Goal: Task Accomplishment & Management: Manage account settings

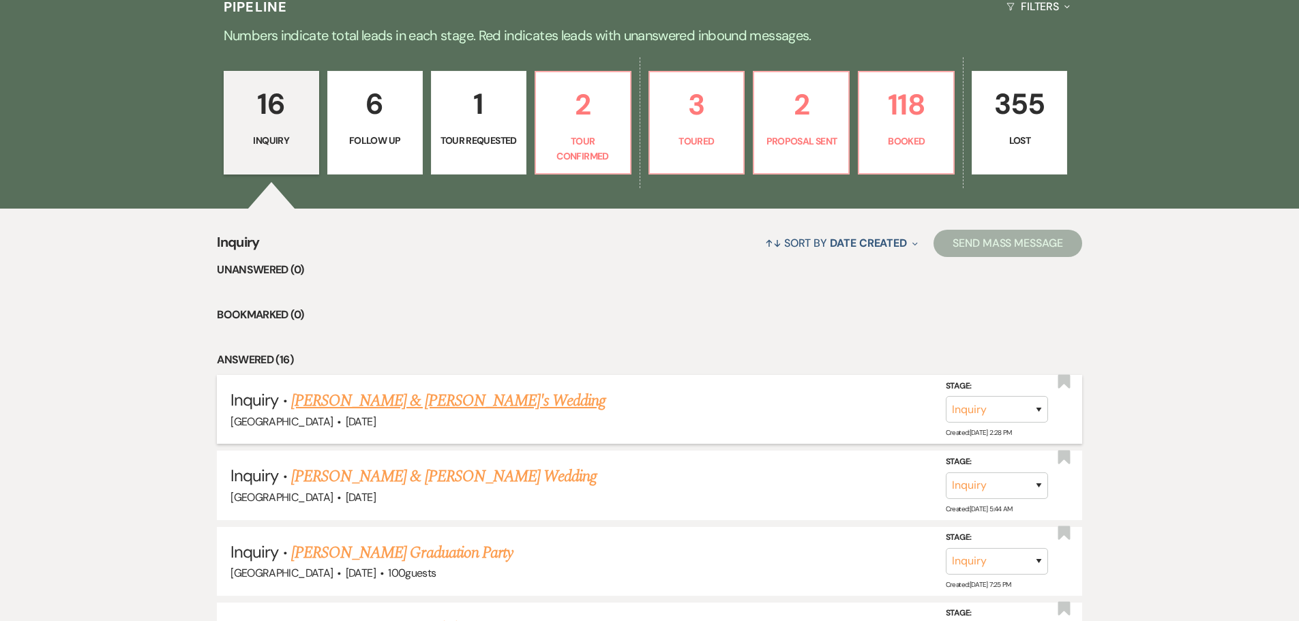
scroll to position [409, 0]
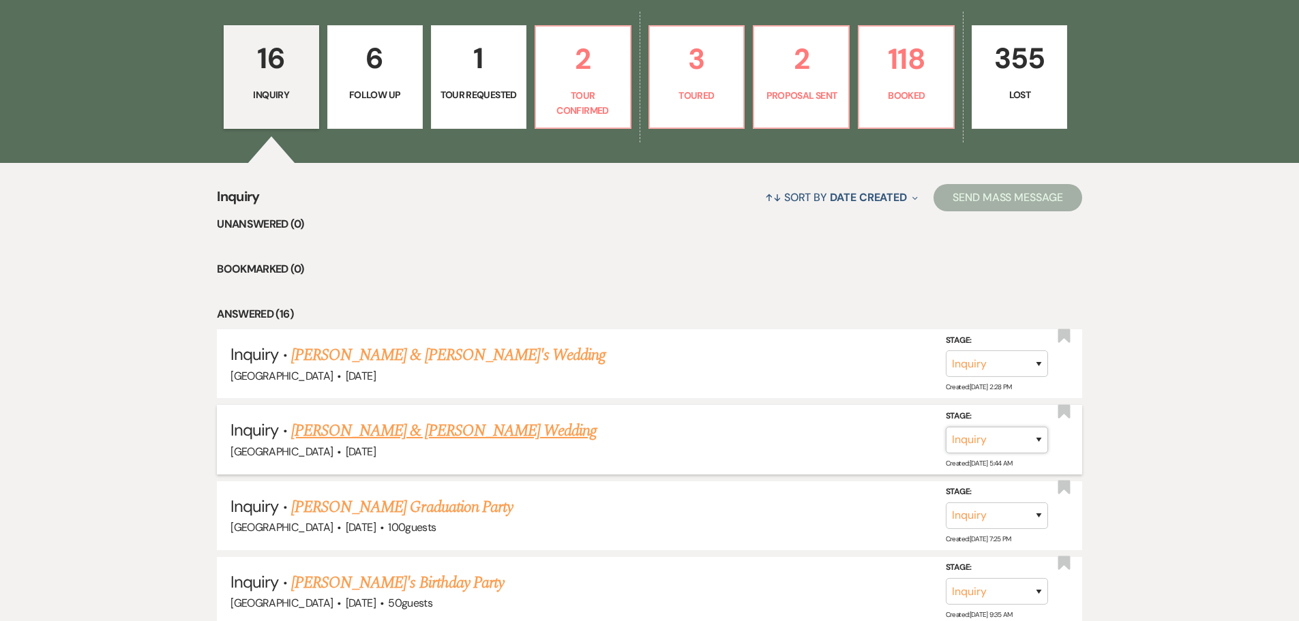
click at [1037, 437] on select "Inquiry Follow Up Tour Requested Tour Confirmed Toured Proposal Sent Booked Lost" at bounding box center [997, 440] width 102 height 27
click at [946, 427] on select "Inquiry Follow Up Tour Requested Tour Confirmed Toured Proposal Sent Booked Lost" at bounding box center [997, 440] width 102 height 27
click at [931, 444] on select "Inquiry Follow Up Tour Requested Tour Confirmed Toured Proposal Sent Booked Lost" at bounding box center [929, 440] width 102 height 27
select select "1"
click at [945, 427] on select "Inquiry Follow Up Tour Requested Tour Confirmed Toured Proposal Sent Booked Lost" at bounding box center [929, 440] width 102 height 27
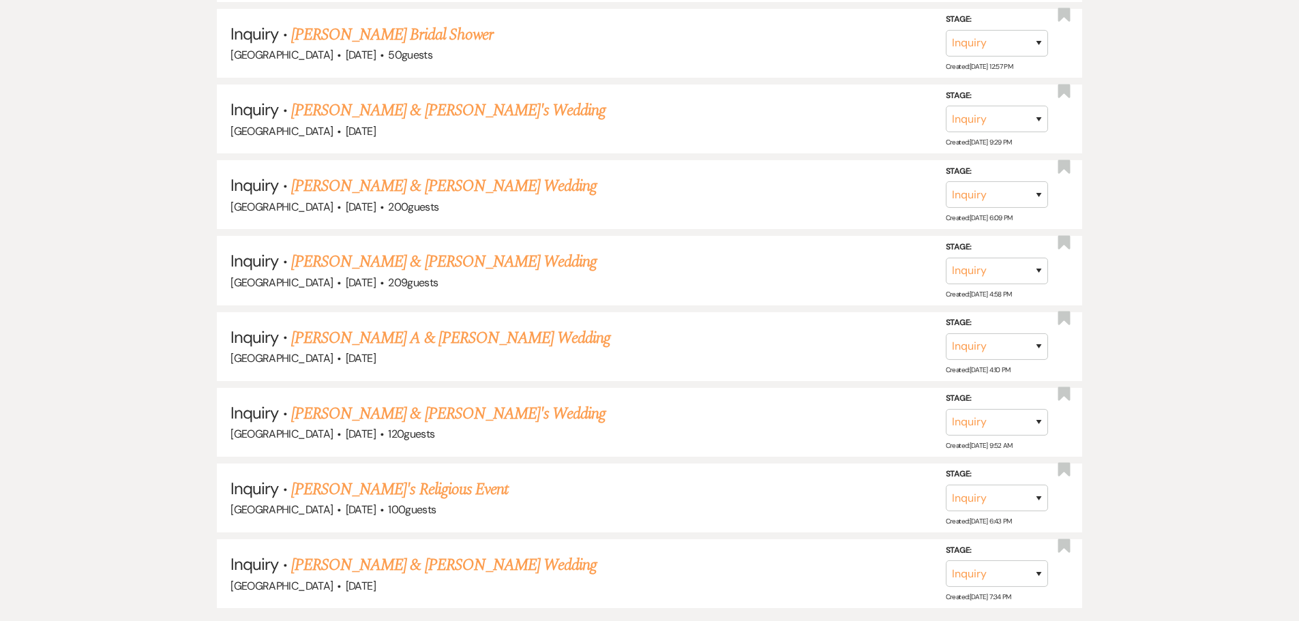
scroll to position [1364, 0]
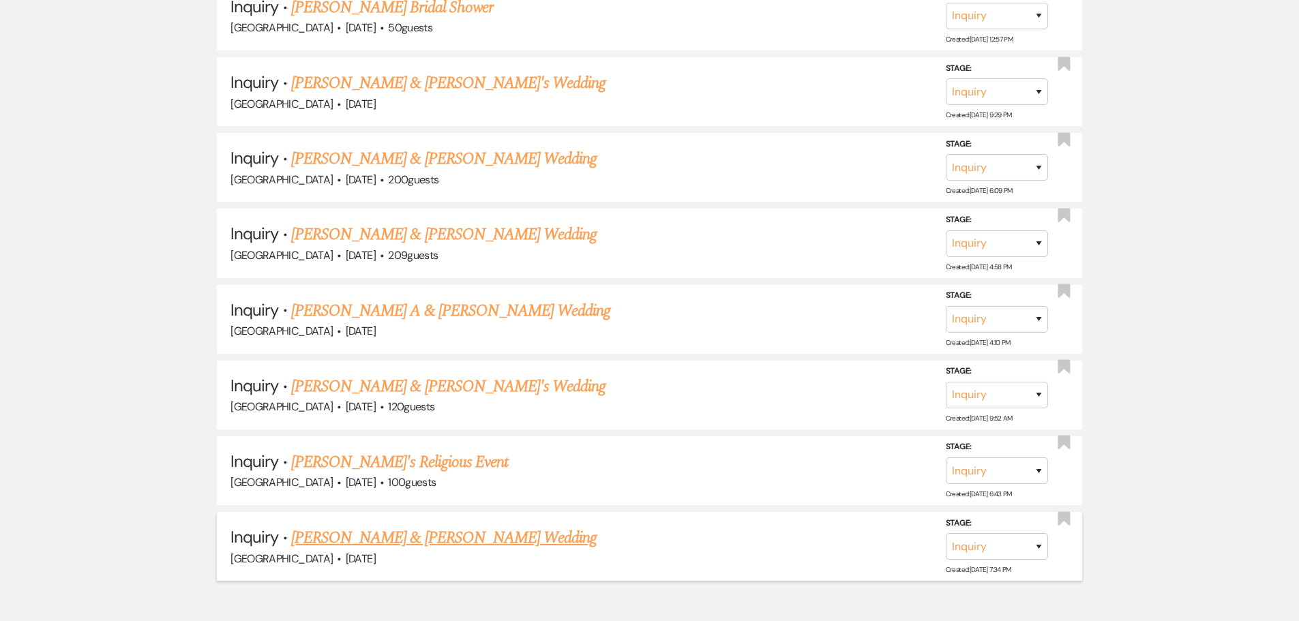
click at [391, 537] on link "[PERSON_NAME] & [PERSON_NAME] Wedding" at bounding box center [444, 538] width 306 height 25
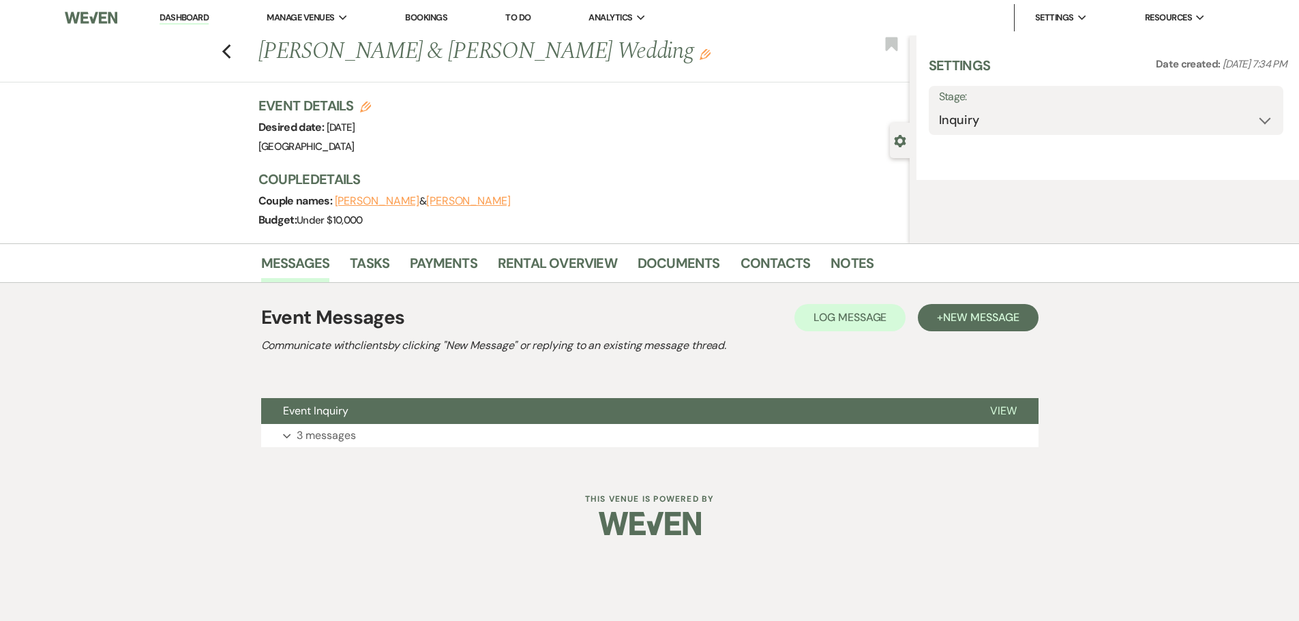
select select "5"
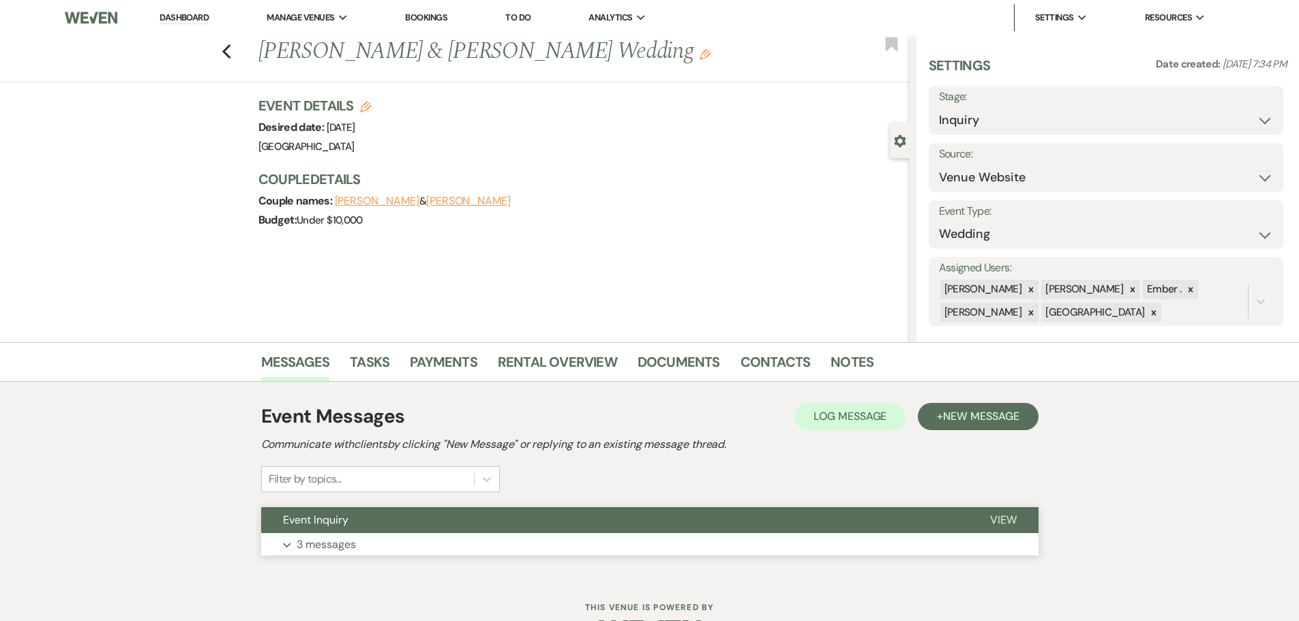
click at [378, 544] on button "Expand 3 messages" at bounding box center [650, 544] width 778 height 23
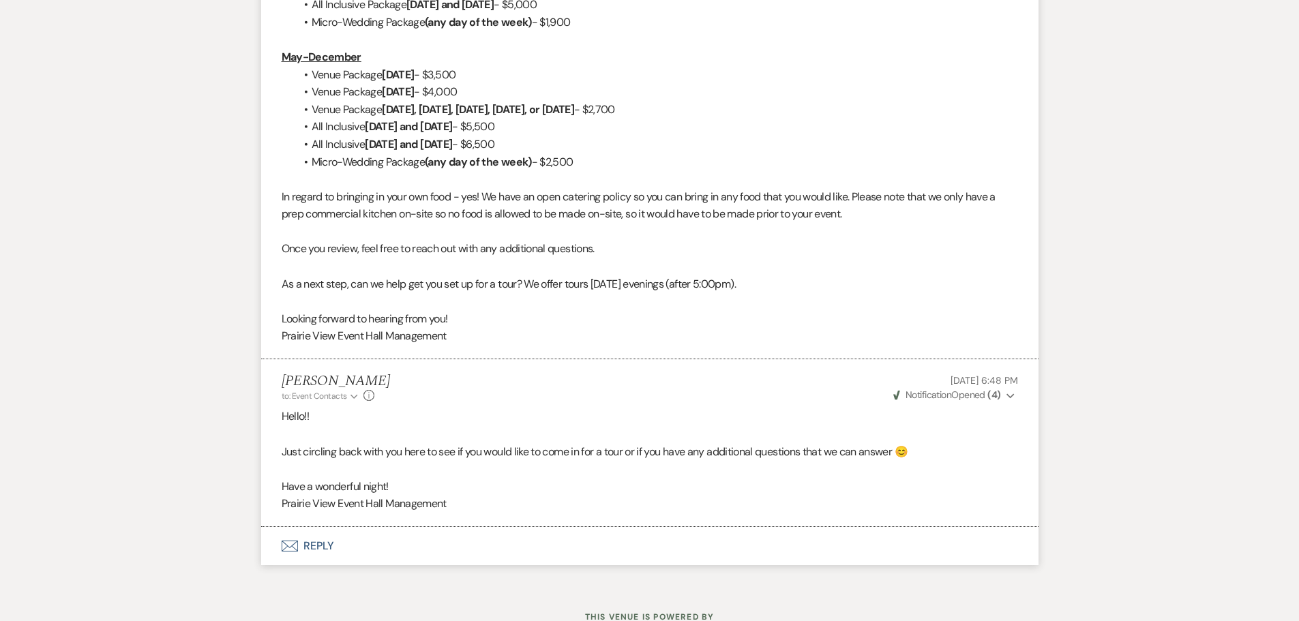
scroll to position [1023, 0]
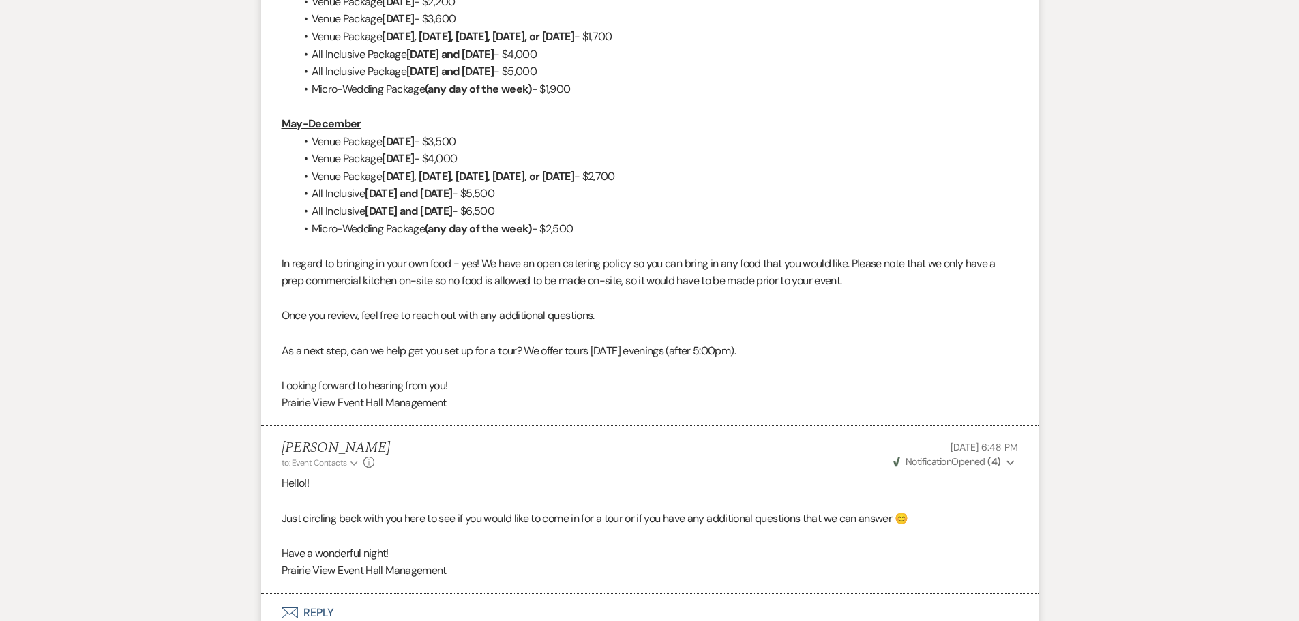
click at [1011, 462] on icon "Expand" at bounding box center [1011, 463] width 8 height 10
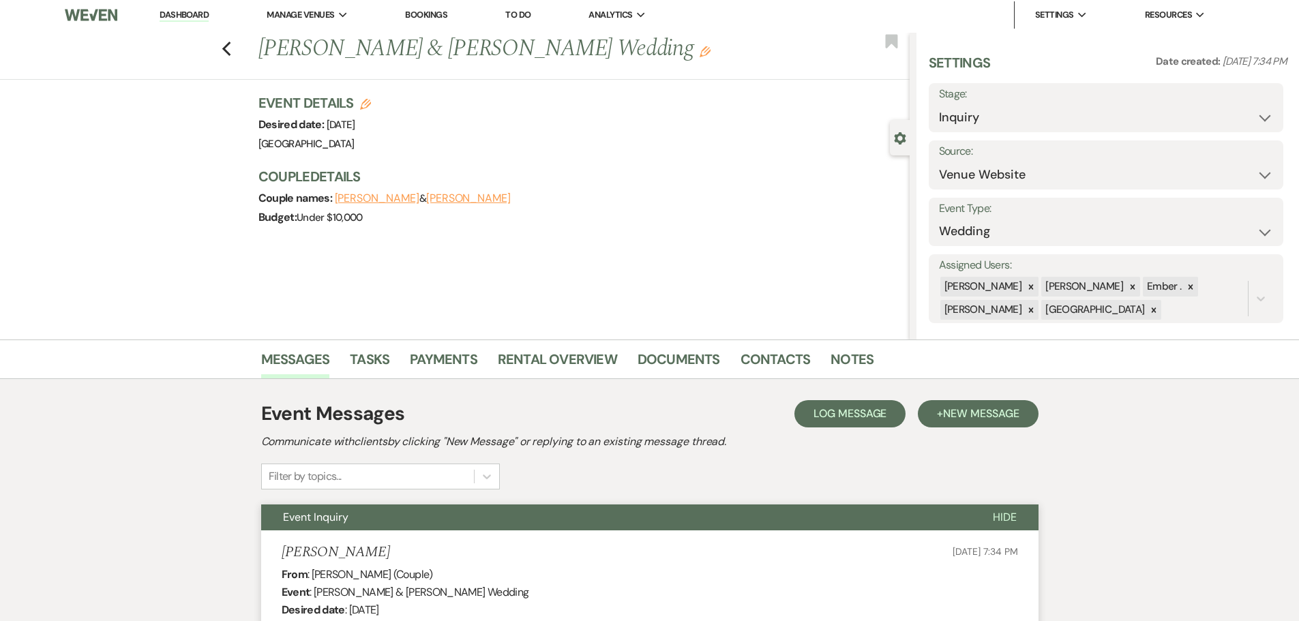
scroll to position [0, 0]
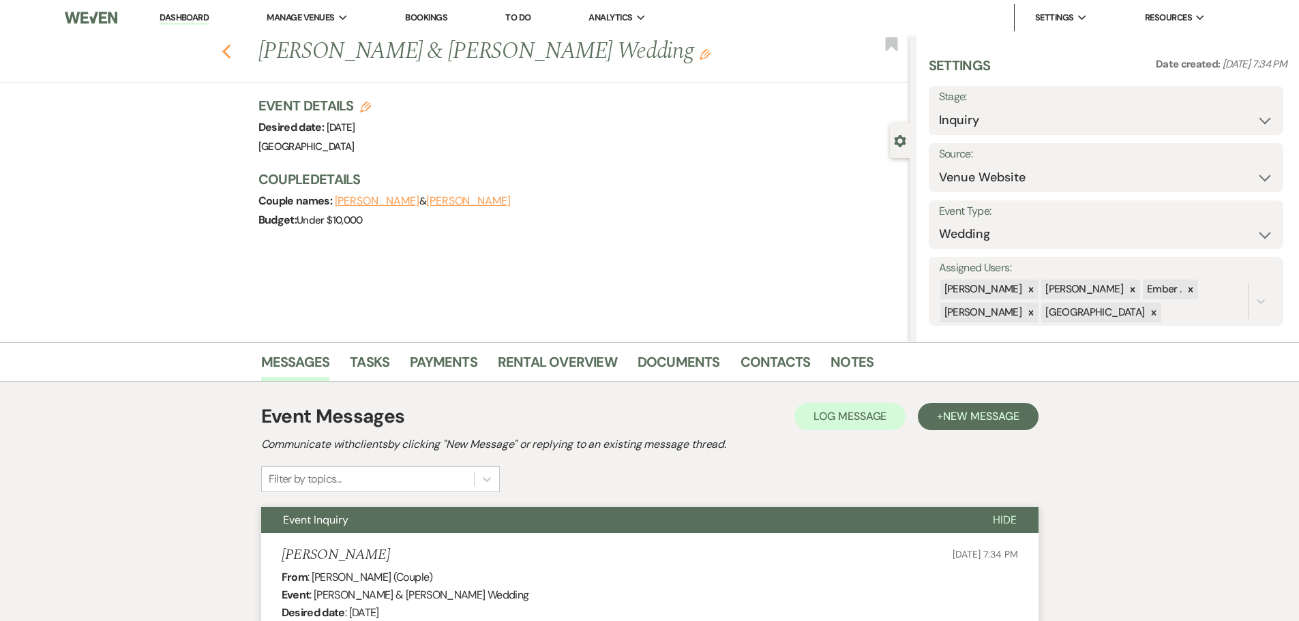
click at [229, 50] on use "button" at bounding box center [226, 51] width 9 height 15
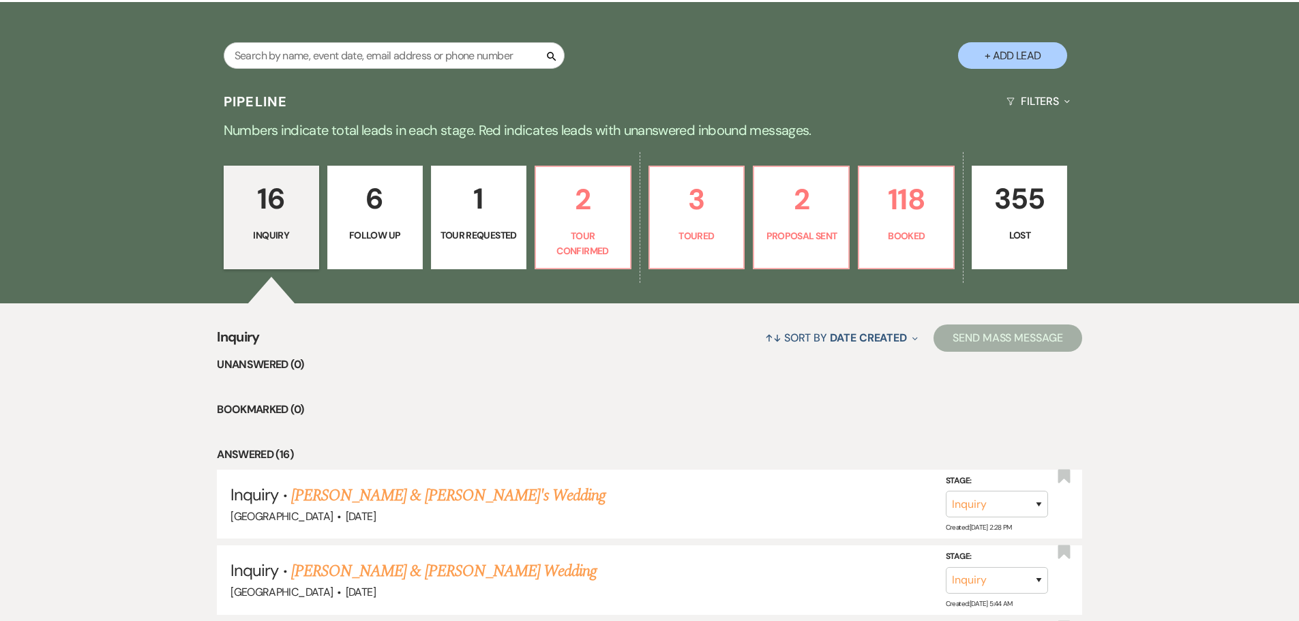
scroll to position [273, 0]
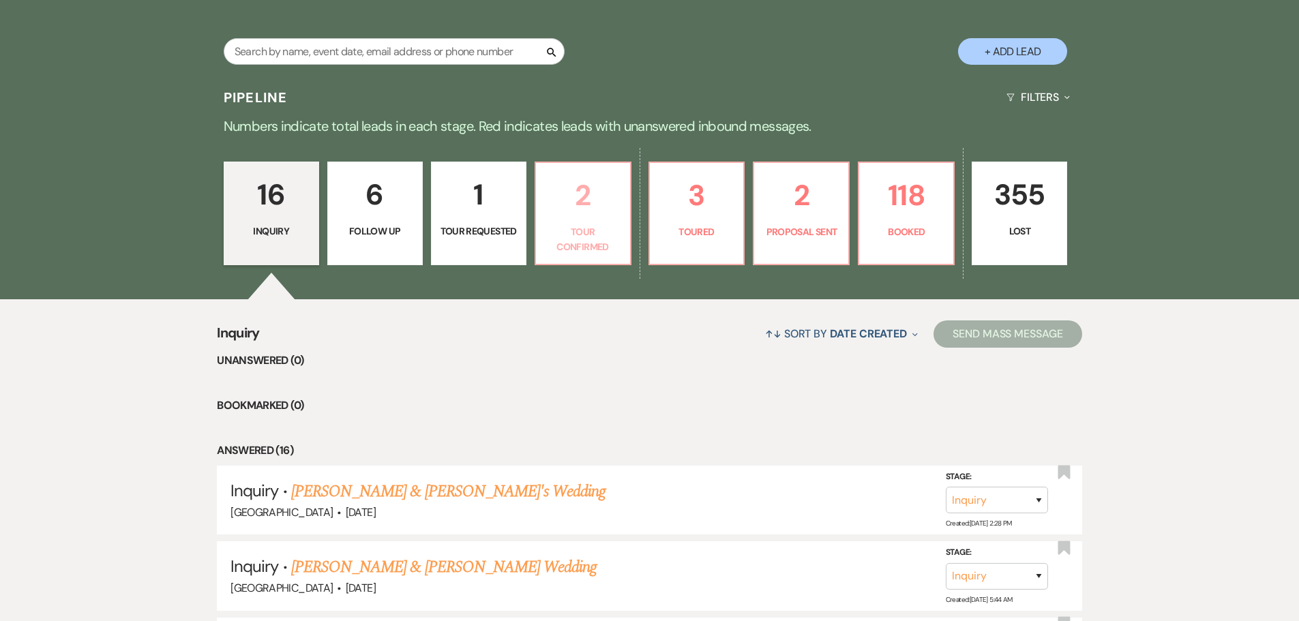
click at [590, 199] on p "2" at bounding box center [583, 196] width 78 height 46
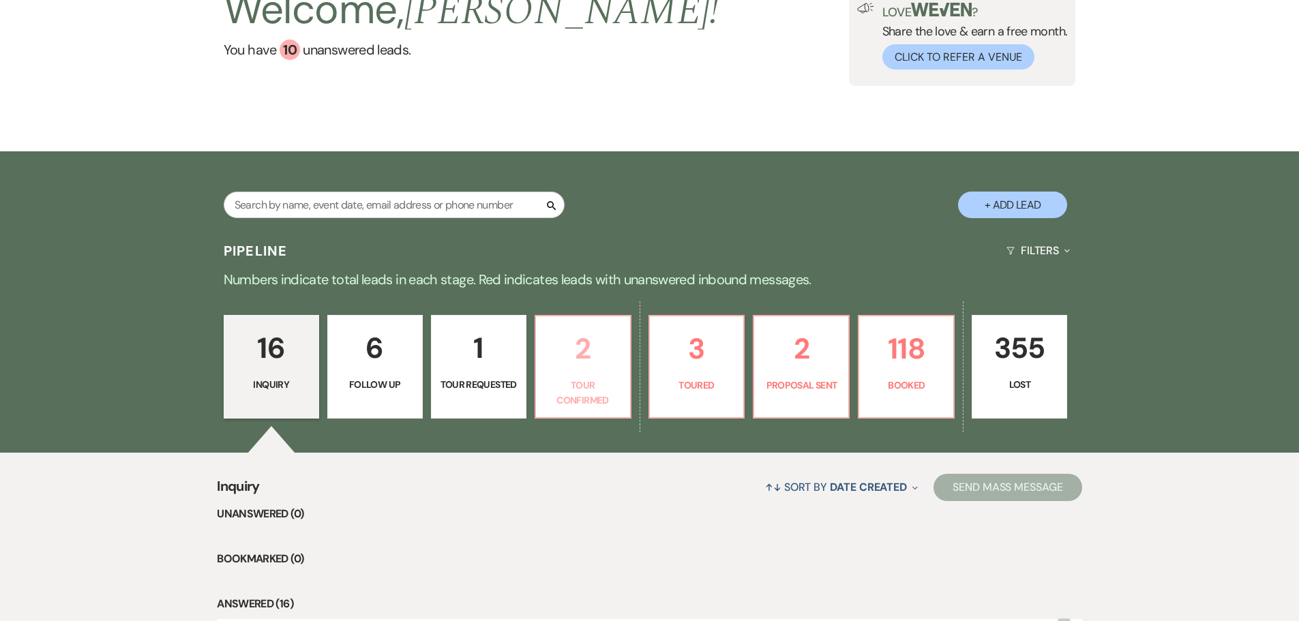
select select "4"
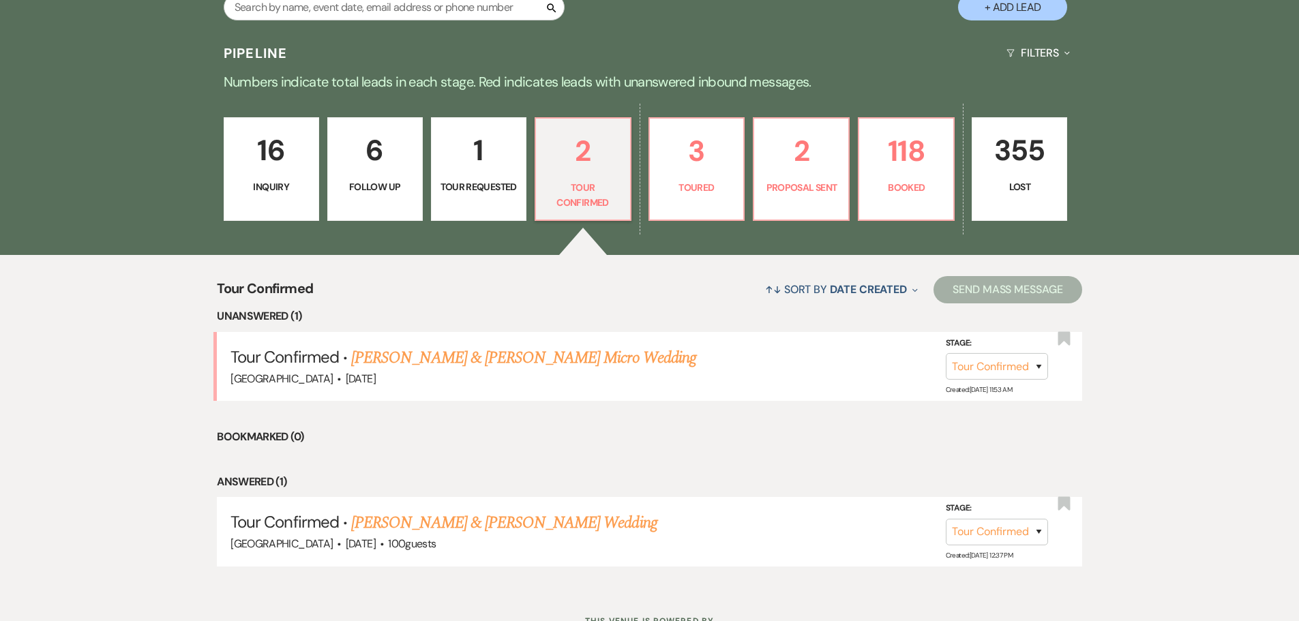
scroll to position [341, 0]
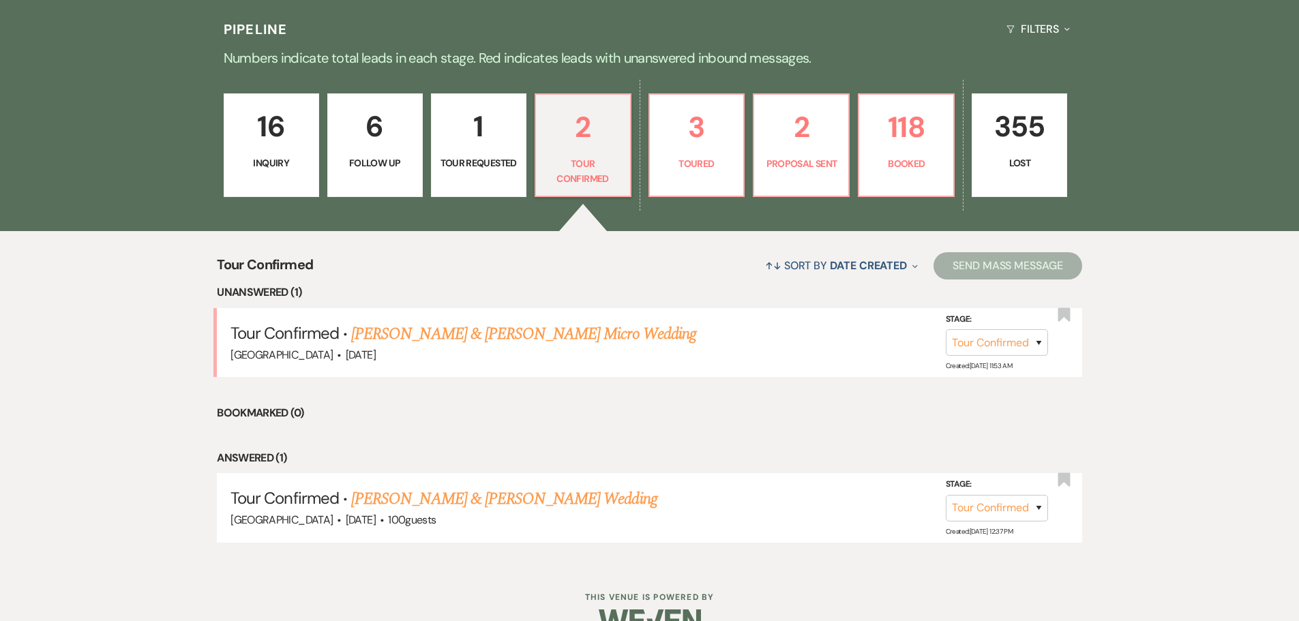
click at [274, 143] on p "16" at bounding box center [272, 127] width 78 height 46
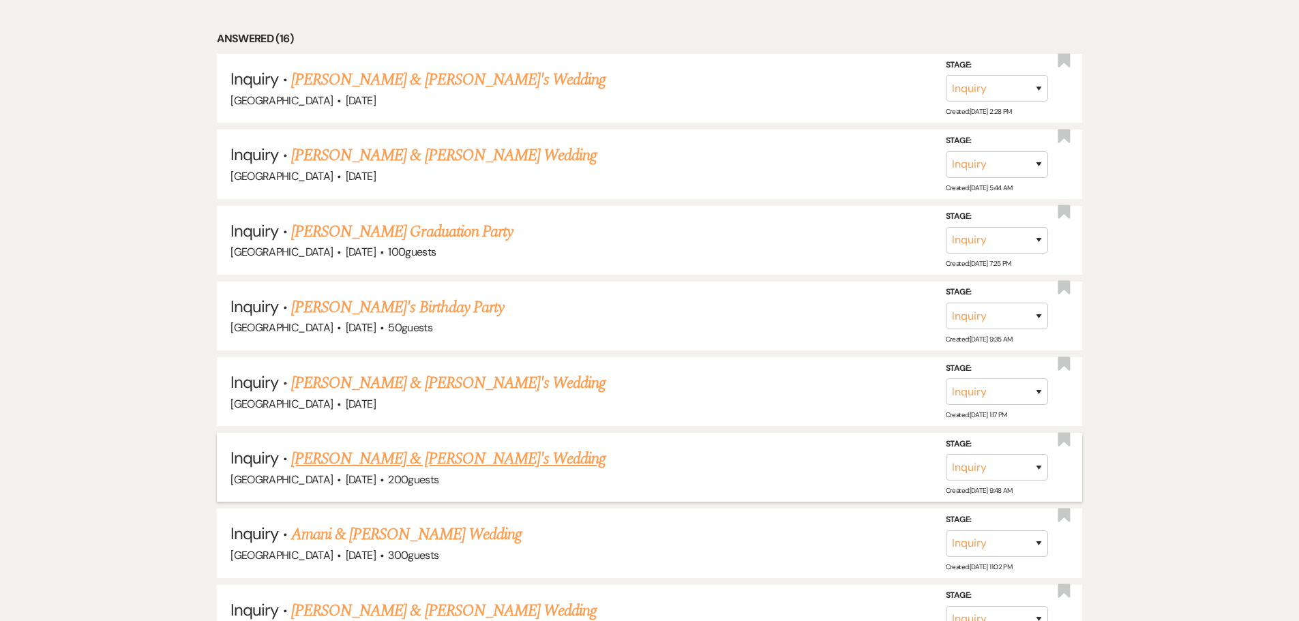
scroll to position [617, 0]
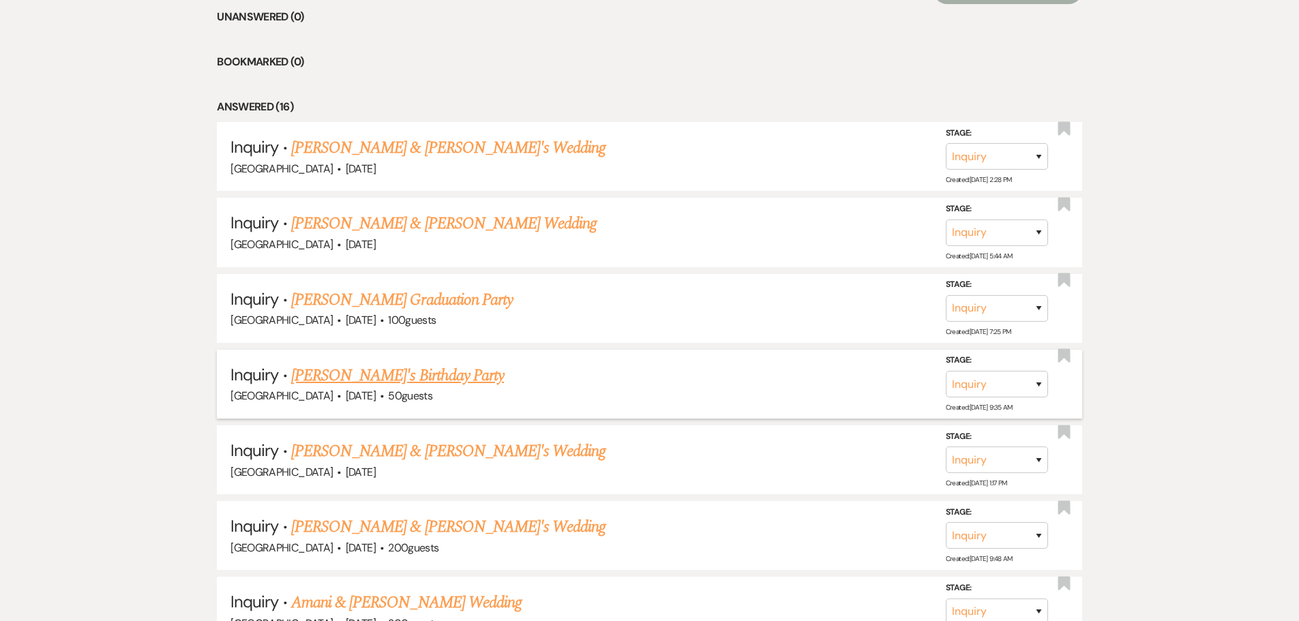
click at [327, 373] on link "[PERSON_NAME]'s Birthday Party" at bounding box center [397, 376] width 213 height 25
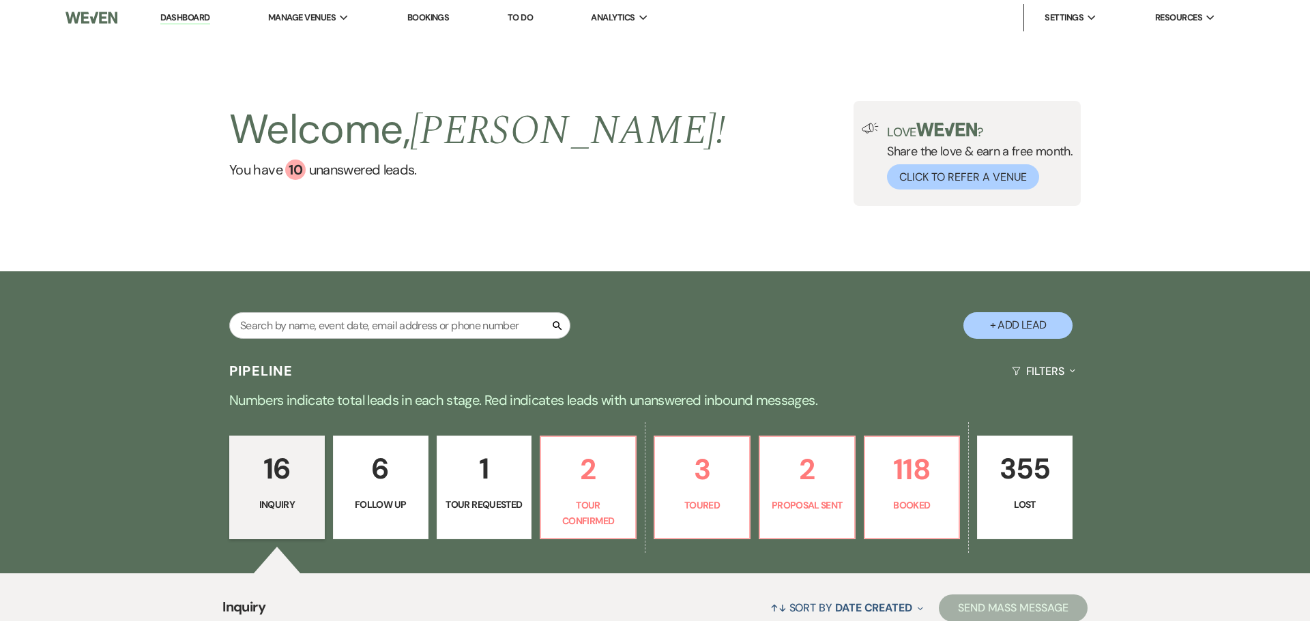
select select "5"
select select "4"
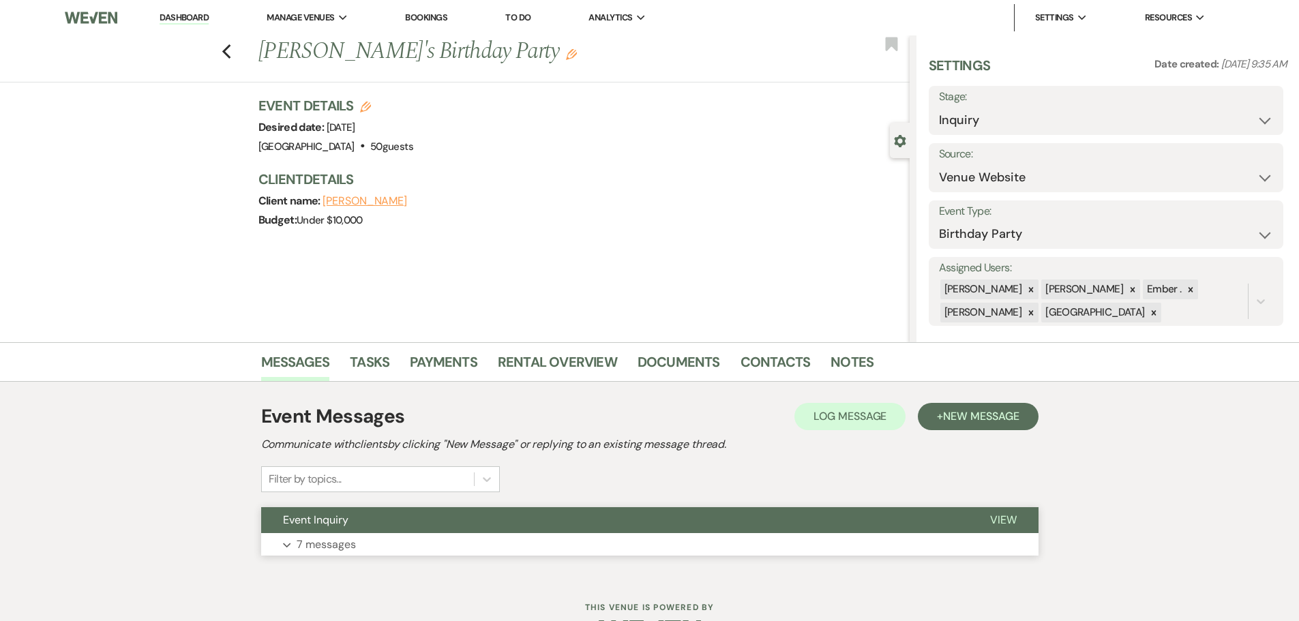
click at [318, 540] on p "7 messages" at bounding box center [326, 545] width 59 height 18
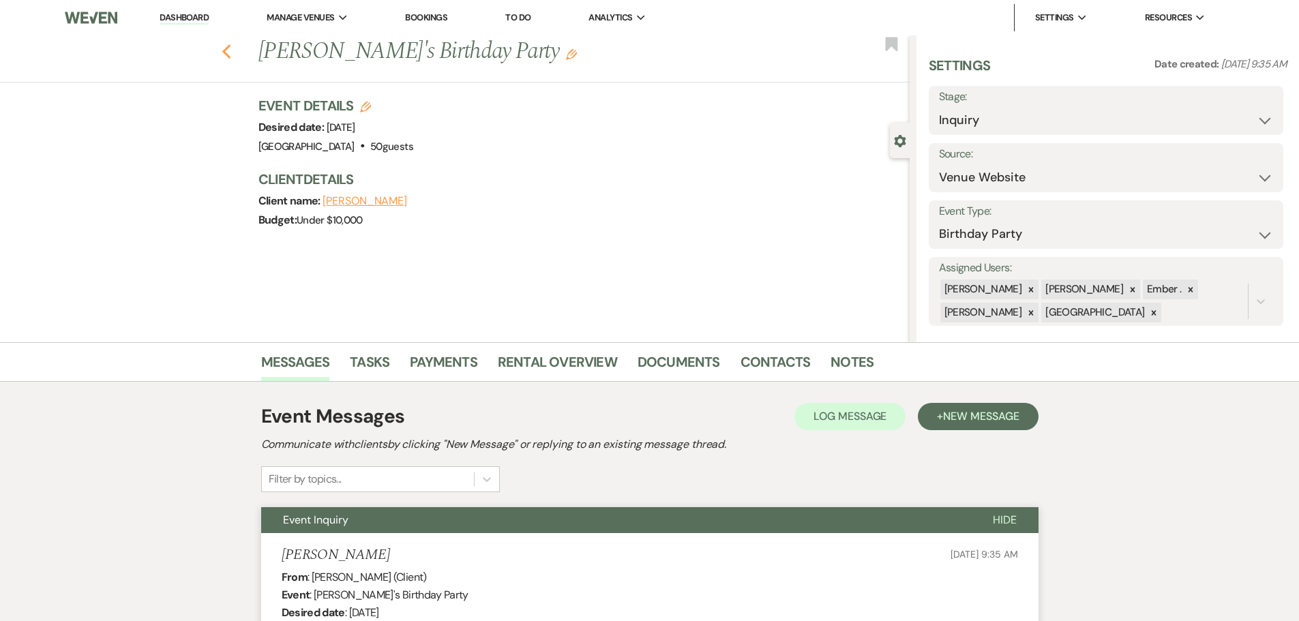
click at [231, 49] on use "button" at bounding box center [226, 51] width 9 height 15
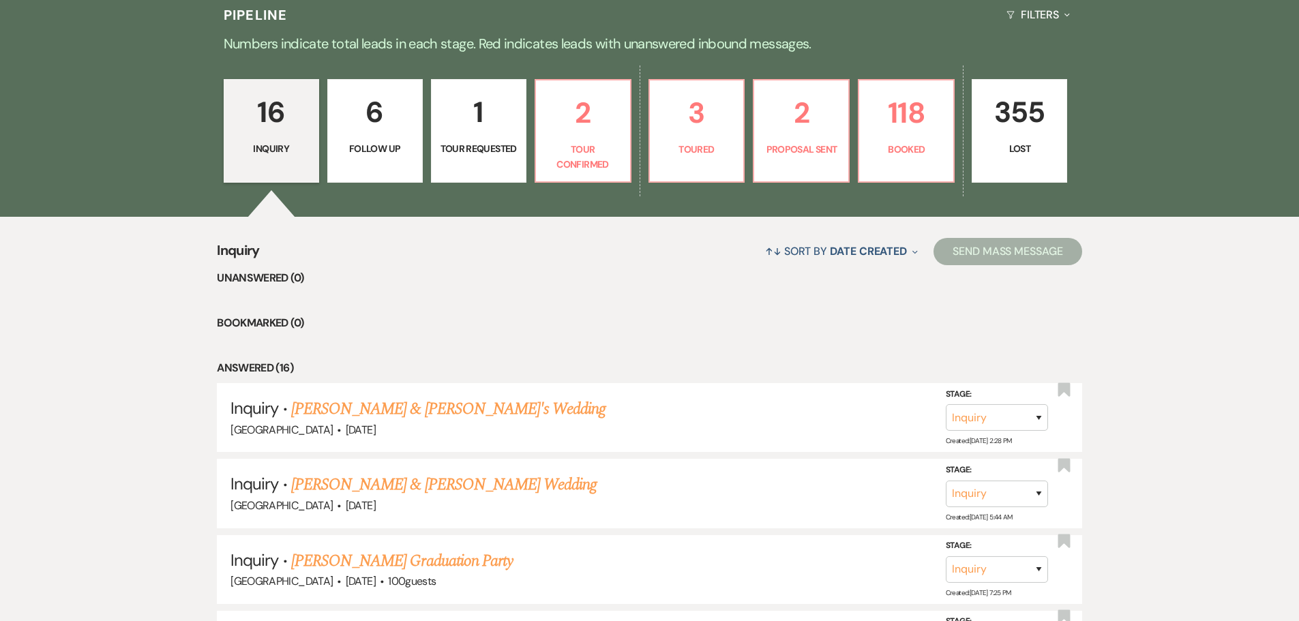
scroll to position [344, 0]
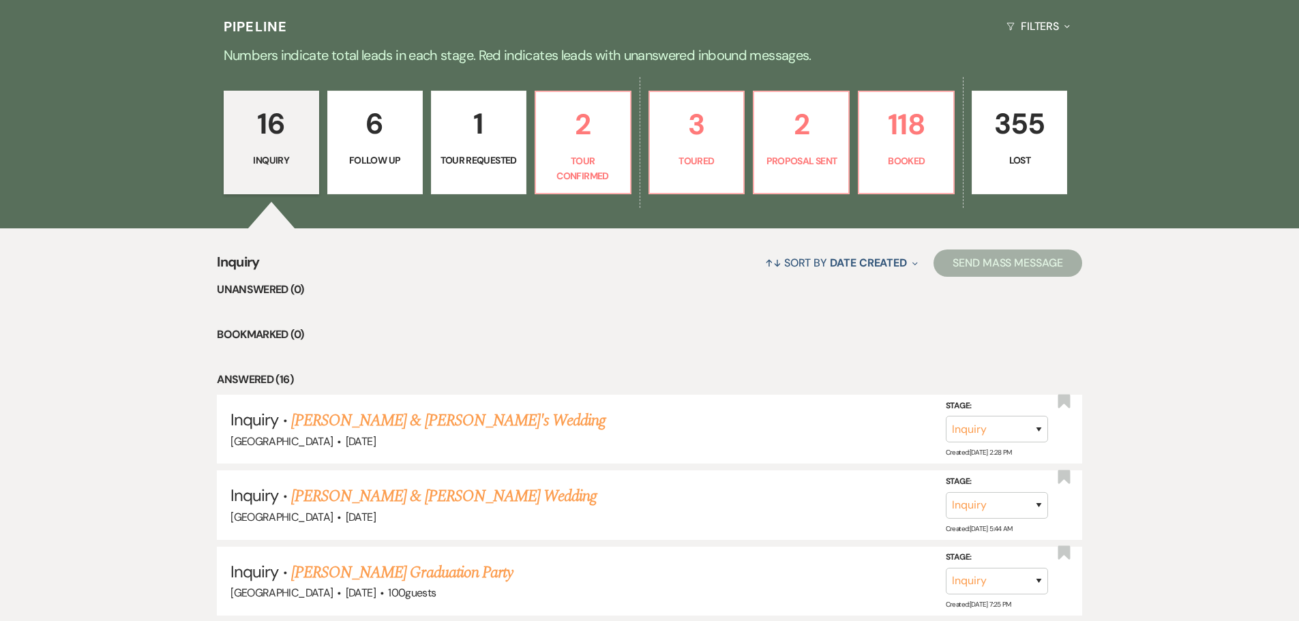
click at [374, 138] on p "6" at bounding box center [375, 124] width 78 height 46
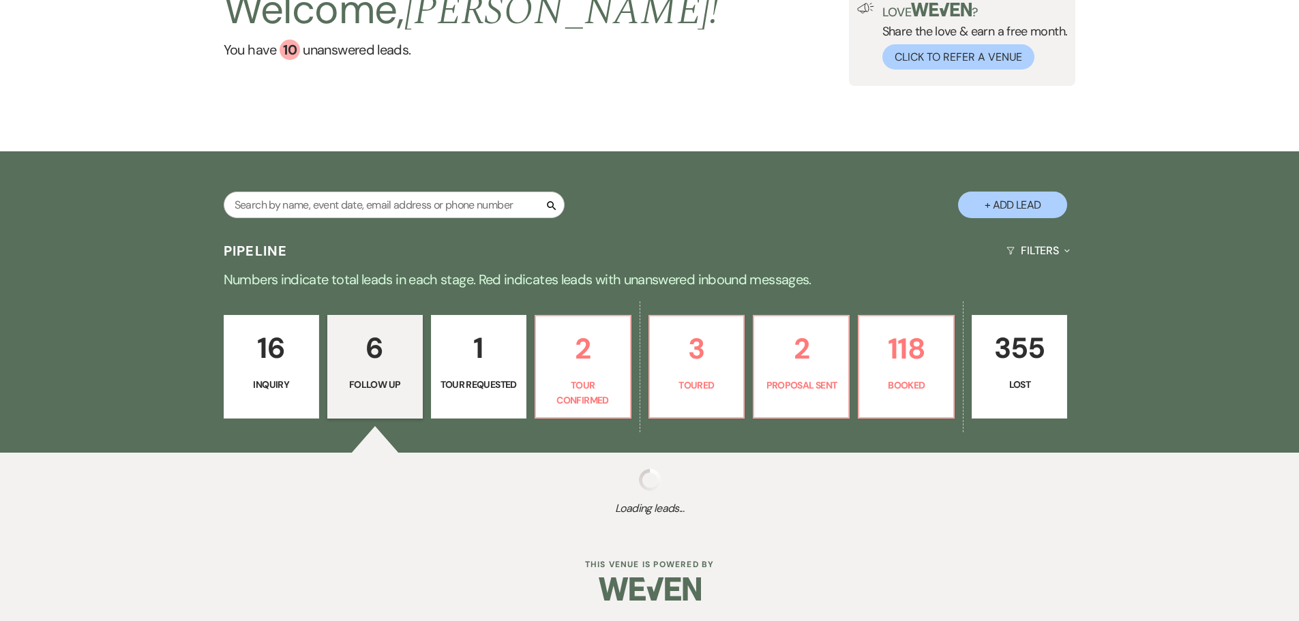
select select "9"
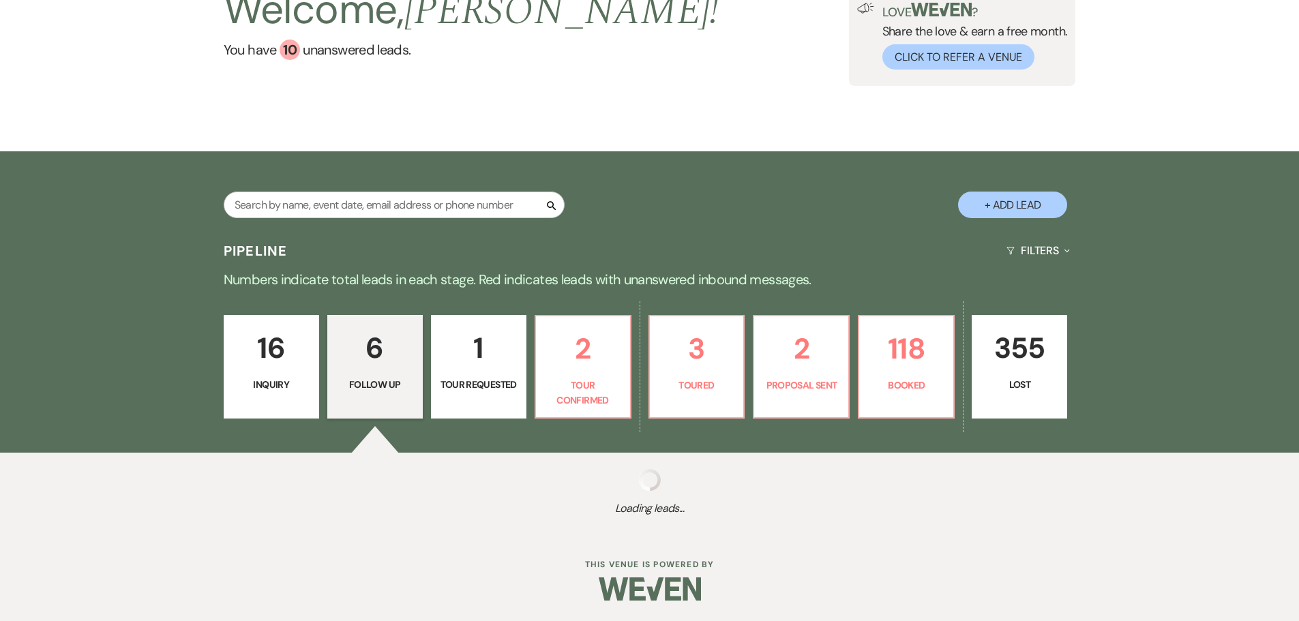
select select "9"
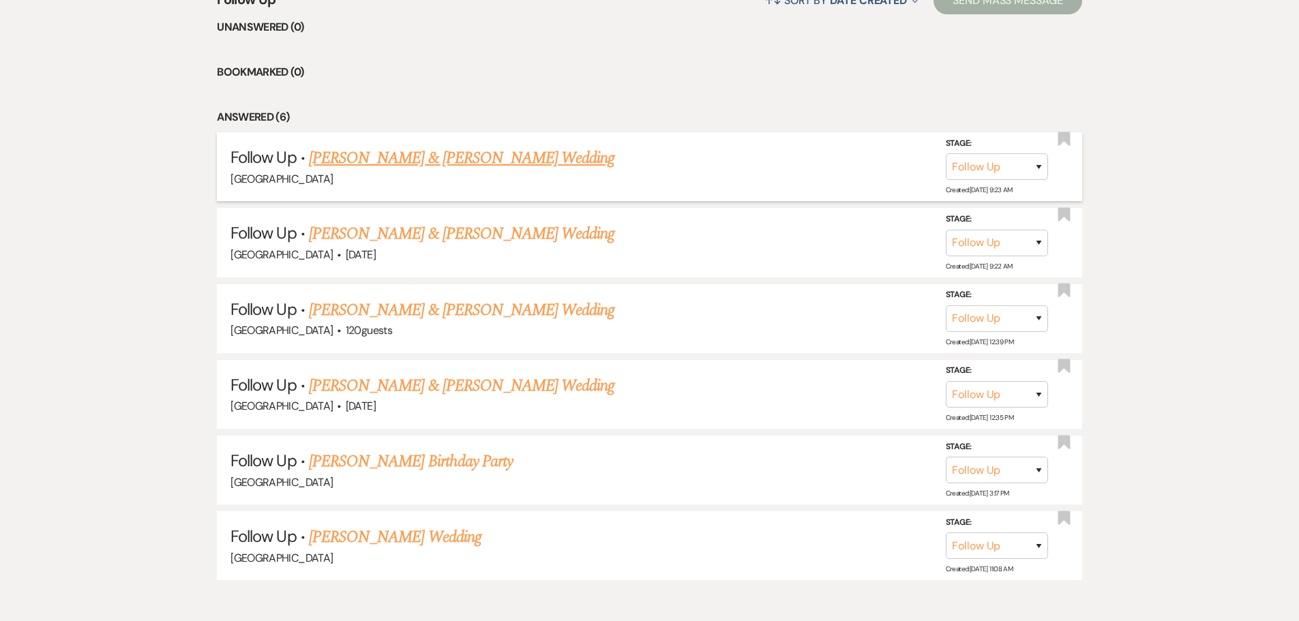
scroll to position [617, 0]
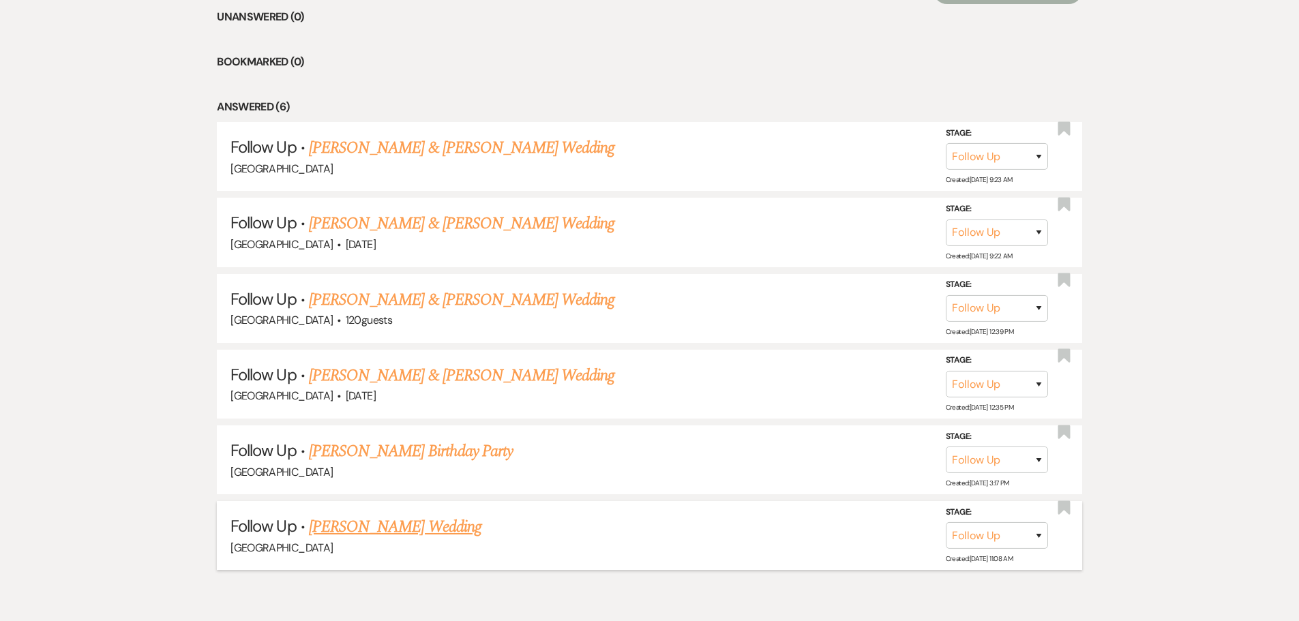
click at [396, 532] on link "[PERSON_NAME] Wedding" at bounding box center [395, 527] width 173 height 25
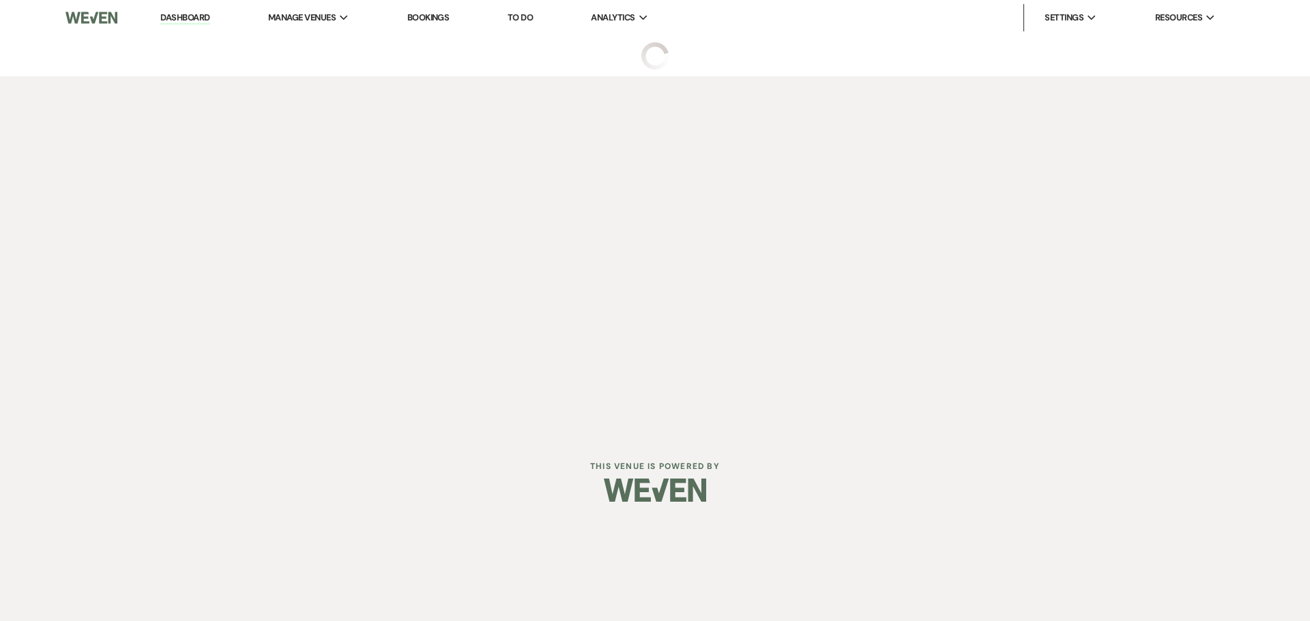
select select "9"
select select "5"
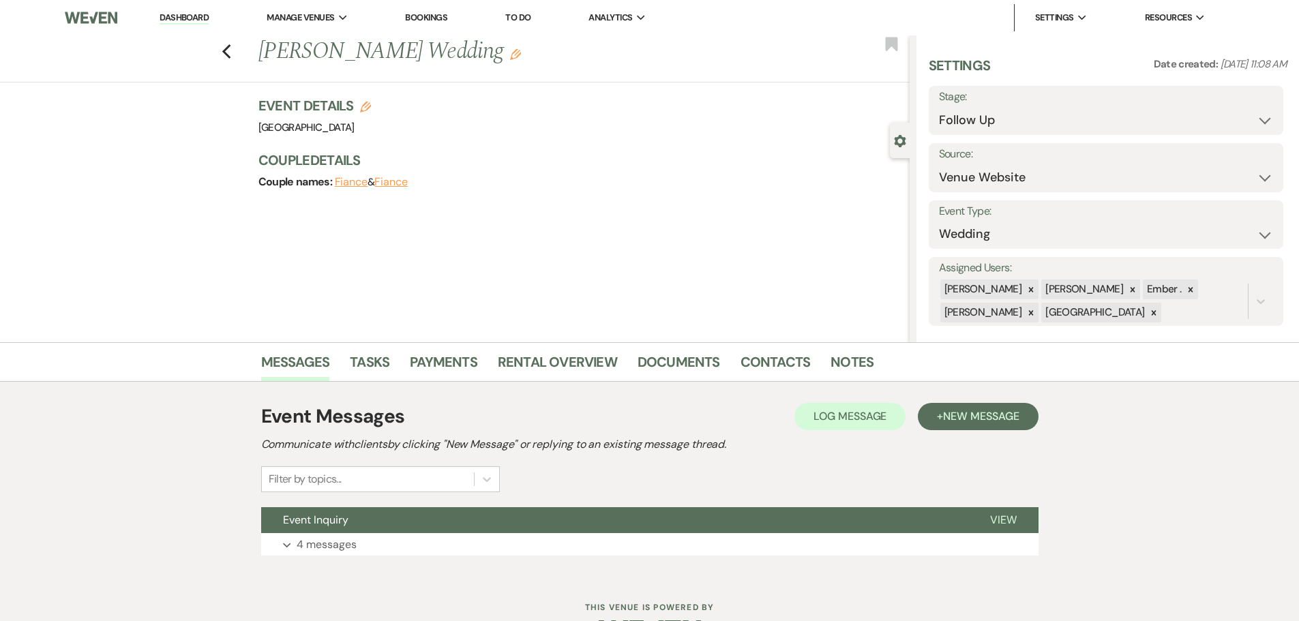
click at [340, 557] on div "Event Messages Log Log Message + New Message Communicate with clients by clicki…" at bounding box center [650, 479] width 778 height 167
click at [336, 548] on p "4 messages" at bounding box center [327, 545] width 60 height 18
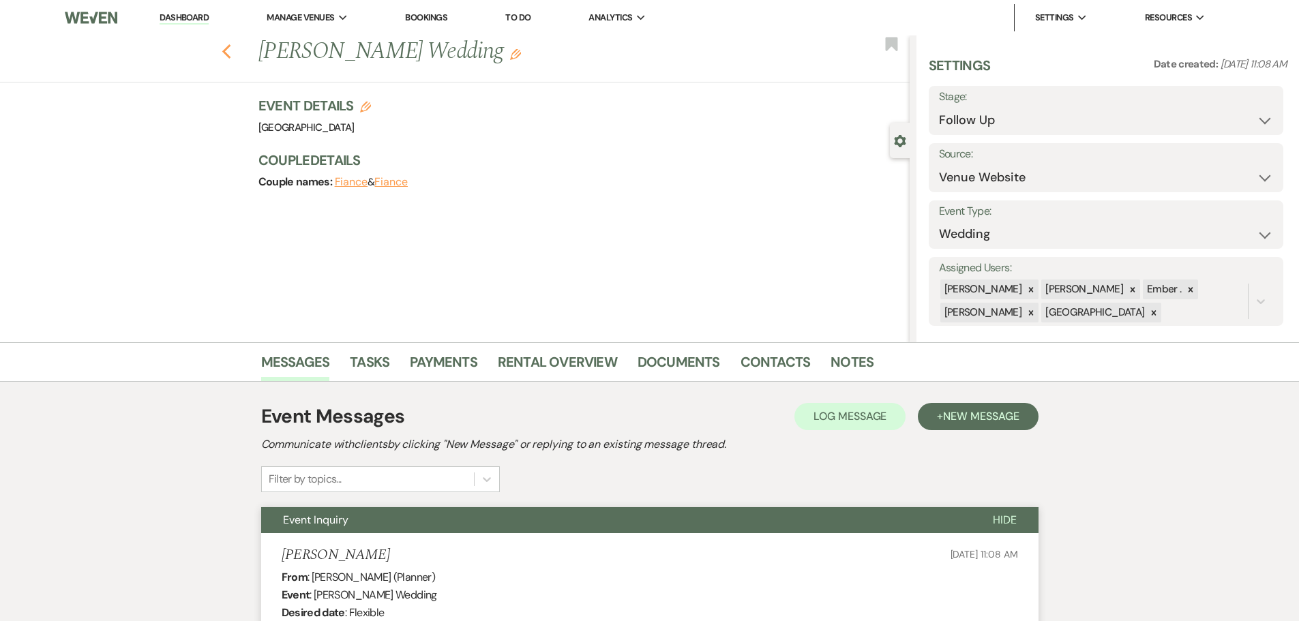
click at [231, 46] on icon "Previous" at bounding box center [227, 52] width 10 height 16
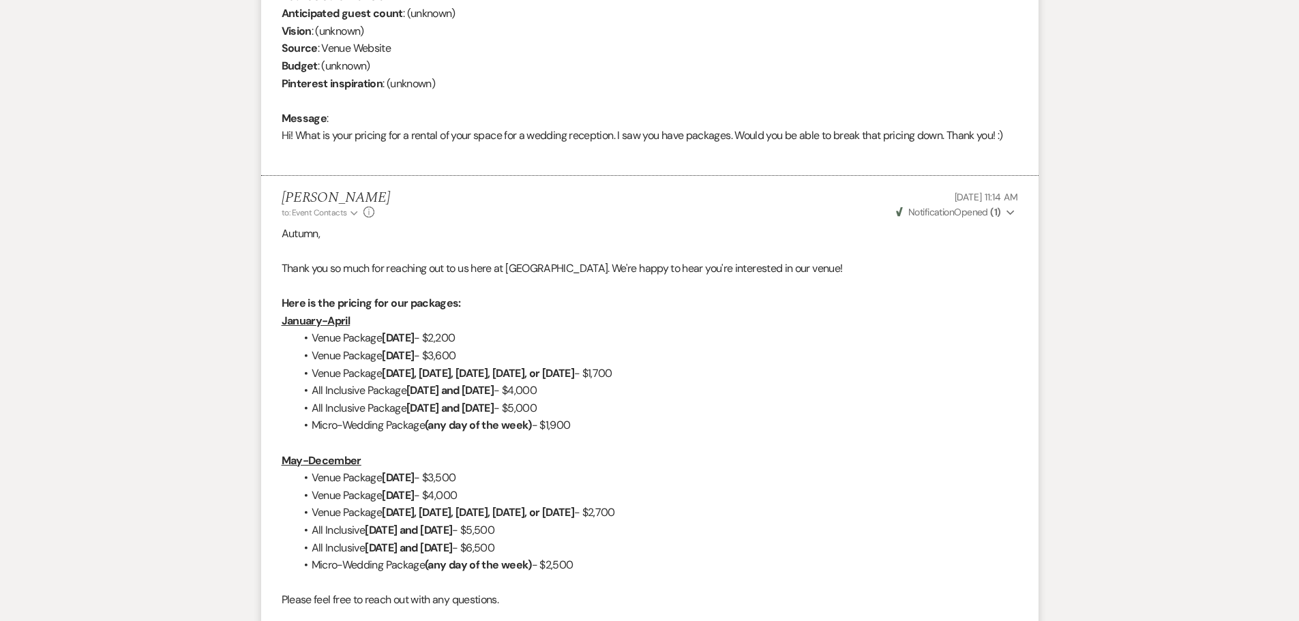
select select "9"
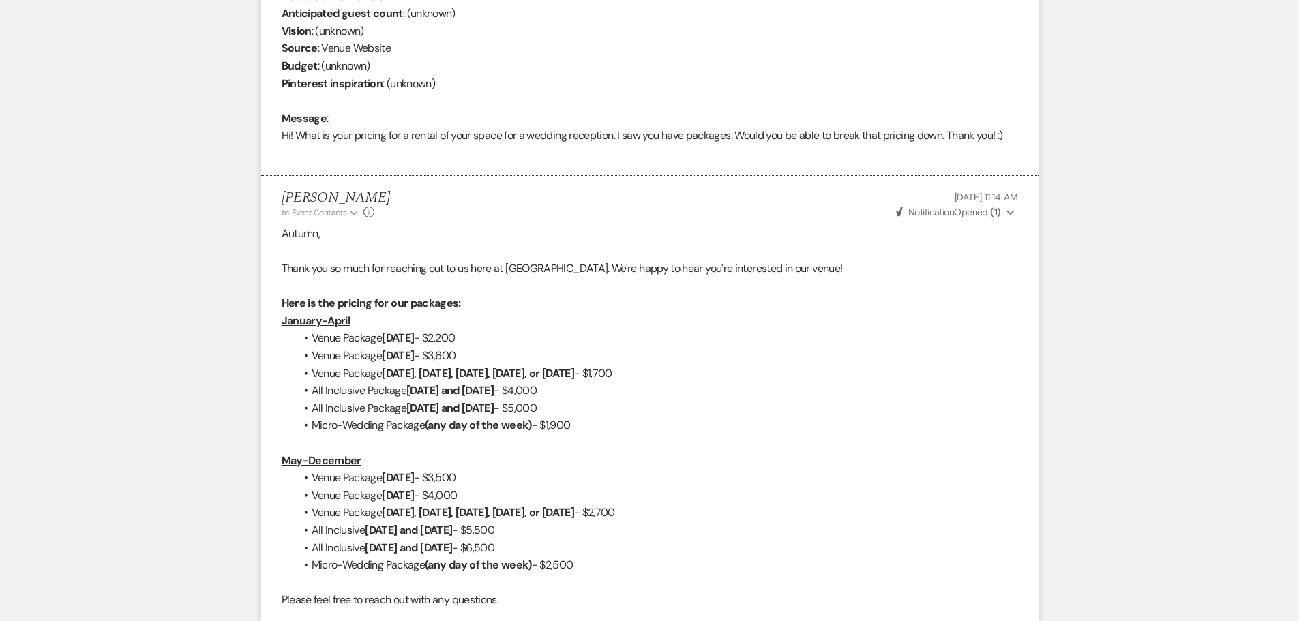
select select "9"
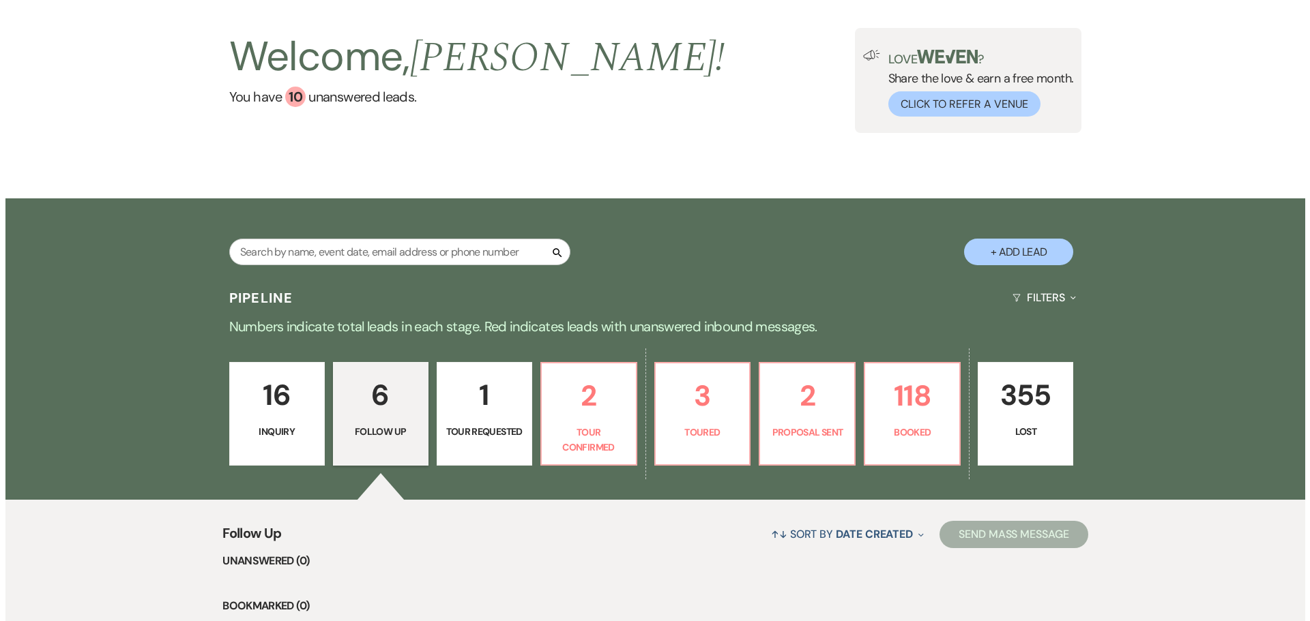
scroll to position [3, 0]
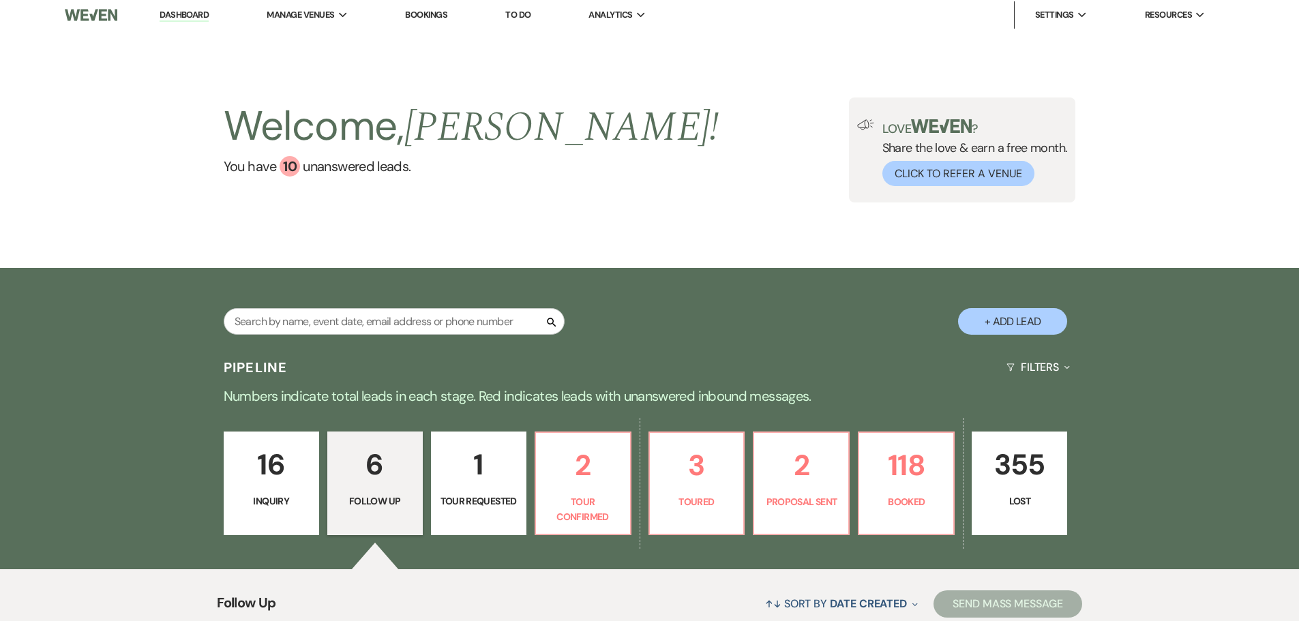
click at [996, 331] on button "+ Add Lead" at bounding box center [1012, 321] width 109 height 27
select select "677"
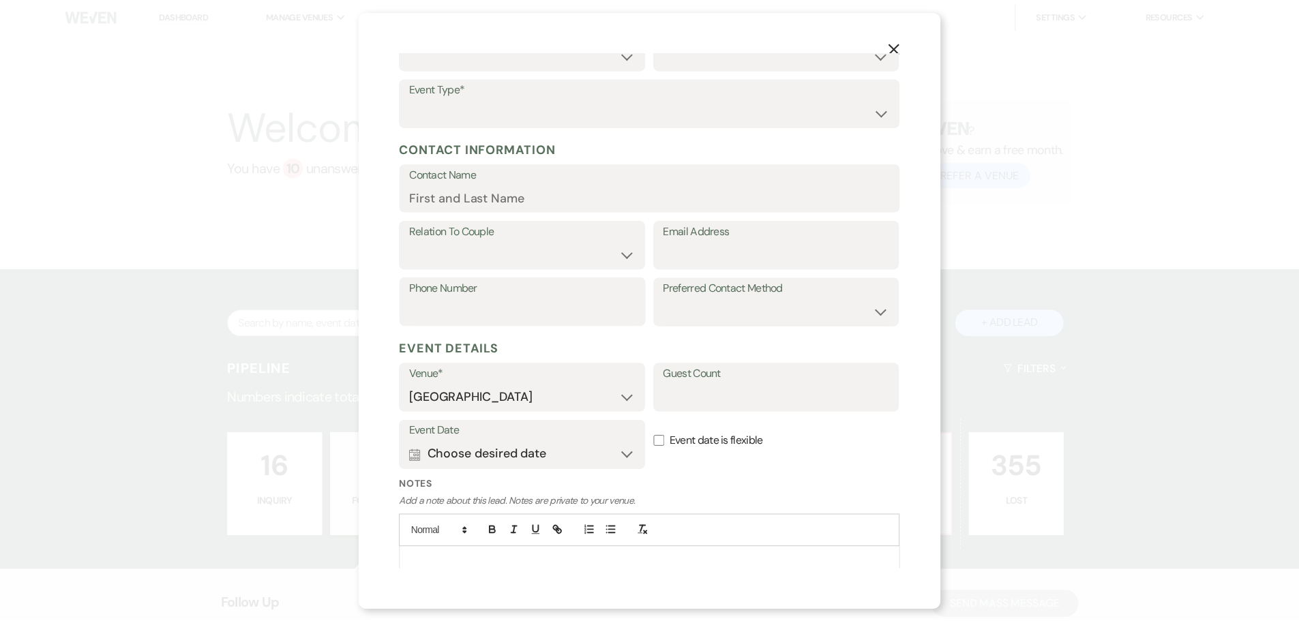
scroll to position [68, 0]
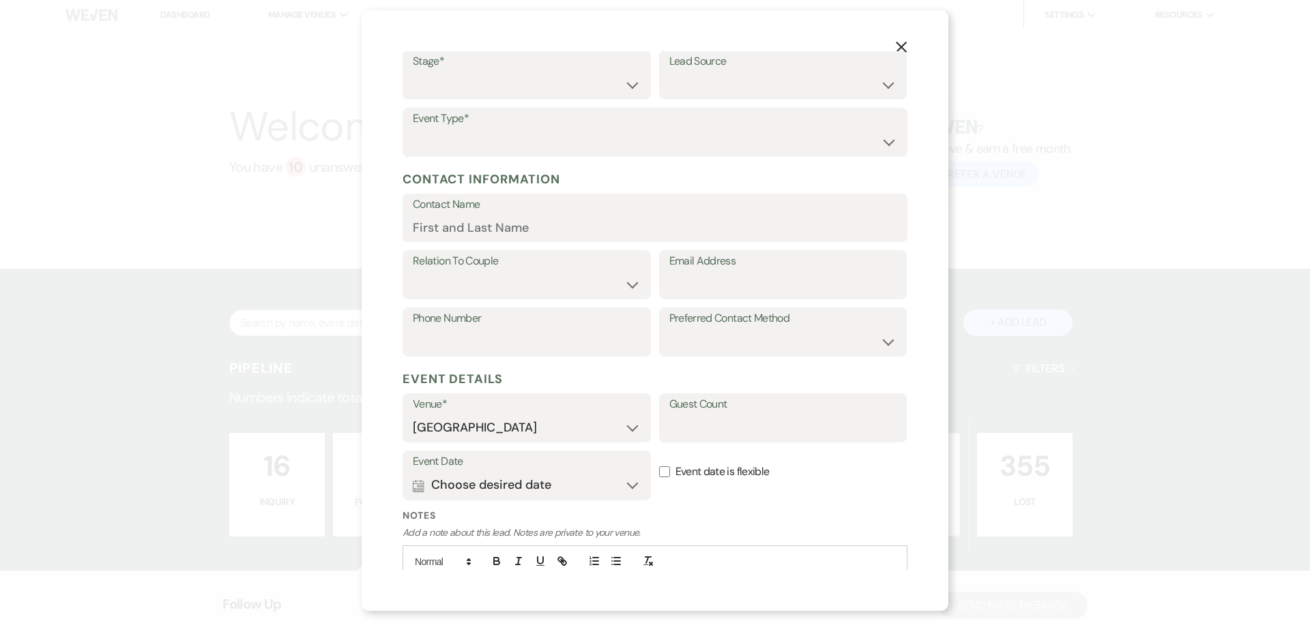
click at [901, 44] on icon "X" at bounding box center [901, 47] width 12 height 12
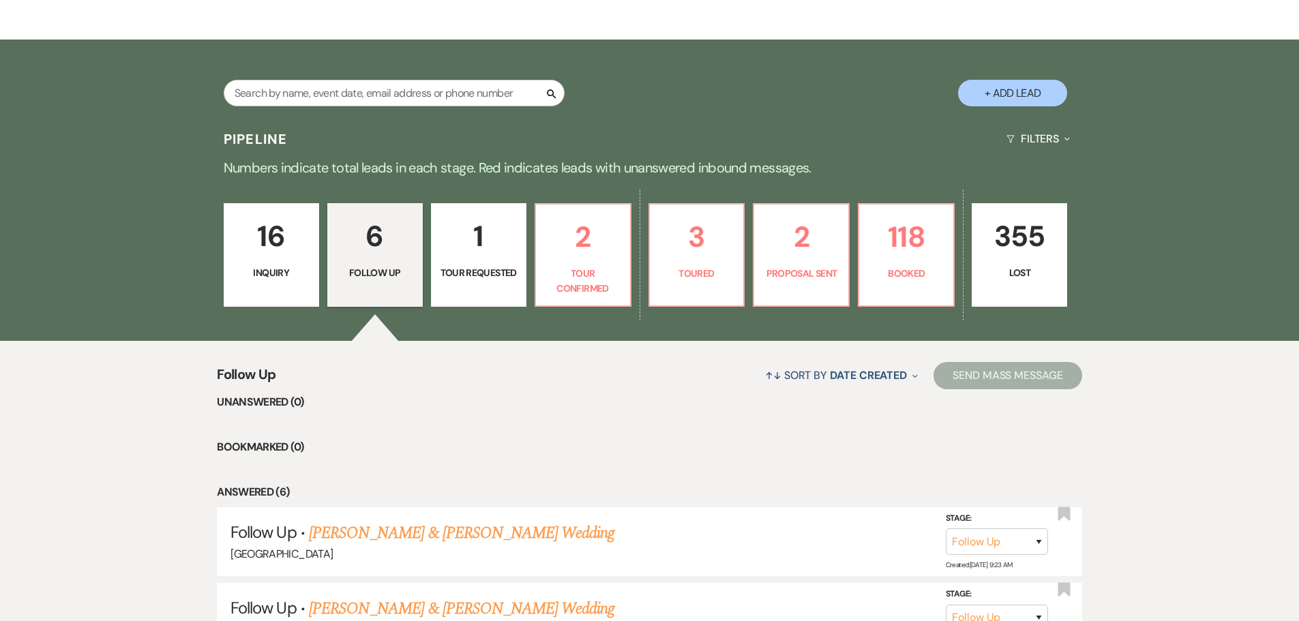
scroll to position [207, 0]
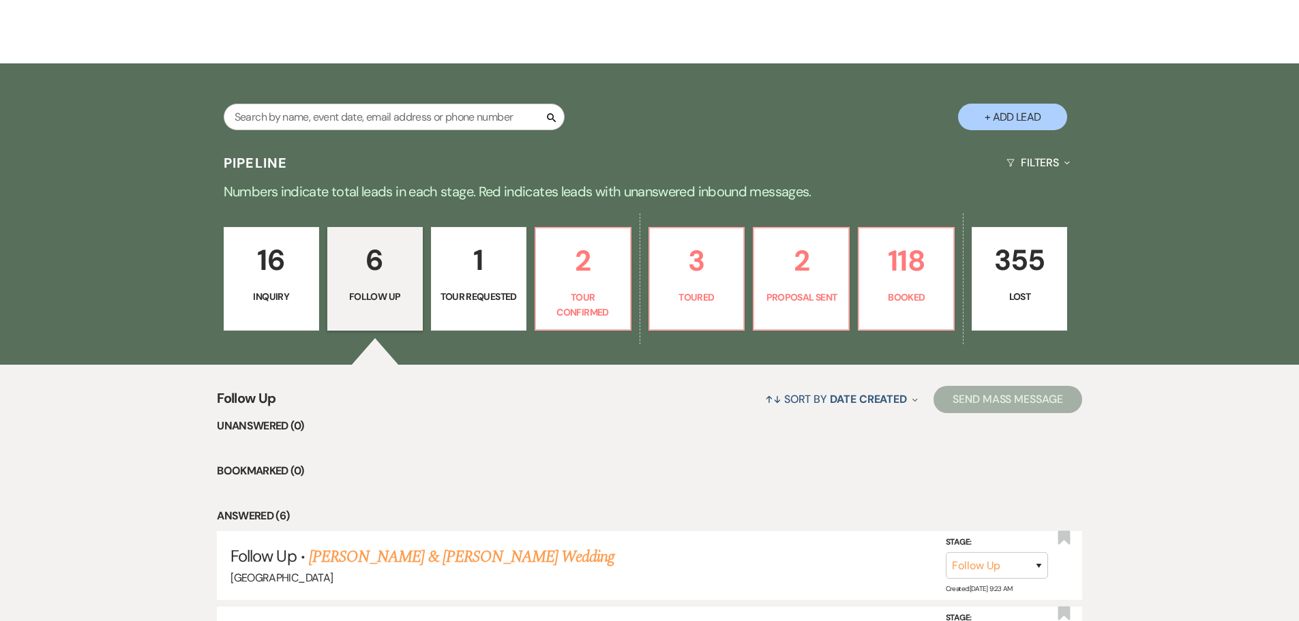
click at [478, 268] on p "1" at bounding box center [479, 260] width 78 height 46
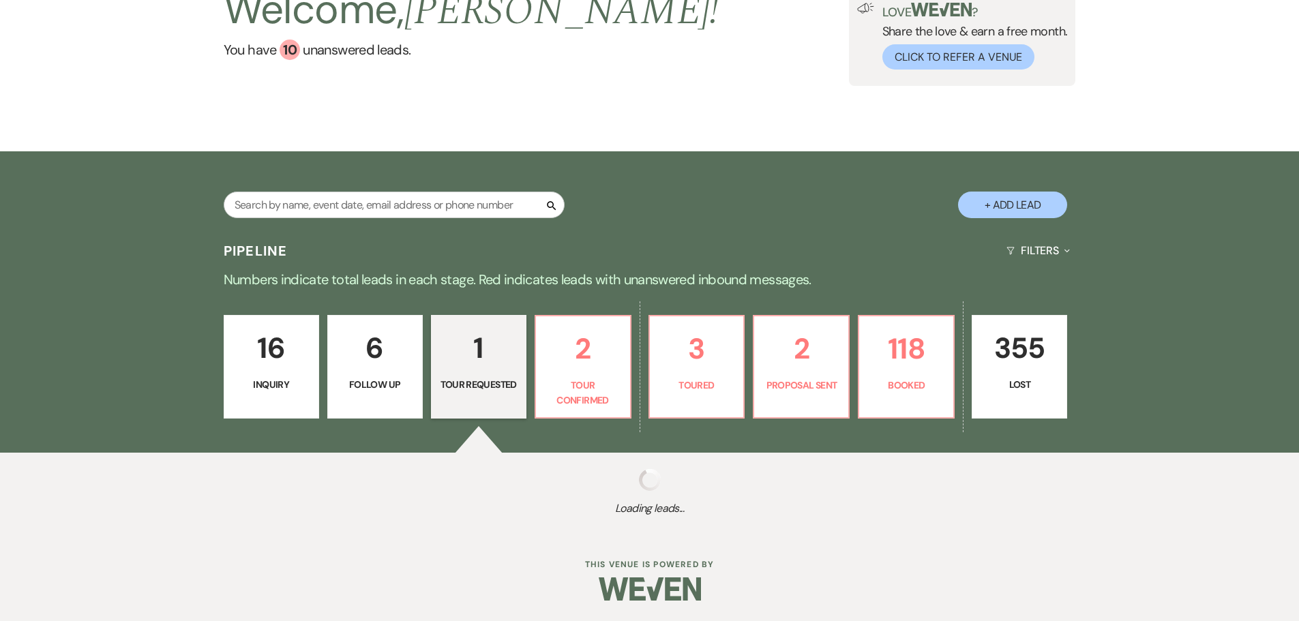
select select "2"
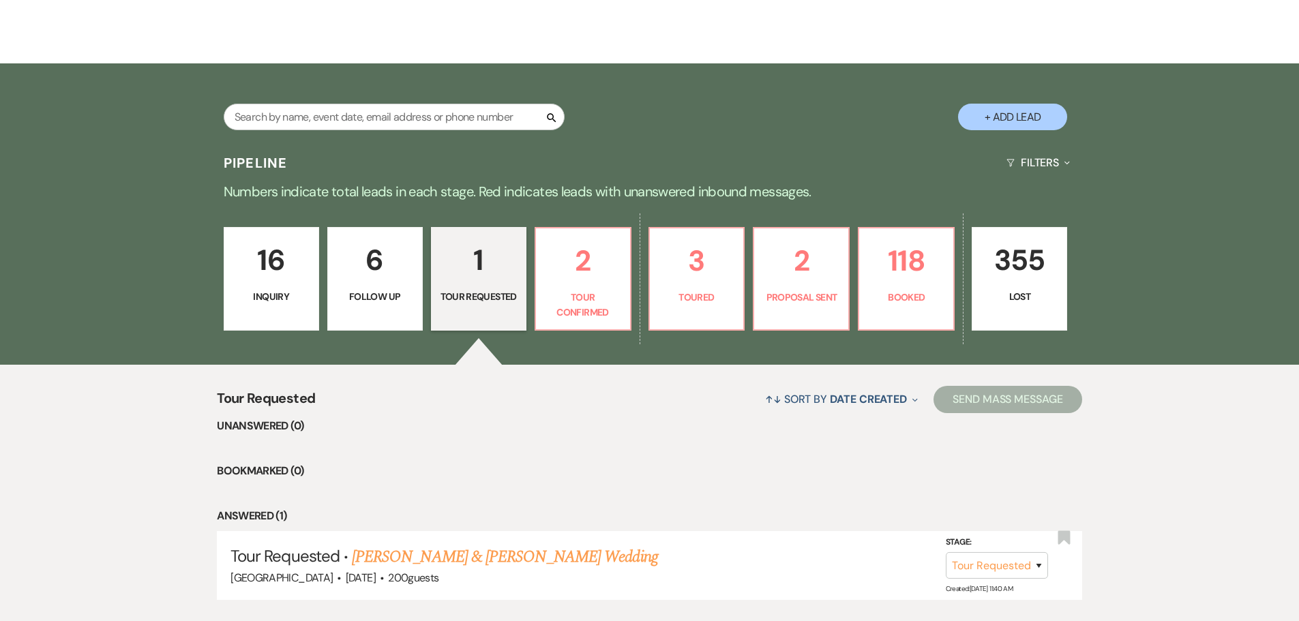
scroll to position [276, 0]
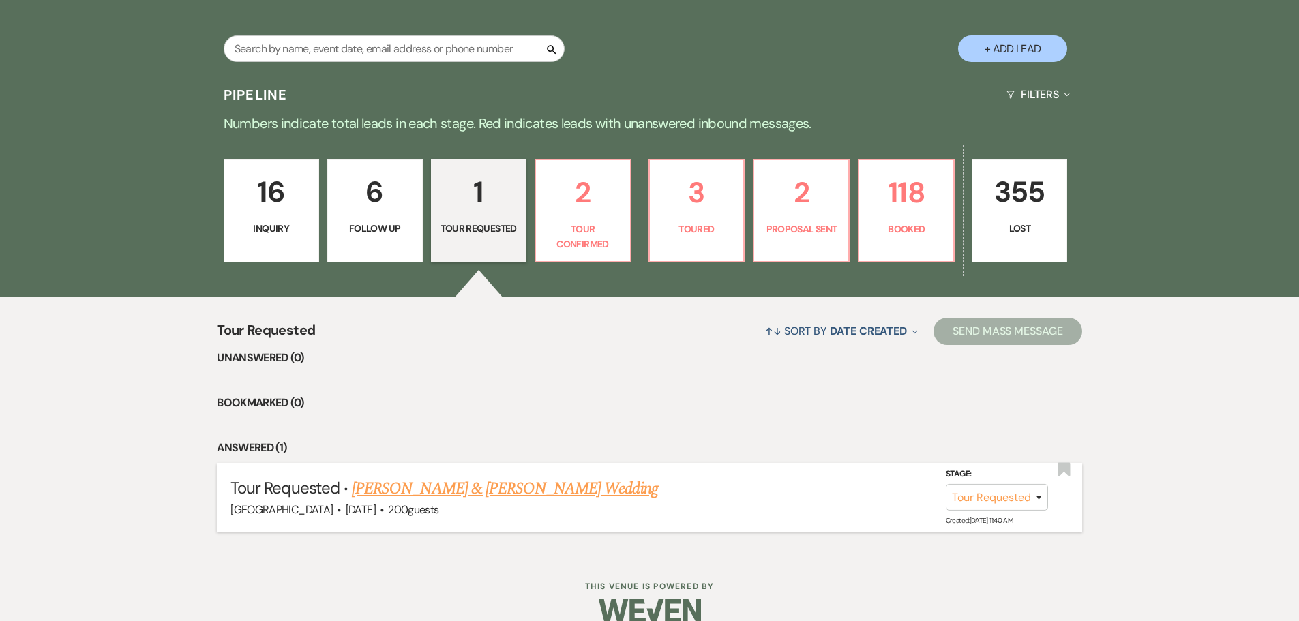
click at [451, 486] on link "[PERSON_NAME] & [PERSON_NAME] Wedding" at bounding box center [505, 489] width 306 height 25
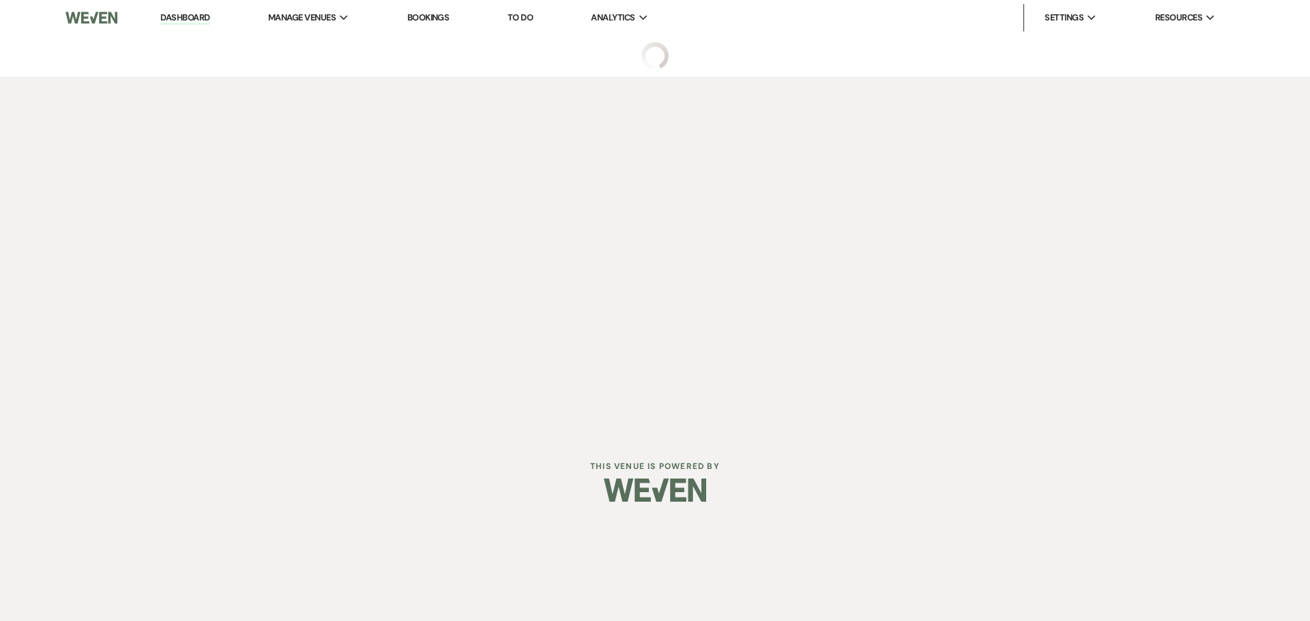
select select "2"
select select "5"
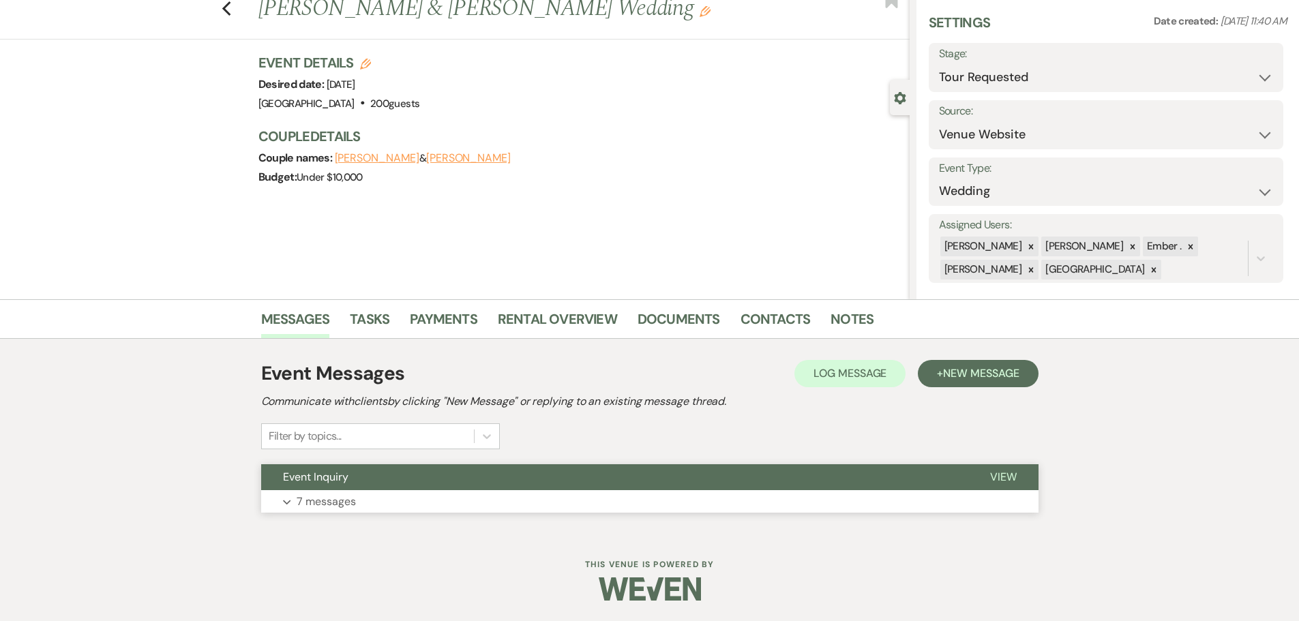
click at [338, 505] on p "7 messages" at bounding box center [326, 502] width 59 height 18
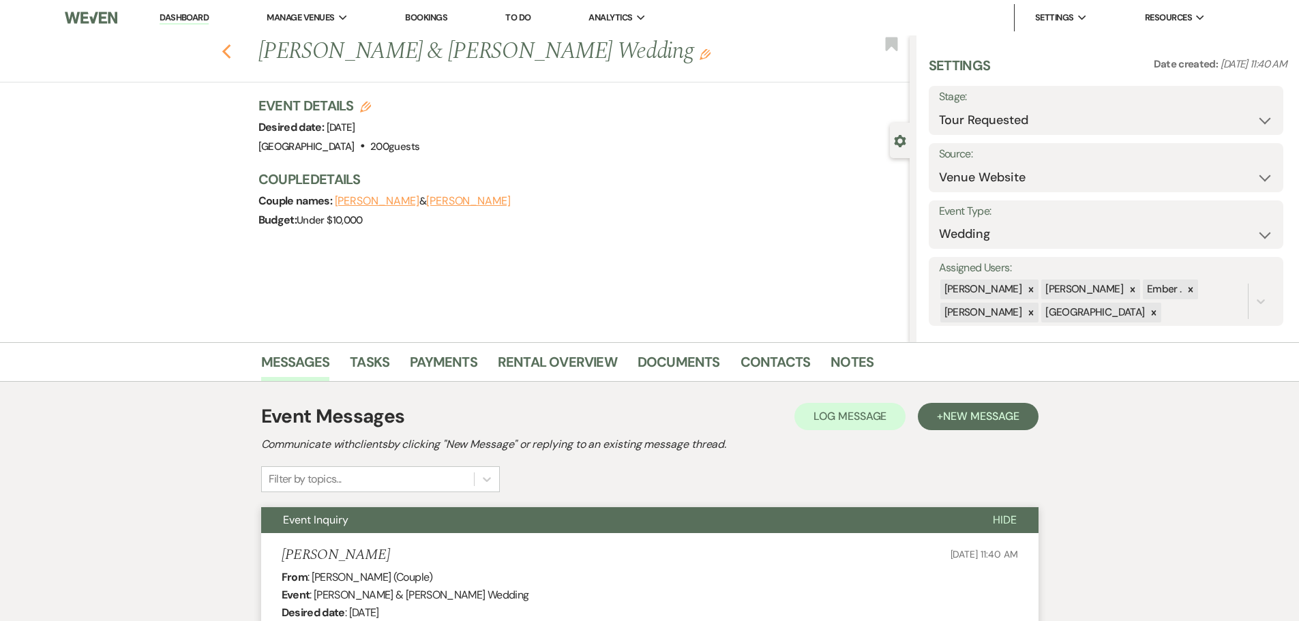
click at [232, 49] on icon "Previous" at bounding box center [227, 52] width 10 height 16
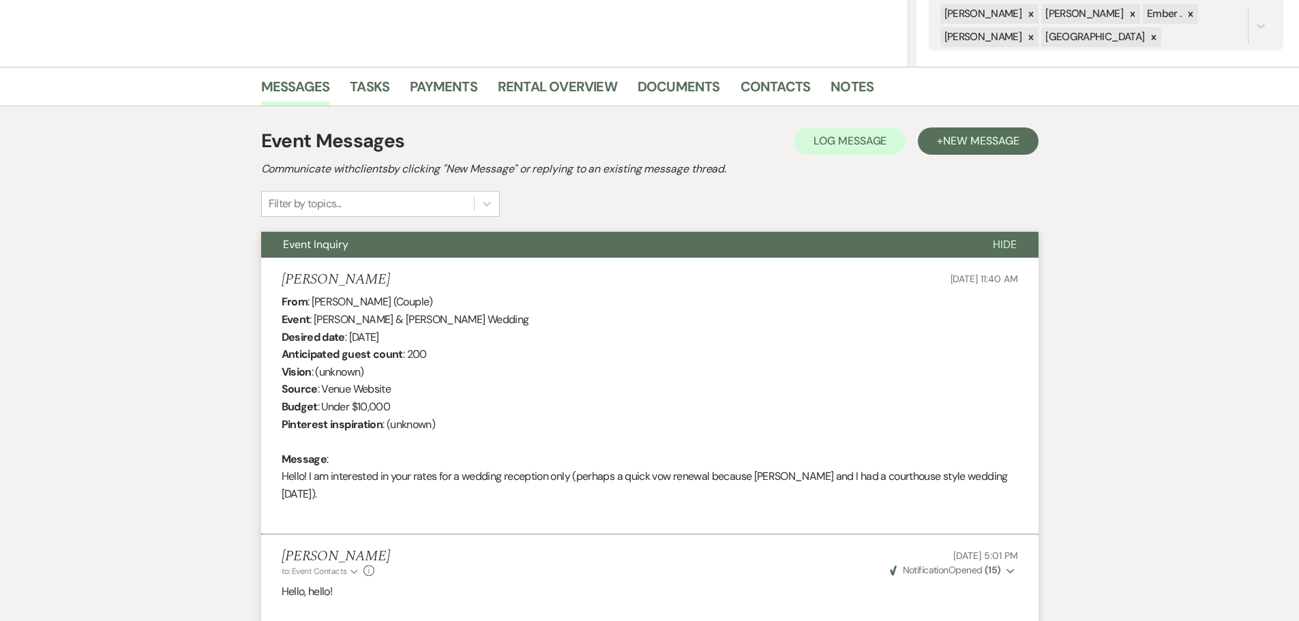
select select "2"
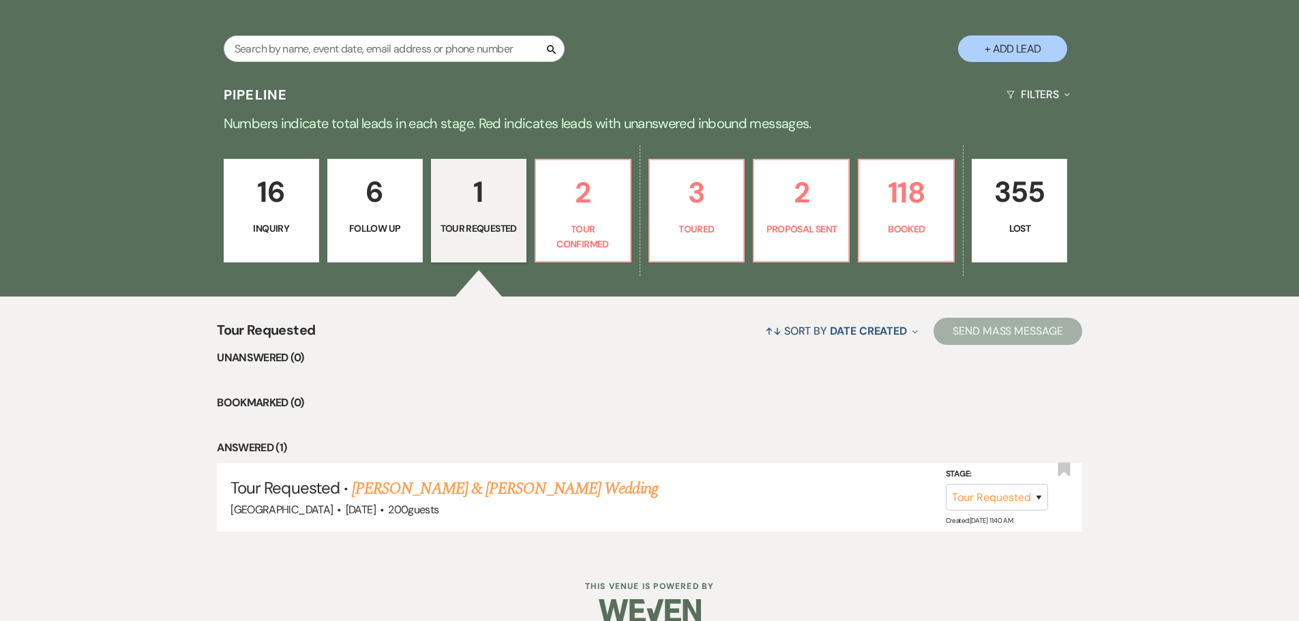
click at [273, 214] on p "16" at bounding box center [272, 192] width 78 height 46
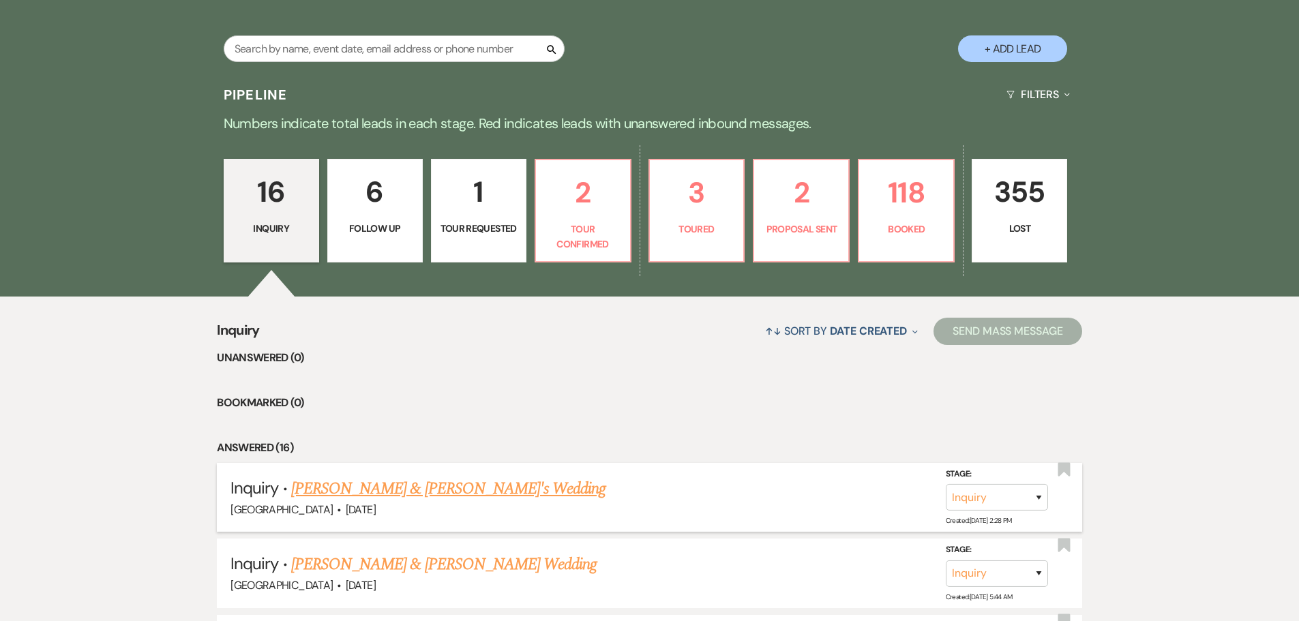
click at [417, 490] on link "[PERSON_NAME] & [PERSON_NAME]'s Wedding" at bounding box center [448, 489] width 315 height 25
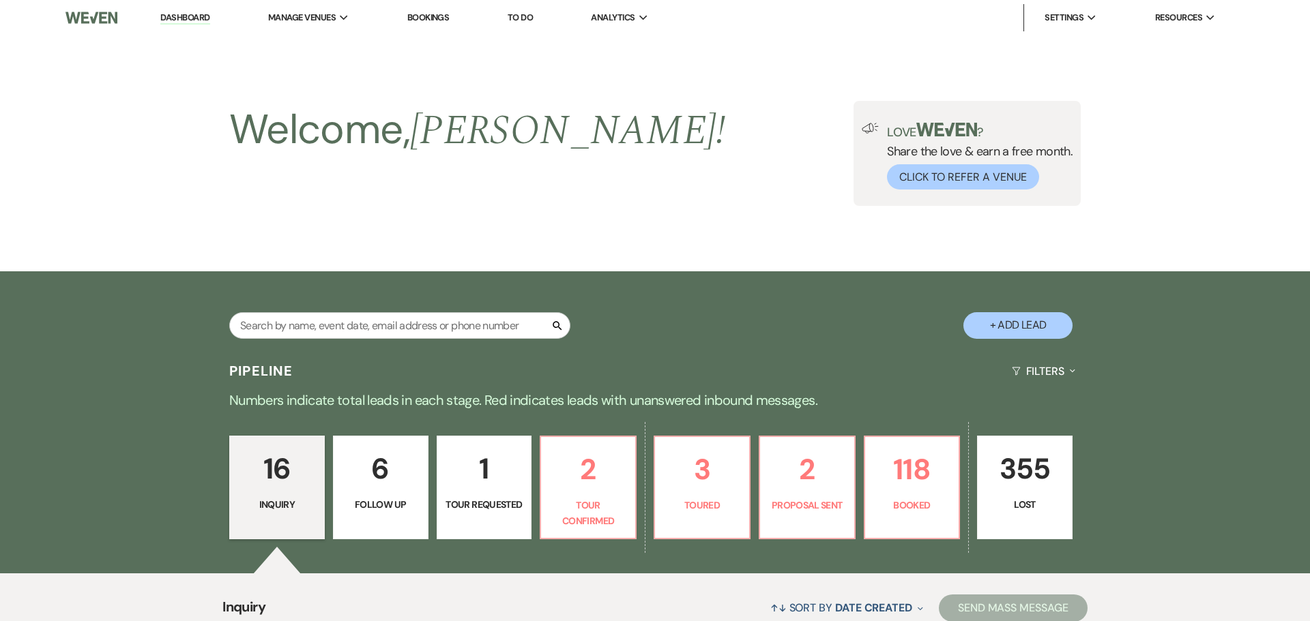
select select "5"
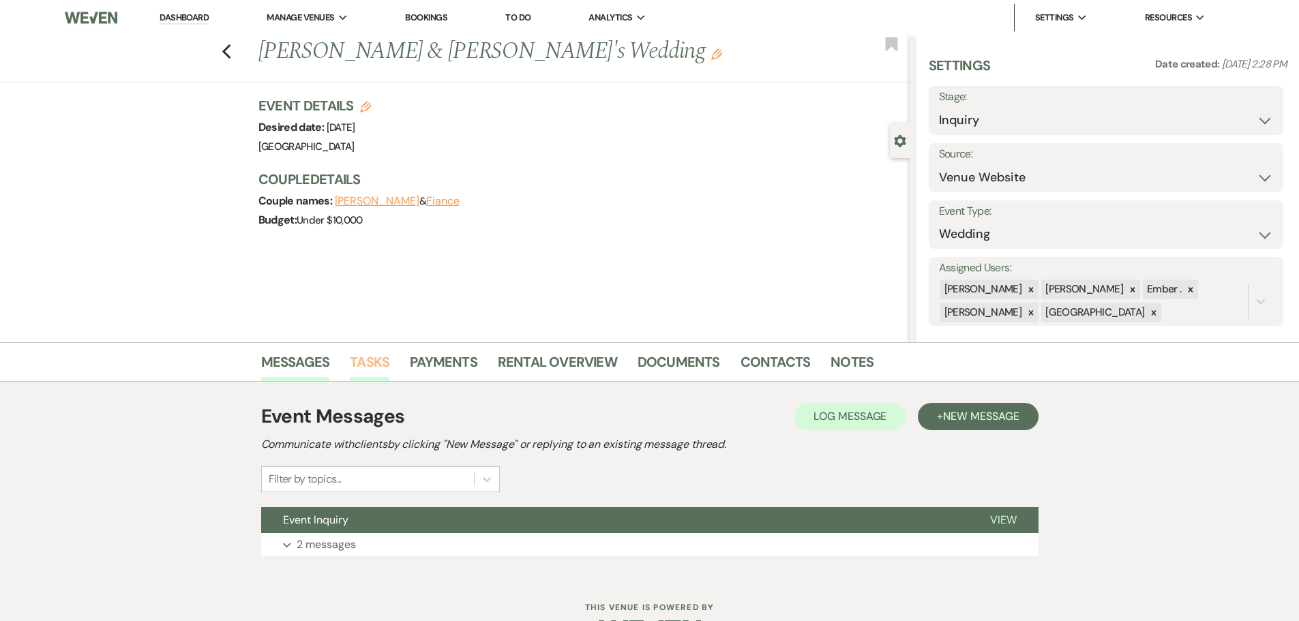
click at [370, 362] on link "Tasks" at bounding box center [370, 366] width 40 height 30
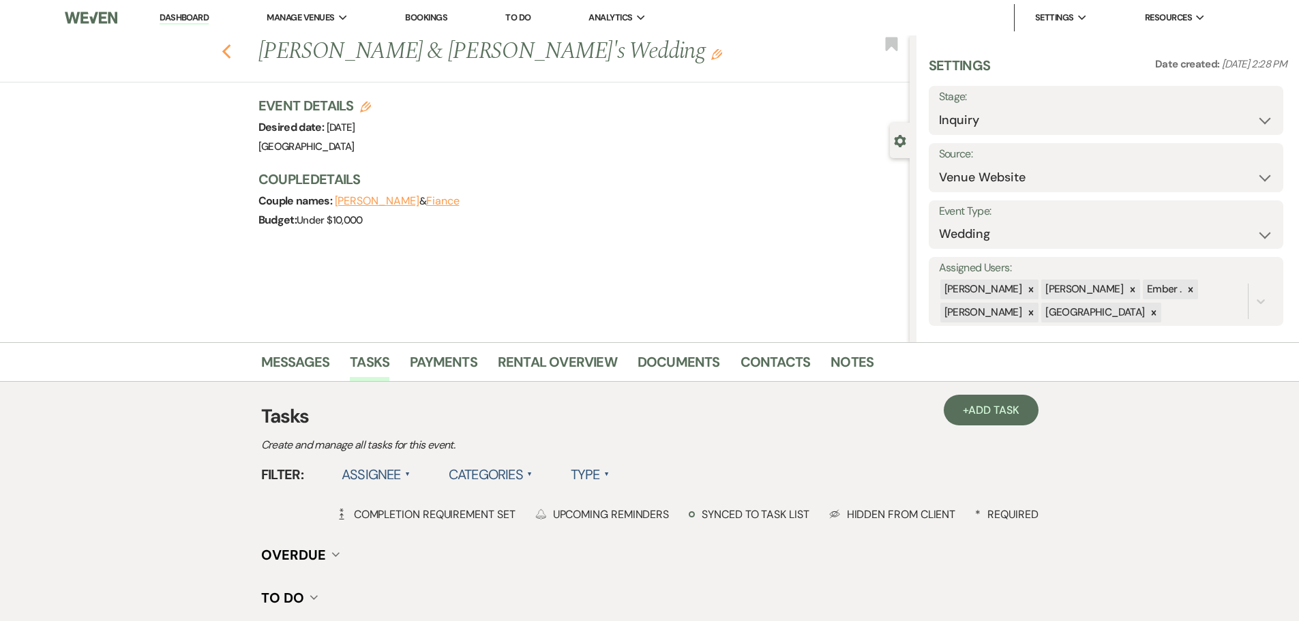
click at [231, 51] on icon "Previous" at bounding box center [227, 52] width 10 height 16
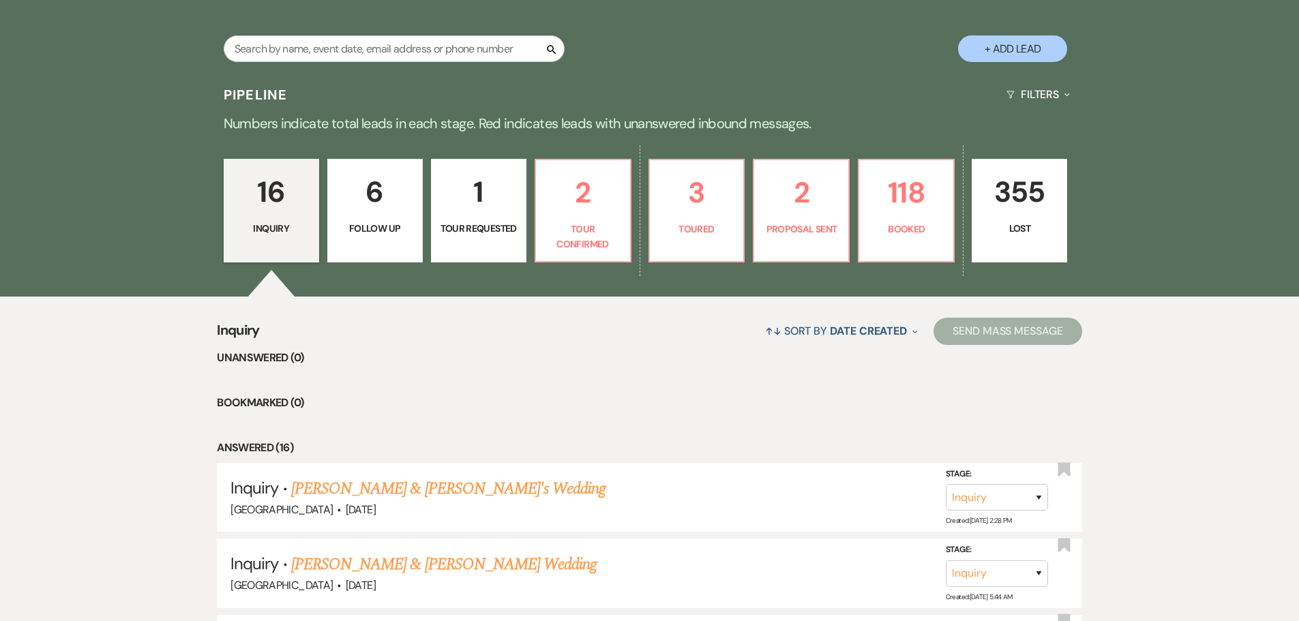
click at [478, 224] on p "Tour Requested" at bounding box center [479, 228] width 78 height 15
select select "2"
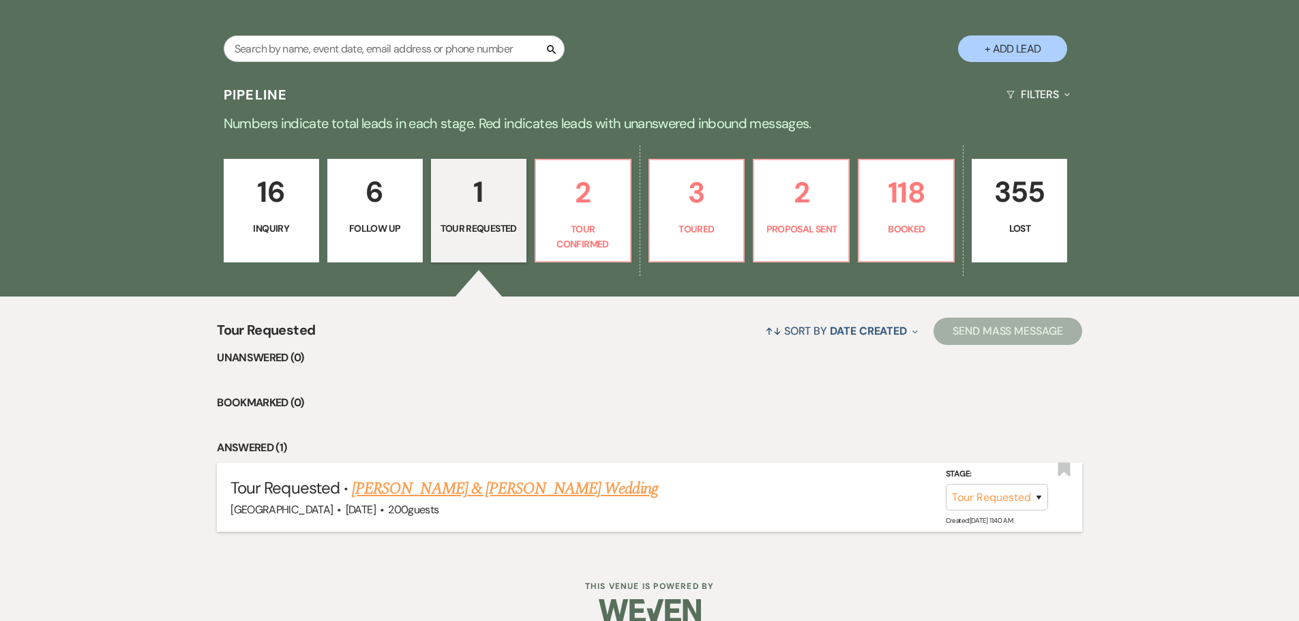
click at [390, 482] on link "[PERSON_NAME] & [PERSON_NAME] Wedding" at bounding box center [505, 489] width 306 height 25
select select "2"
select select "5"
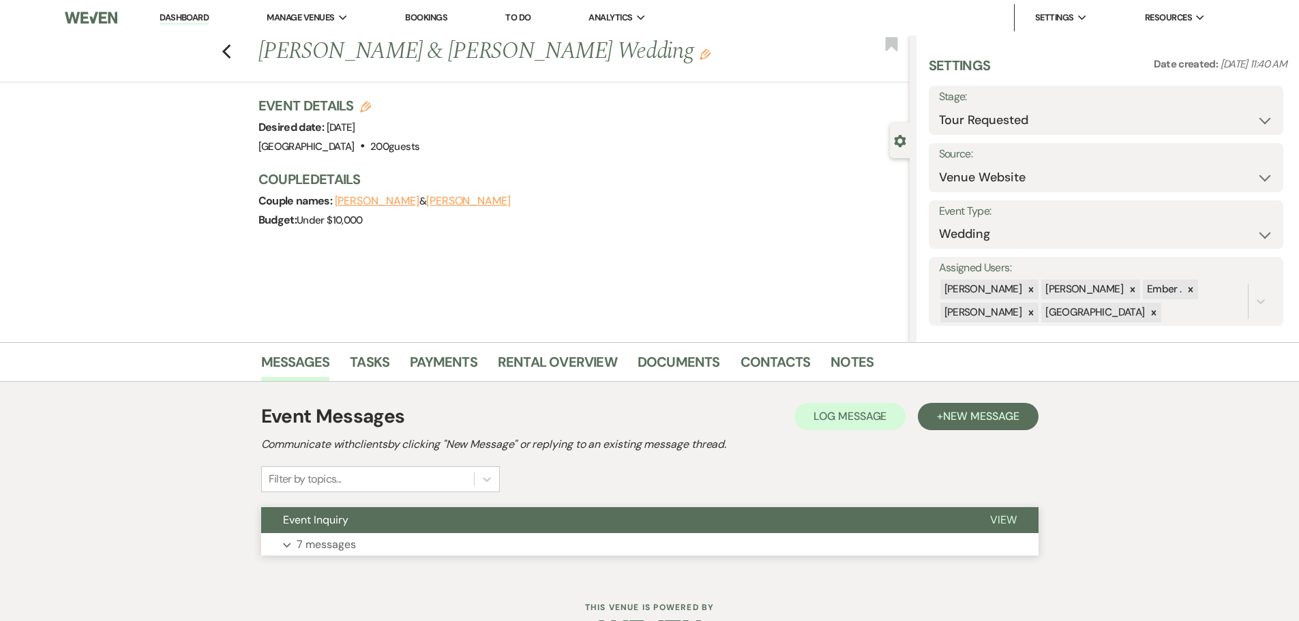
click at [336, 546] on p "7 messages" at bounding box center [326, 545] width 59 height 18
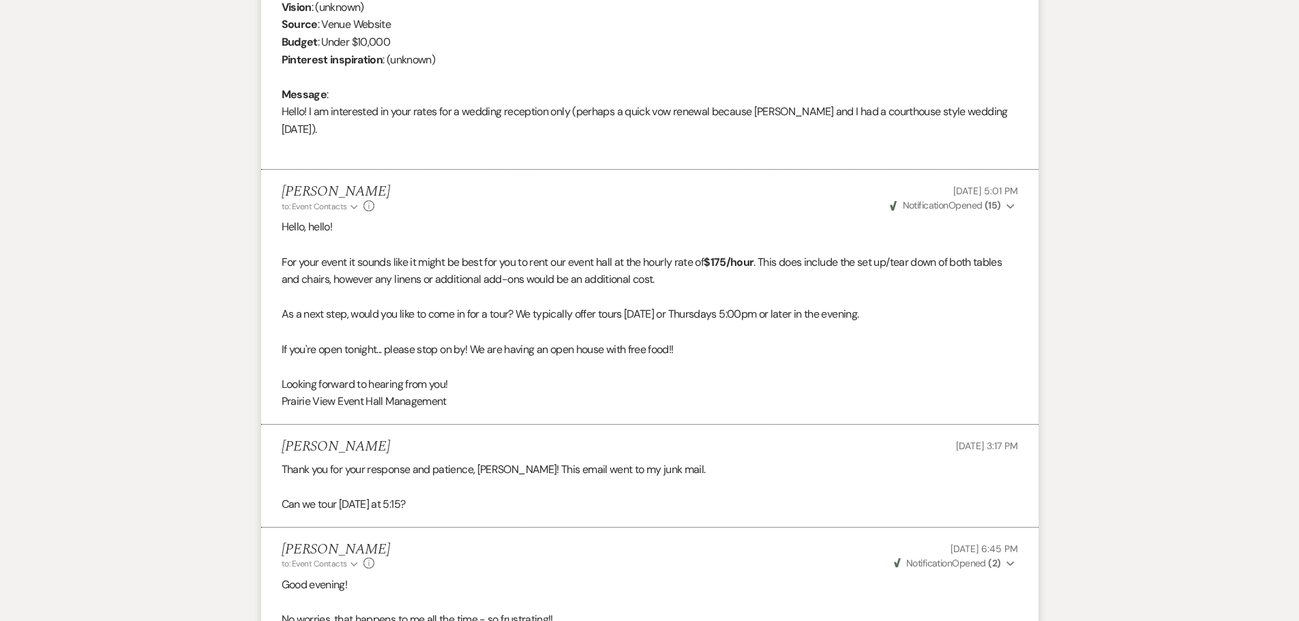
scroll to position [1404, 0]
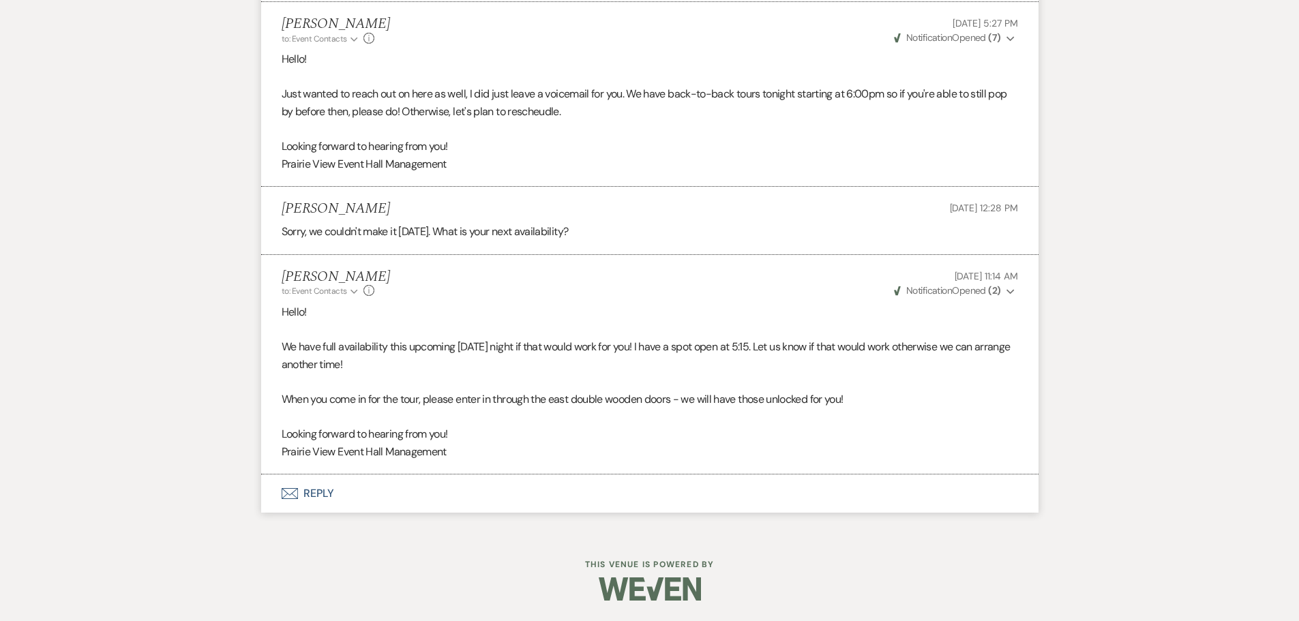
click at [1007, 291] on use "button" at bounding box center [1011, 291] width 8 height 5
click at [710, 316] on p "Hello!" at bounding box center [650, 313] width 737 height 18
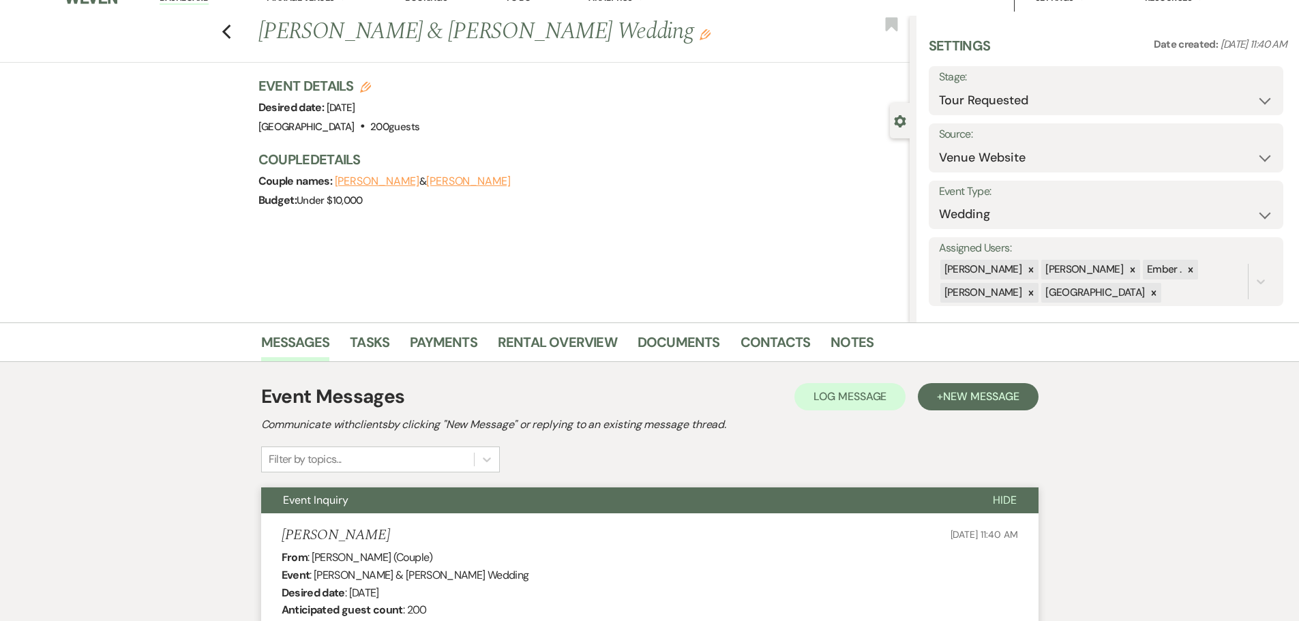
scroll to position [0, 0]
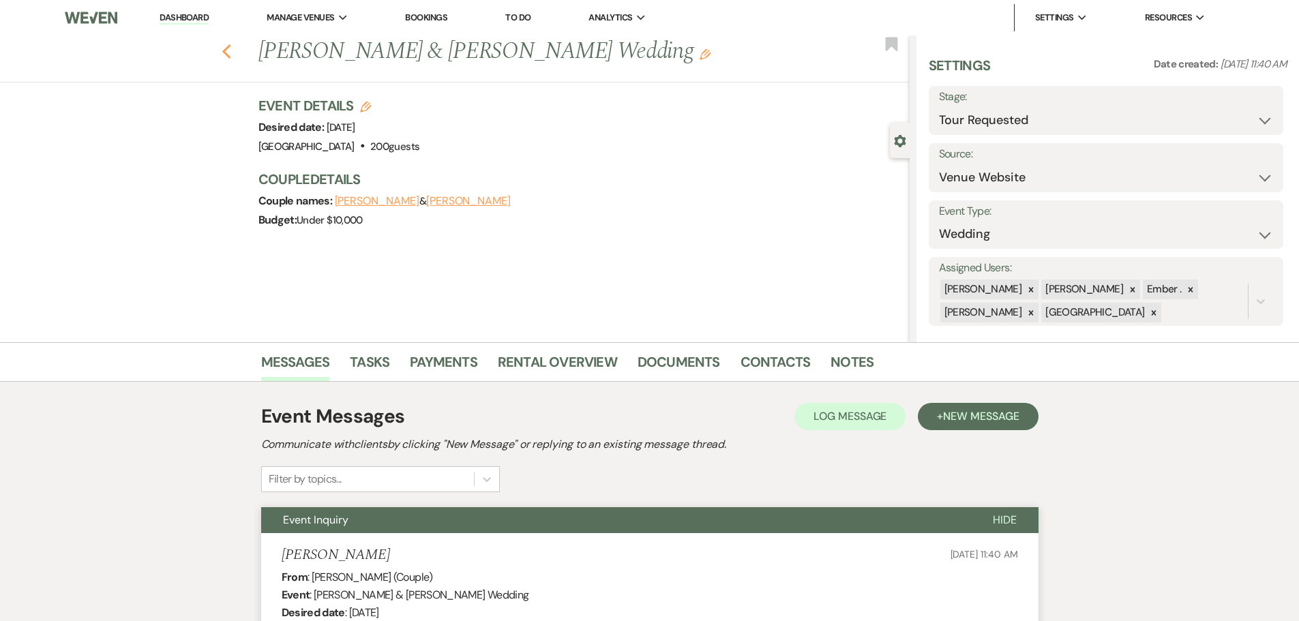
click at [232, 49] on icon "Previous" at bounding box center [227, 52] width 10 height 16
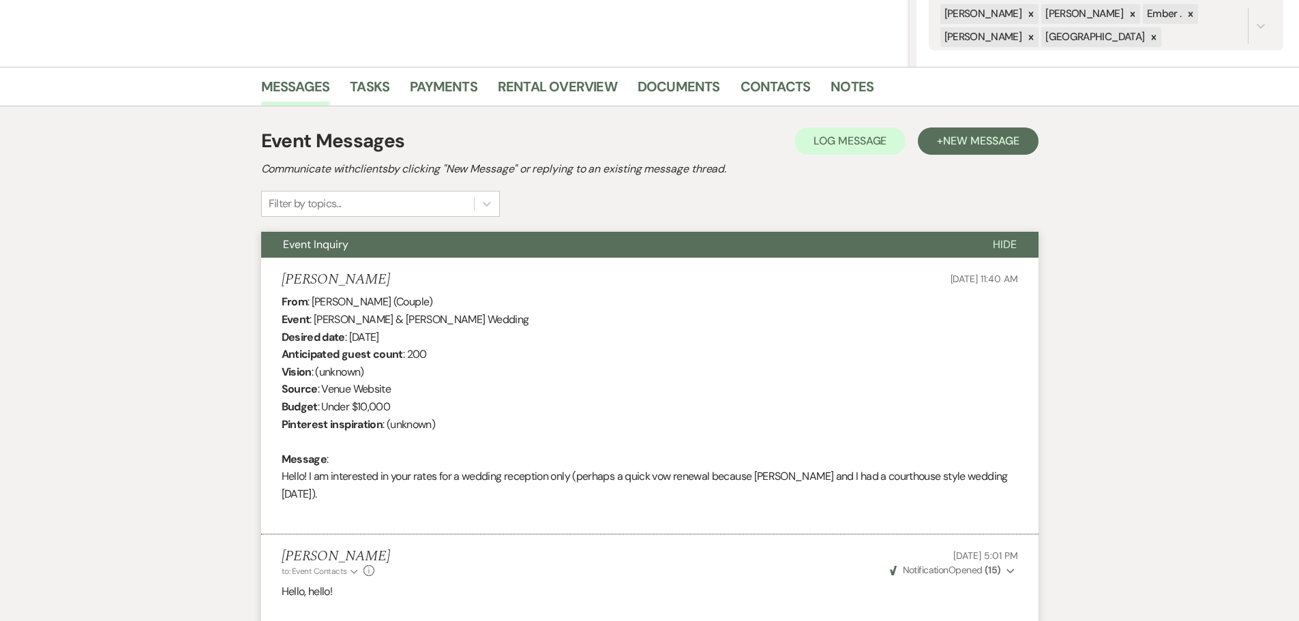
select select "2"
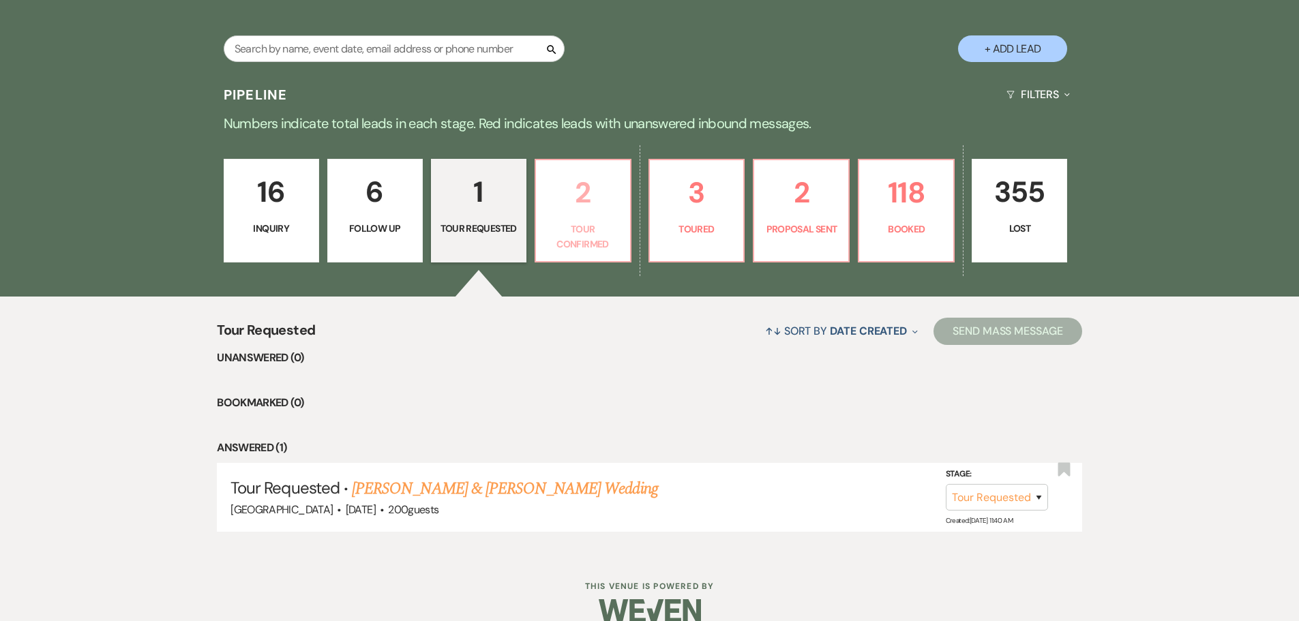
click at [588, 209] on p "2" at bounding box center [583, 193] width 78 height 46
select select "4"
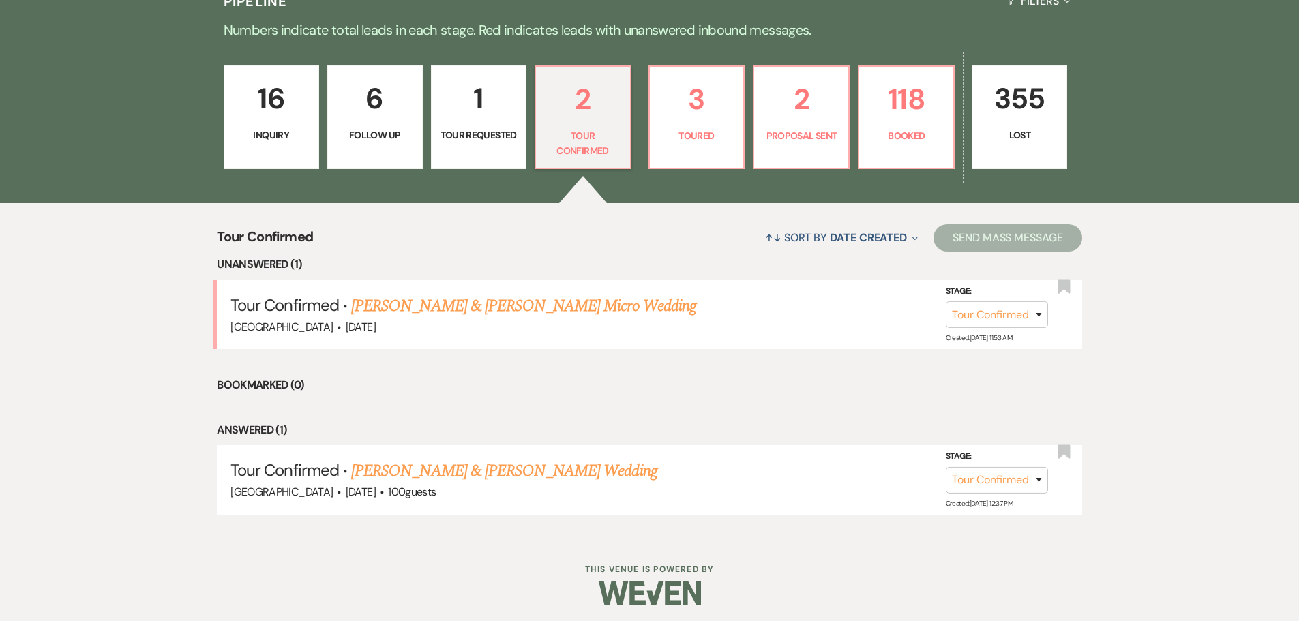
scroll to position [373, 0]
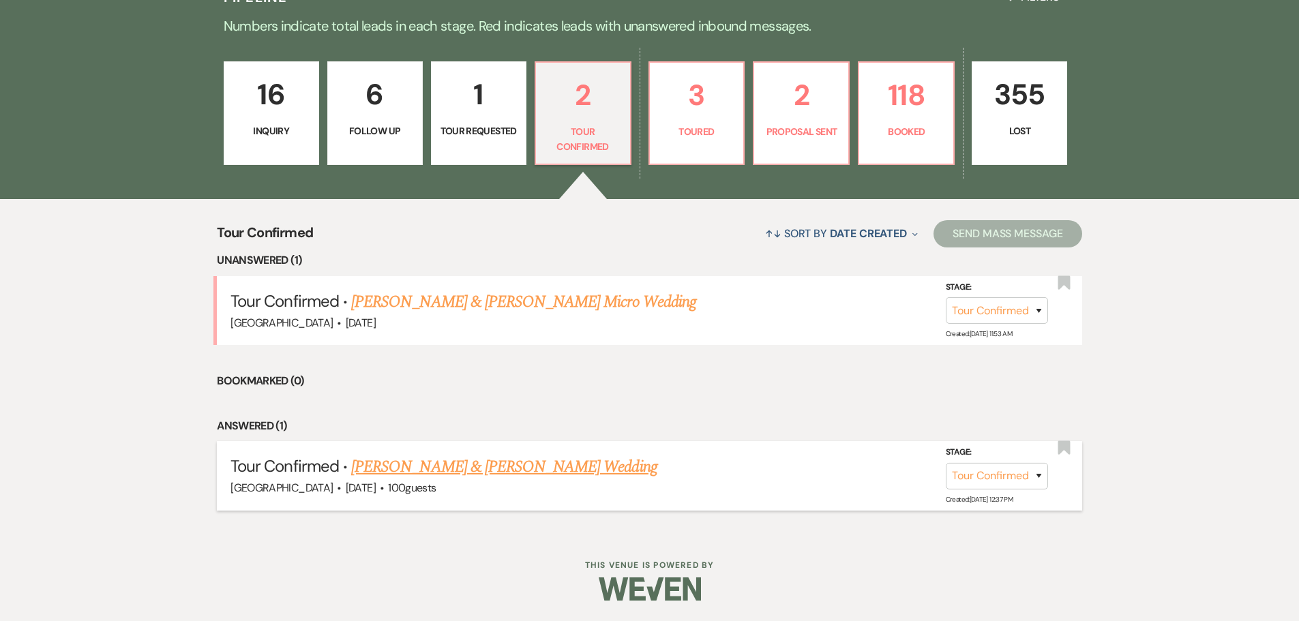
click at [536, 465] on link "[PERSON_NAME] & [PERSON_NAME] Wedding" at bounding box center [504, 467] width 306 height 25
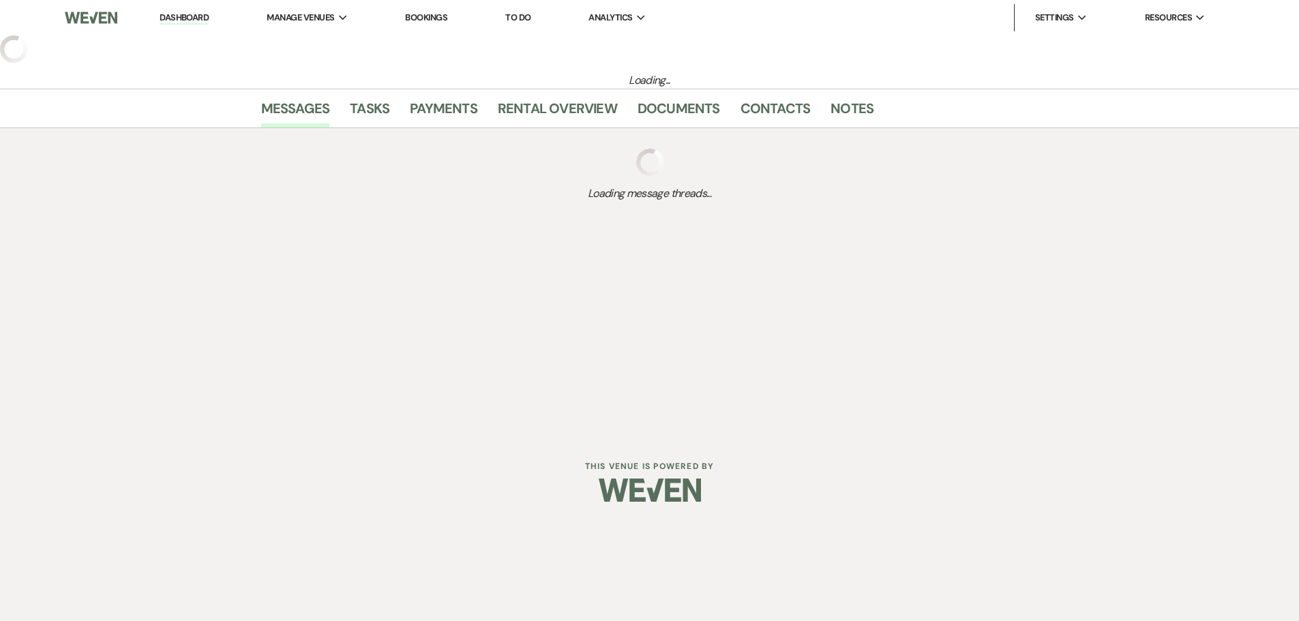
select select "4"
select select "5"
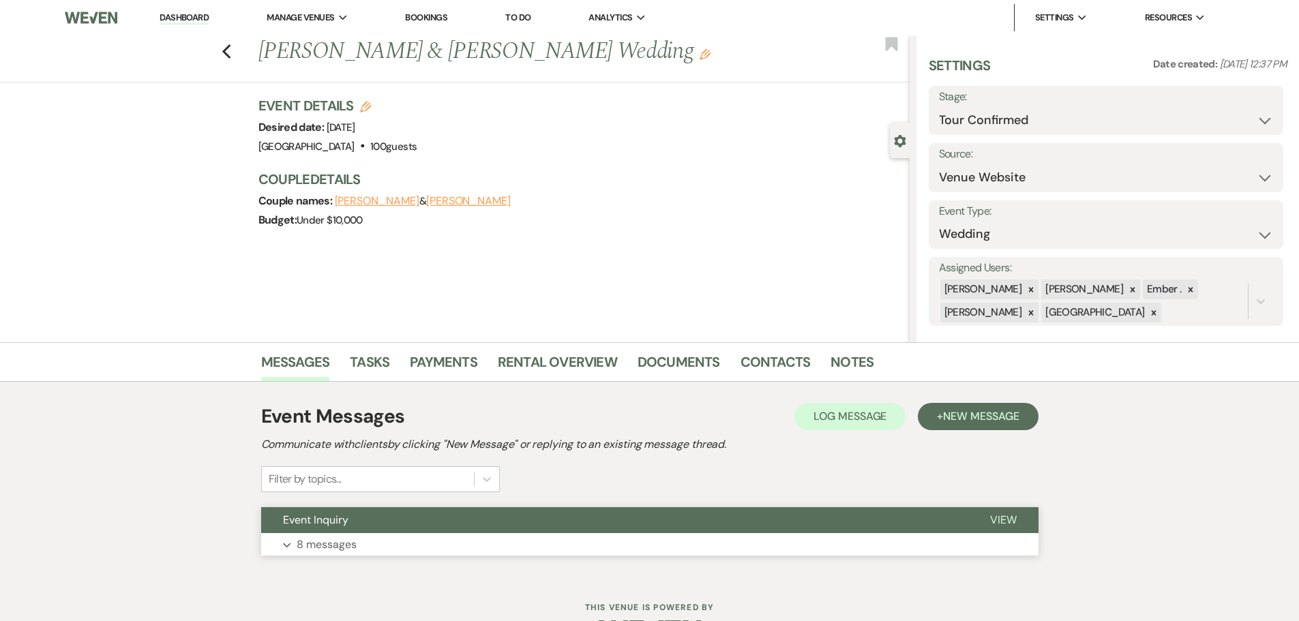
click at [325, 546] on p "8 messages" at bounding box center [327, 545] width 60 height 18
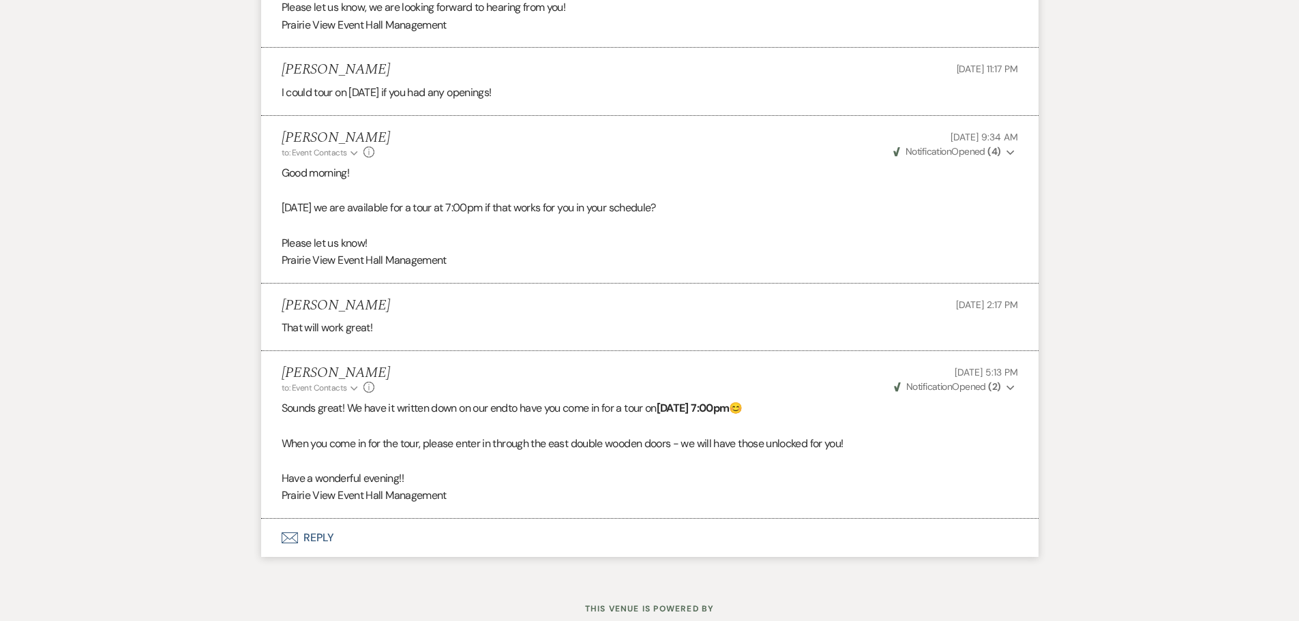
scroll to position [1910, 0]
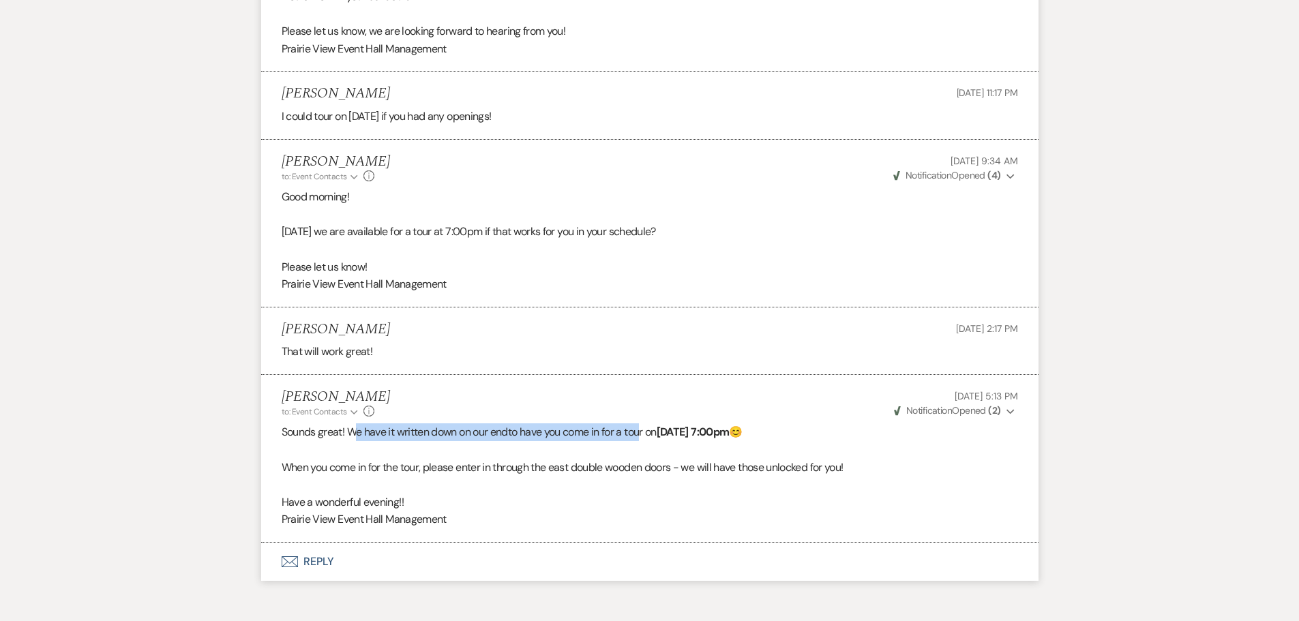
drag, startPoint x: 359, startPoint y: 433, endPoint x: 645, endPoint y: 436, distance: 285.8
click at [645, 436] on p "Sounds great! We have it written down on our end to have you come in for a tour…" at bounding box center [650, 433] width 737 height 18
drag, startPoint x: 666, startPoint y: 430, endPoint x: 860, endPoint y: 441, distance: 194.0
click at [860, 441] on p "Sounds great! We have it written down on our end to have you come in for a tour…" at bounding box center [650, 433] width 737 height 18
click at [558, 434] on span "to have you come in for a tour on" at bounding box center [582, 432] width 149 height 14
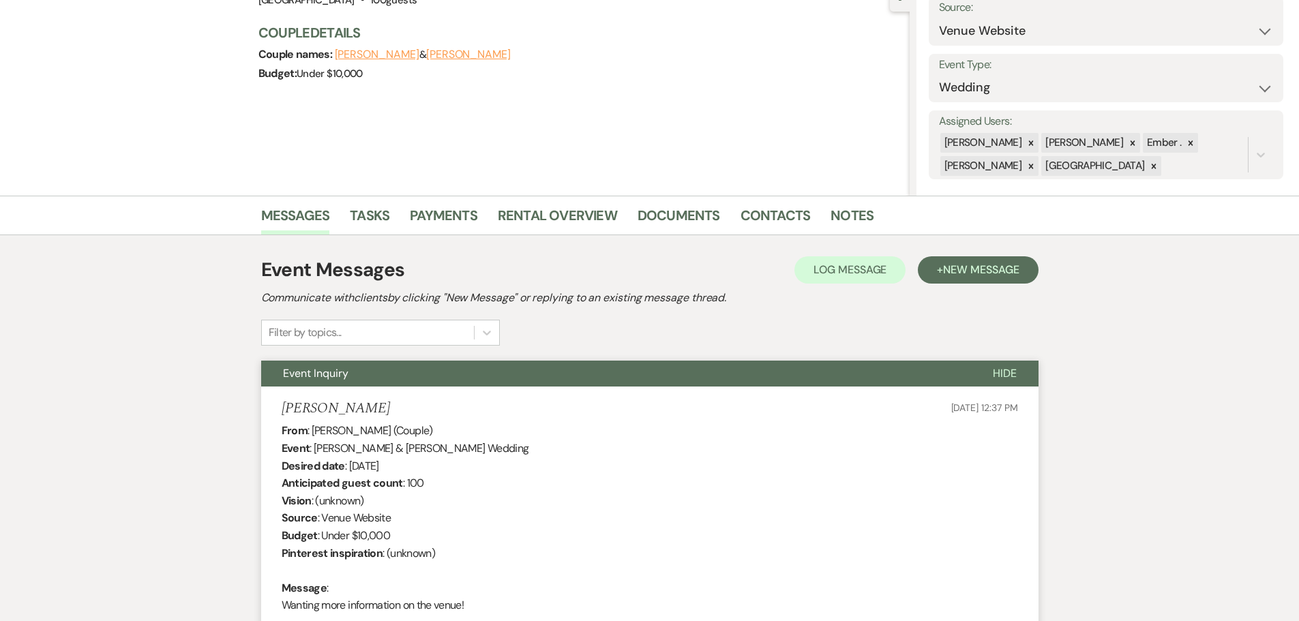
scroll to position [0, 0]
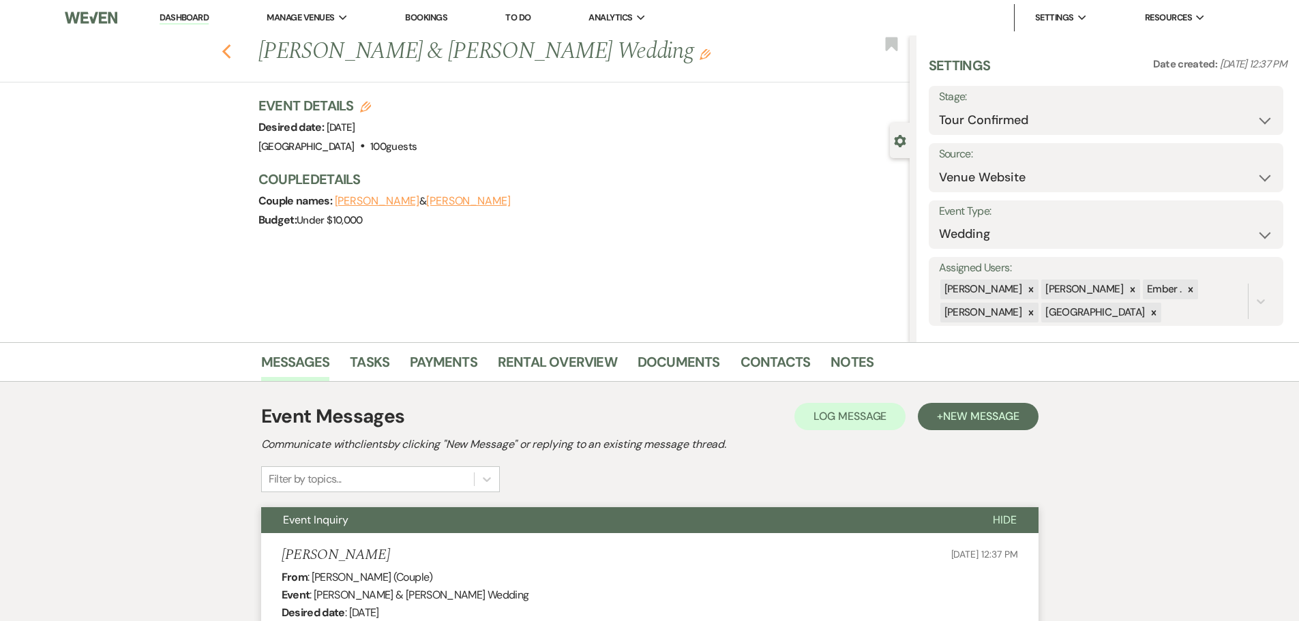
click at [232, 42] on button "Previous" at bounding box center [227, 50] width 10 height 19
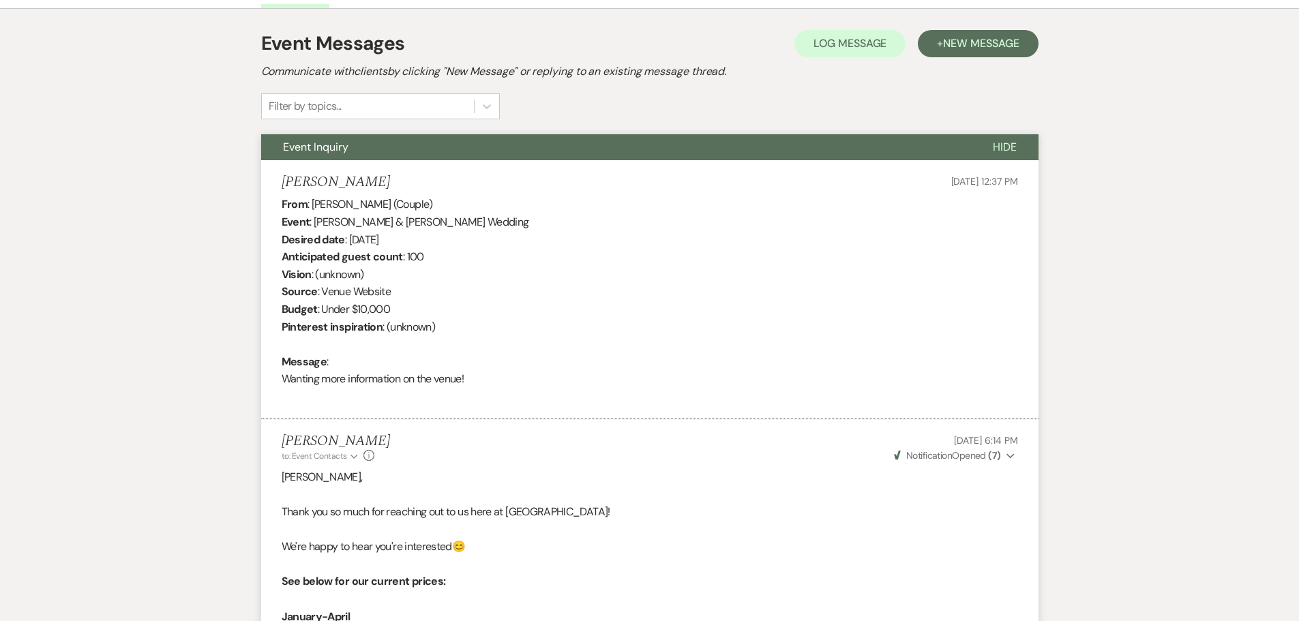
select select "4"
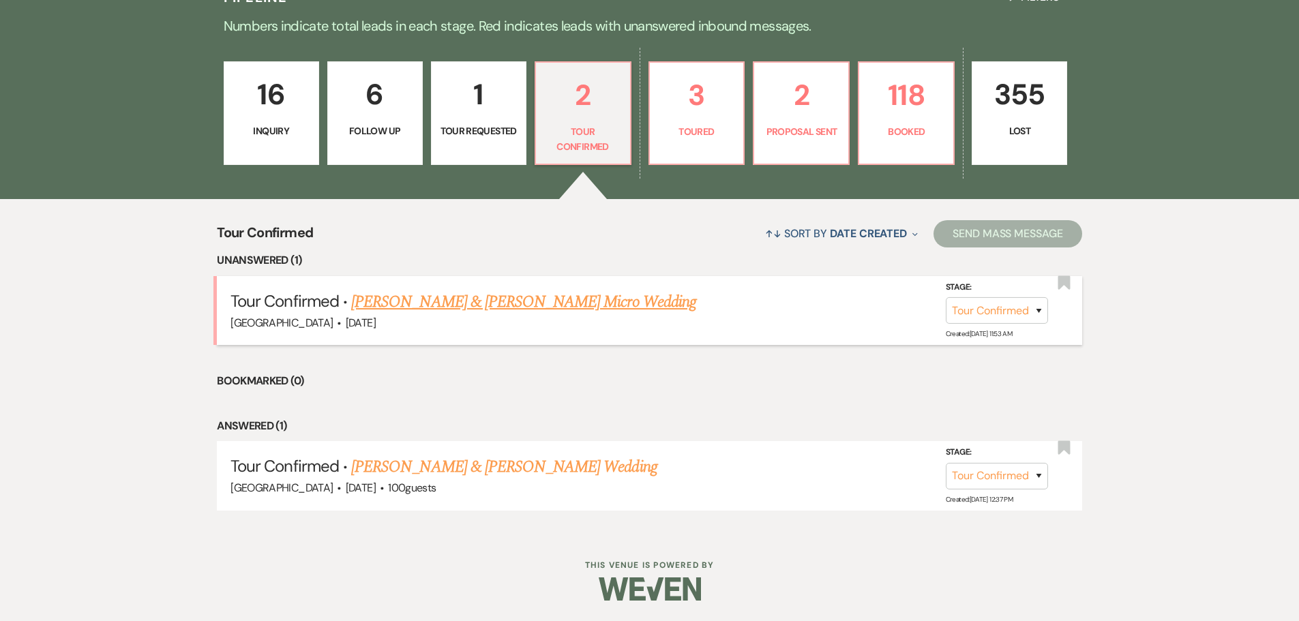
click at [469, 301] on link "[PERSON_NAME] & [PERSON_NAME] Micro Wedding" at bounding box center [523, 302] width 345 height 25
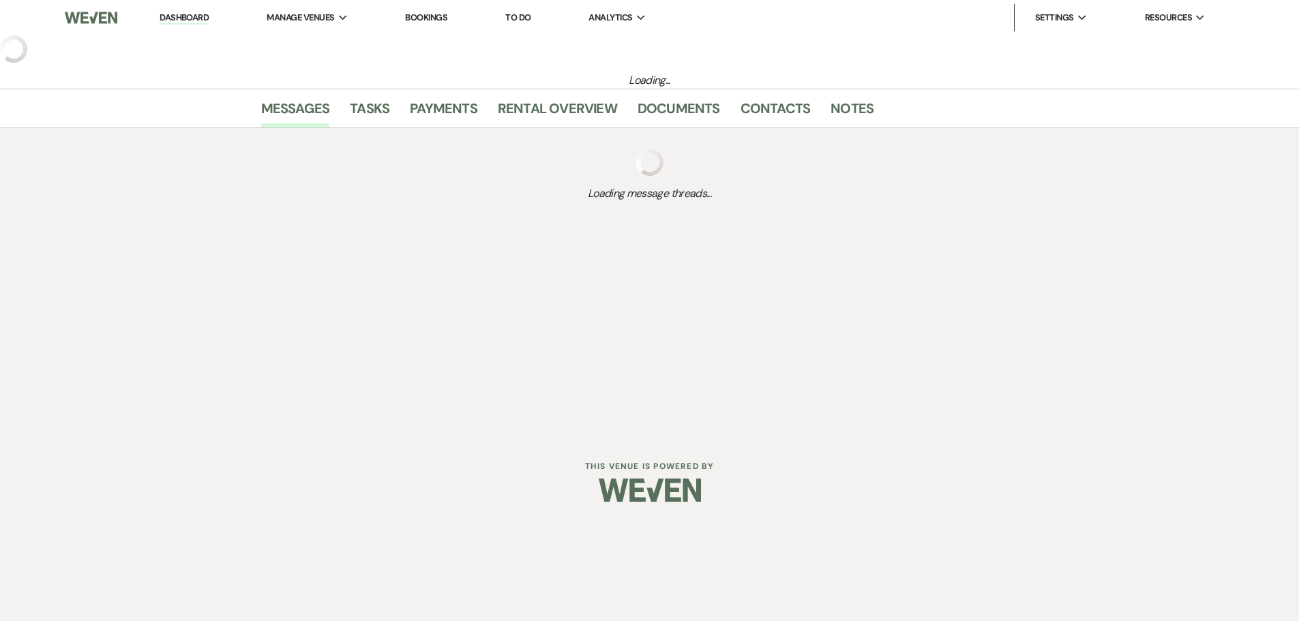
select select "4"
select select "5"
select select "16"
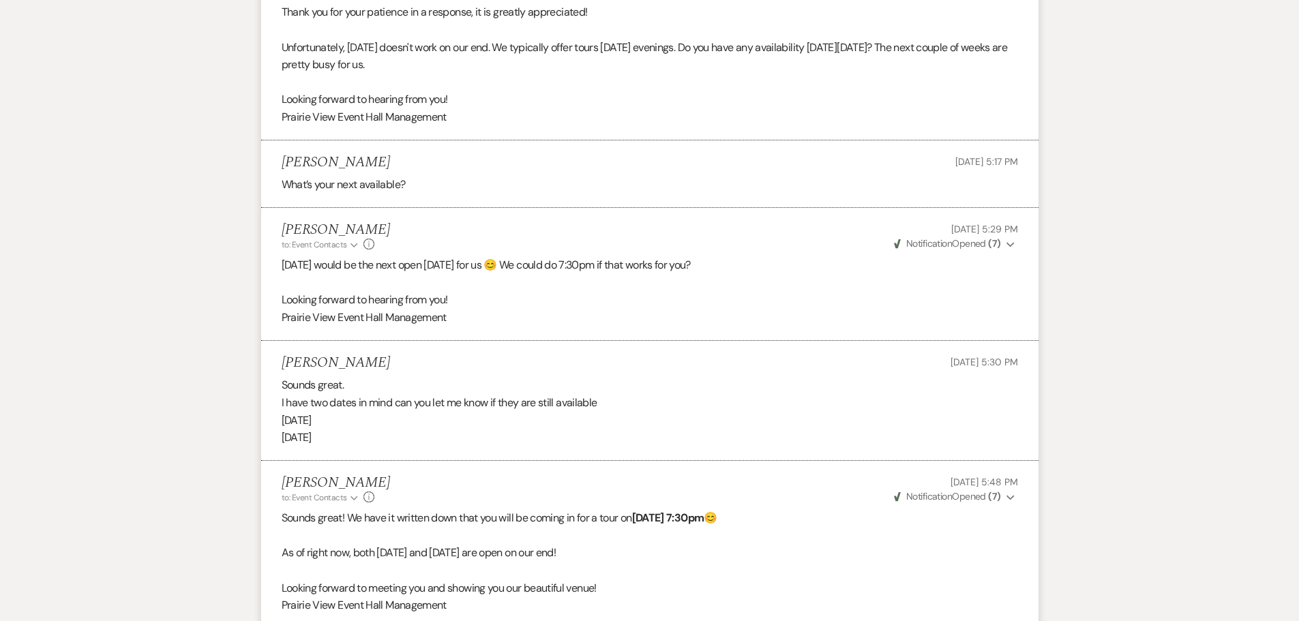
scroll to position [1910, 0]
drag, startPoint x: 351, startPoint y: 263, endPoint x: 441, endPoint y: 268, distance: 89.5
click at [441, 268] on p "[DATE] would be the next open [DATE] for us 😊 We could do 7:30pm if that works …" at bounding box center [650, 263] width 737 height 18
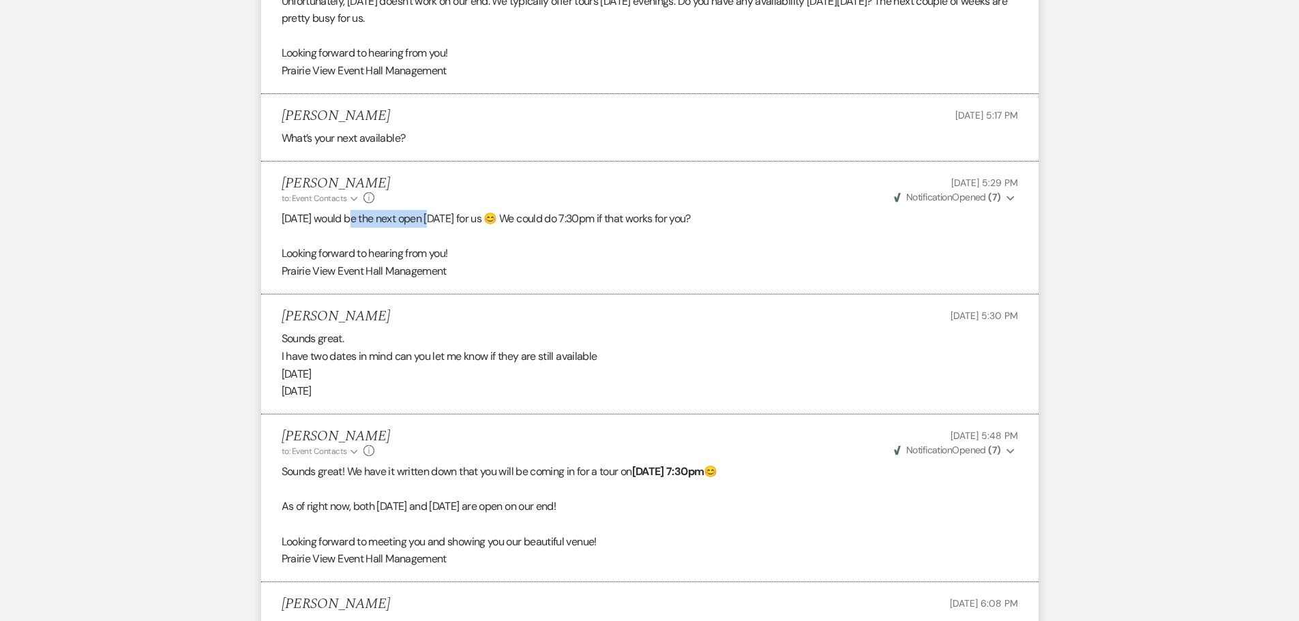
scroll to position [1978, 0]
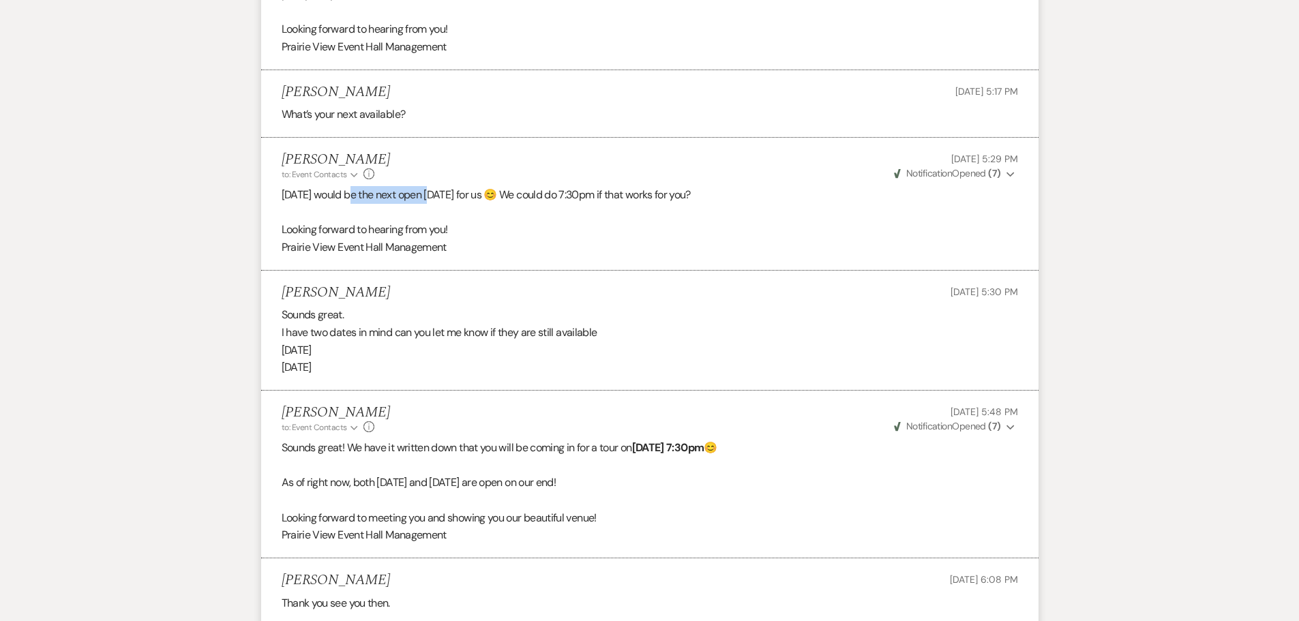
drag, startPoint x: 282, startPoint y: 349, endPoint x: 352, endPoint y: 374, distance: 74.9
click at [352, 374] on div "Sounds great. I have two dates in mind can you let me know if they are still av…" at bounding box center [650, 341] width 737 height 70
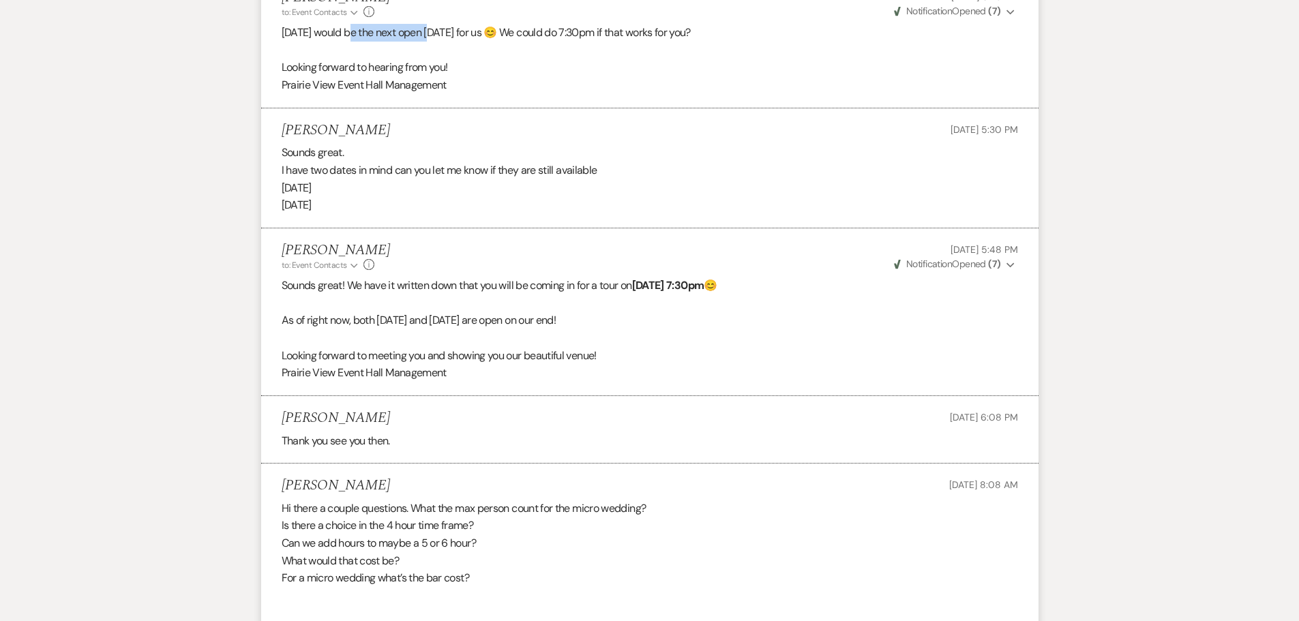
scroll to position [2183, 0]
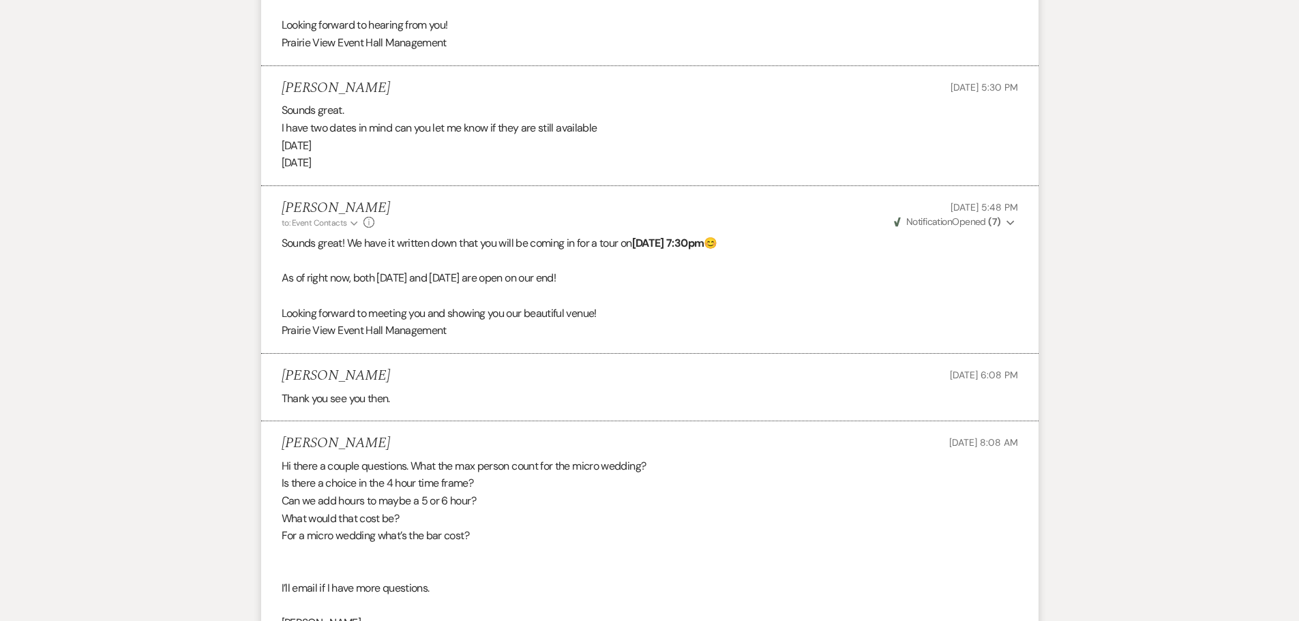
drag, startPoint x: 323, startPoint y: 279, endPoint x: 604, endPoint y: 286, distance: 281.8
click at [604, 286] on p "As of right now, both [DATE] and [DATE] are open on our end!" at bounding box center [650, 278] width 737 height 18
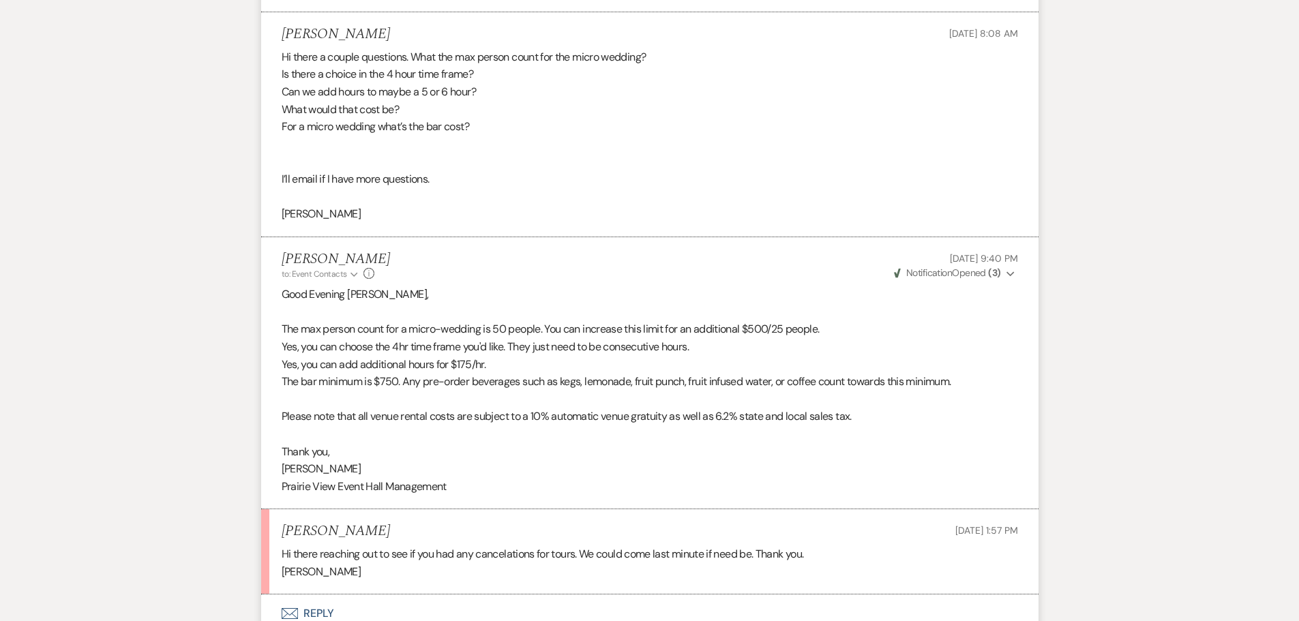
scroll to position [2524, 0]
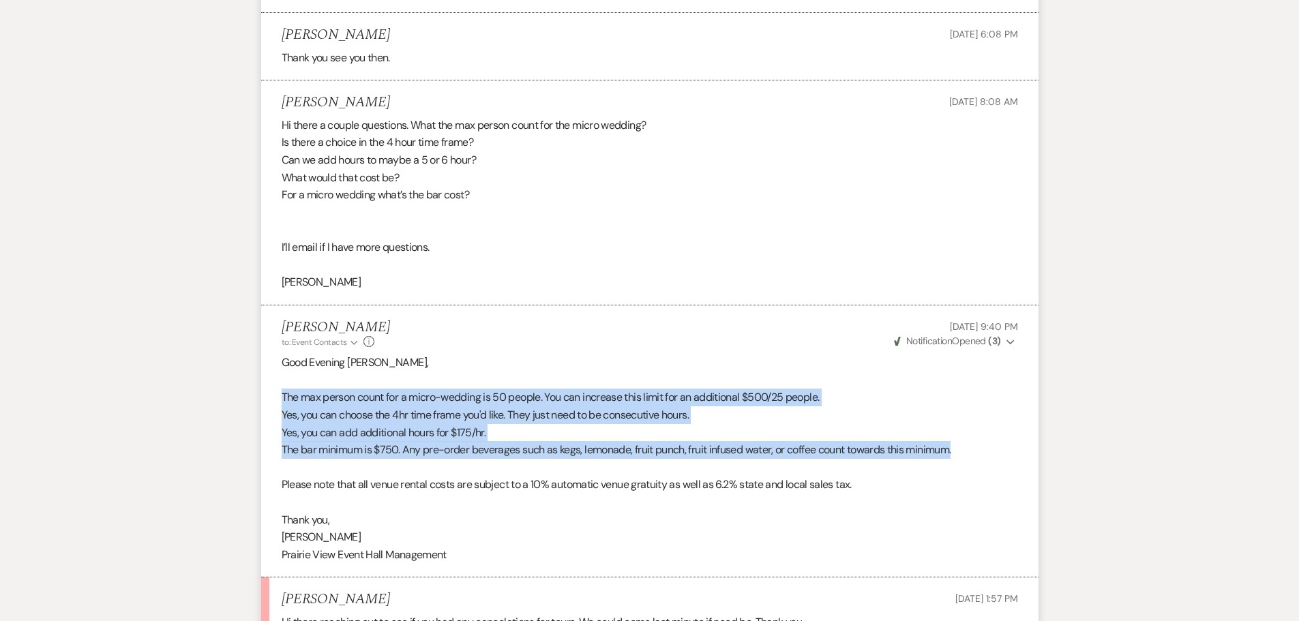
drag, startPoint x: 280, startPoint y: 396, endPoint x: 964, endPoint y: 443, distance: 685.0
click at [964, 443] on li "[PERSON_NAME] to: Event Contacts Expand Info [DATE] 9:40 PM Weven Check Notific…" at bounding box center [650, 442] width 778 height 273
click at [449, 400] on p "The max person count for a micro-wedding is 50 people. You can increase this li…" at bounding box center [650, 398] width 737 height 18
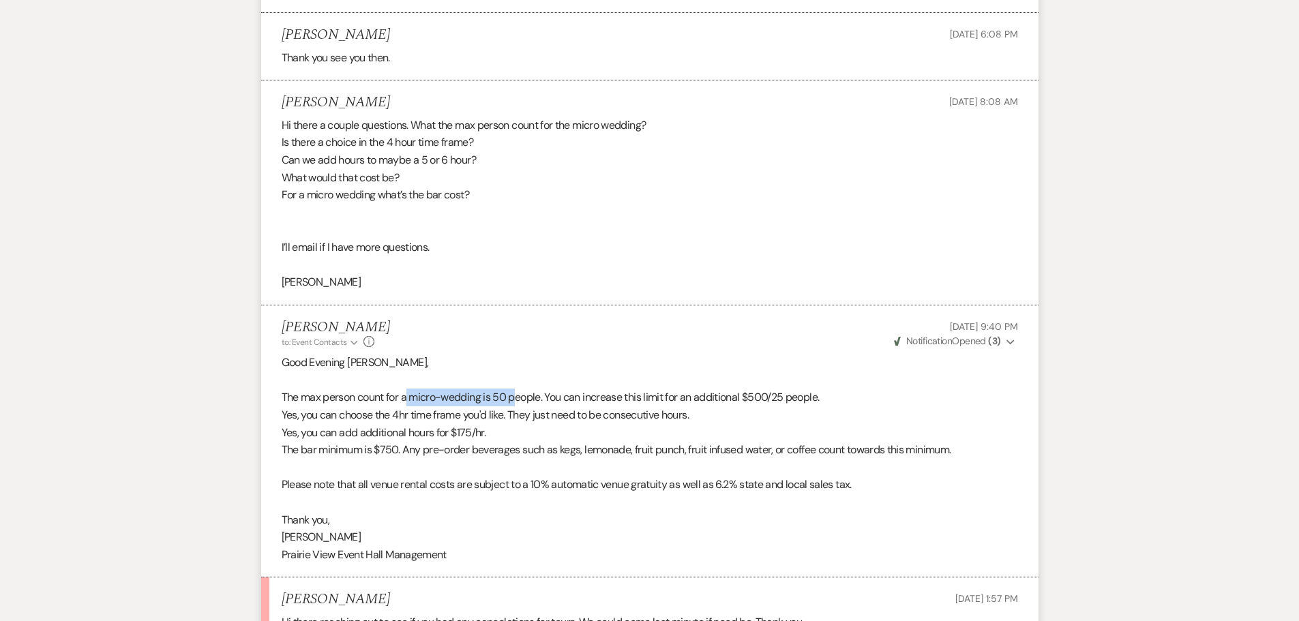
drag, startPoint x: 409, startPoint y: 396, endPoint x: 520, endPoint y: 395, distance: 111.9
click at [520, 395] on p "The max person count for a micro-wedding is 50 people. You can increase this li…" at bounding box center [650, 398] width 737 height 18
click at [497, 396] on p "The max person count for a micro-wedding is 50 people. You can increase this li…" at bounding box center [650, 398] width 737 height 18
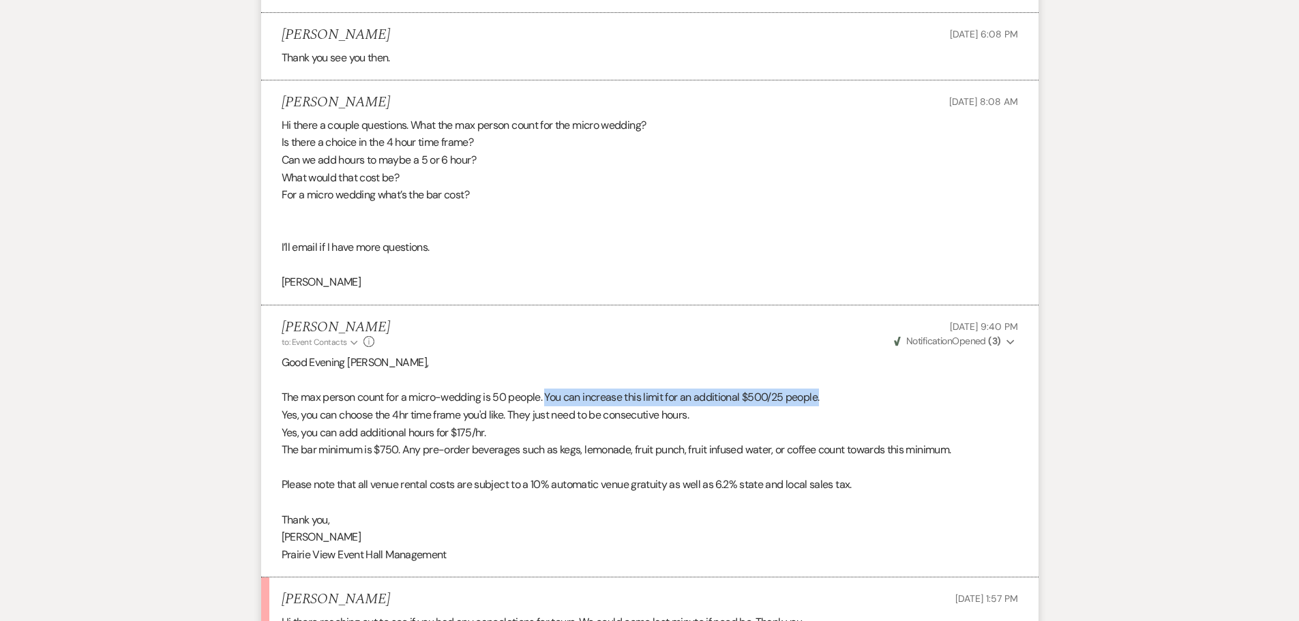
drag, startPoint x: 549, startPoint y: 396, endPoint x: 838, endPoint y: 394, distance: 288.5
click at [838, 394] on p "The max person count for a micro-wedding is 50 people. You can increase this li…" at bounding box center [650, 398] width 737 height 18
click at [735, 402] on p "The max person count for a micro-wedding is 50 people. You can increase this li…" at bounding box center [650, 398] width 737 height 18
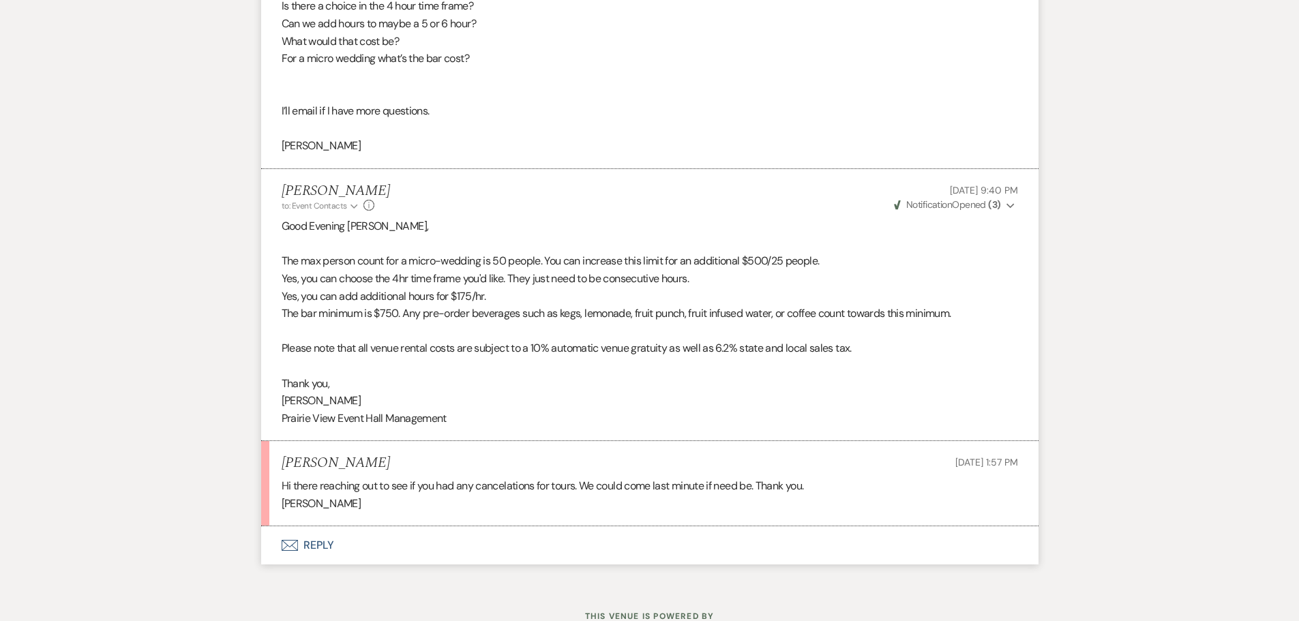
scroll to position [2712, 0]
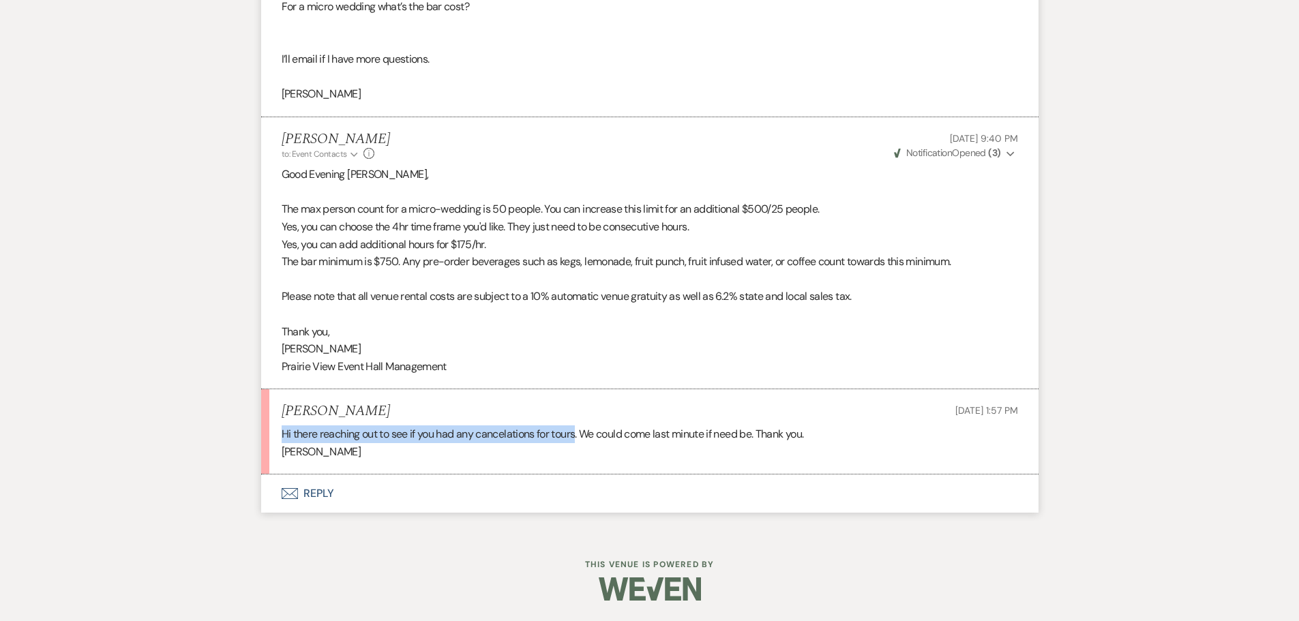
drag, startPoint x: 280, startPoint y: 432, endPoint x: 577, endPoint y: 435, distance: 296.7
click at [577, 435] on li "[PERSON_NAME] [DATE] 1:57 PM Hi there reaching out to see if you had any cancel…" at bounding box center [650, 431] width 778 height 85
click at [582, 434] on div "Hi there reaching out to see if you had any cancelations for tours. We could co…" at bounding box center [650, 443] width 737 height 35
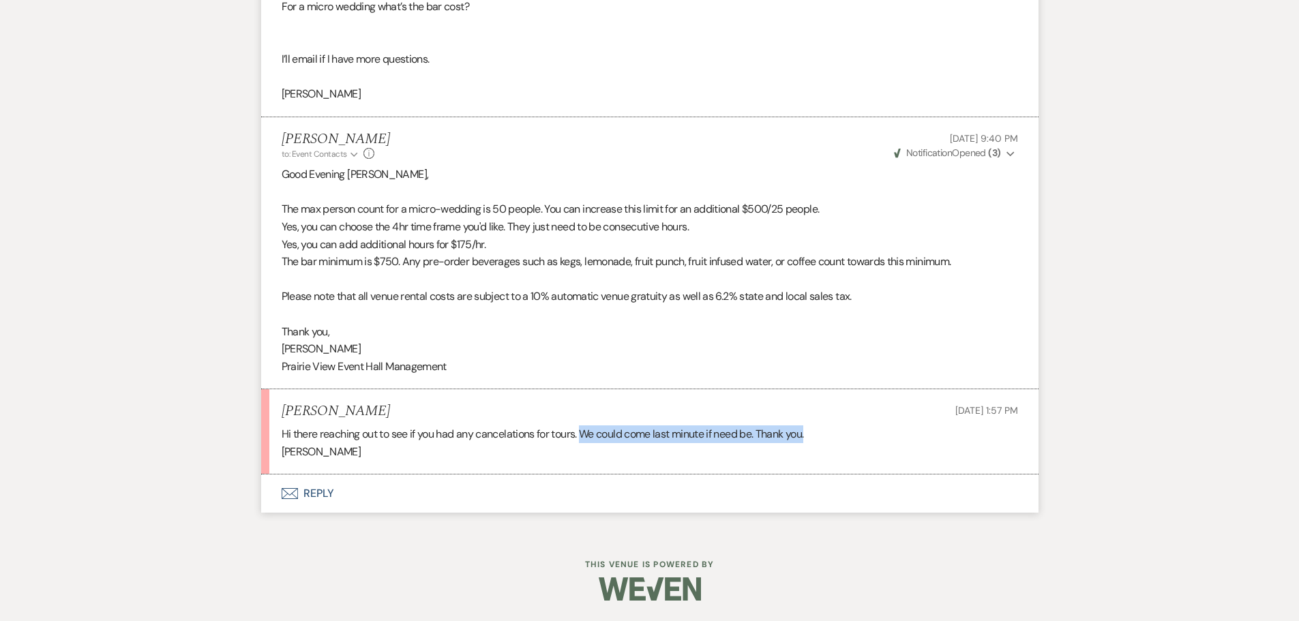
drag, startPoint x: 585, startPoint y: 432, endPoint x: 816, endPoint y: 437, distance: 230.6
click at [816, 437] on div "Hi there reaching out to see if you had any cancelations for tours. We could co…" at bounding box center [650, 443] width 737 height 35
click at [823, 430] on div "Hi there reaching out to see if you had any cancelations for tours. We could co…" at bounding box center [650, 443] width 737 height 35
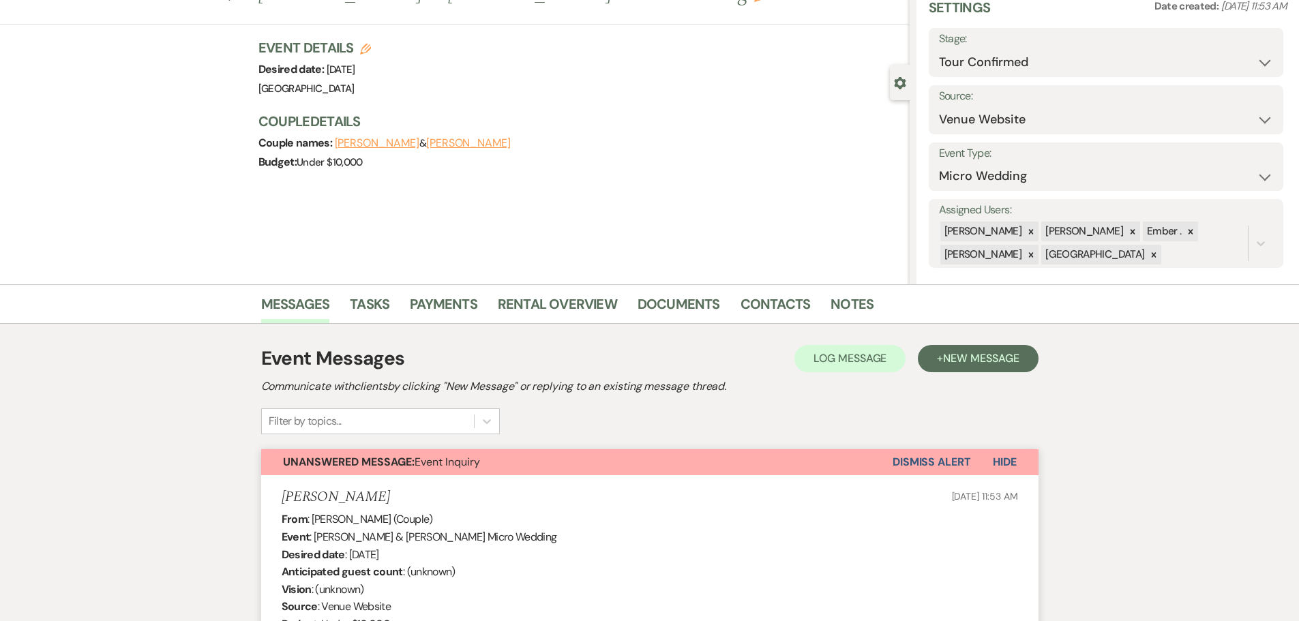
scroll to position [0, 0]
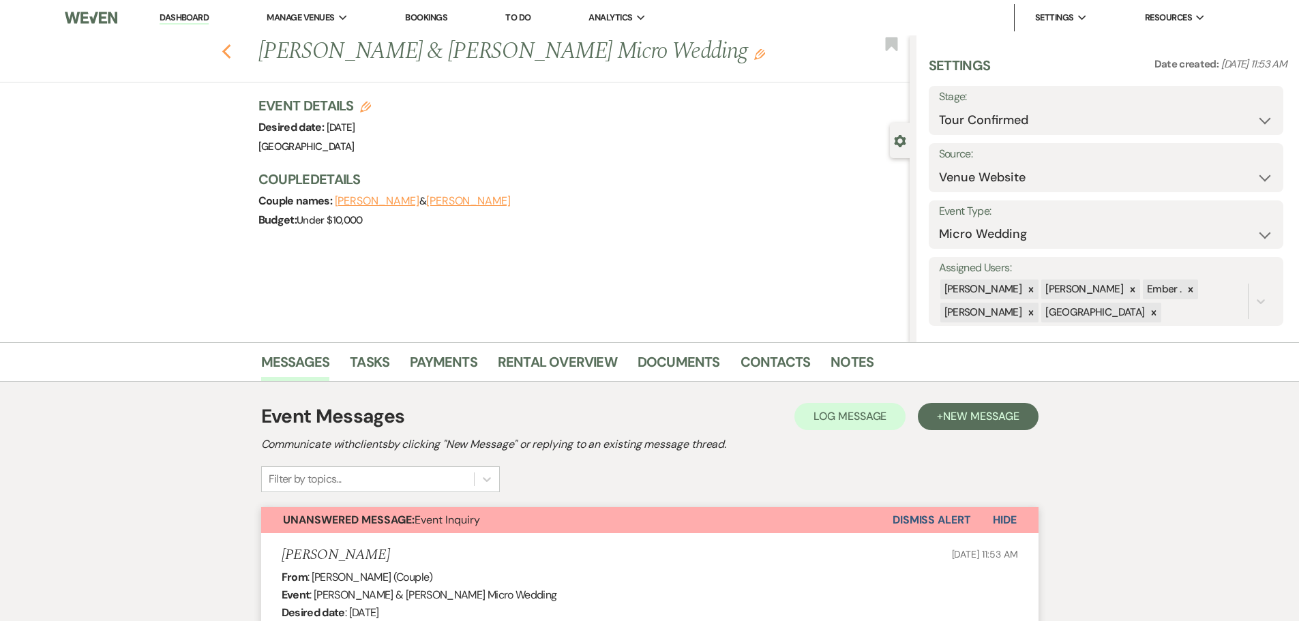
click at [231, 48] on use "button" at bounding box center [226, 51] width 9 height 15
select select "4"
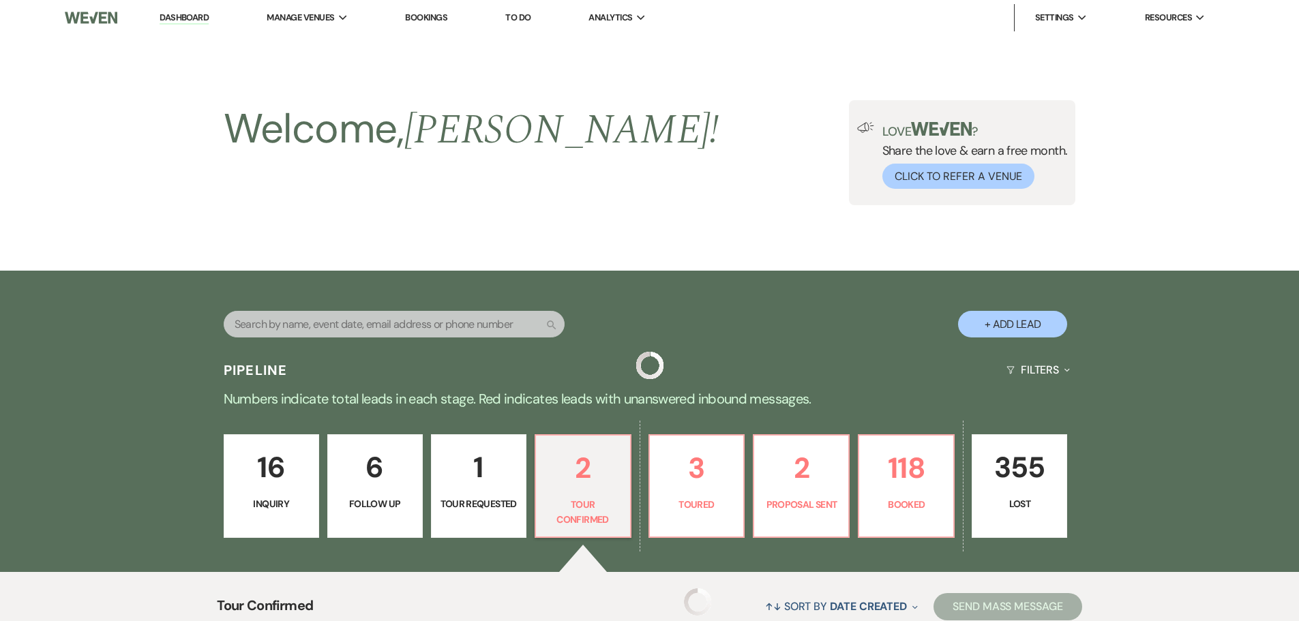
scroll to position [373, 0]
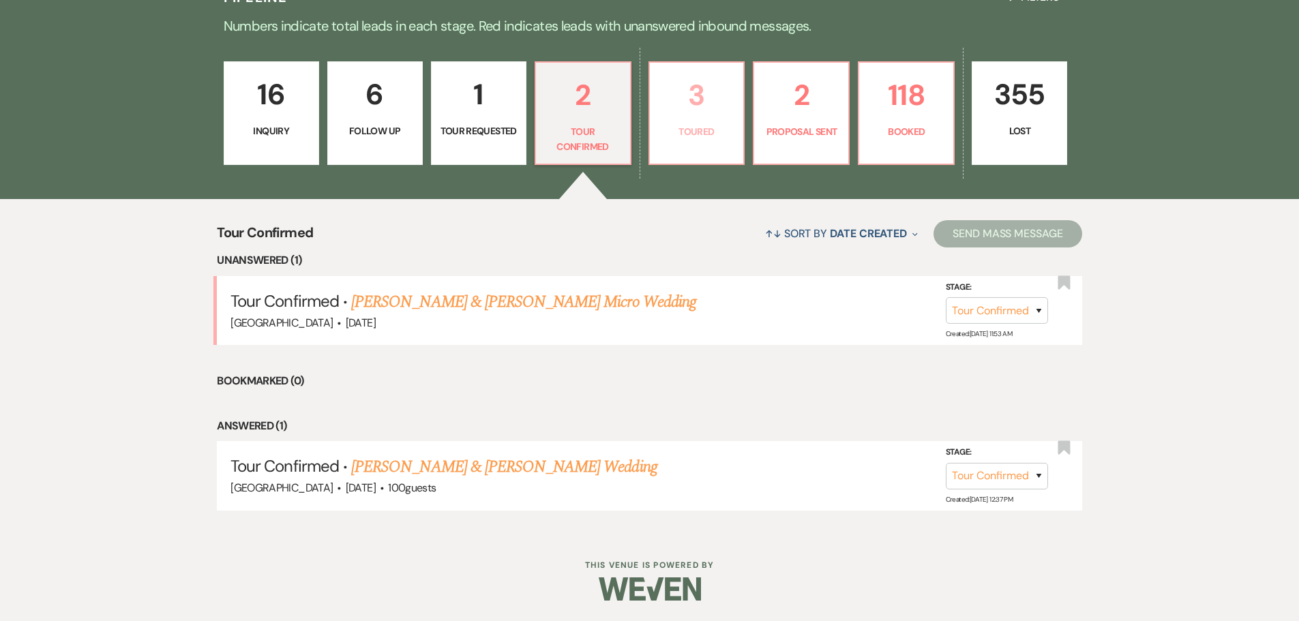
click at [695, 112] on p "3" at bounding box center [697, 95] width 78 height 46
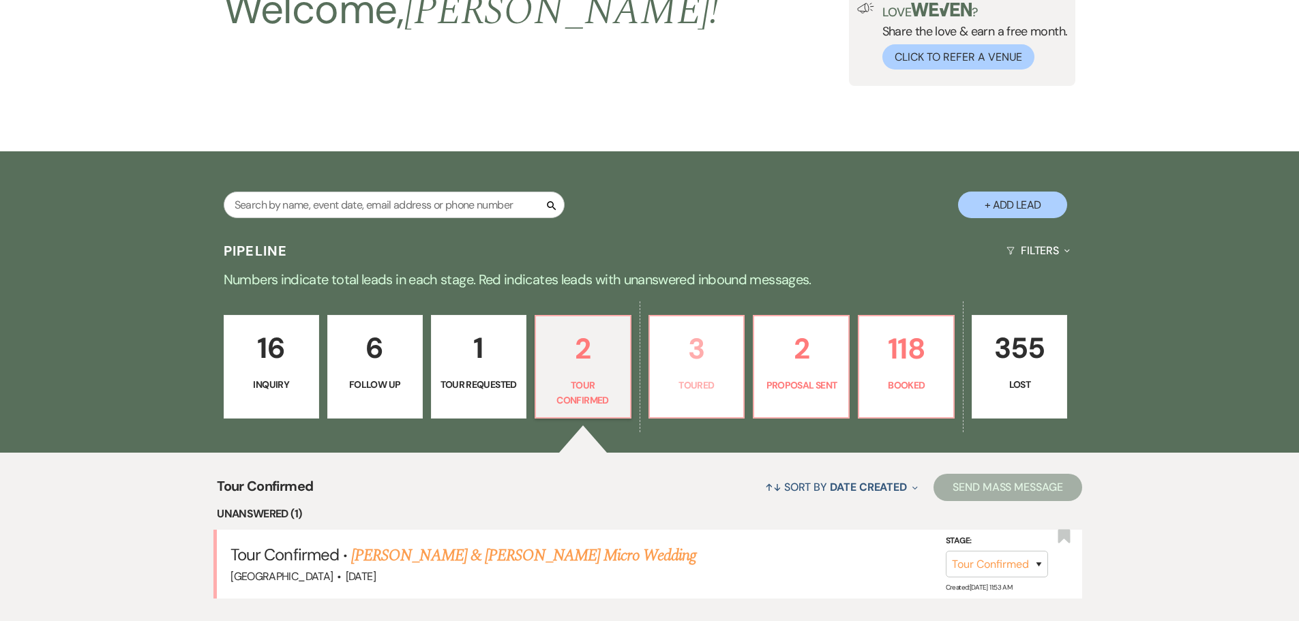
select select "5"
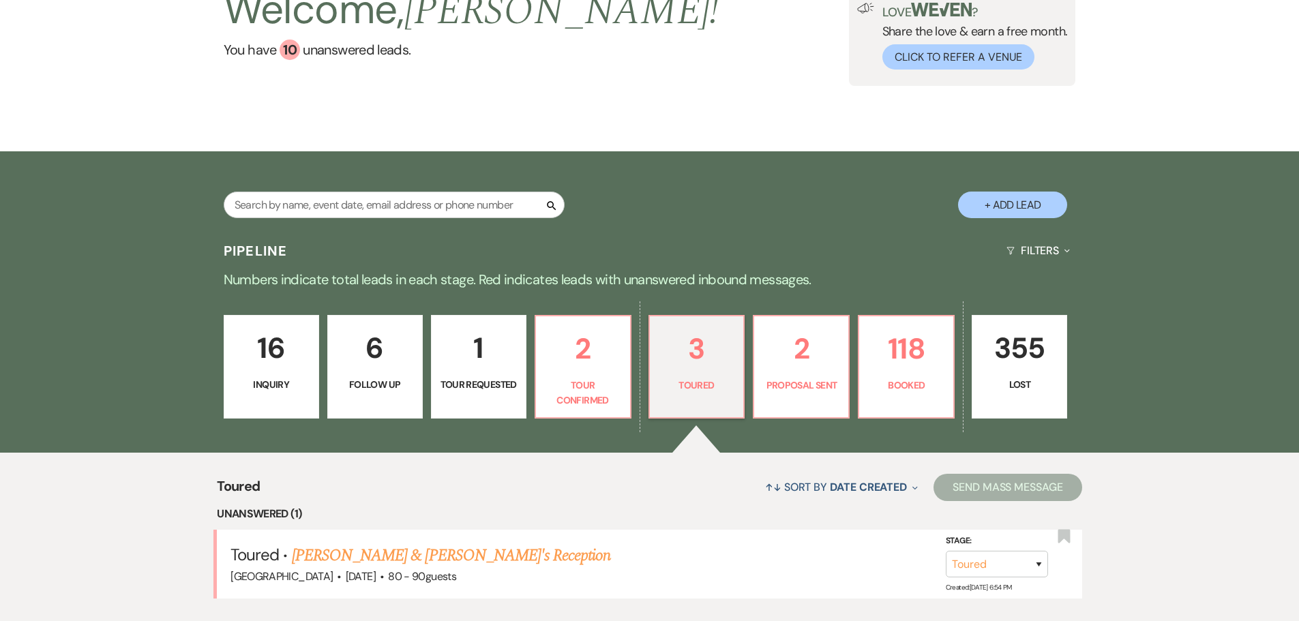
scroll to position [373, 0]
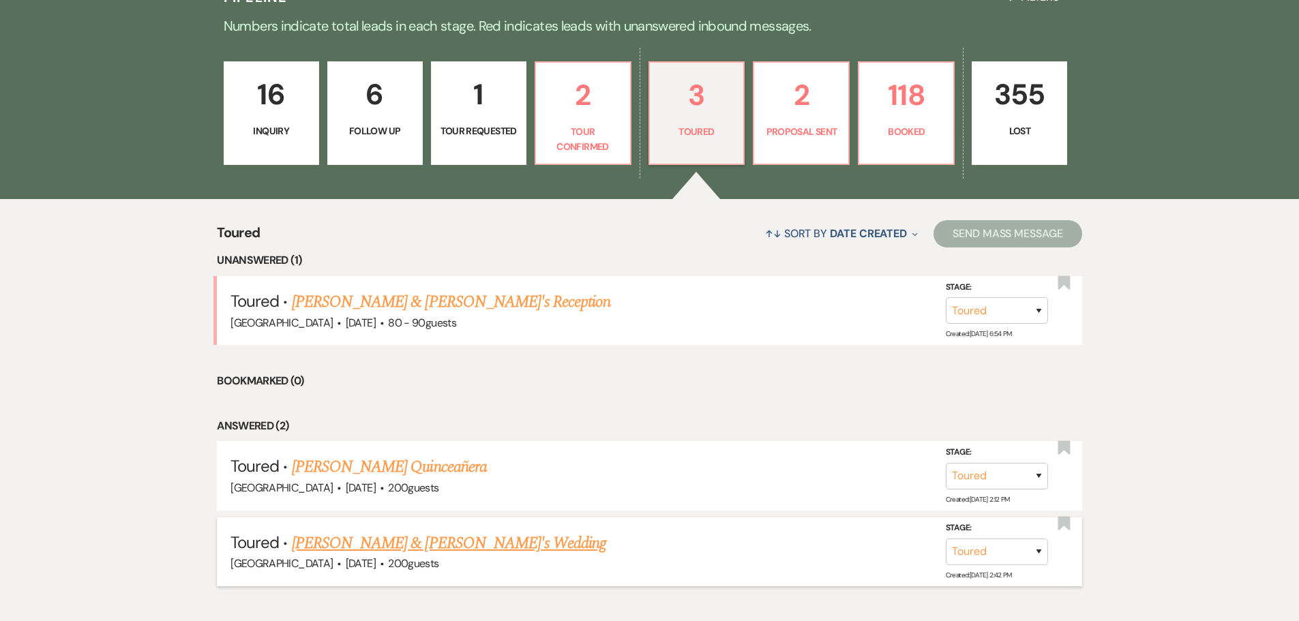
click at [481, 544] on link "[PERSON_NAME] & [PERSON_NAME]'s Wedding" at bounding box center [449, 543] width 315 height 25
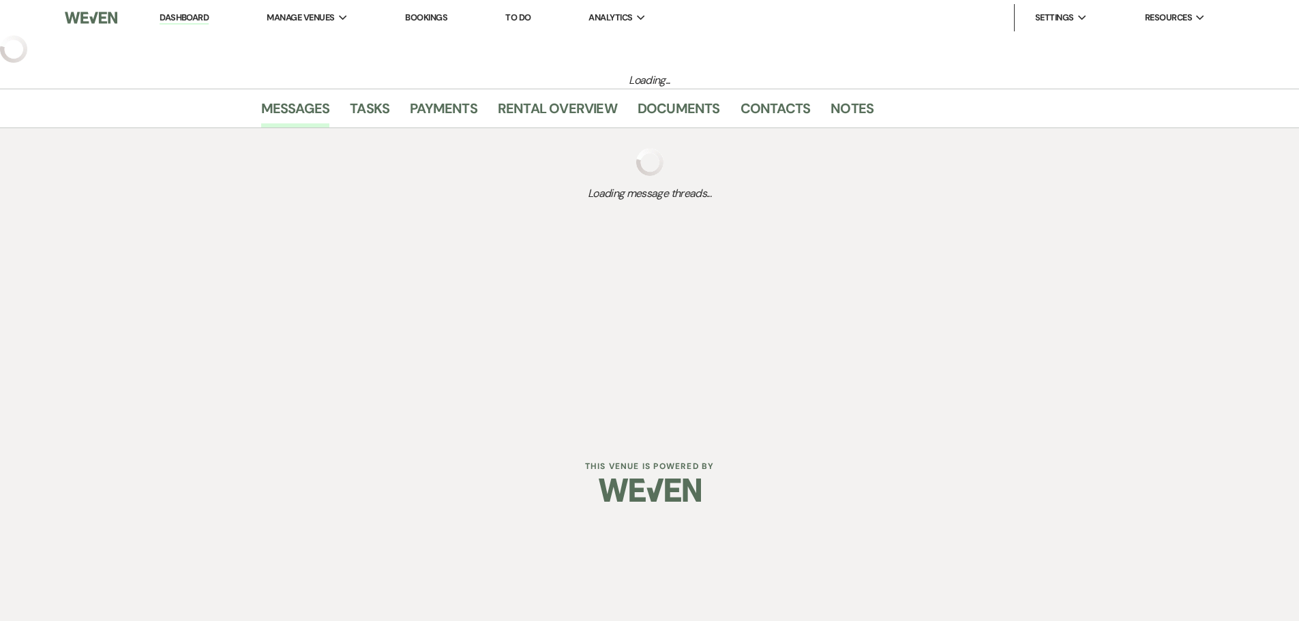
select select "5"
select select "14"
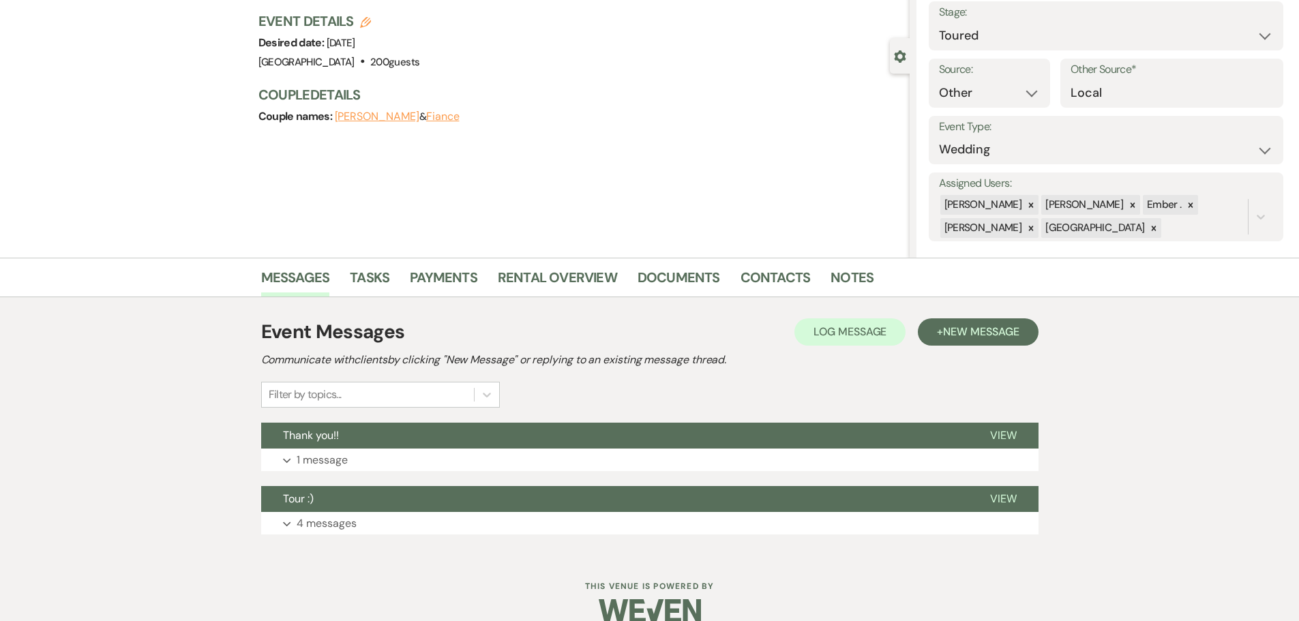
scroll to position [106, 0]
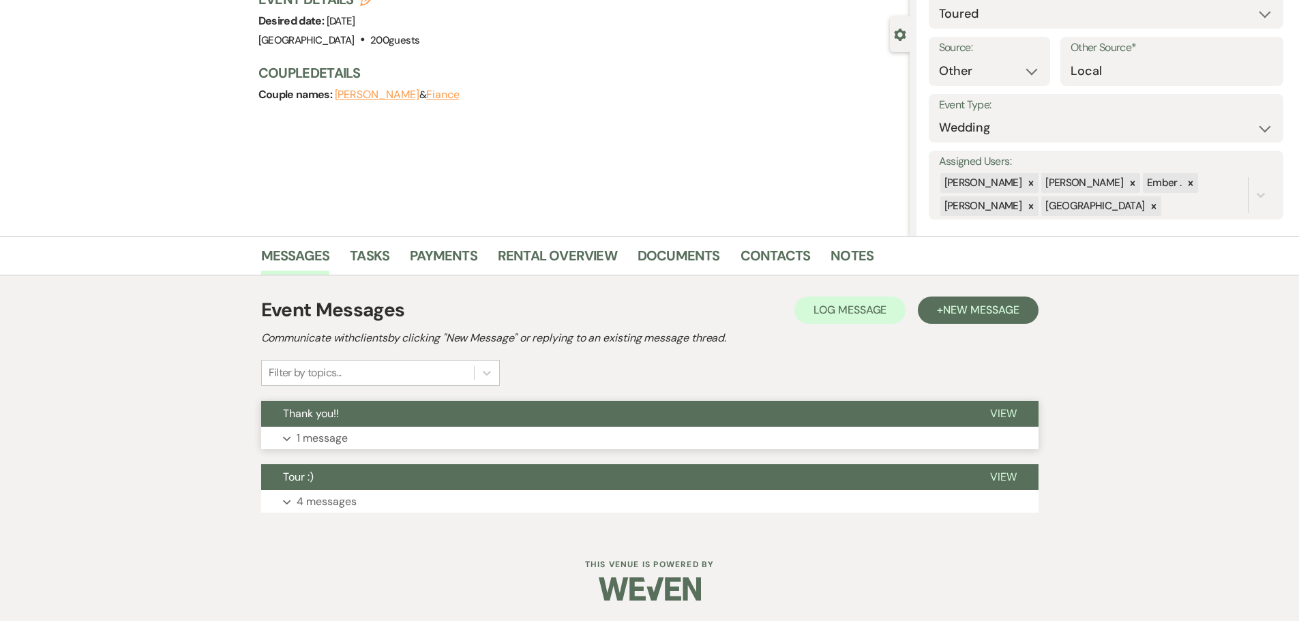
click at [311, 432] on p "1 message" at bounding box center [322, 439] width 51 height 18
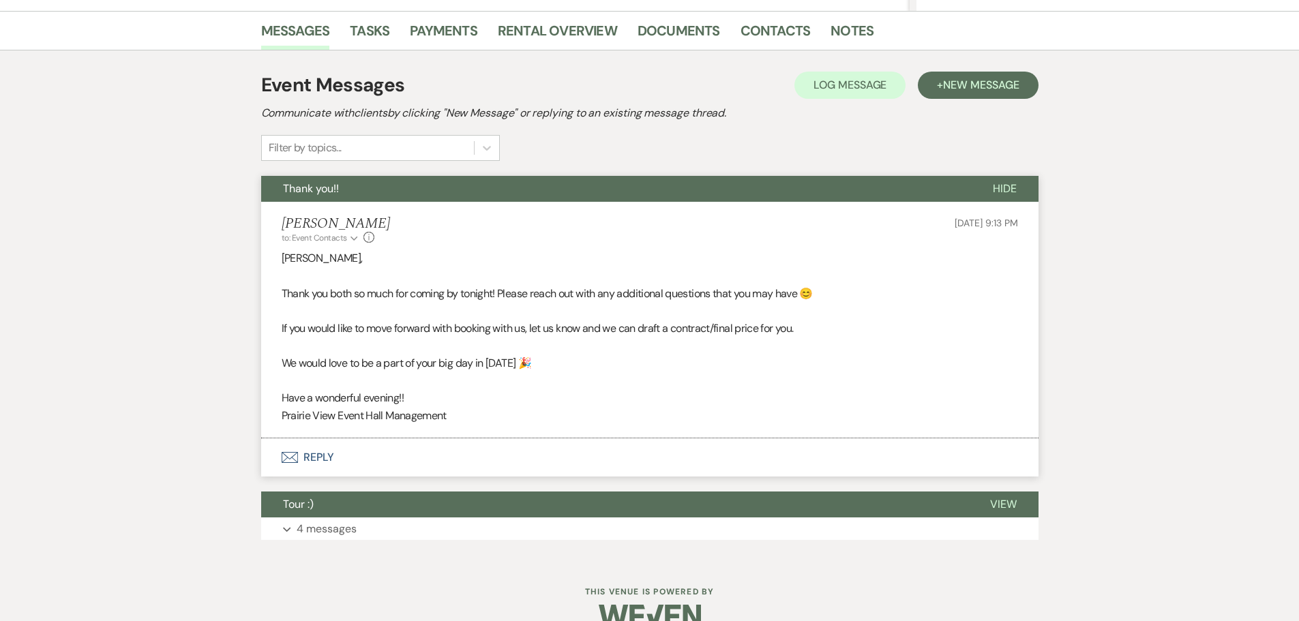
scroll to position [359, 0]
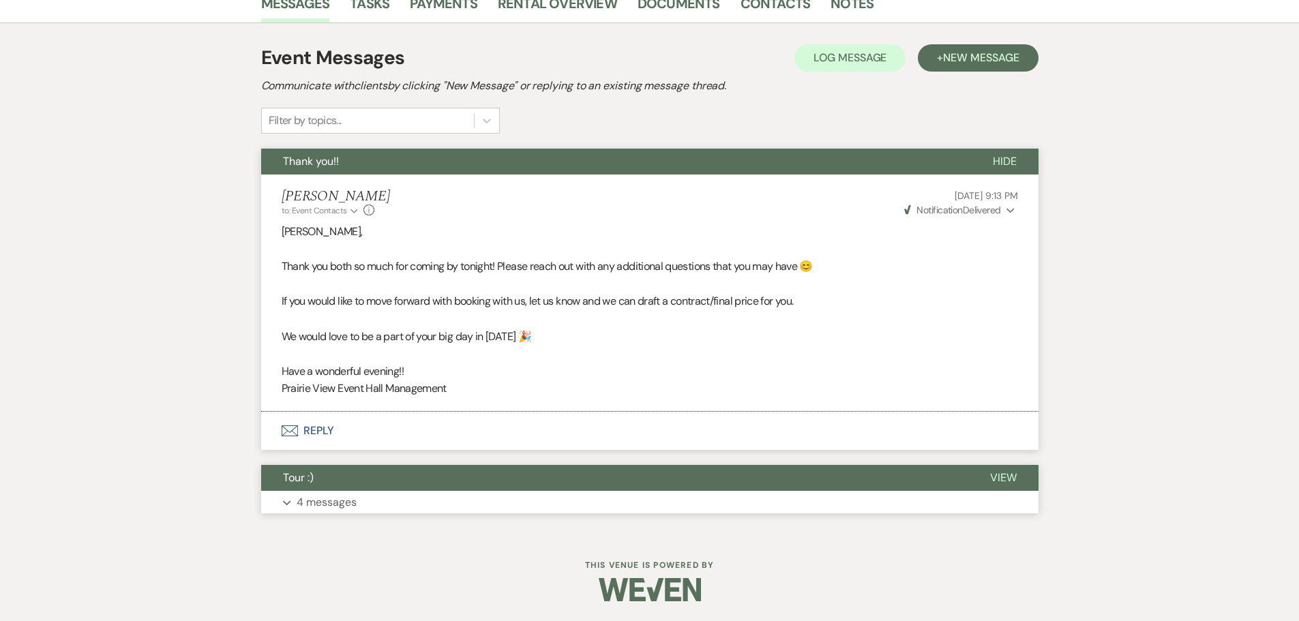
click at [338, 501] on p "4 messages" at bounding box center [327, 503] width 60 height 18
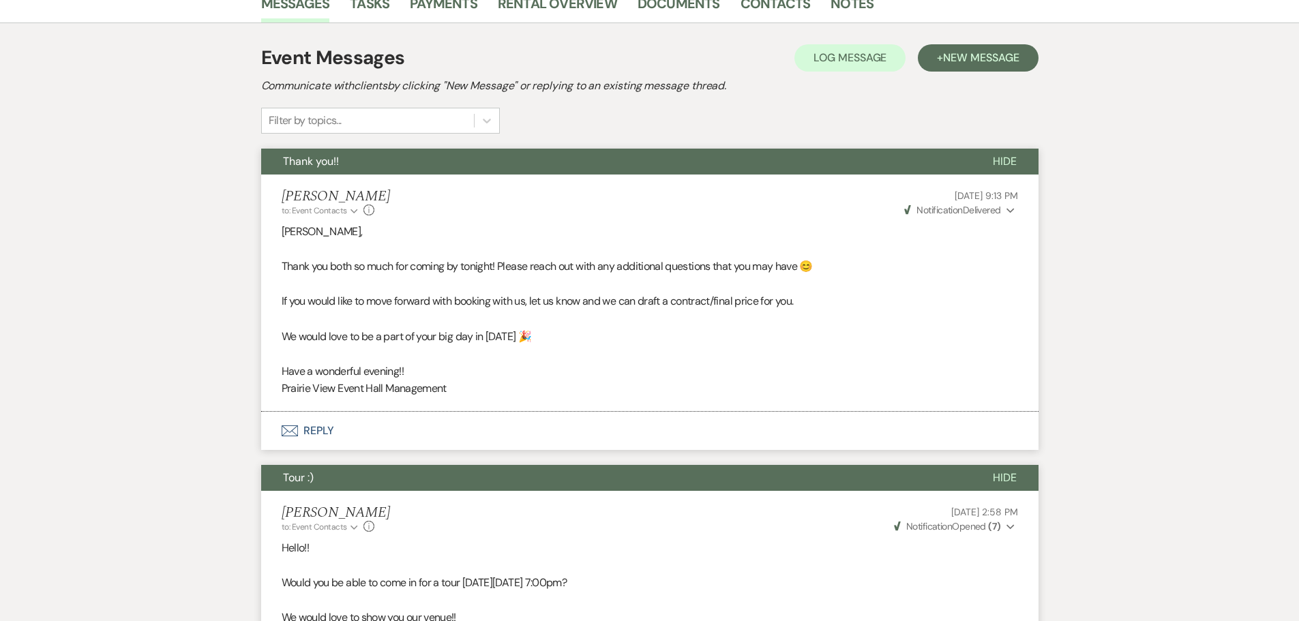
click at [403, 482] on button "Tour :)" at bounding box center [616, 478] width 710 height 26
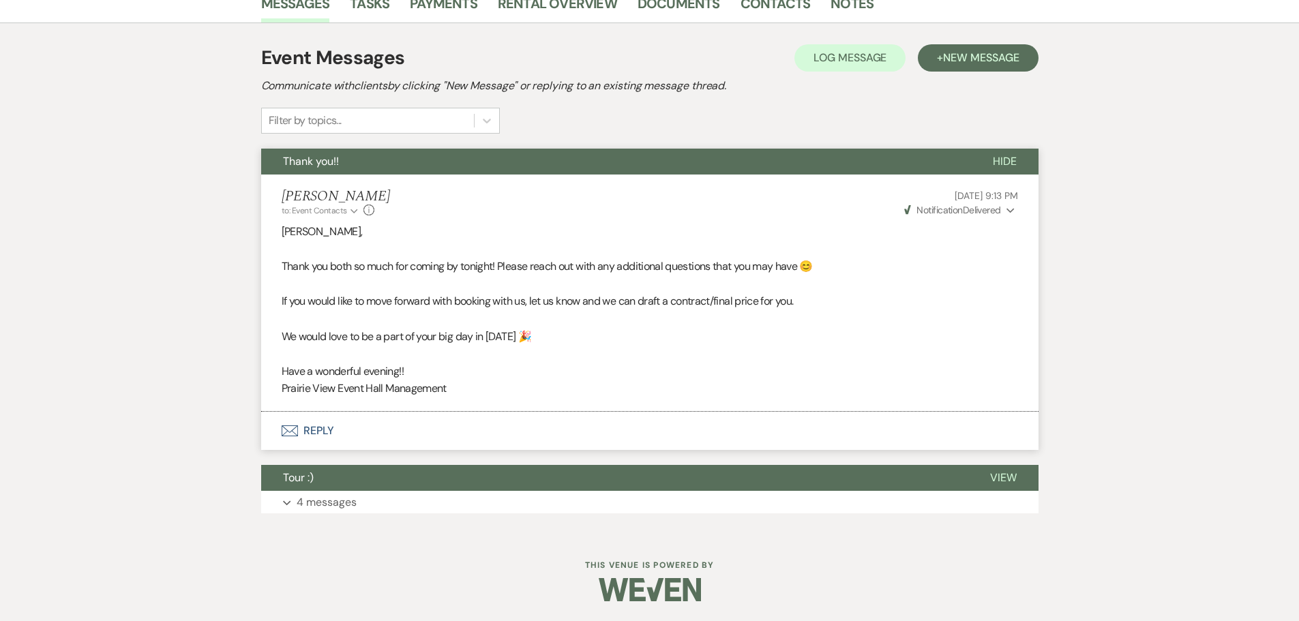
click at [421, 161] on button "Thank you!!" at bounding box center [616, 162] width 710 height 26
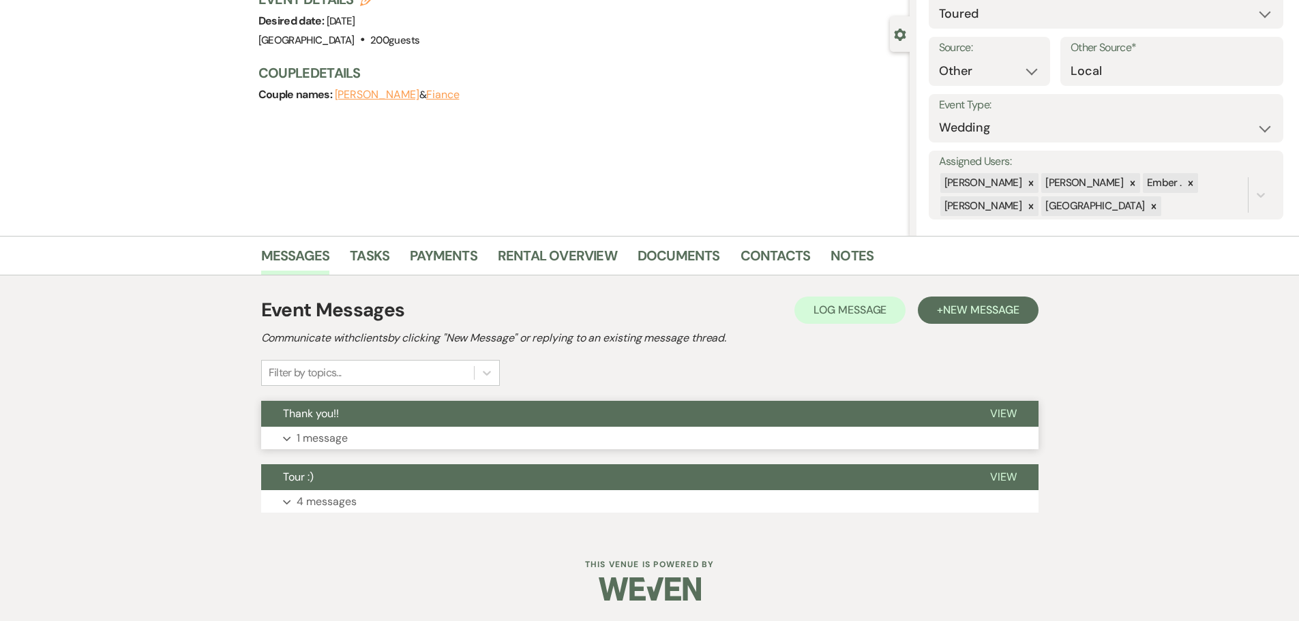
scroll to position [106, 0]
click at [302, 477] on span "Tour :)" at bounding box center [298, 477] width 31 height 14
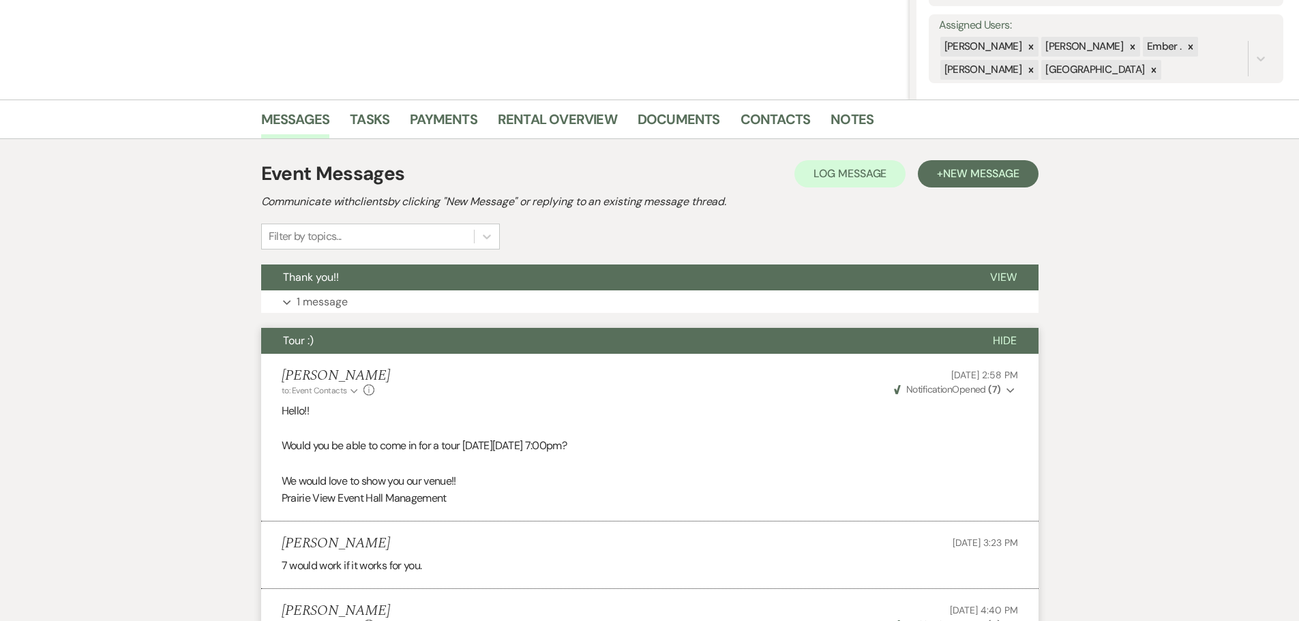
scroll to position [175, 0]
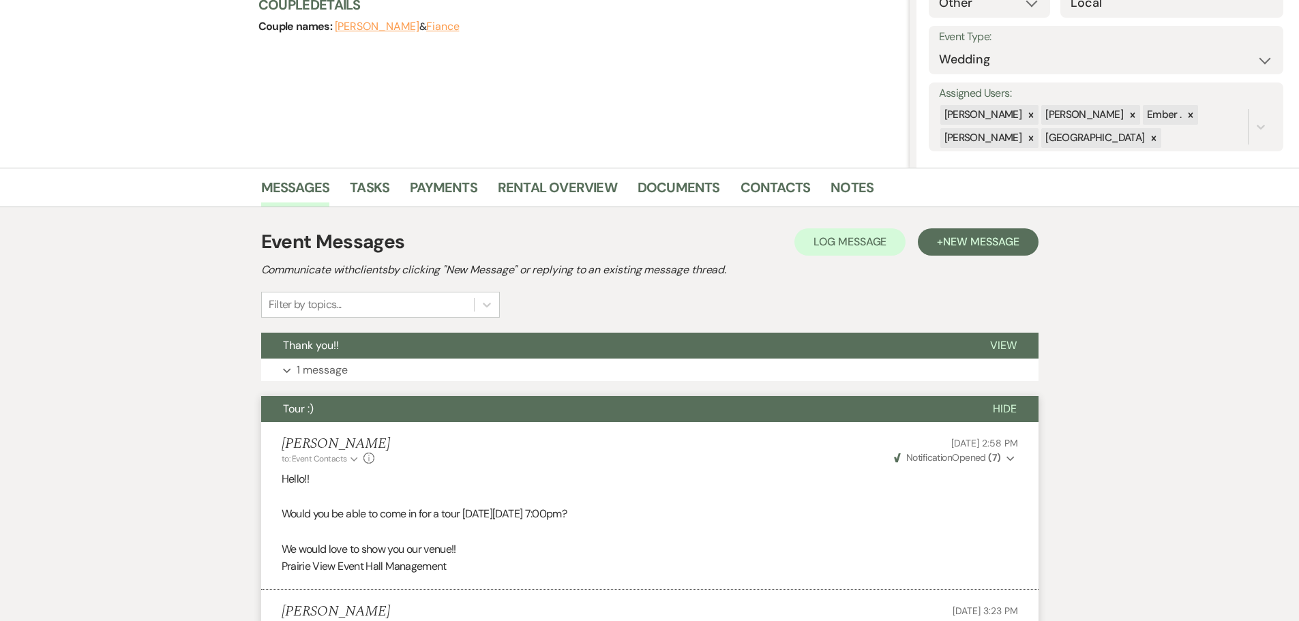
click at [473, 413] on button "Tour :)" at bounding box center [616, 409] width 710 height 26
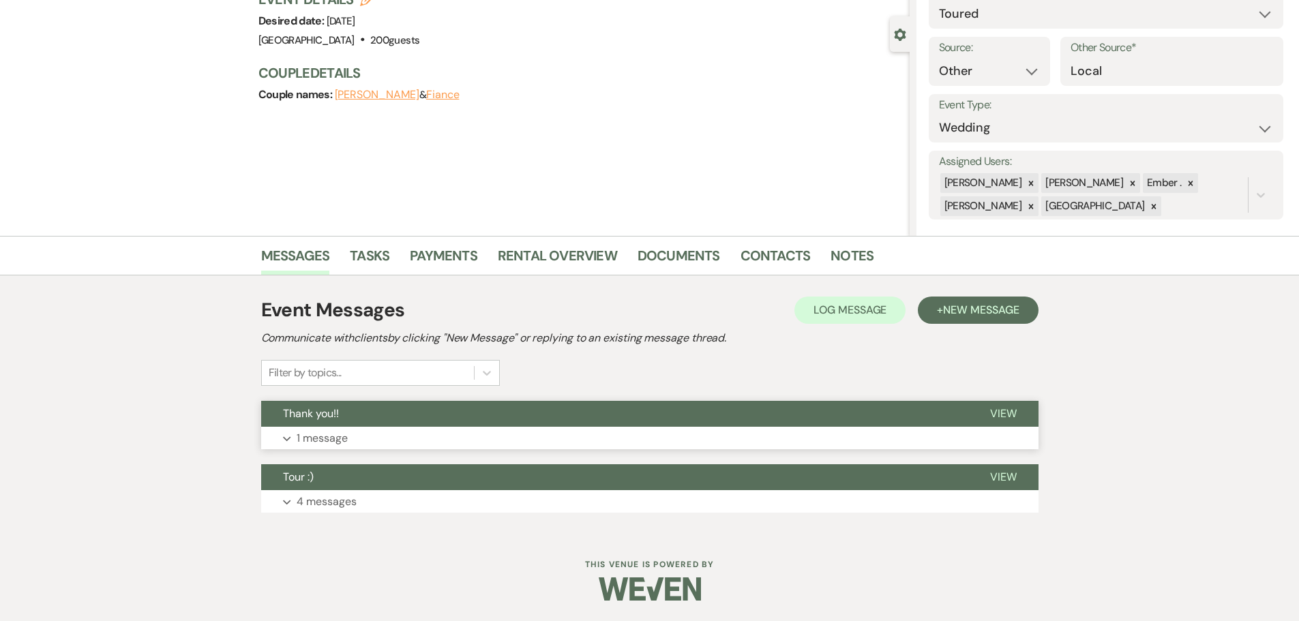
click at [291, 440] on button "Expand 1 message" at bounding box center [650, 438] width 778 height 23
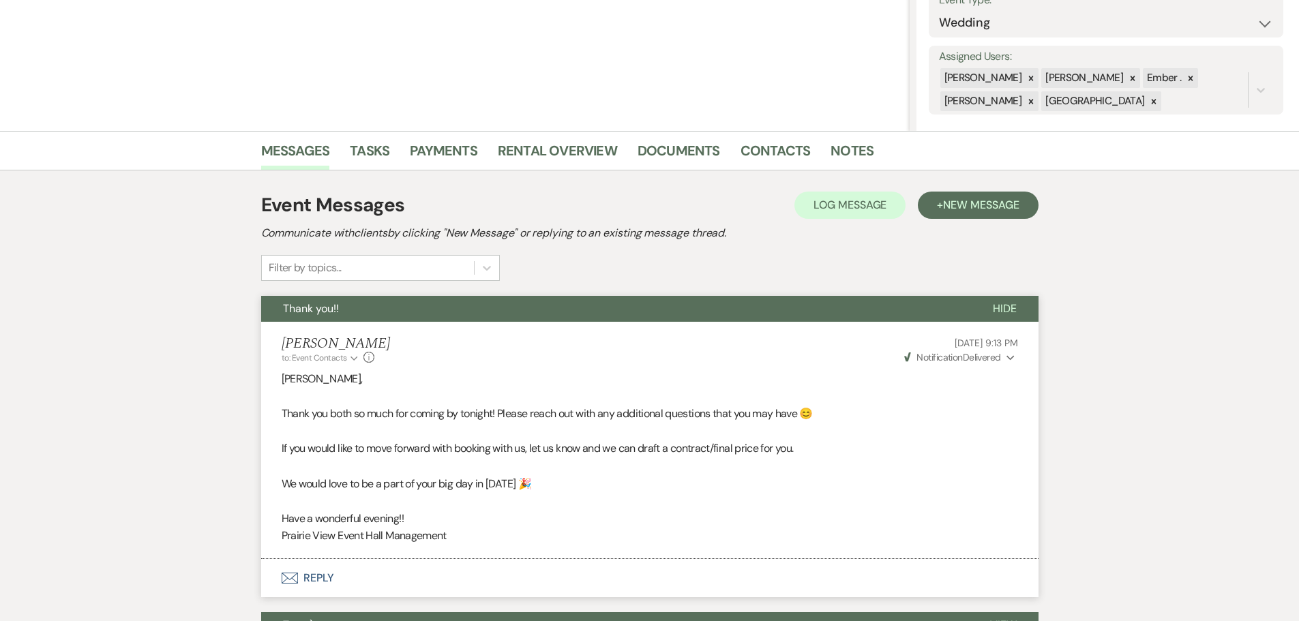
scroll to position [243, 0]
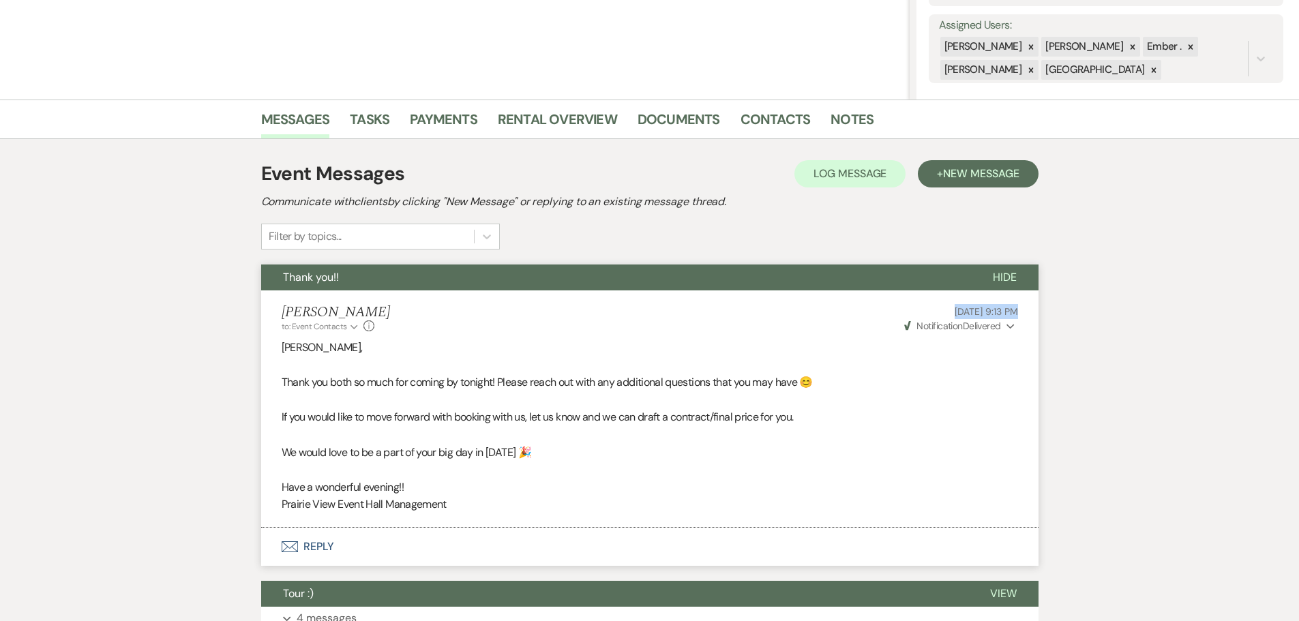
drag, startPoint x: 924, startPoint y: 310, endPoint x: 986, endPoint y: 309, distance: 62.1
click at [986, 309] on p "[DATE] 9:13 PM" at bounding box center [959, 311] width 115 height 15
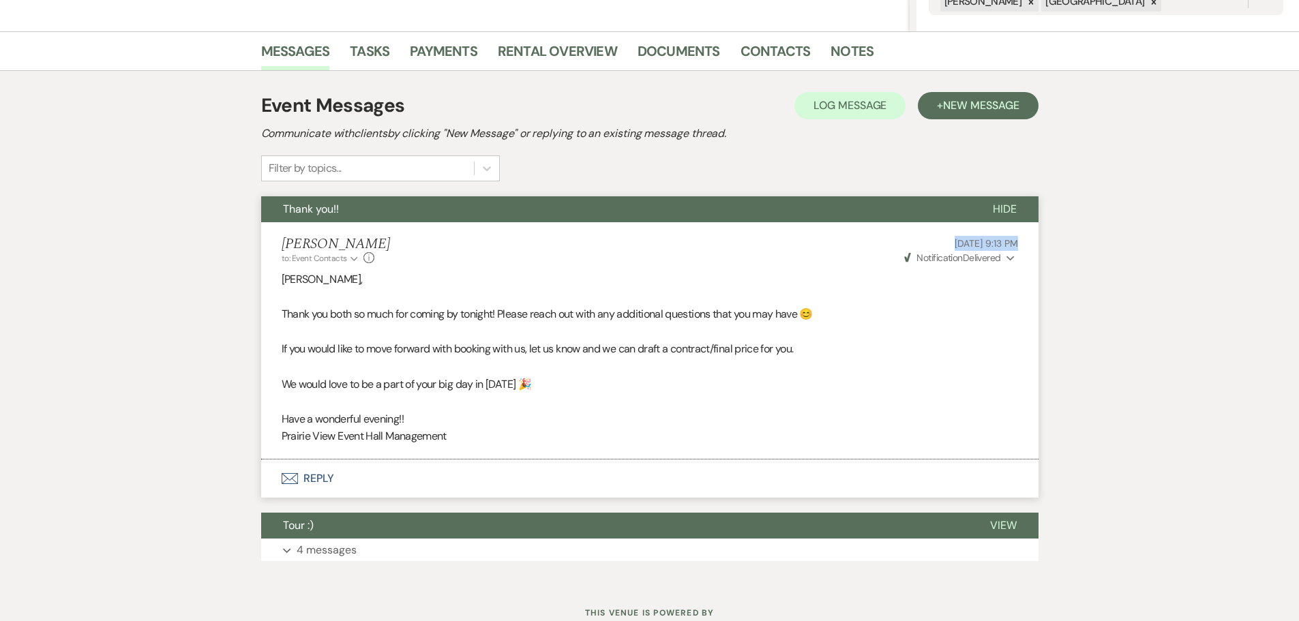
scroll to position [359, 0]
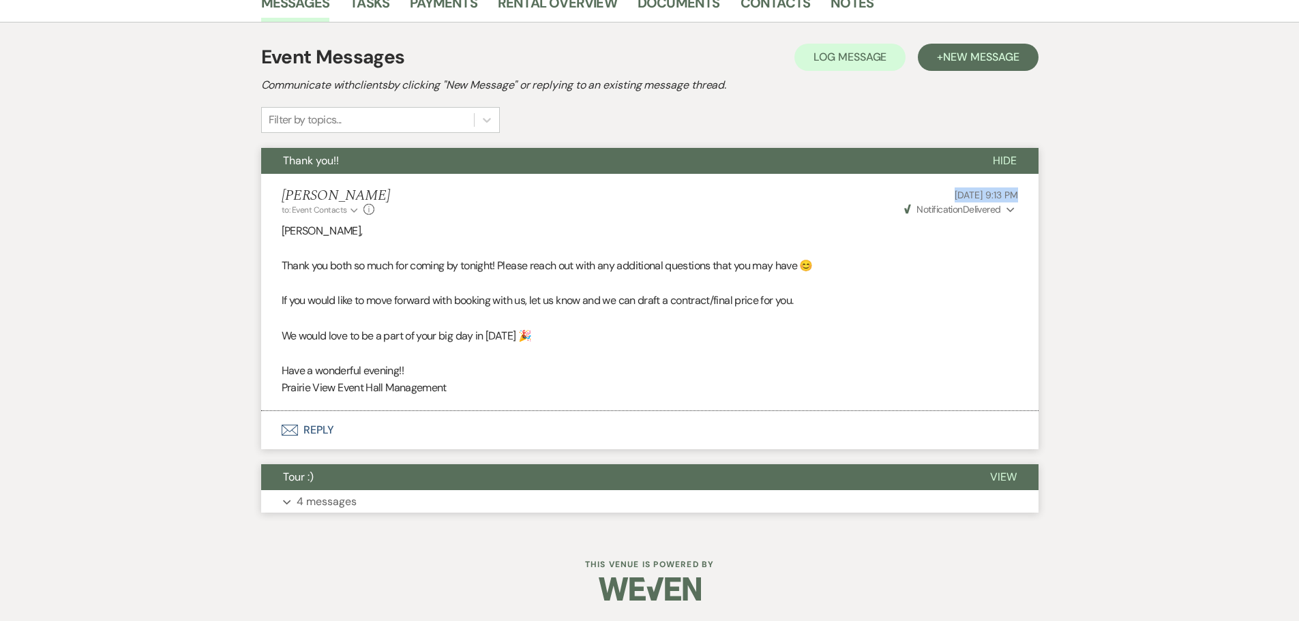
click at [323, 502] on p "4 messages" at bounding box center [327, 502] width 60 height 18
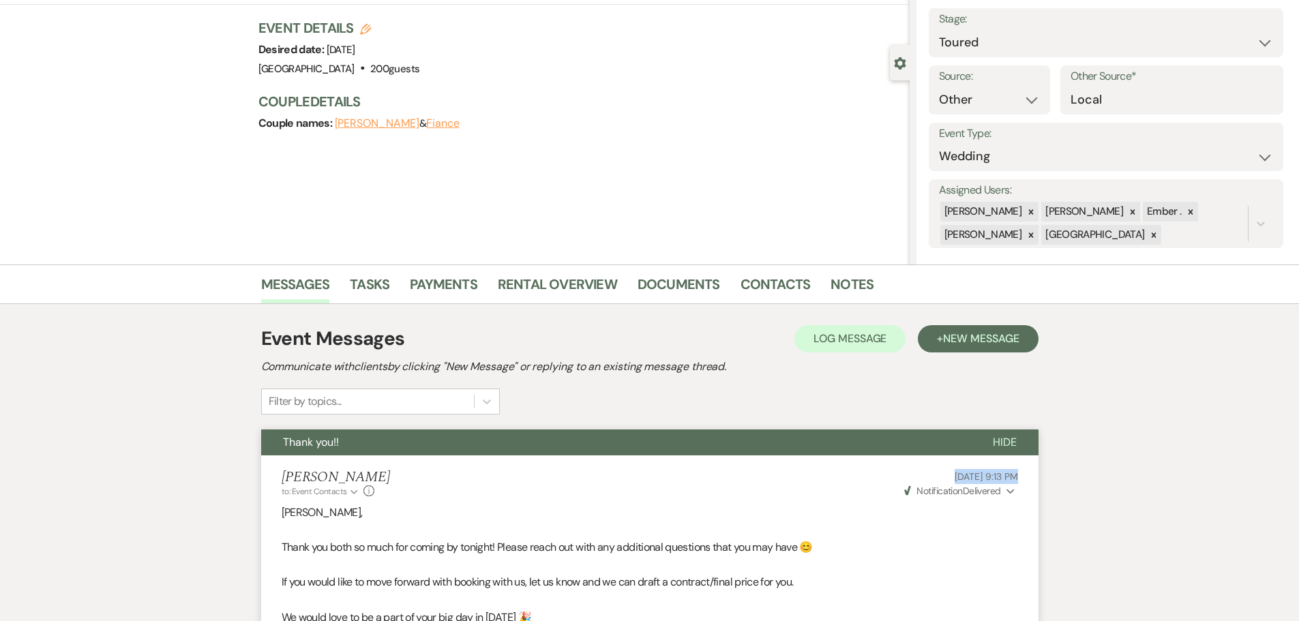
scroll to position [0, 0]
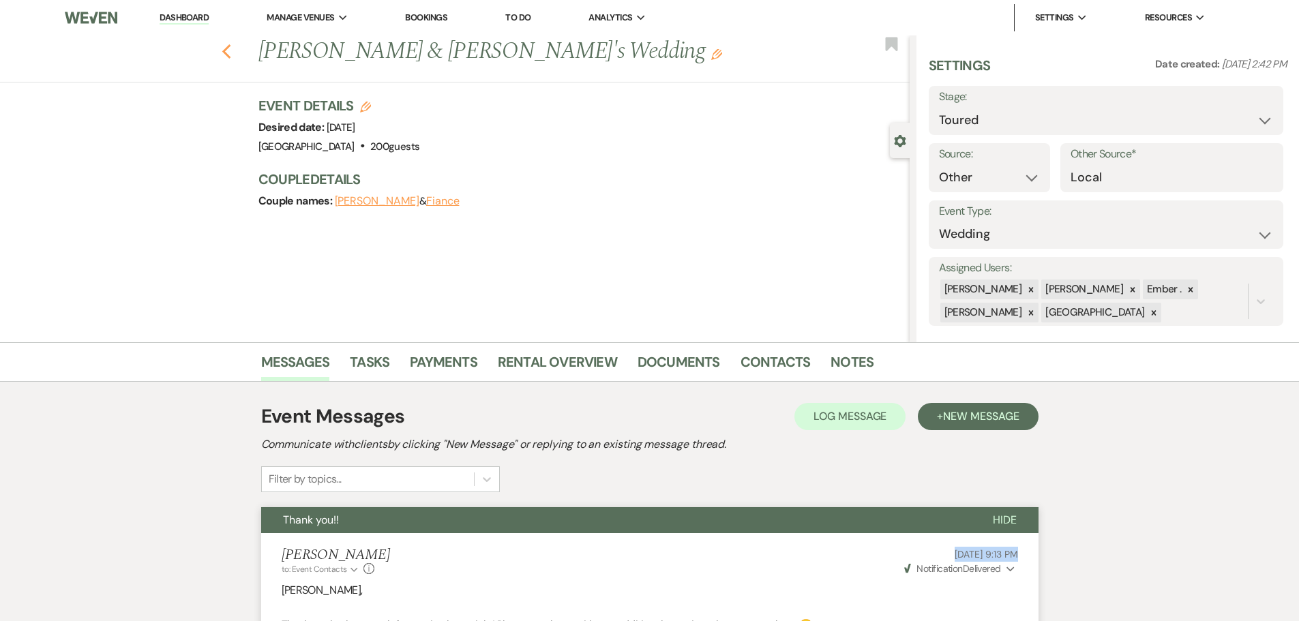
click at [231, 55] on use "button" at bounding box center [226, 51] width 9 height 15
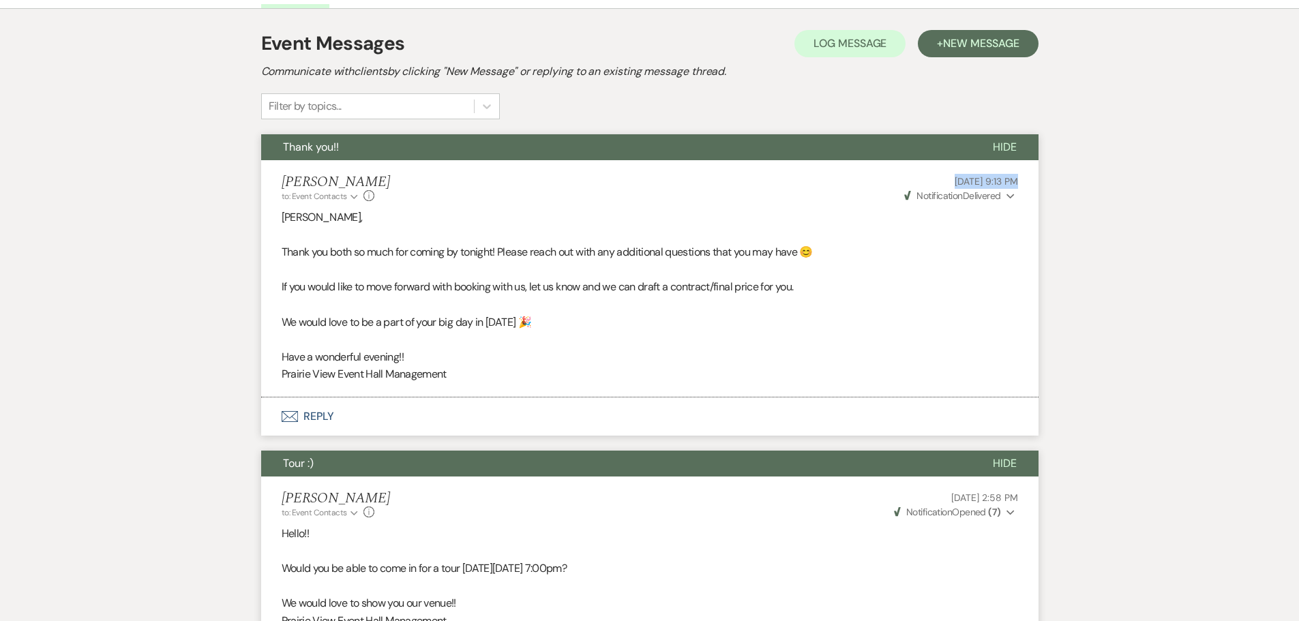
select select "5"
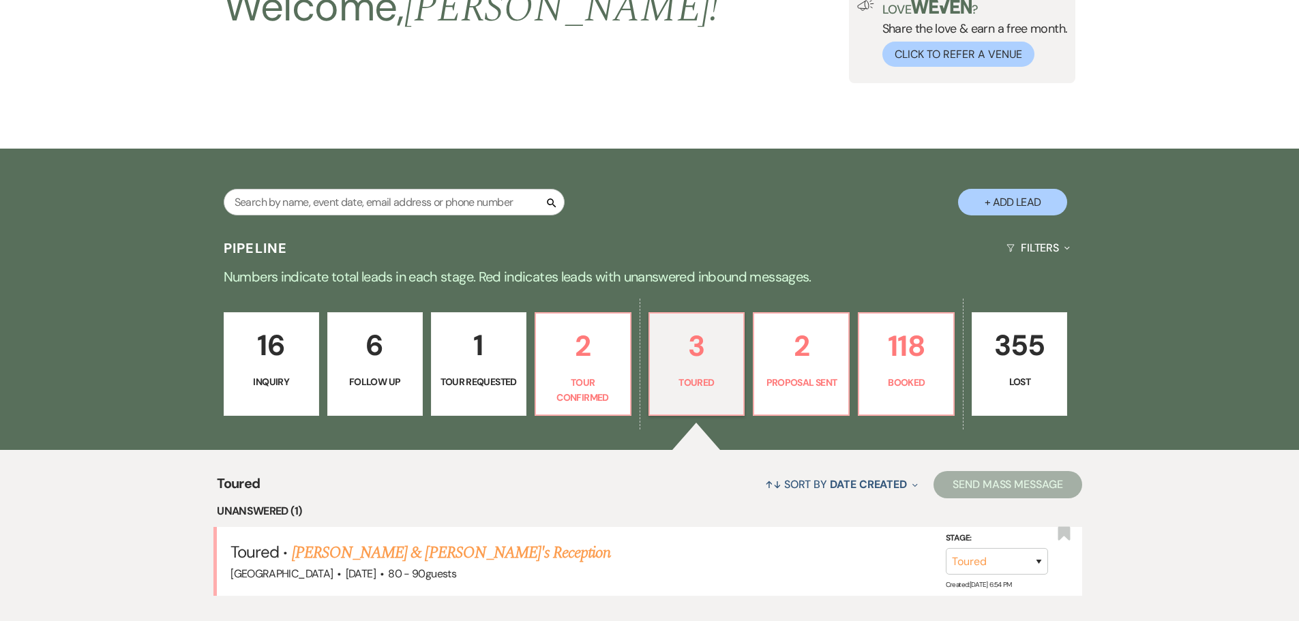
scroll to position [100, 0]
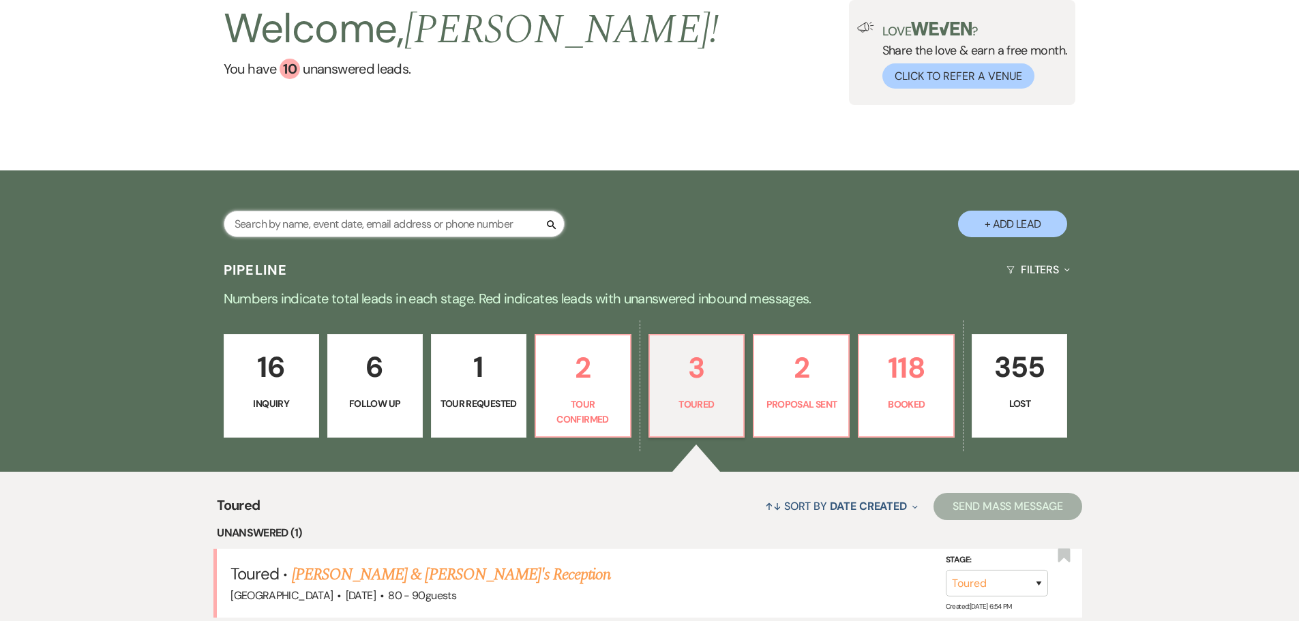
click at [314, 234] on input "text" at bounding box center [394, 224] width 341 height 27
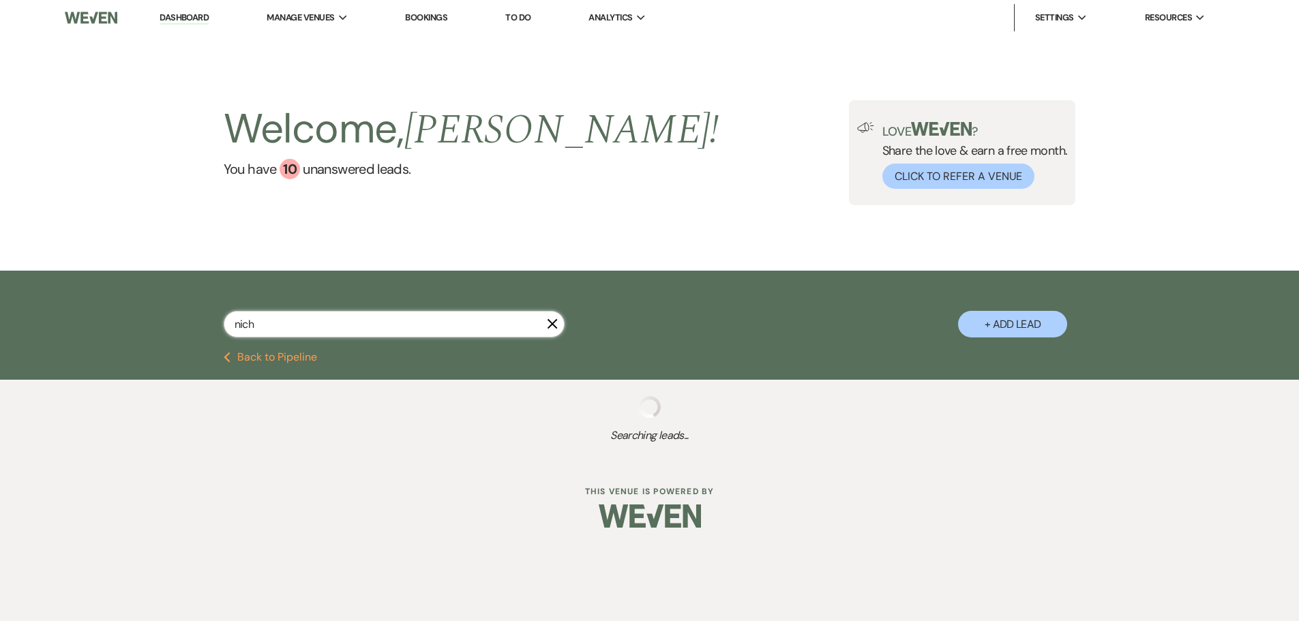
type input "nicho"
select select "8"
select select "5"
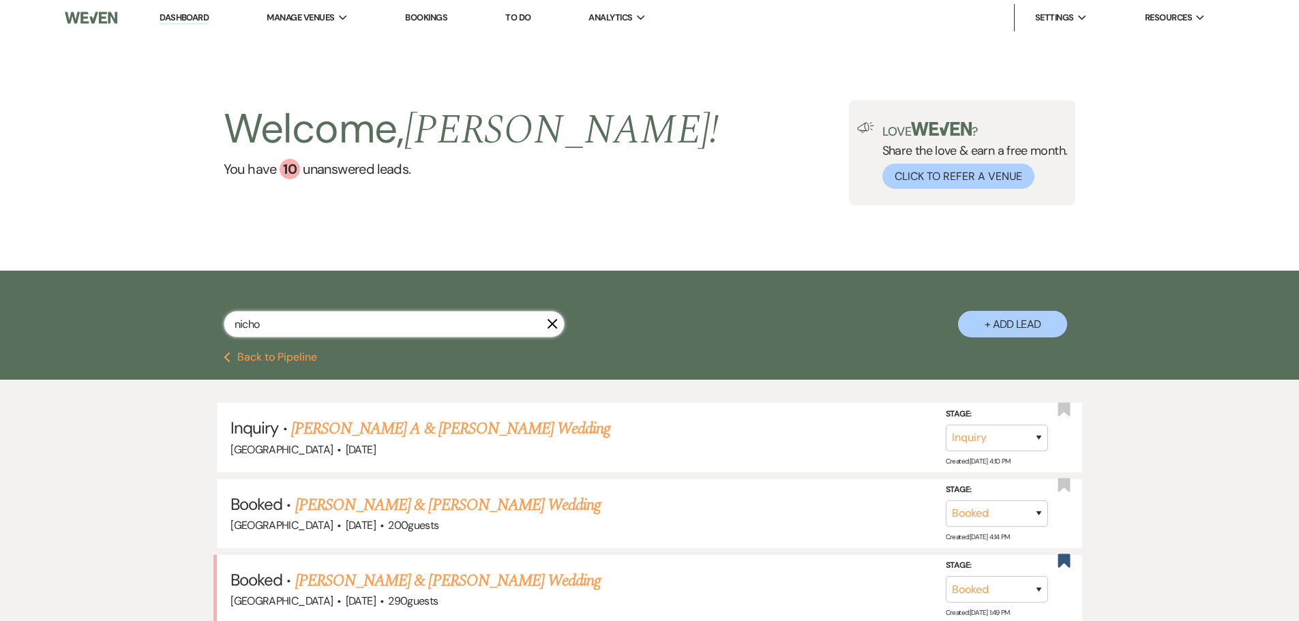
type input "[PERSON_NAME]"
select select "8"
select select "1"
select select "8"
select select "5"
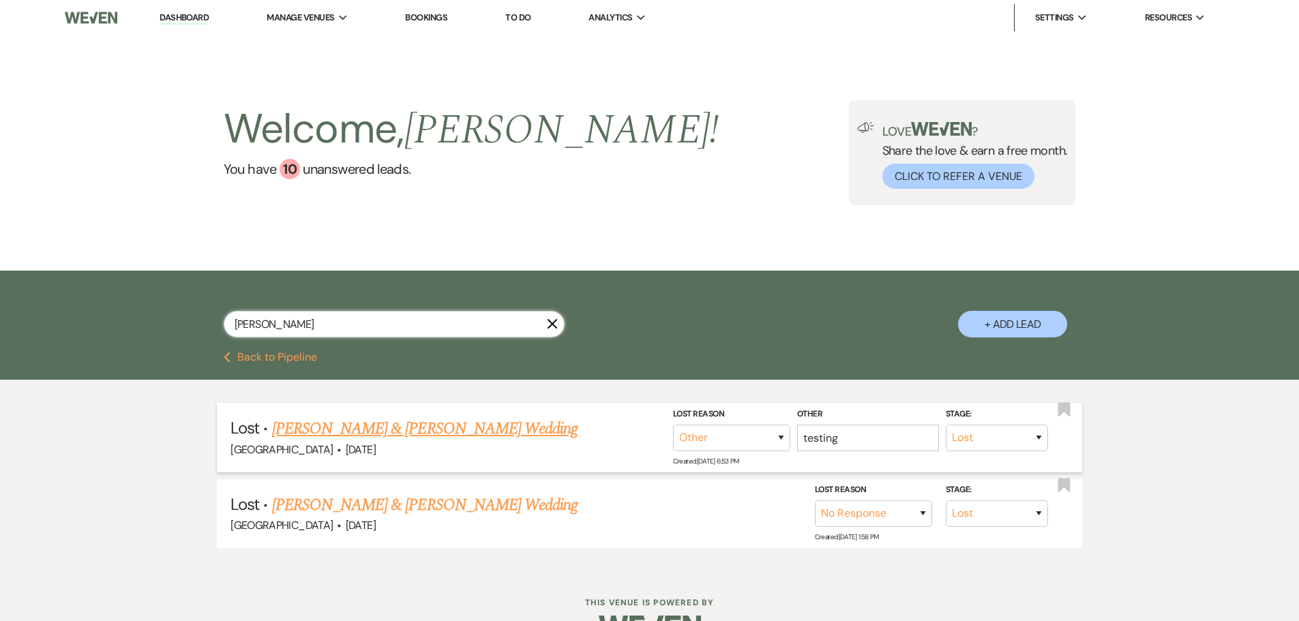
type input "[PERSON_NAME]"
click at [457, 433] on link "[PERSON_NAME] & [PERSON_NAME] Wedding" at bounding box center [425, 429] width 306 height 25
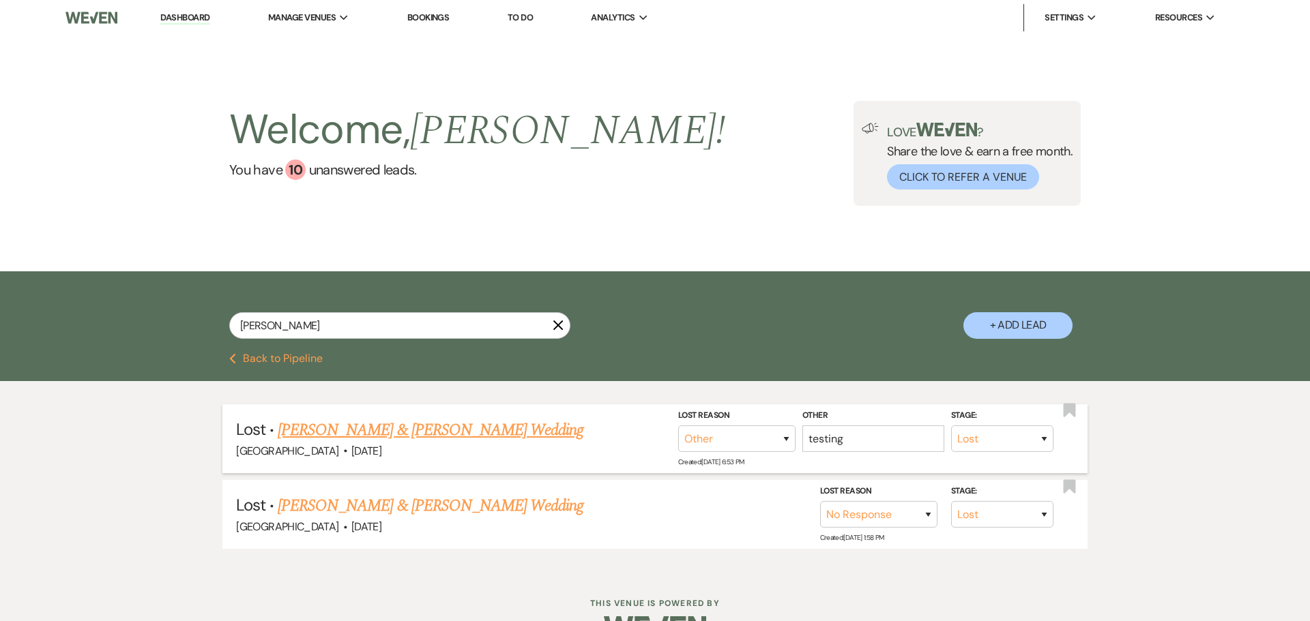
select select "8"
select select "1"
select select "5"
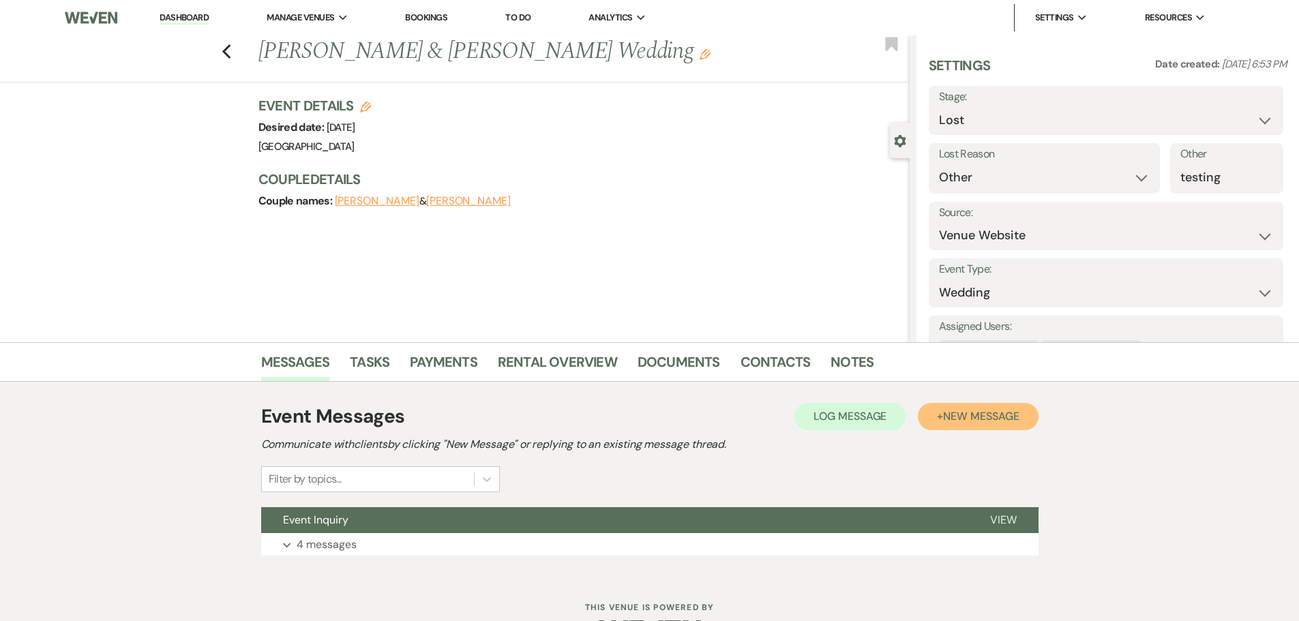
click at [981, 411] on span "New Message" at bounding box center [981, 416] width 76 height 14
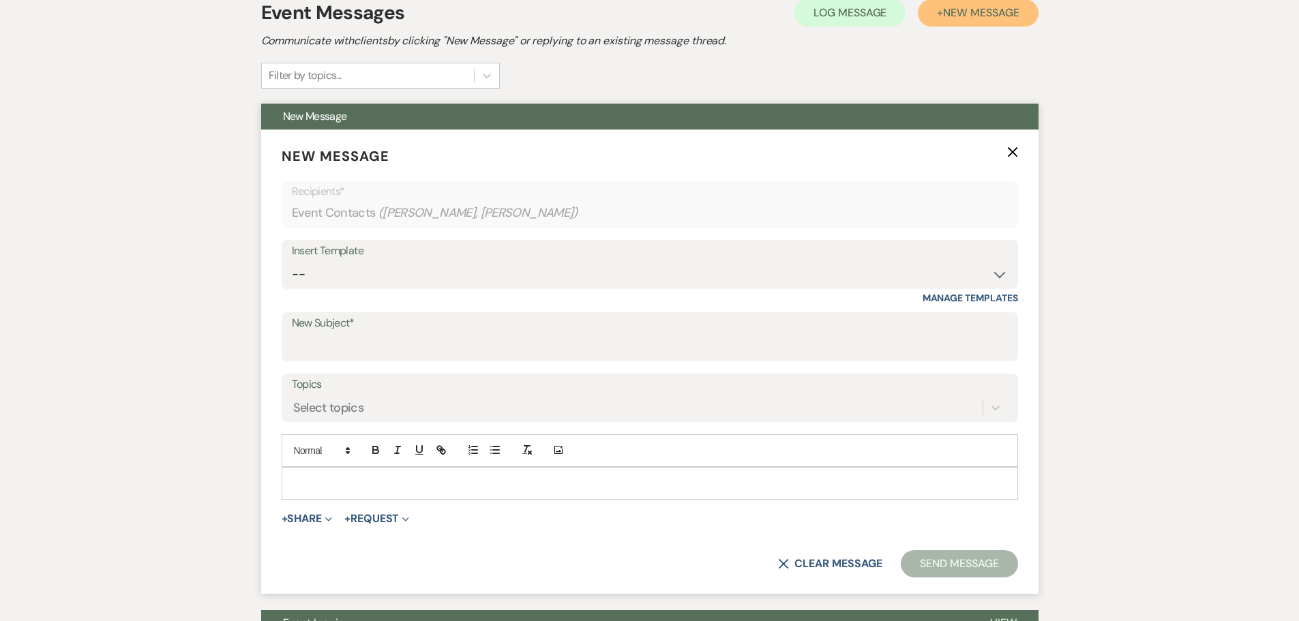
scroll to position [409, 0]
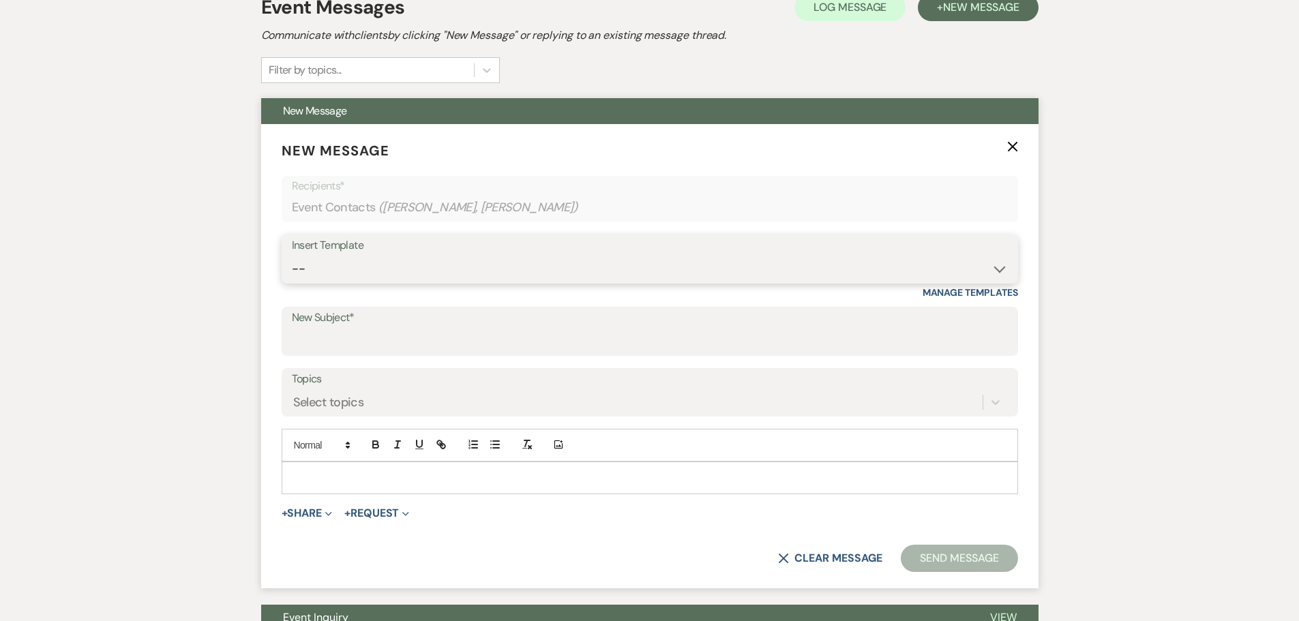
click at [394, 266] on select "-- Weven Planning Portal Introduction (Booked Events) Initial Inquiry Response …" at bounding box center [650, 269] width 716 height 27
select select "1815"
click at [292, 256] on select "-- Weven Planning Portal Introduction (Booked Events) Initial Inquiry Response …" at bounding box center [650, 269] width 716 height 27
type input "Booking your event!"
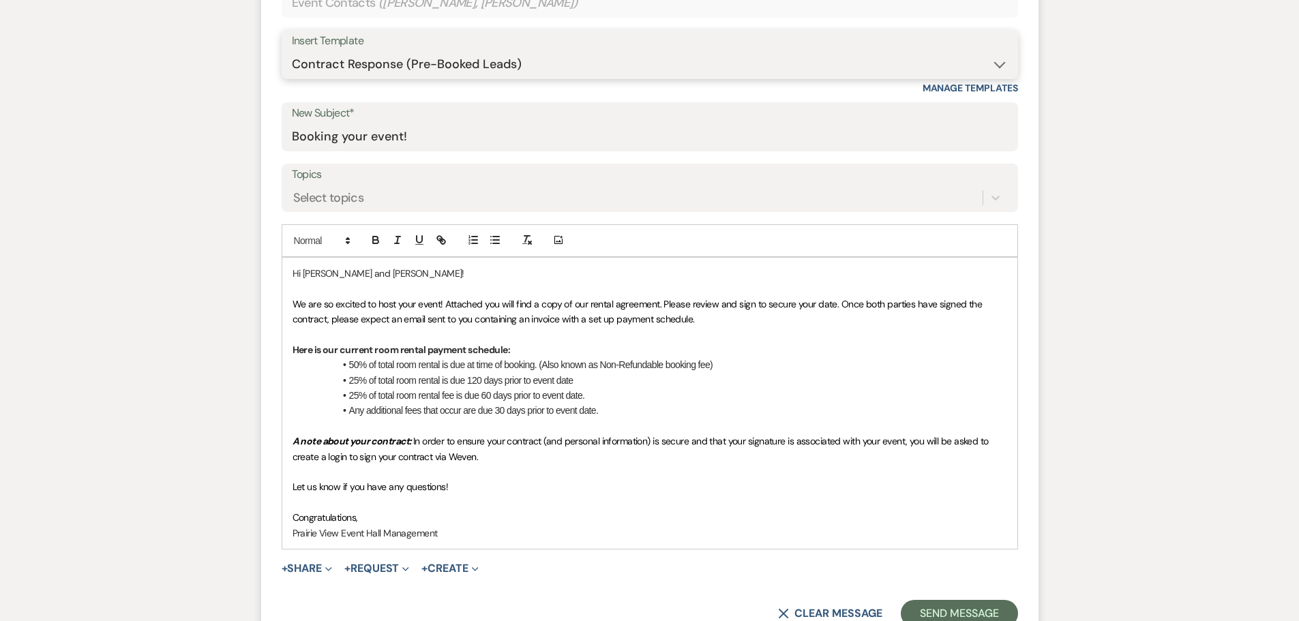
scroll to position [546, 0]
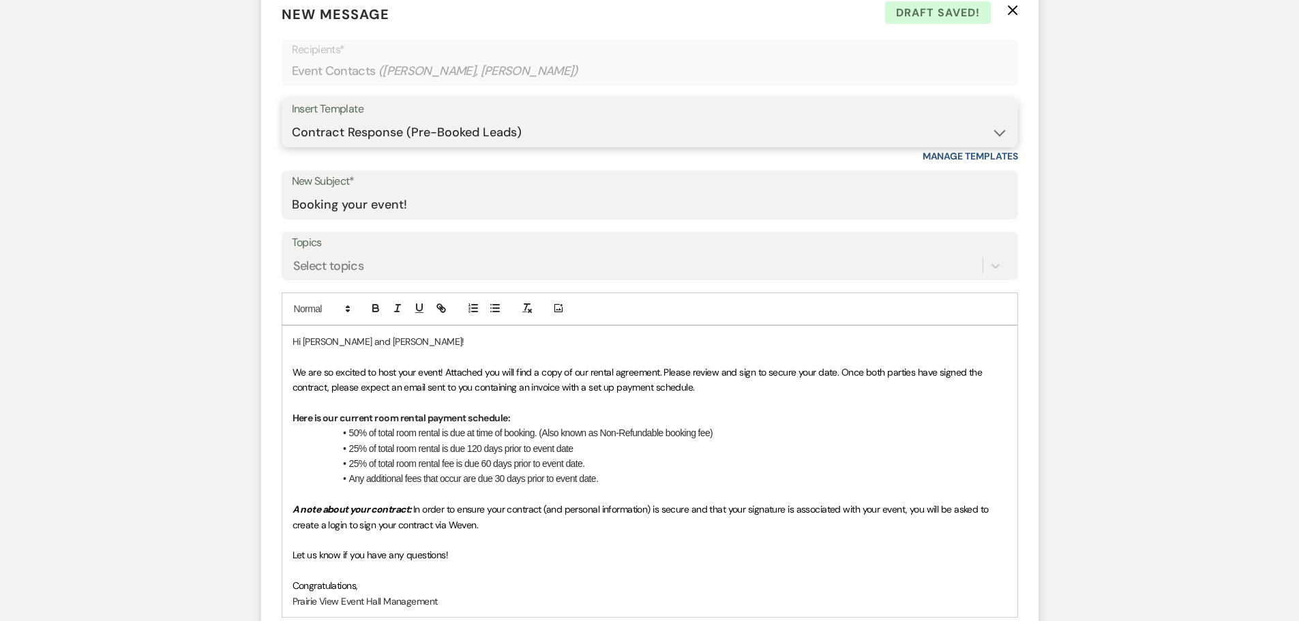
click at [461, 134] on select "-- Weven Planning Portal Introduction (Booked Events) Initial Inquiry Response …" at bounding box center [650, 132] width 716 height 27
click at [252, 346] on div "Messages Tasks Payments Rental Overview Documents Contacts Notes Event Messages…" at bounding box center [649, 297] width 1299 height 1001
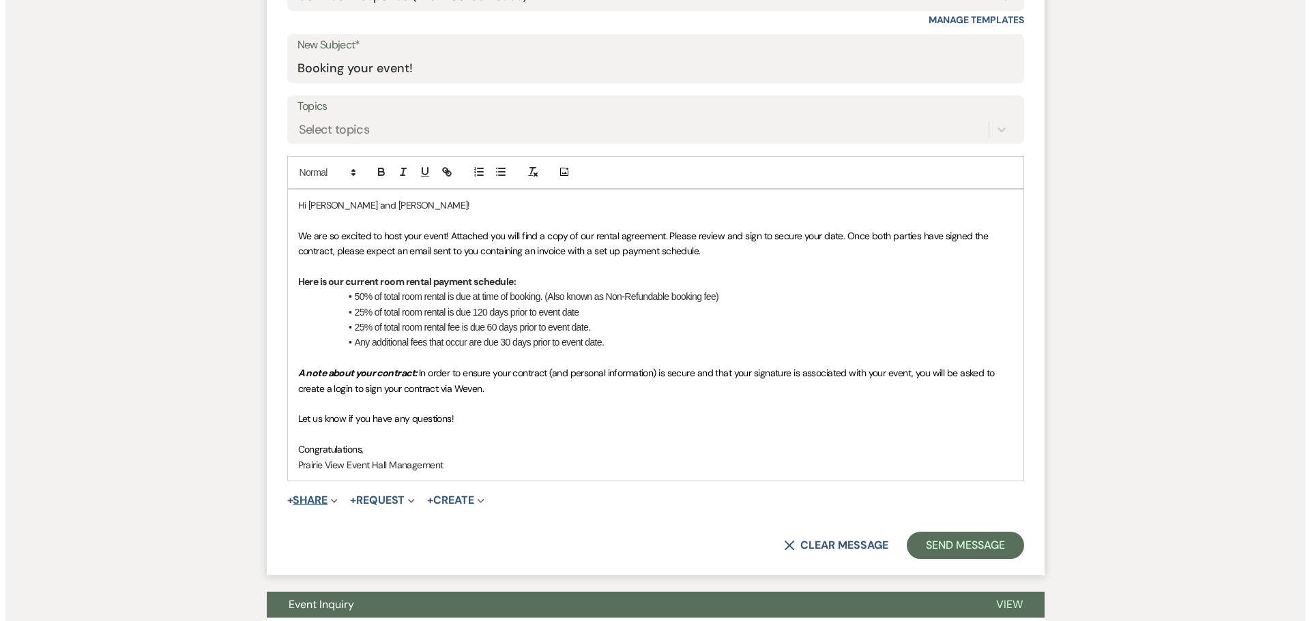
scroll to position [750, 0]
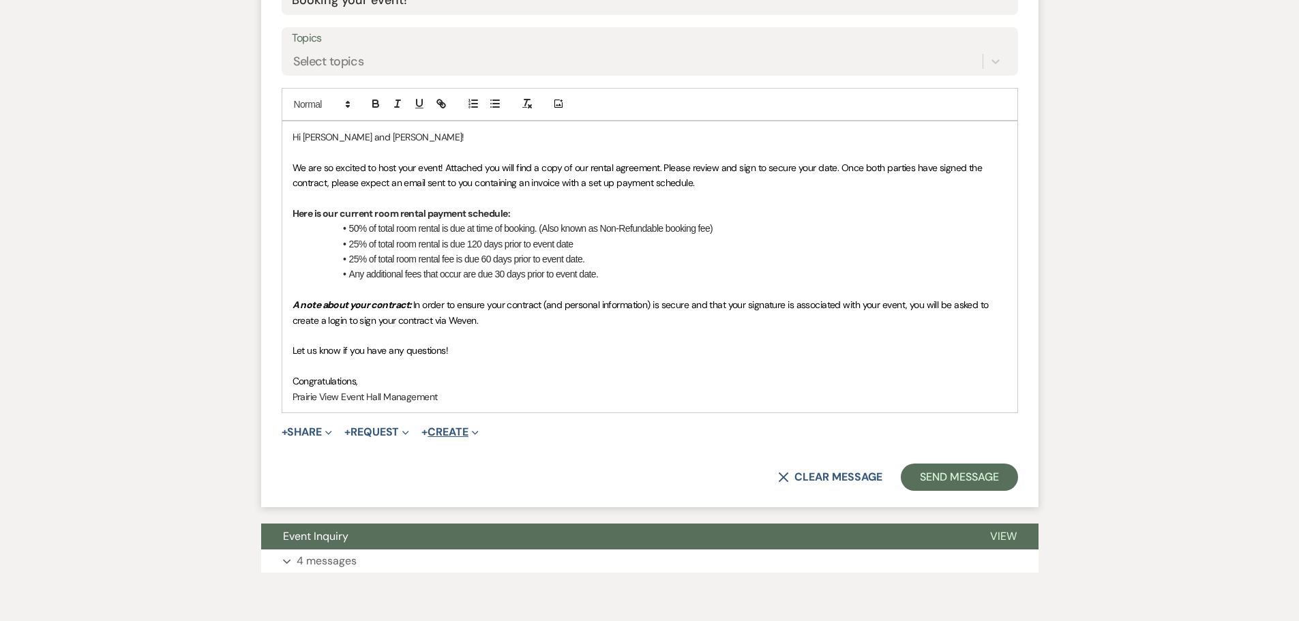
click at [454, 434] on button "+ Create Expand" at bounding box center [449, 432] width 57 height 11
click at [389, 471] on div "X Clear message Send Message" at bounding box center [650, 477] width 737 height 27
click at [394, 427] on button "+ Request Expand" at bounding box center [376, 432] width 65 height 11
click at [304, 467] on div "X Clear message Send Message" at bounding box center [650, 477] width 737 height 27
click at [323, 434] on button "+ Share Expand" at bounding box center [307, 432] width 51 height 11
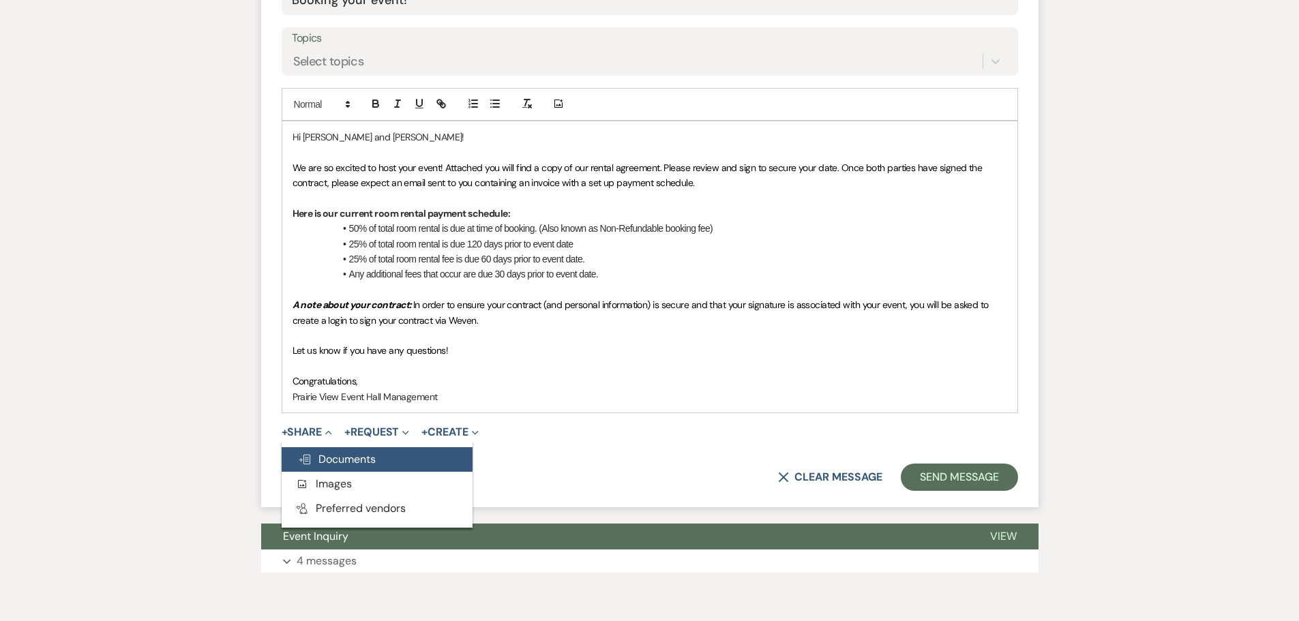
click at [352, 462] on span "Doc Upload Documents" at bounding box center [337, 459] width 78 height 14
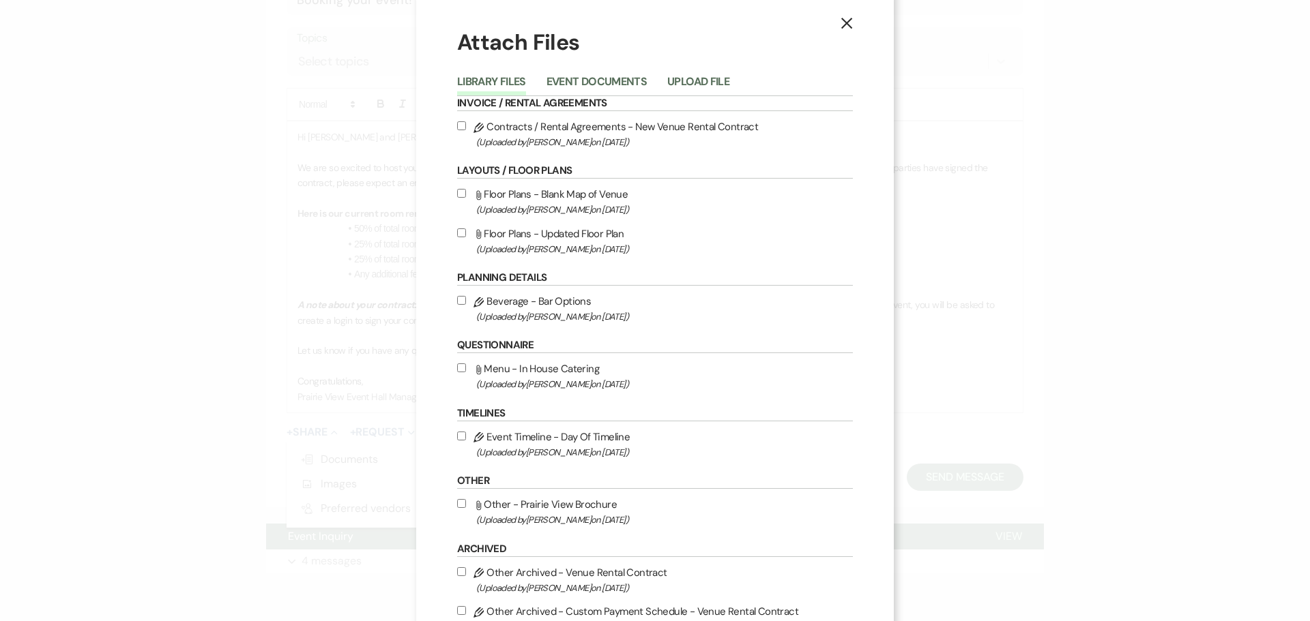
scroll to position [0, 0]
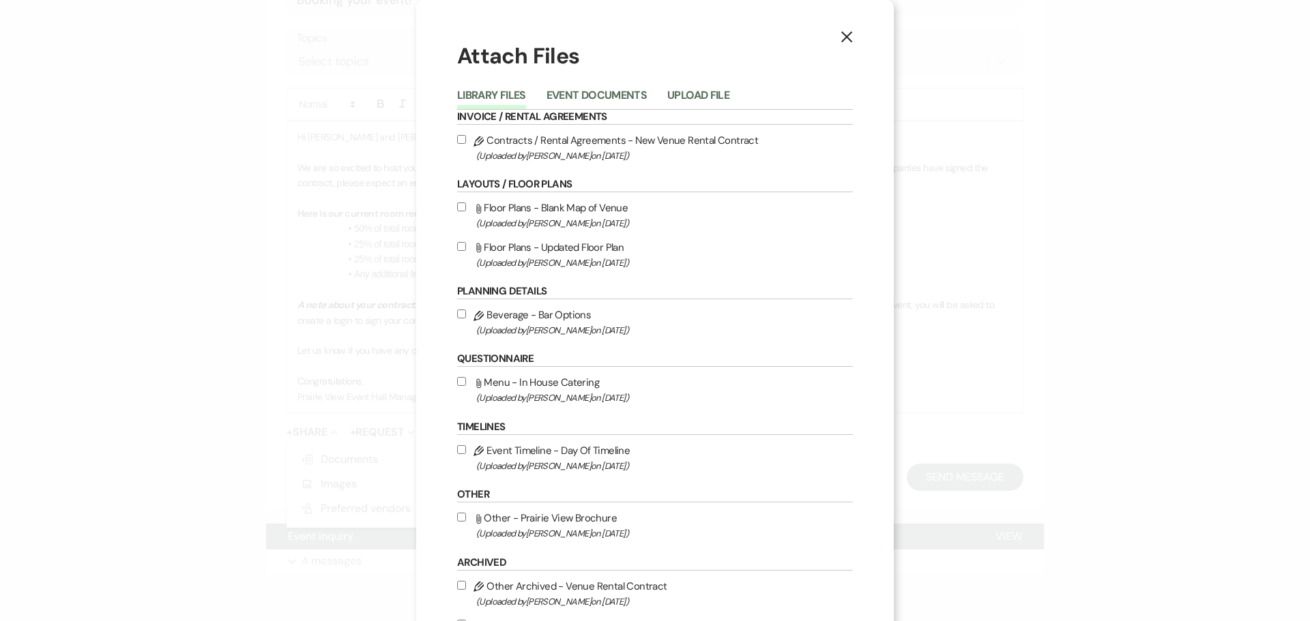
click at [458, 141] on input "Pencil Contracts / Rental Agreements - New Venue Rental Contract (Uploaded by […" at bounding box center [461, 139] width 9 height 9
checkbox input "true"
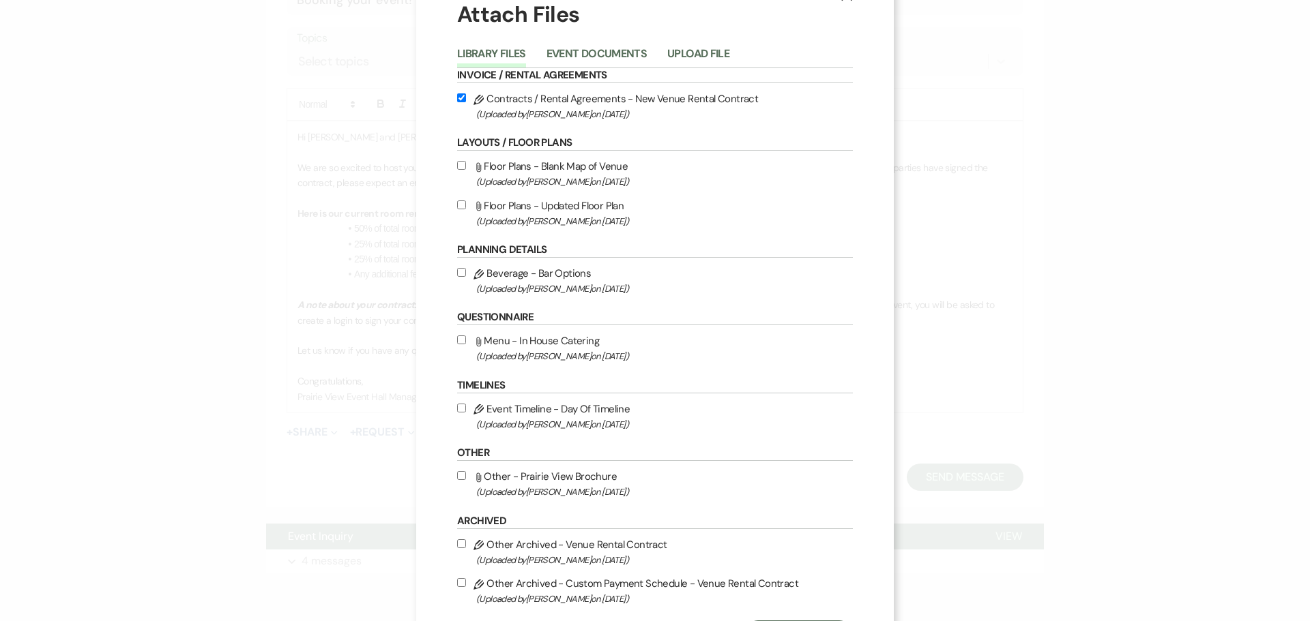
scroll to position [109, 0]
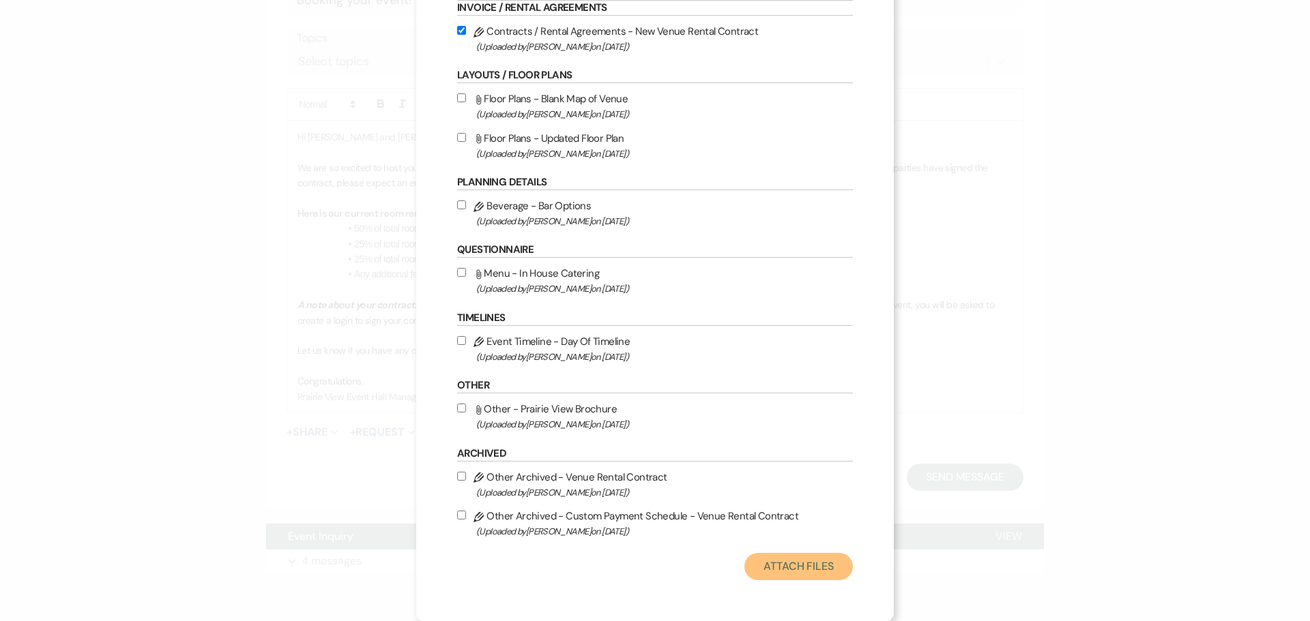
click at [795, 571] on button "Attach Files" at bounding box center [798, 566] width 108 height 27
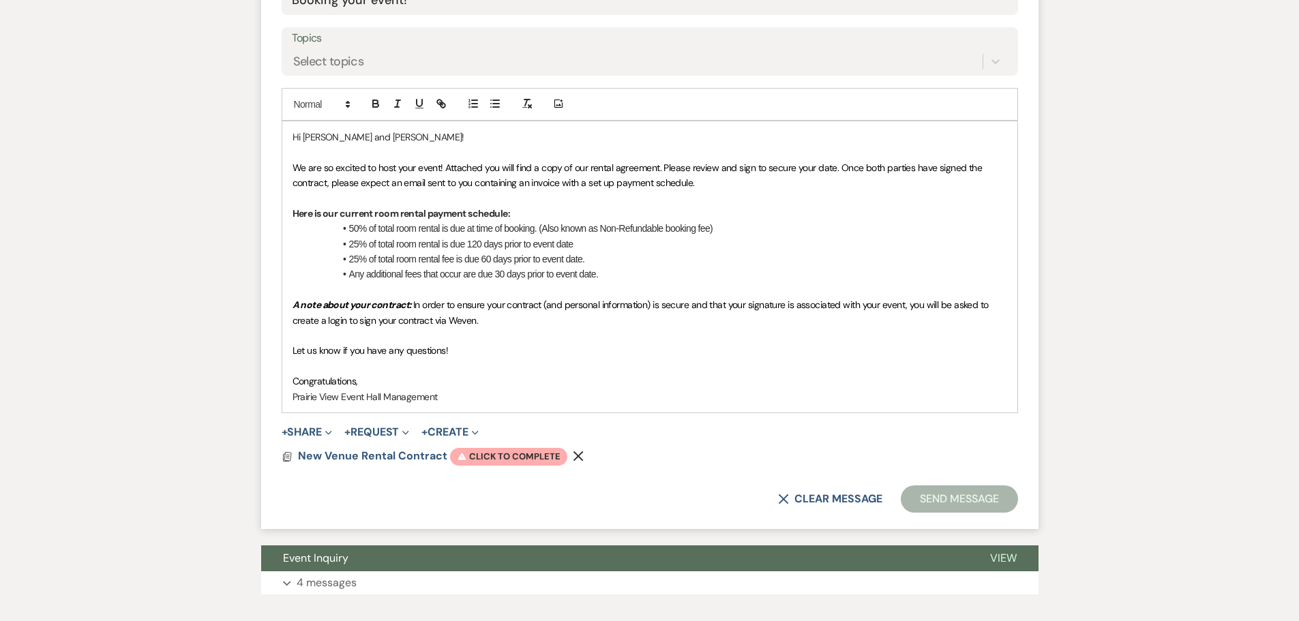
click at [577, 456] on icon "Remove" at bounding box center [578, 456] width 11 height 11
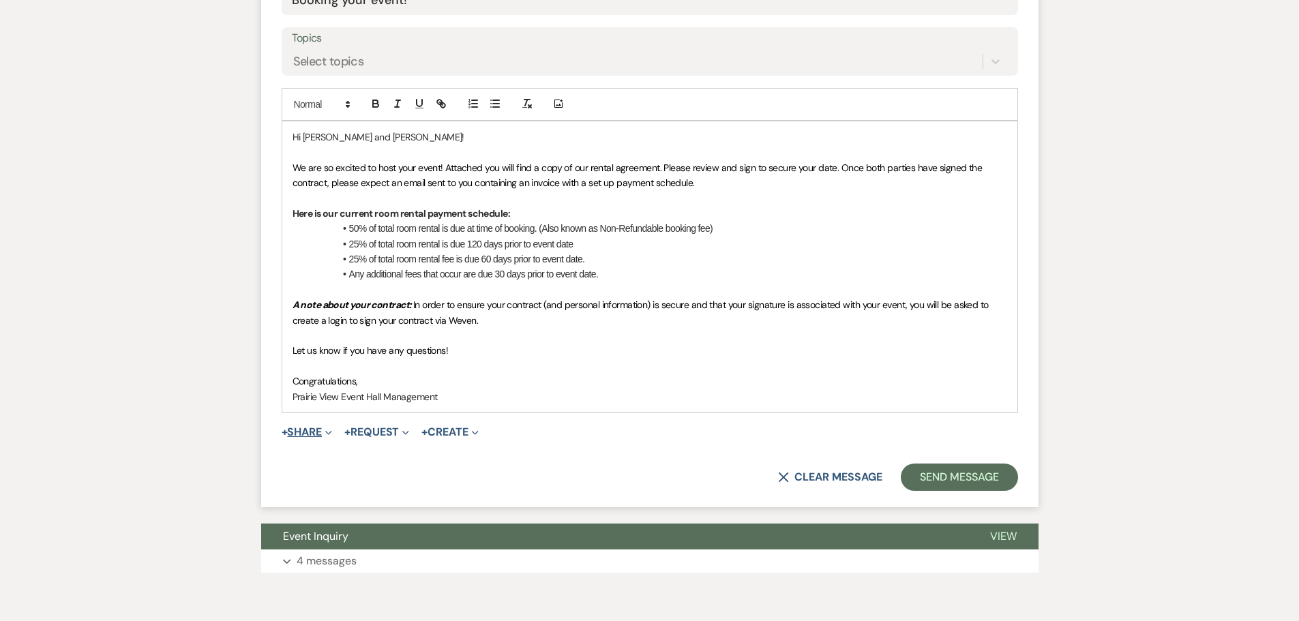
click at [321, 432] on button "+ Share Expand" at bounding box center [307, 432] width 51 height 11
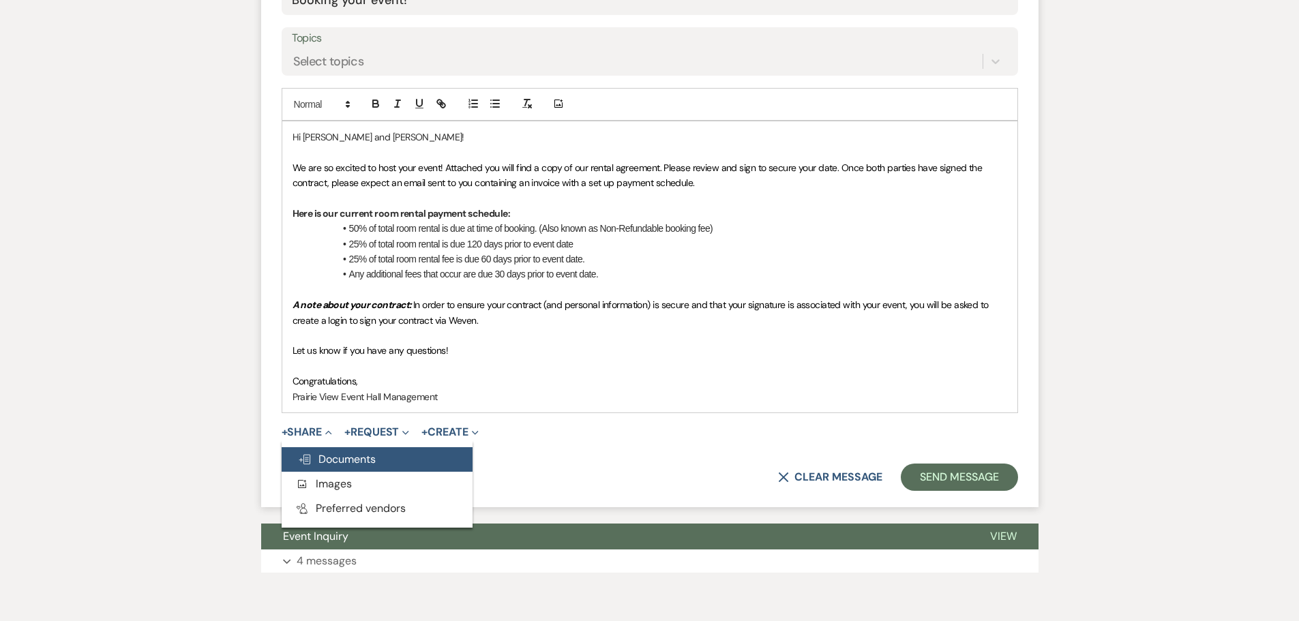
click at [311, 457] on icon "Doc Upload" at bounding box center [305, 459] width 14 height 11
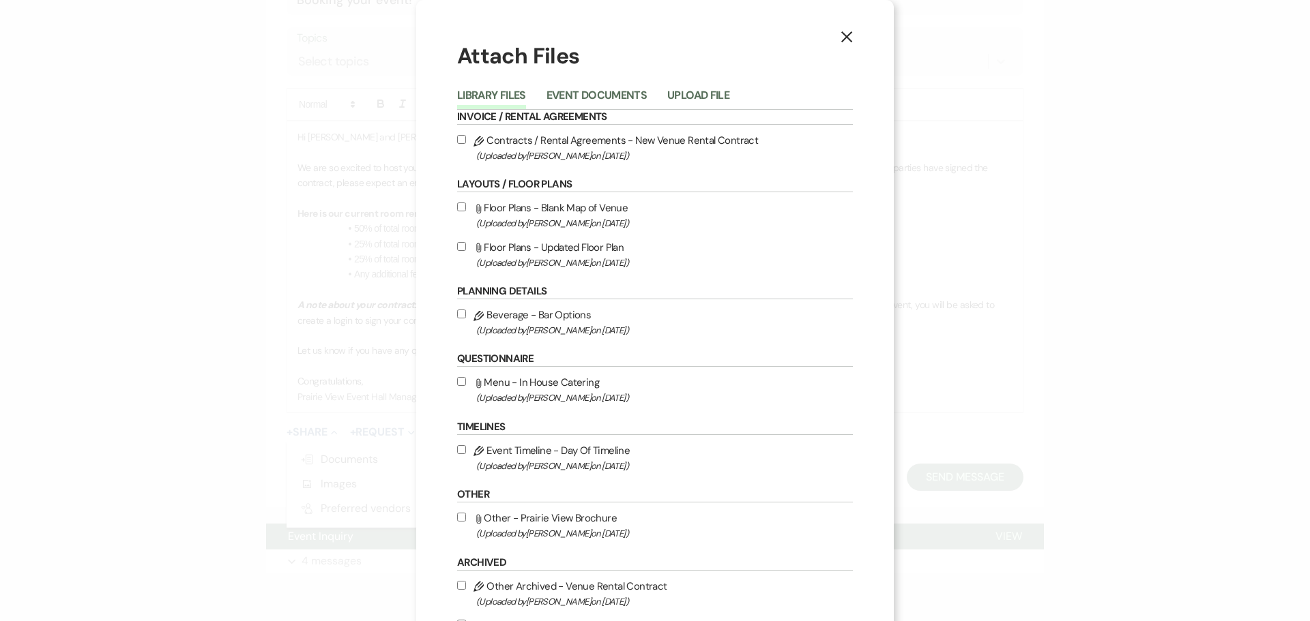
click at [457, 140] on input "Pencil Contracts / Rental Agreements - New Venue Rental Contract (Uploaded by […" at bounding box center [461, 139] width 9 height 9
checkbox input "true"
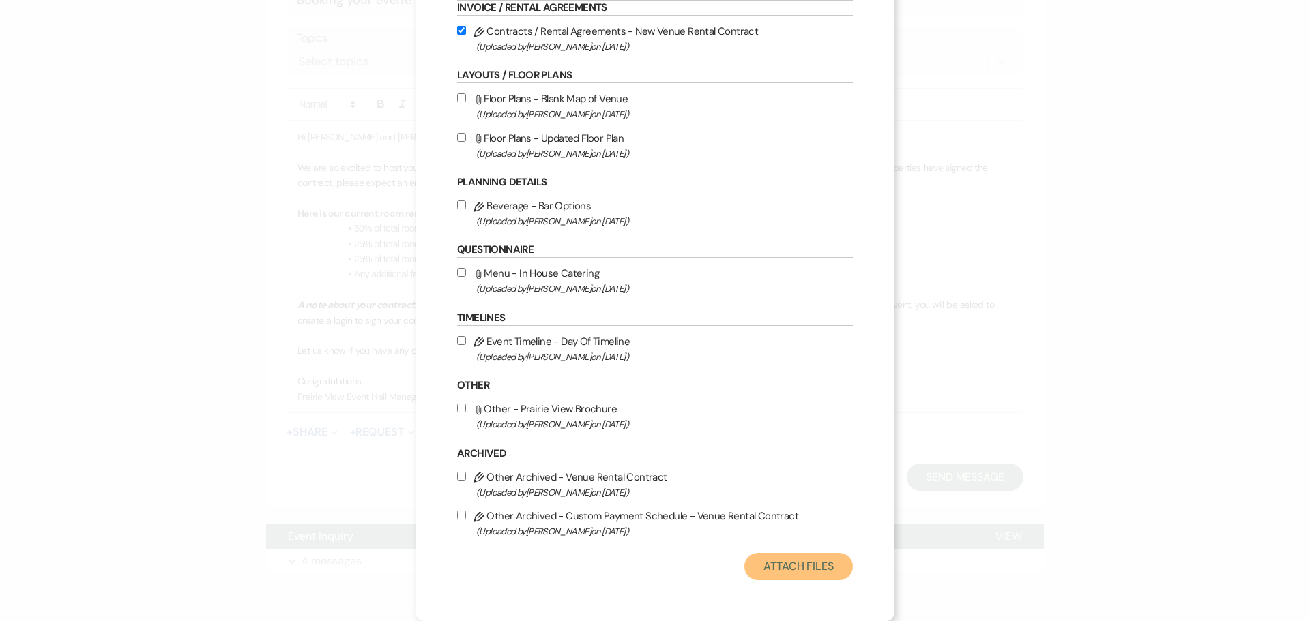
click at [797, 570] on button "Attach Files" at bounding box center [798, 566] width 108 height 27
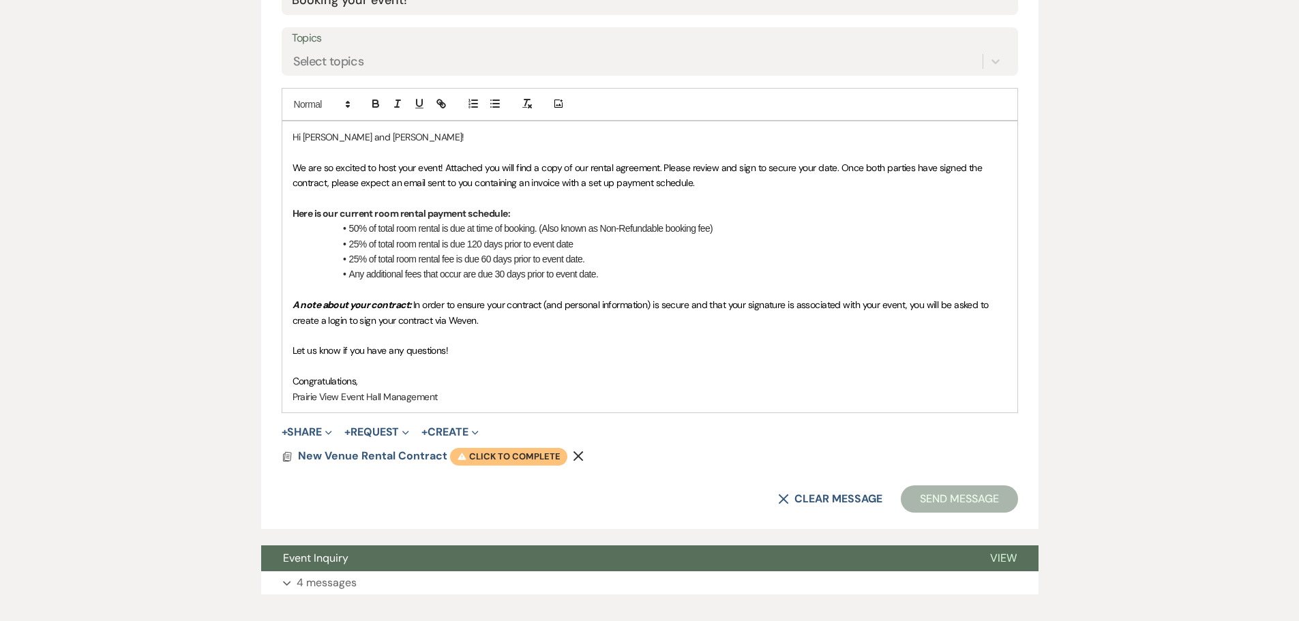
click at [493, 458] on span "Warning Click to complete" at bounding box center [508, 457] width 117 height 18
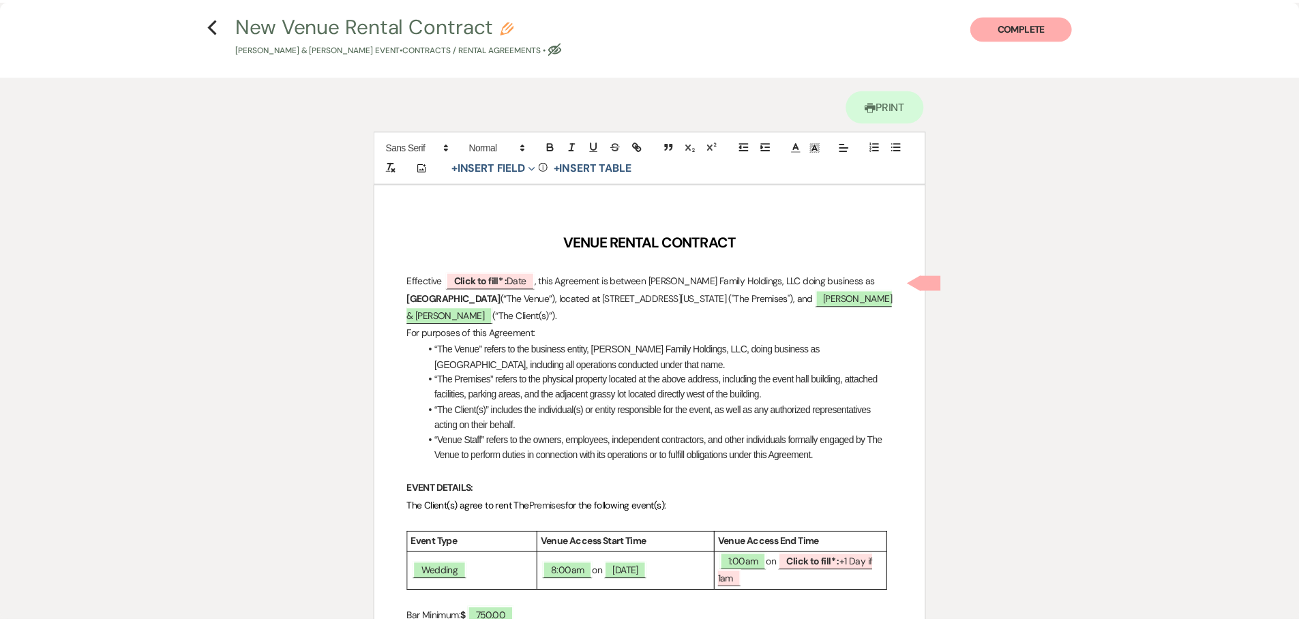
scroll to position [0, 0]
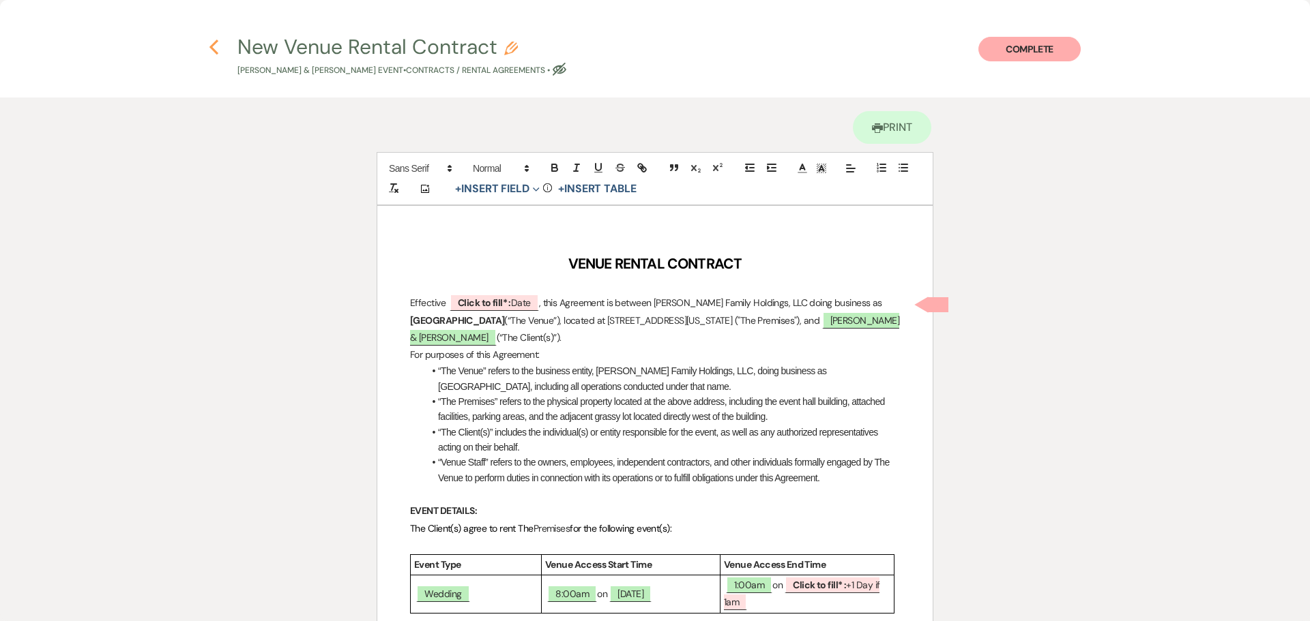
click at [213, 44] on use "button" at bounding box center [213, 47] width 9 height 15
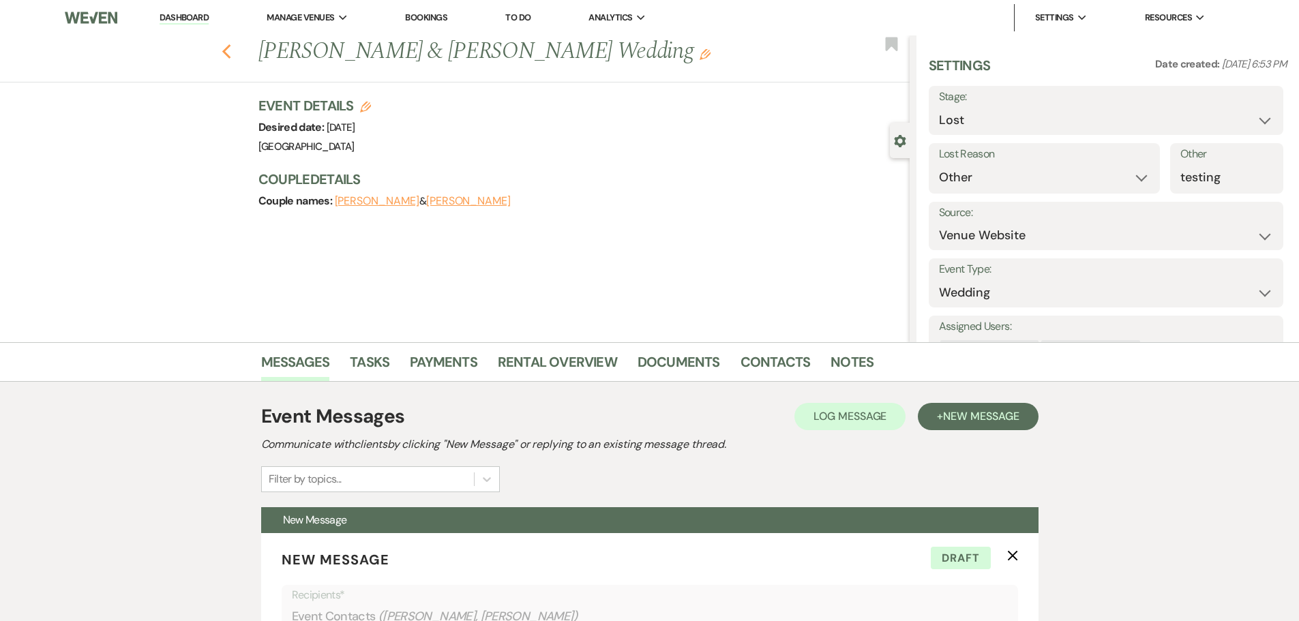
click at [232, 51] on icon "Previous" at bounding box center [227, 52] width 10 height 16
select select "8"
select select "1"
select select "8"
select select "5"
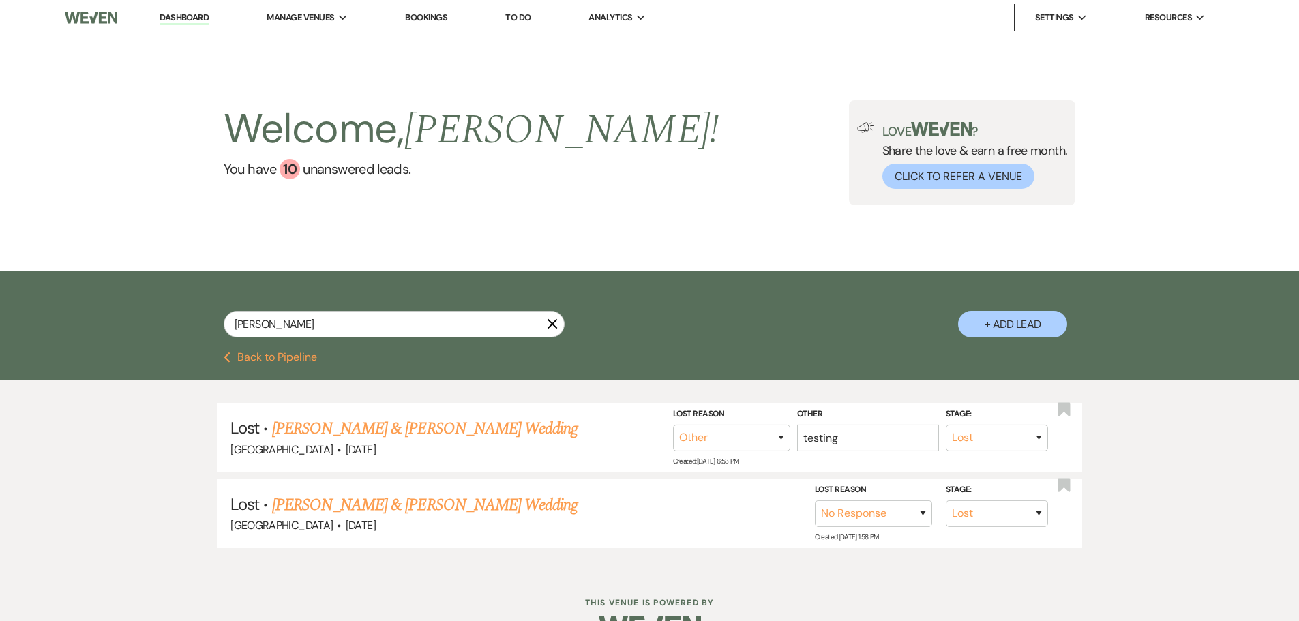
click at [555, 323] on icon "X" at bounding box center [552, 324] width 11 height 11
select select "5"
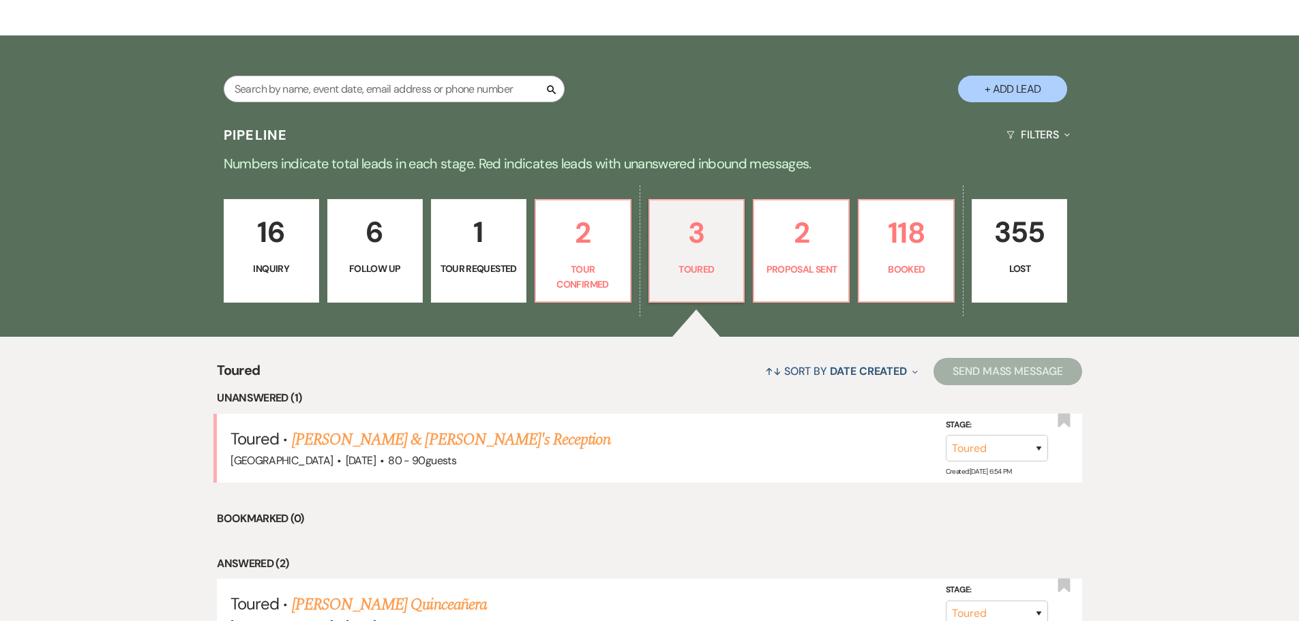
scroll to position [237, 0]
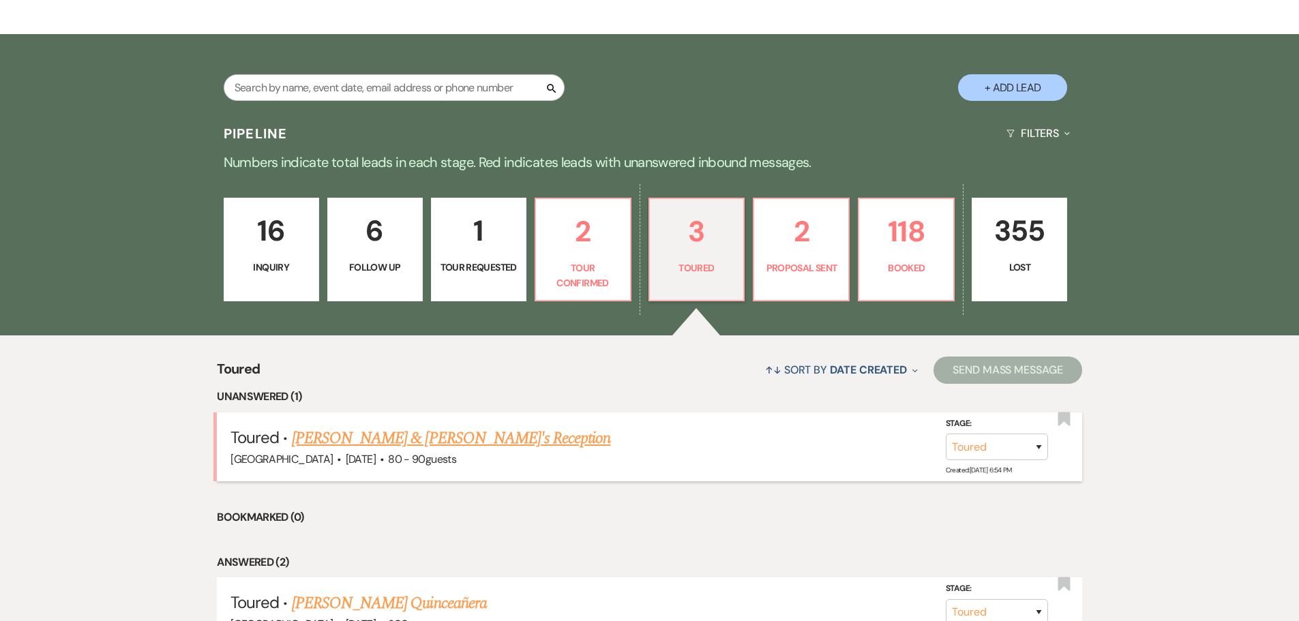
click at [415, 442] on link "[PERSON_NAME] & [PERSON_NAME]'s Reception" at bounding box center [451, 438] width 319 height 25
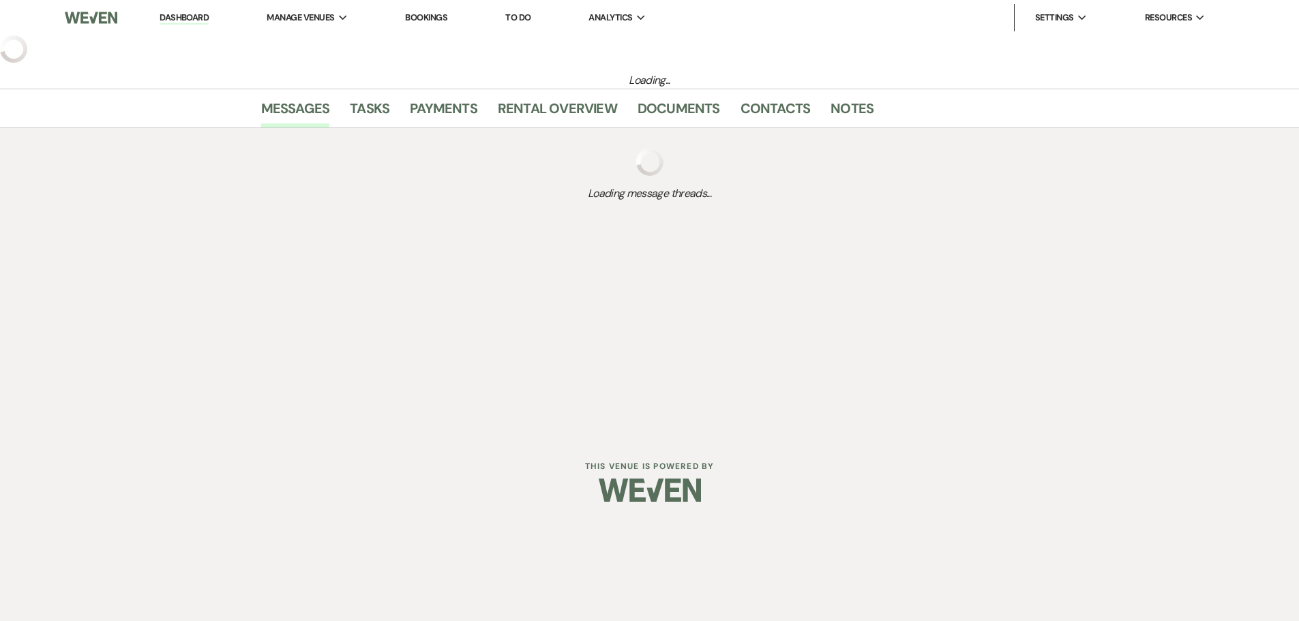
select select "5"
select select "16"
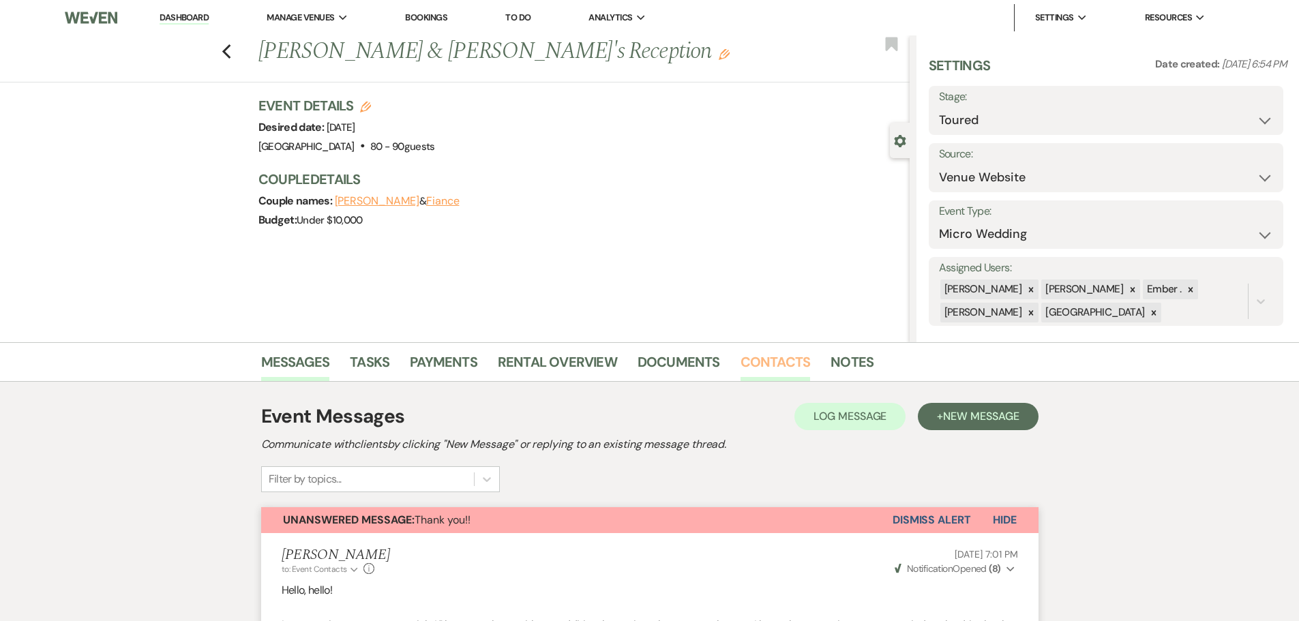
click at [773, 364] on link "Contacts" at bounding box center [776, 366] width 70 height 30
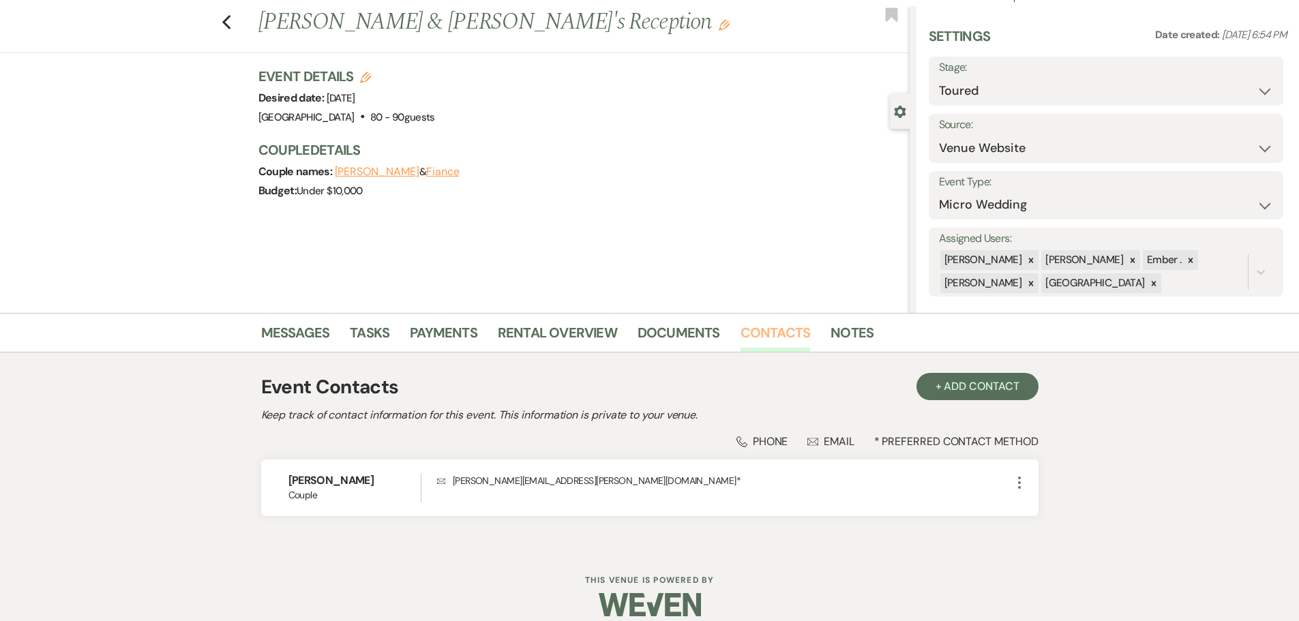
scroll to position [45, 0]
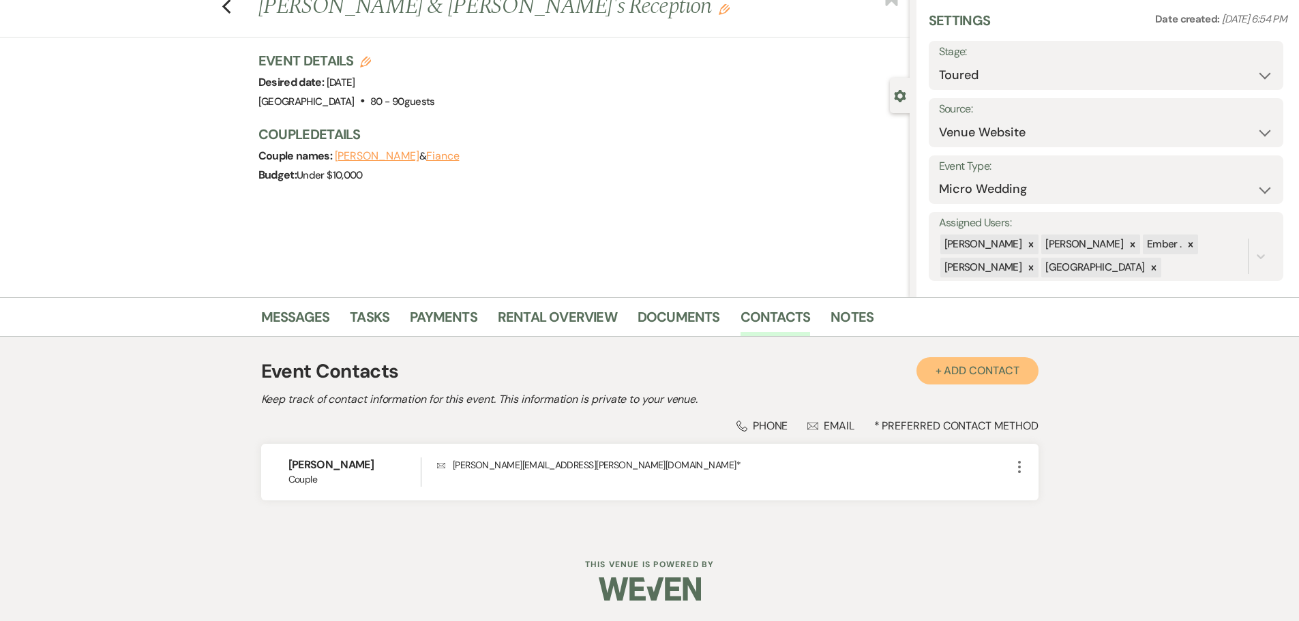
click at [986, 365] on button "+ Add Contact" at bounding box center [978, 370] width 122 height 27
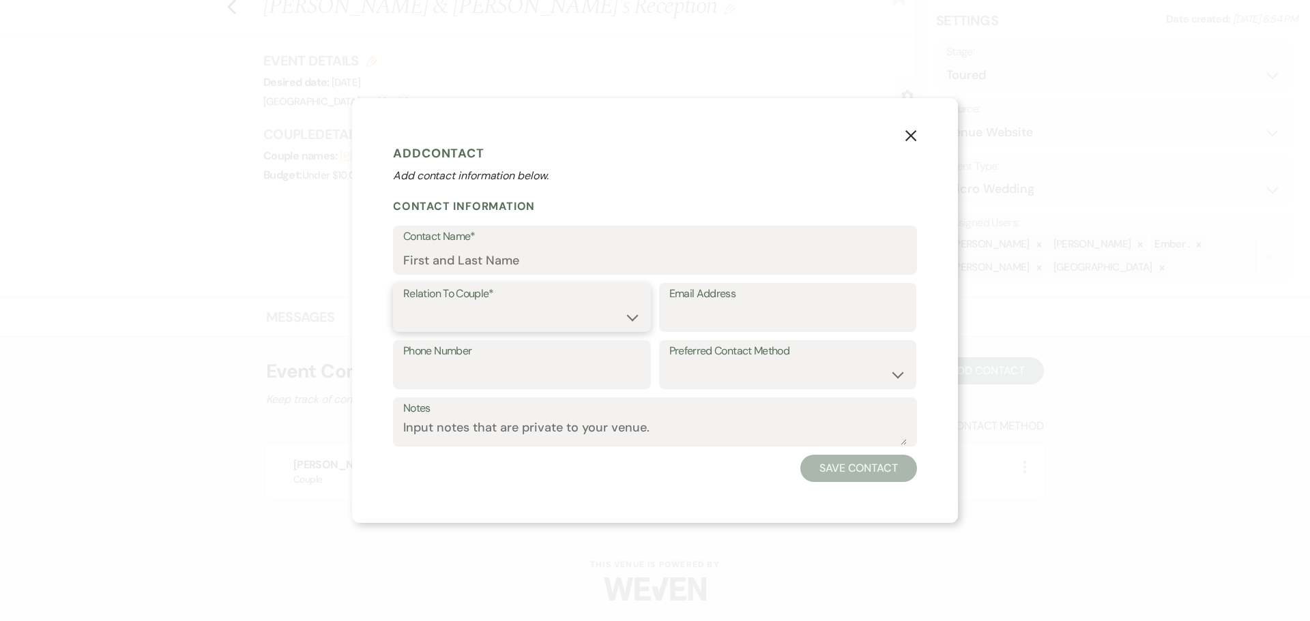
click at [627, 313] on select "Couple Planner Parent of Couple Family Member Friend Other" at bounding box center [521, 317] width 237 height 27
click at [634, 308] on select "Couple Planner Parent of Couple Family Member Friend Other" at bounding box center [521, 317] width 237 height 27
click at [911, 136] on use "button" at bounding box center [910, 135] width 11 height 11
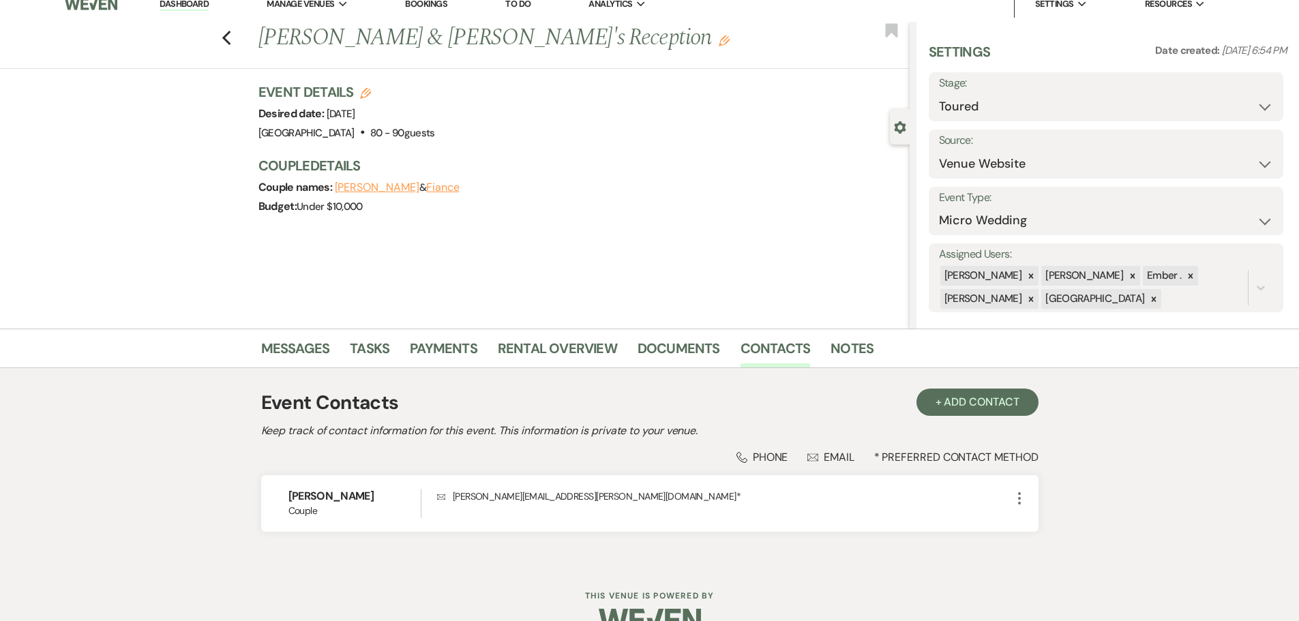
scroll to position [0, 0]
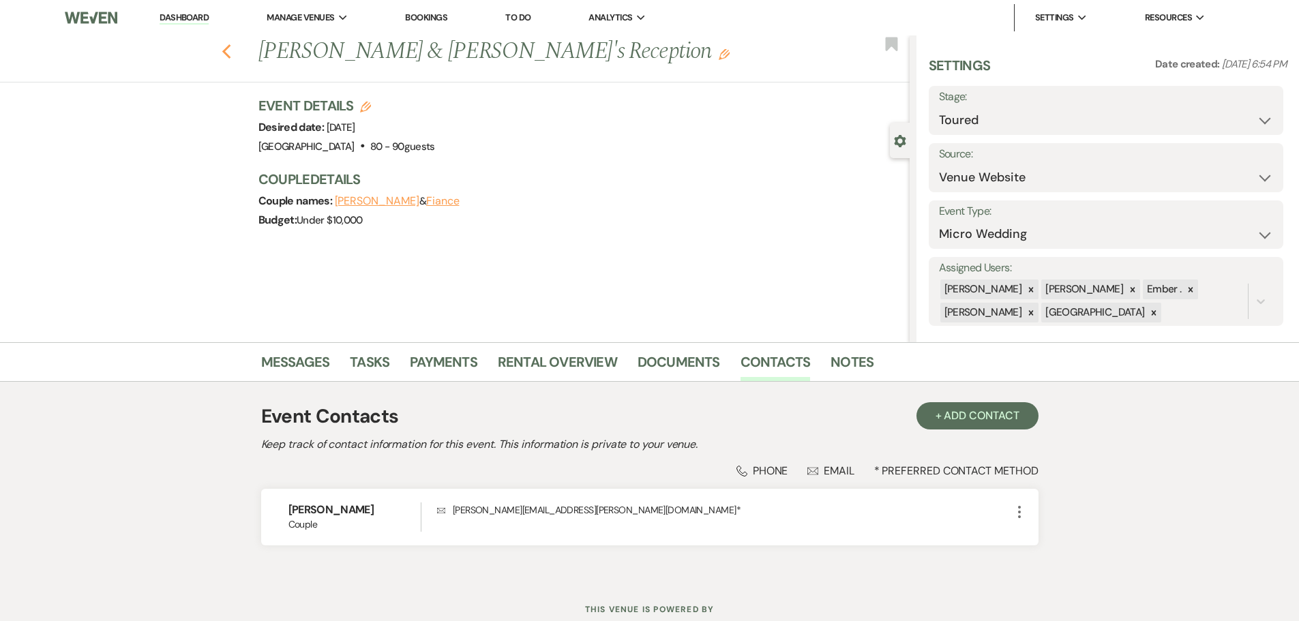
click at [231, 44] on icon "Previous" at bounding box center [227, 52] width 10 height 16
select select "5"
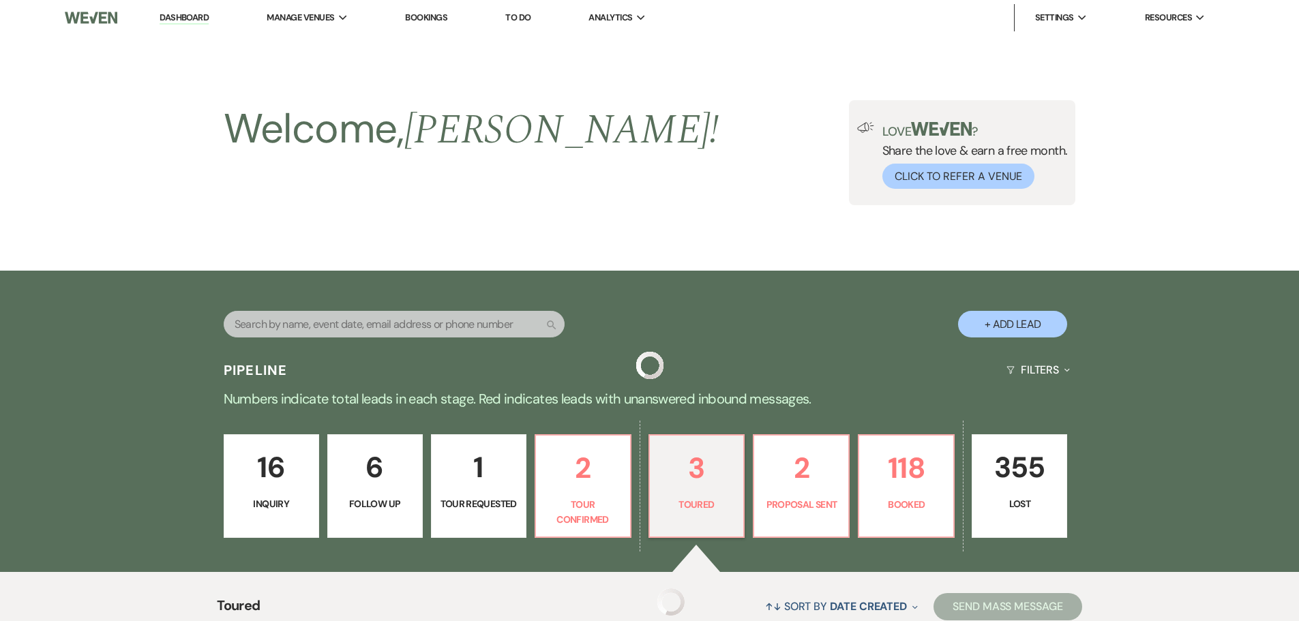
scroll to position [237, 0]
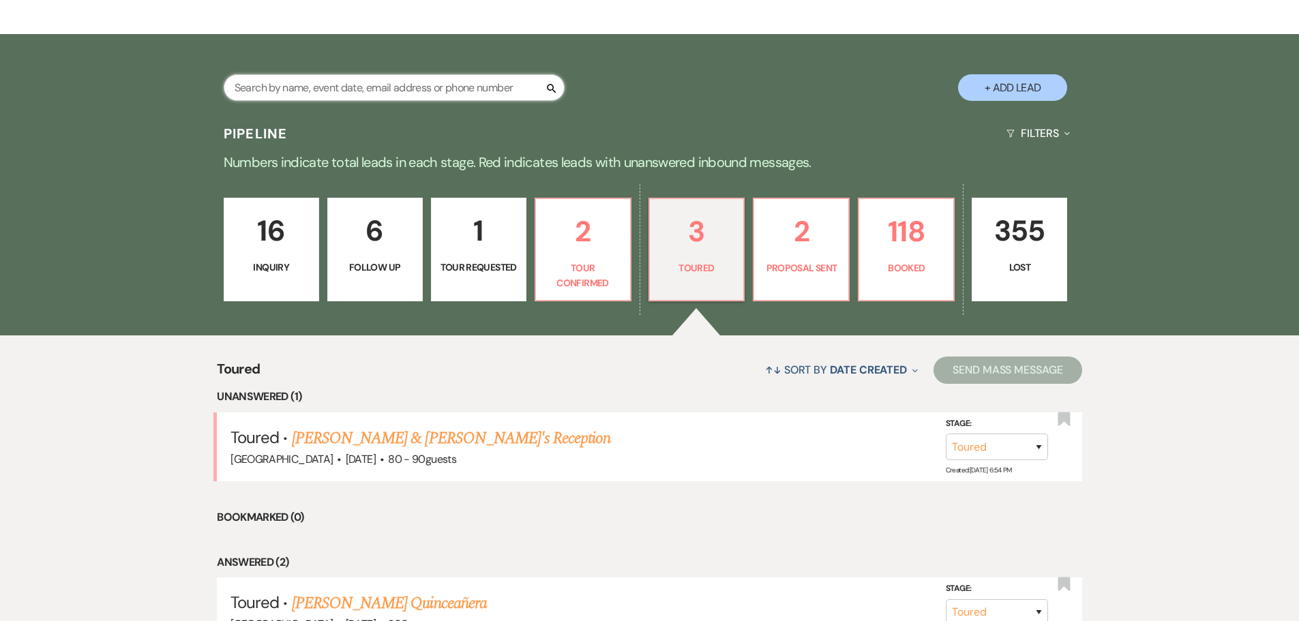
click at [332, 86] on input "text" at bounding box center [394, 87] width 341 height 27
type input "[PERSON_NAME]"
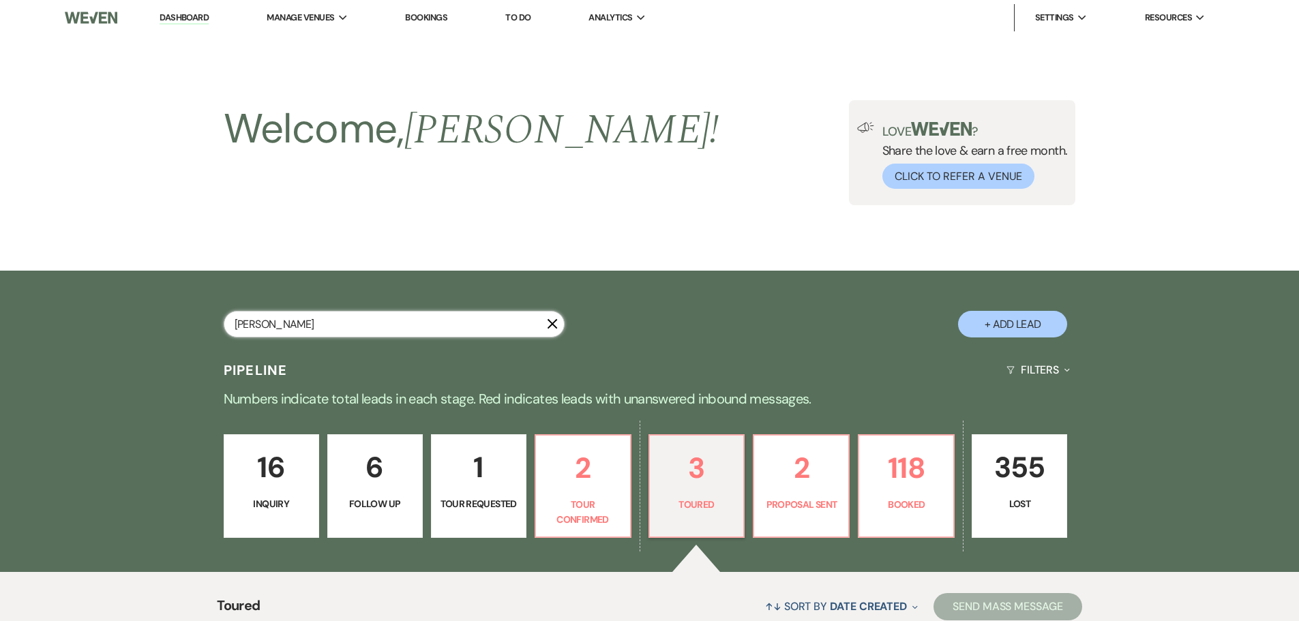
select select "8"
select select "1"
select select "8"
select select "5"
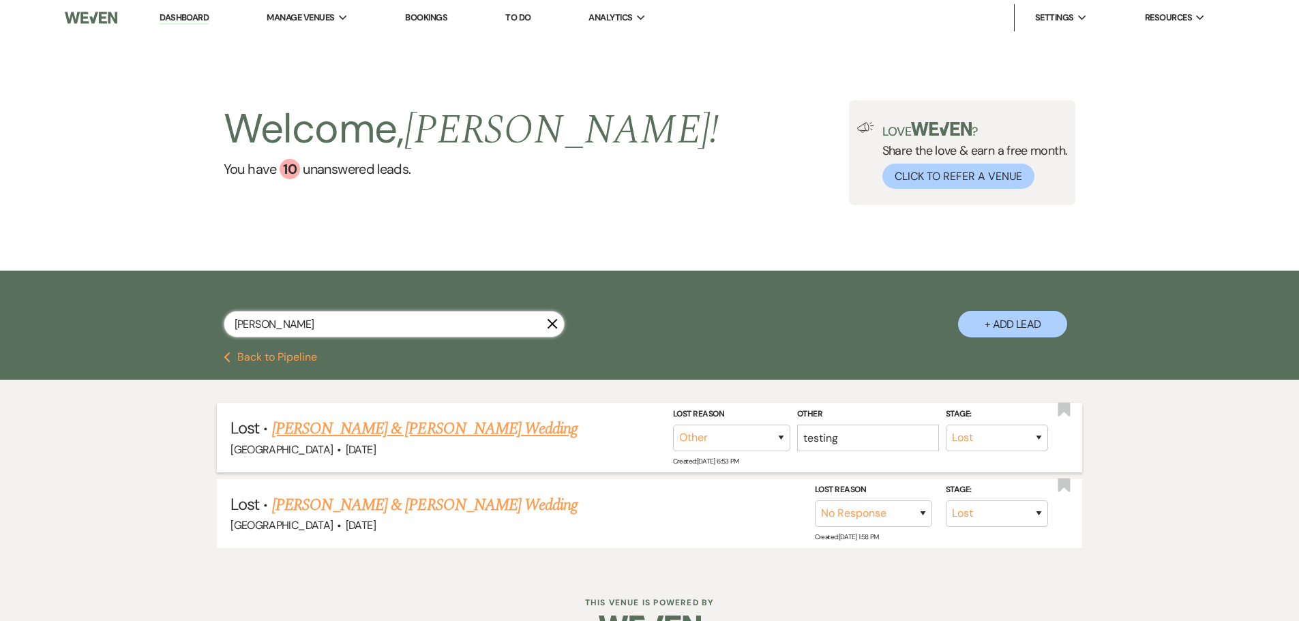
type input "[PERSON_NAME]"
click at [414, 427] on link "[PERSON_NAME] & [PERSON_NAME] Wedding" at bounding box center [425, 429] width 306 height 25
select select "8"
select select "1"
select select "5"
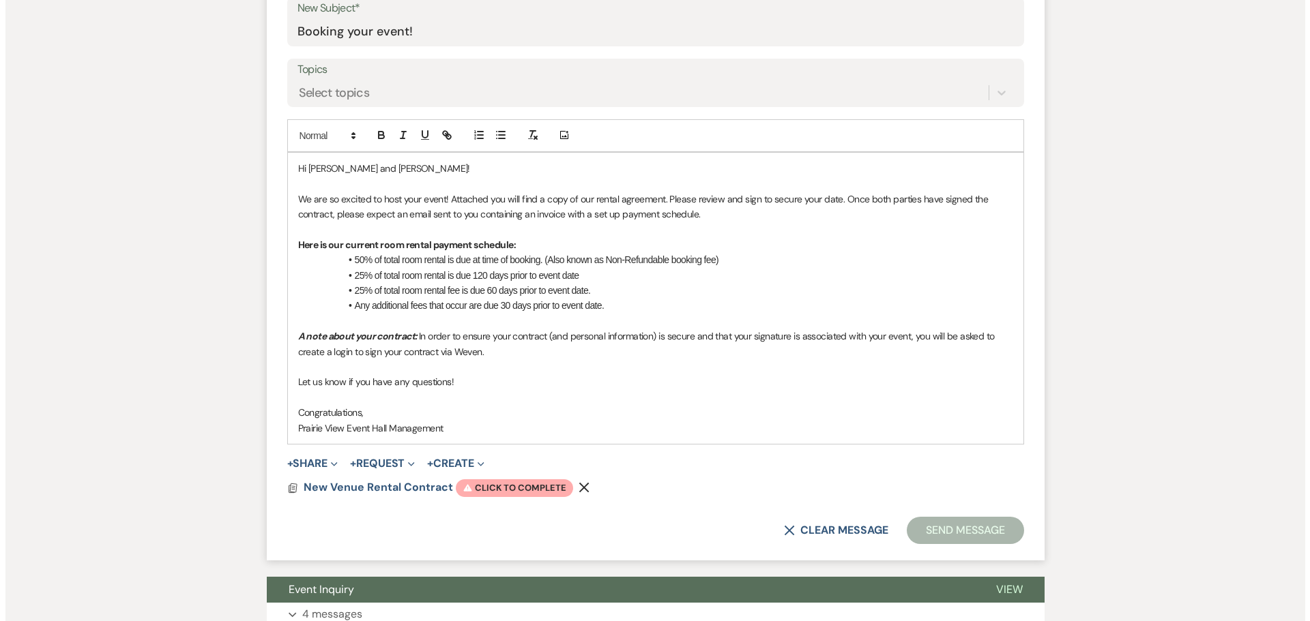
scroll to position [750, 0]
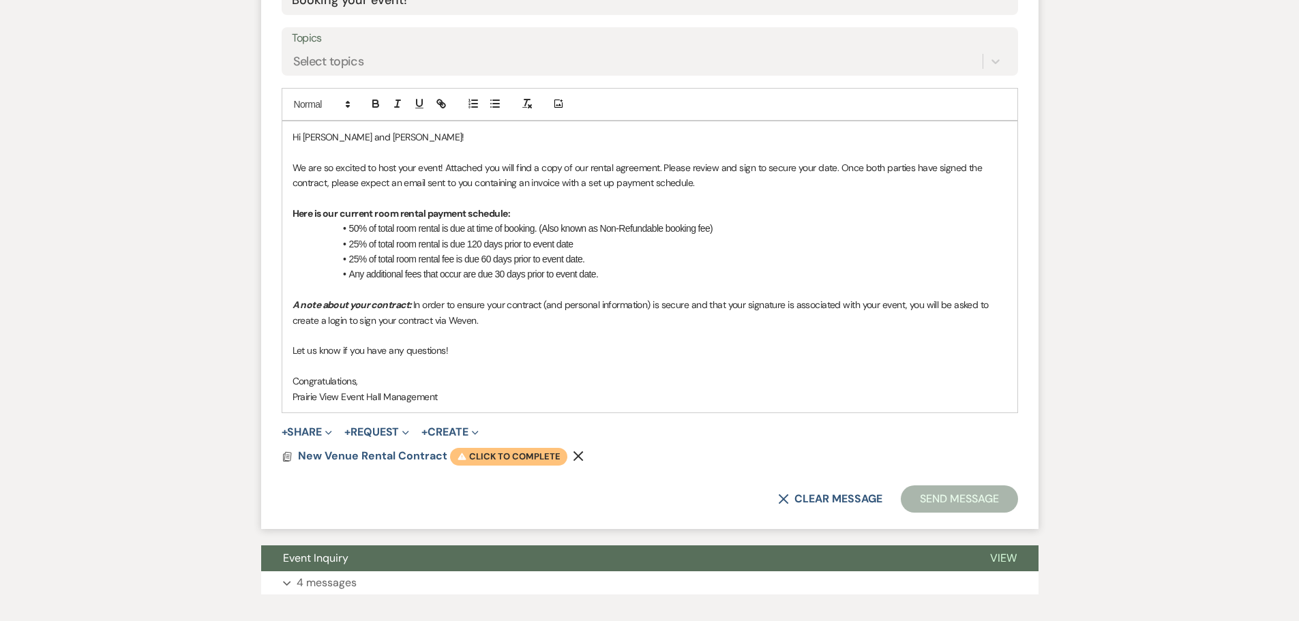
click at [500, 458] on span "Warning Click to complete" at bounding box center [508, 457] width 117 height 18
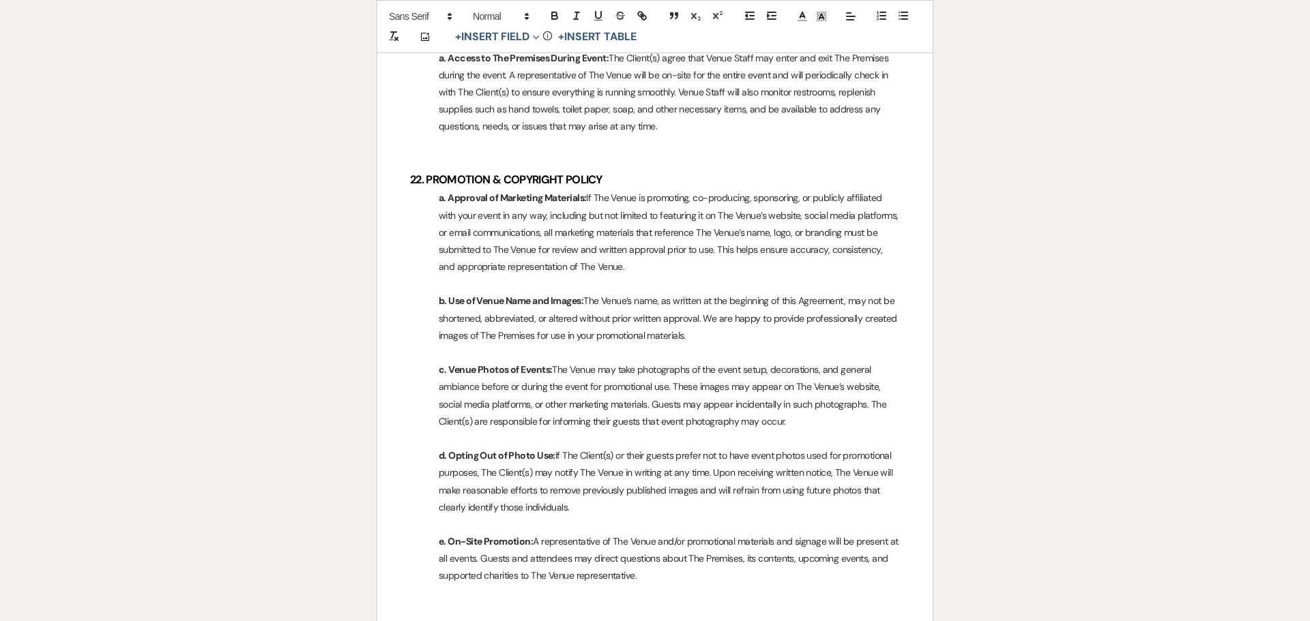
scroll to position [7775, 0]
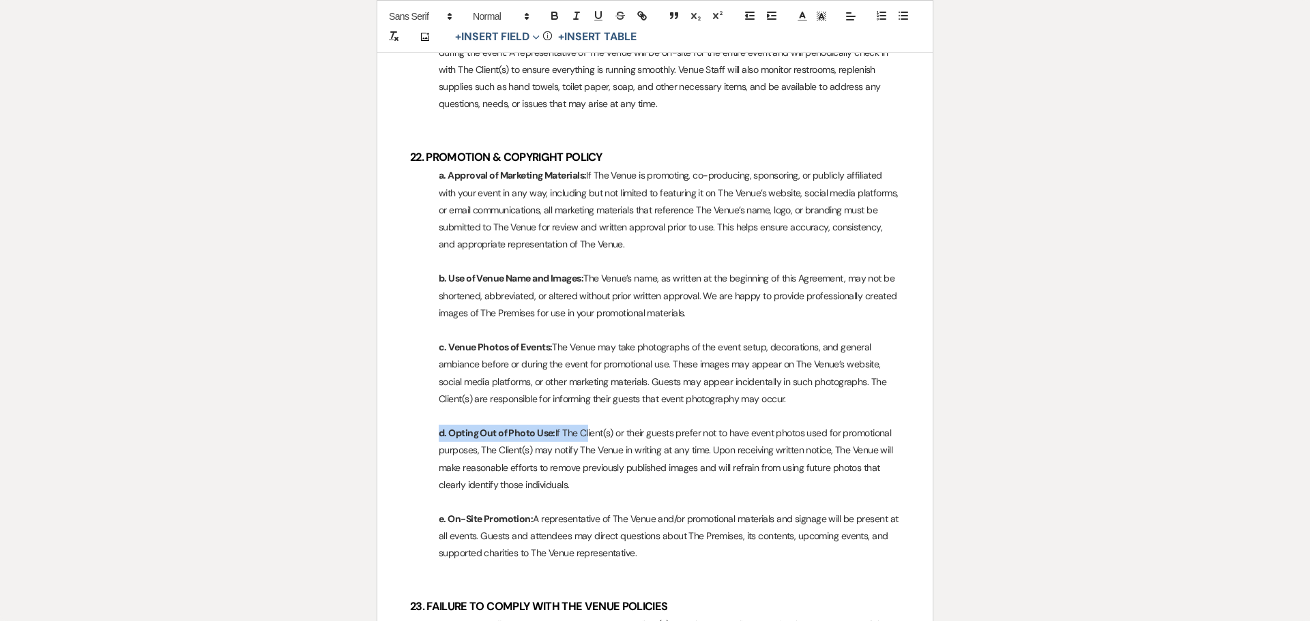
drag, startPoint x: 439, startPoint y: 431, endPoint x: 584, endPoint y: 432, distance: 145.3
click at [584, 432] on p "d. Opting Out of Photo Use: If The Client(s) or their guests prefer not to have…" at bounding box center [655, 459] width 490 height 69
click at [535, 440] on p "d. Opting Out of Photo Use: If The Client(s) or their guests prefer not to have…" at bounding box center [655, 459] width 490 height 69
drag, startPoint x: 556, startPoint y: 430, endPoint x: 863, endPoint y: 428, distance: 307.6
click at [863, 428] on p "d. Opting Out of Photo Use: If The Client(s) or their guests prefer not to have…" at bounding box center [655, 459] width 490 height 69
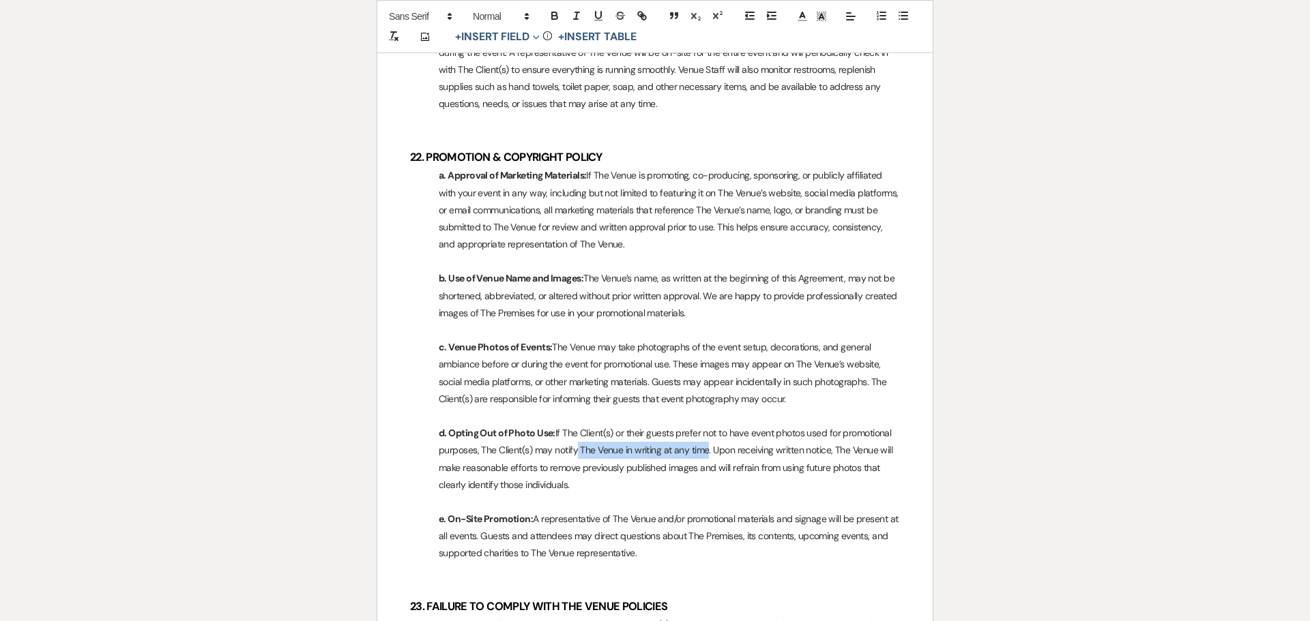
drag, startPoint x: 608, startPoint y: 455, endPoint x: 700, endPoint y: 458, distance: 92.8
click at [700, 458] on p "d. Opting Out of Photo Use: If The Client(s) or their guests prefer not to have…" at bounding box center [655, 459] width 490 height 69
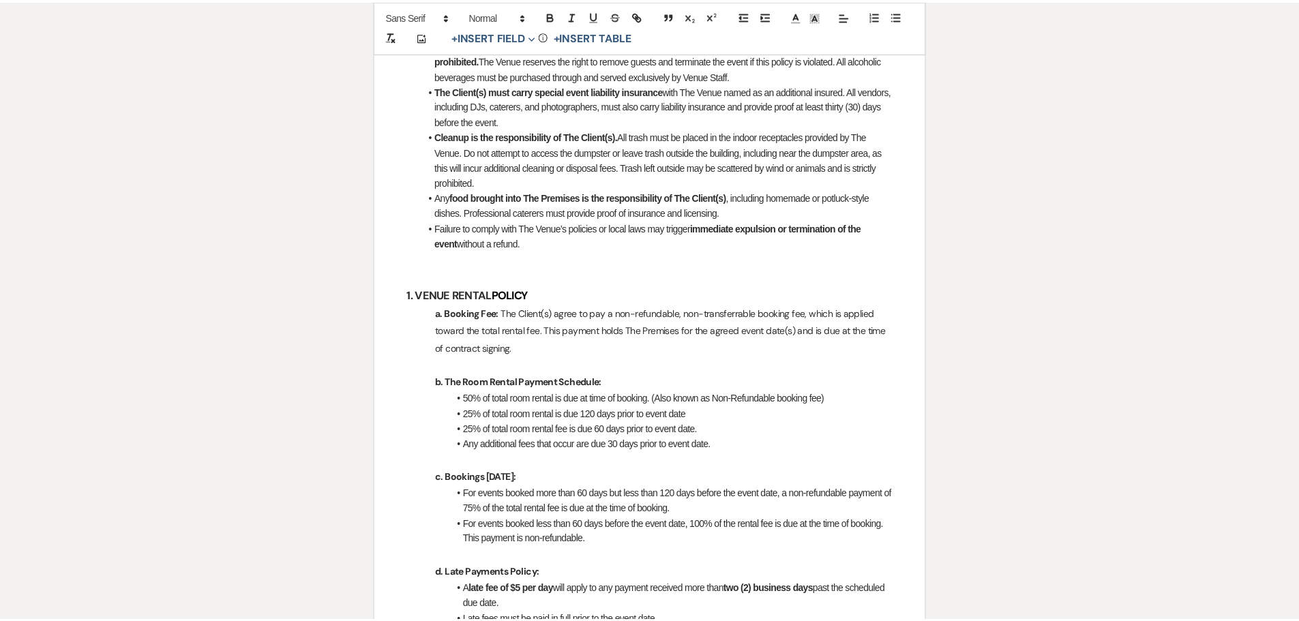
scroll to position [0, 0]
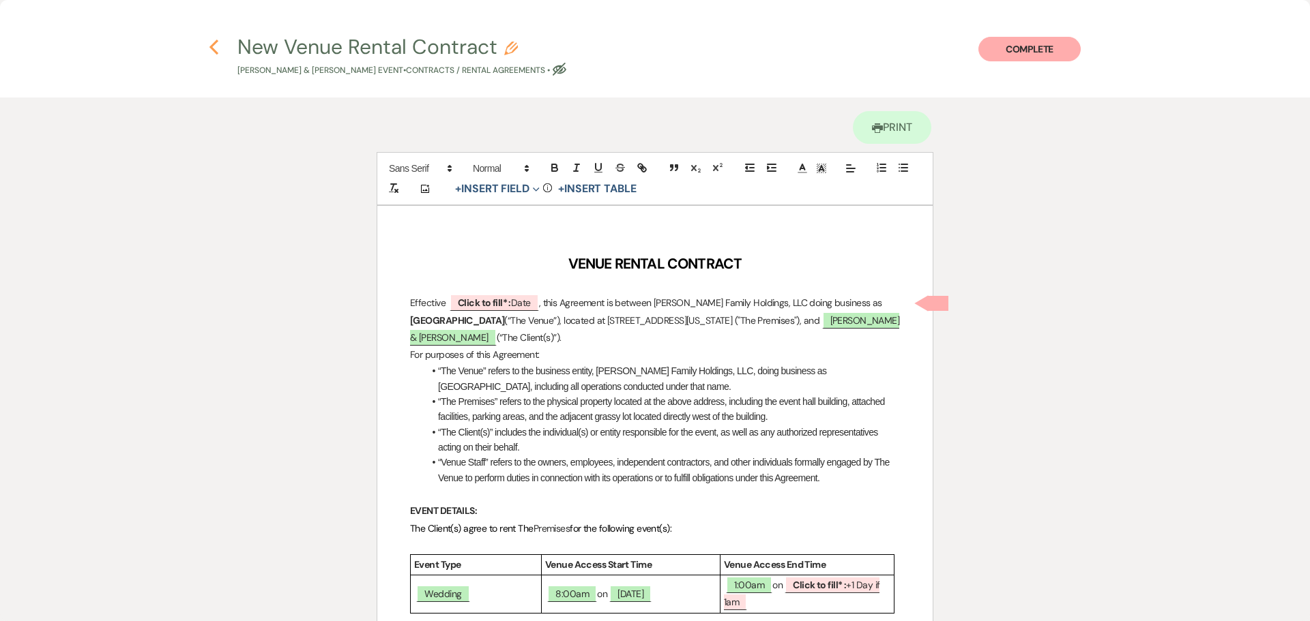
click at [214, 43] on use "button" at bounding box center [213, 47] width 9 height 15
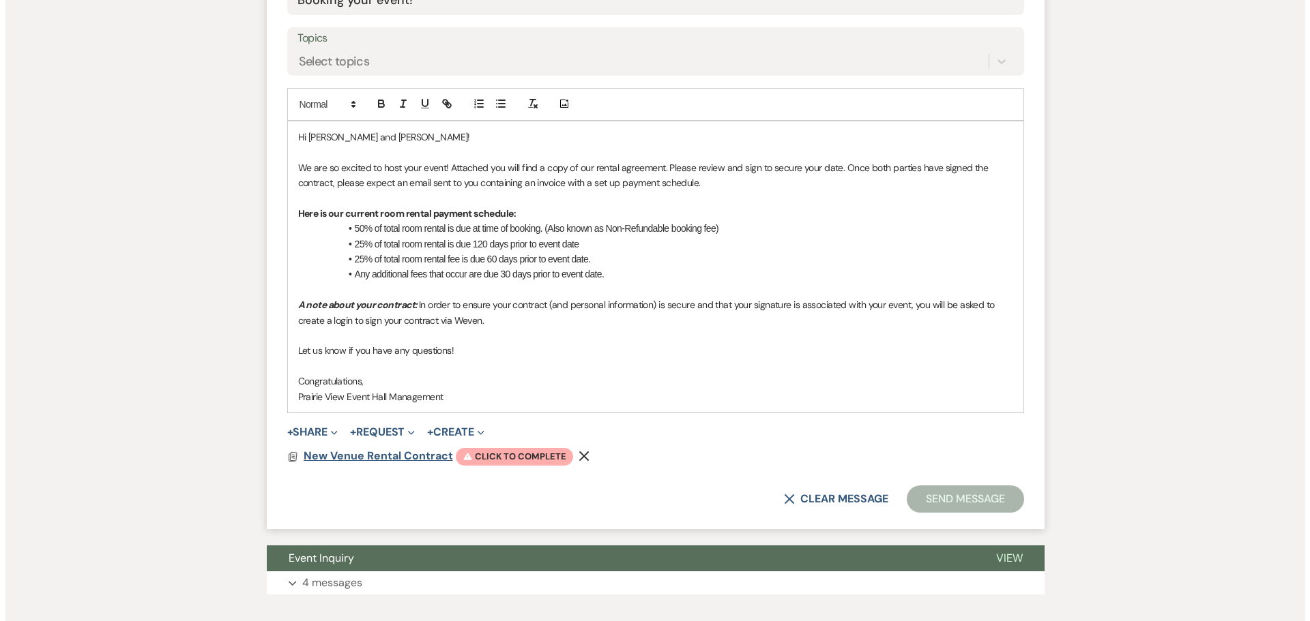
scroll to position [682, 0]
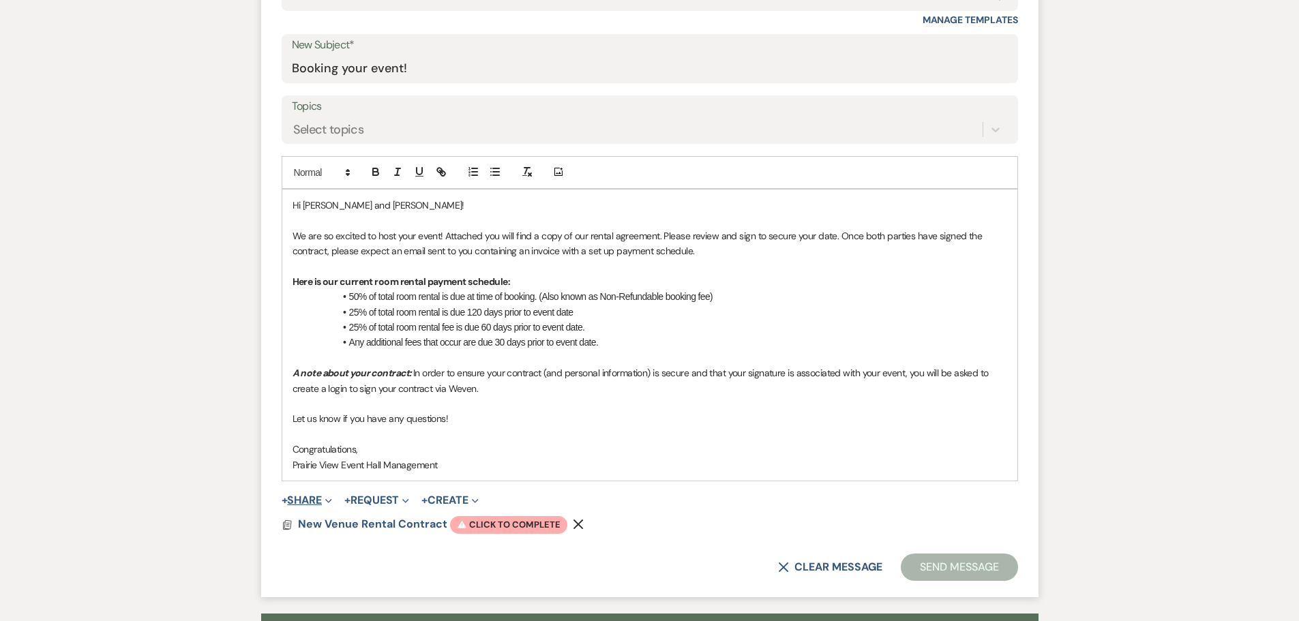
click at [313, 497] on button "+ Share Expand" at bounding box center [307, 500] width 51 height 11
click at [241, 443] on div "Messages Tasks Payments Rental Overview Documents Contacts Notes Event Messages…" at bounding box center [649, 171] width 1299 height 1023
click at [511, 527] on span "Warning Click to complete" at bounding box center [508, 525] width 117 height 18
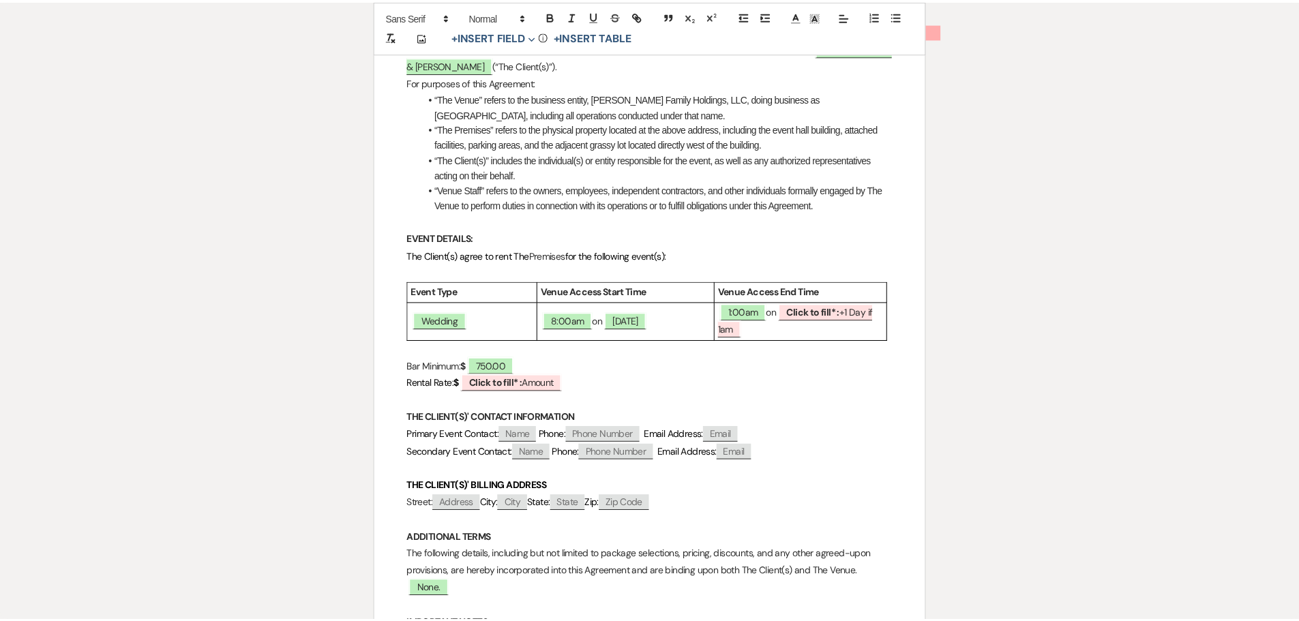
scroll to position [0, 0]
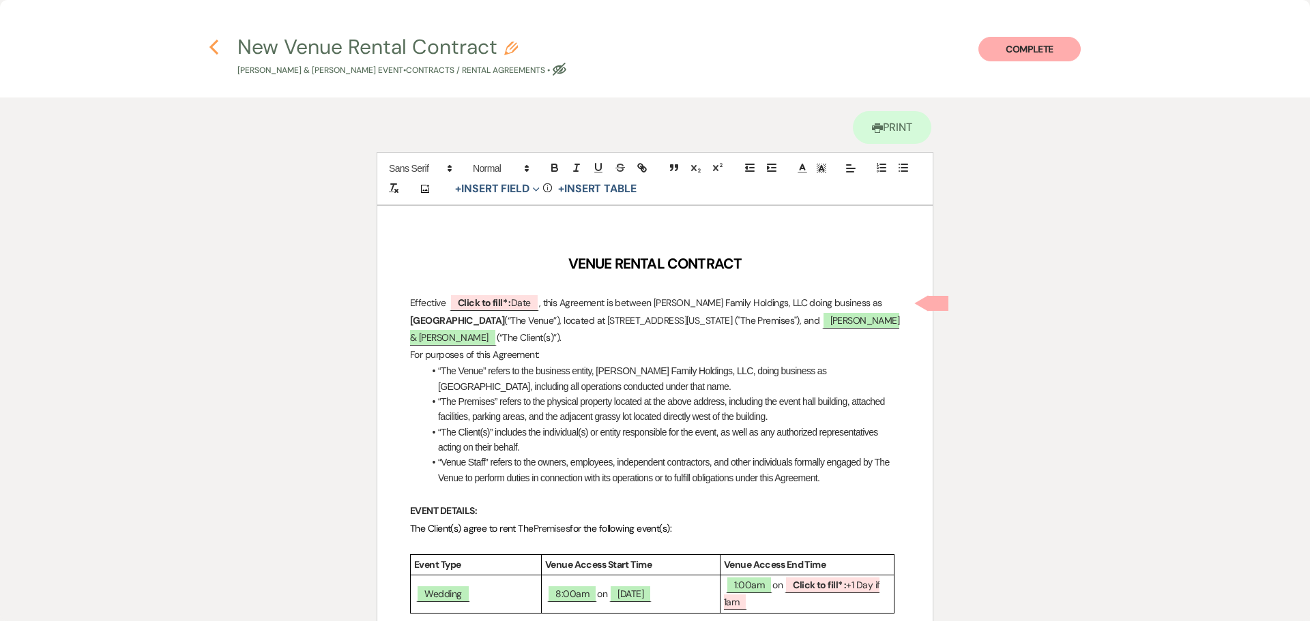
click at [213, 40] on icon "Previous" at bounding box center [214, 47] width 10 height 16
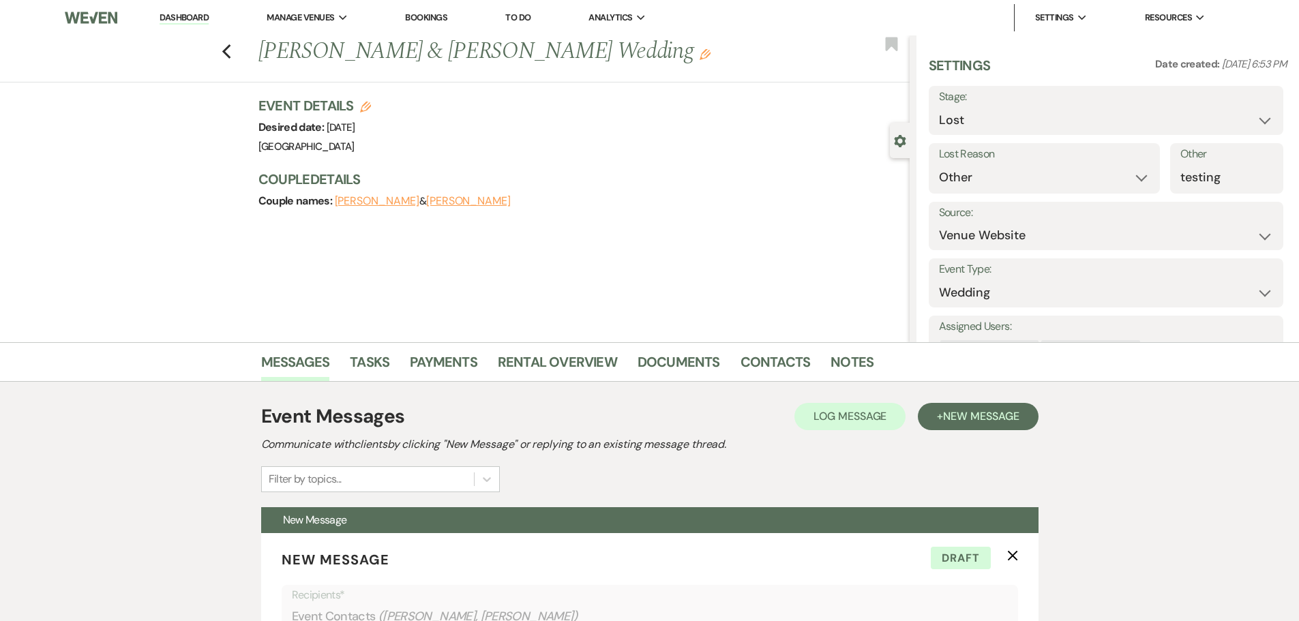
click at [232, 60] on div "Previous [PERSON_NAME] & [PERSON_NAME] Wedding Edit Bookmark" at bounding box center [451, 58] width 917 height 47
click at [227, 46] on icon "Previous" at bounding box center [227, 52] width 10 height 16
select select "8"
select select "1"
select select "8"
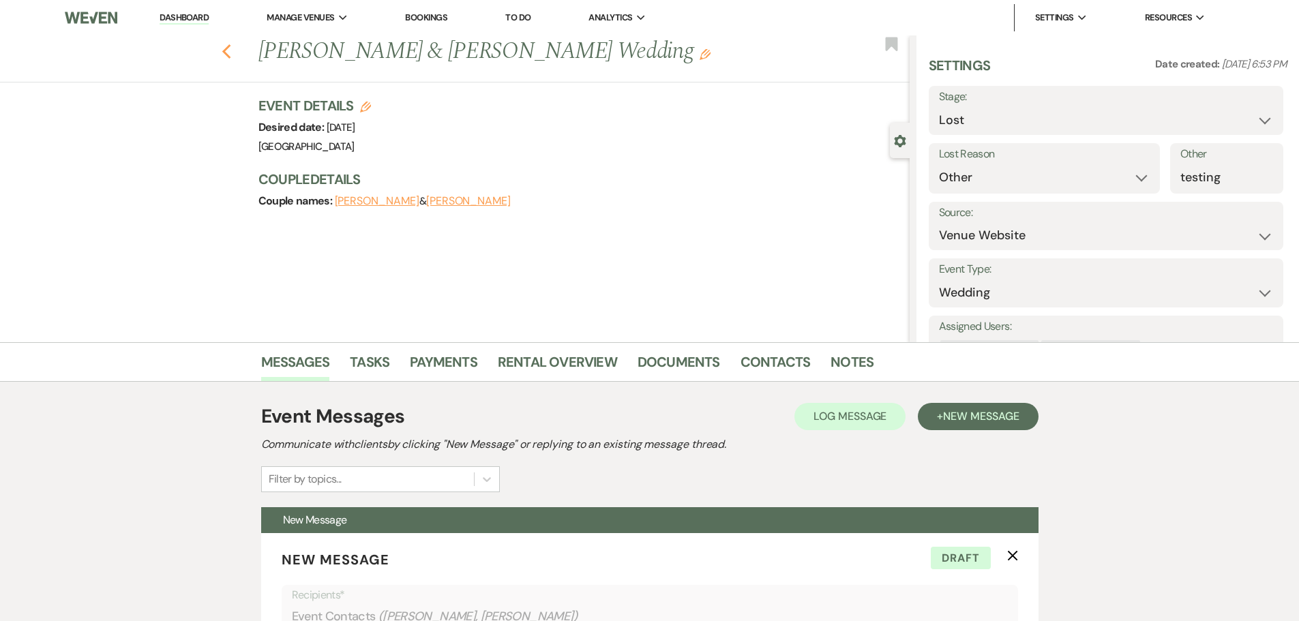
select select "5"
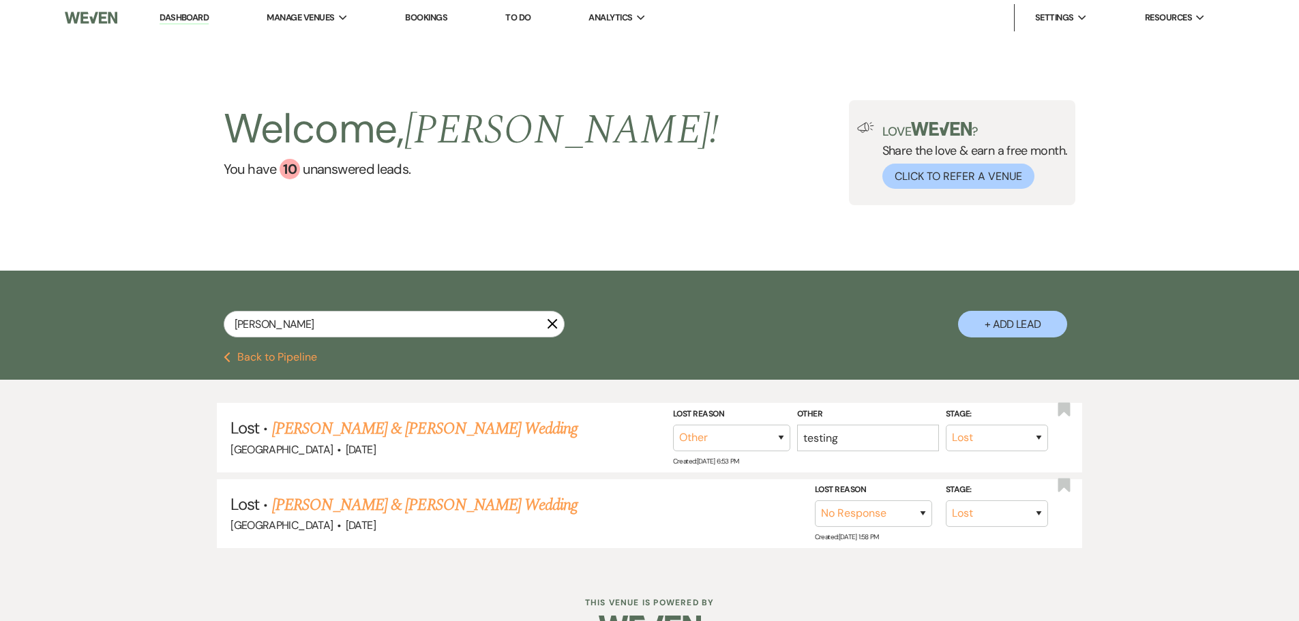
click at [549, 325] on icon "X" at bounding box center [552, 324] width 11 height 11
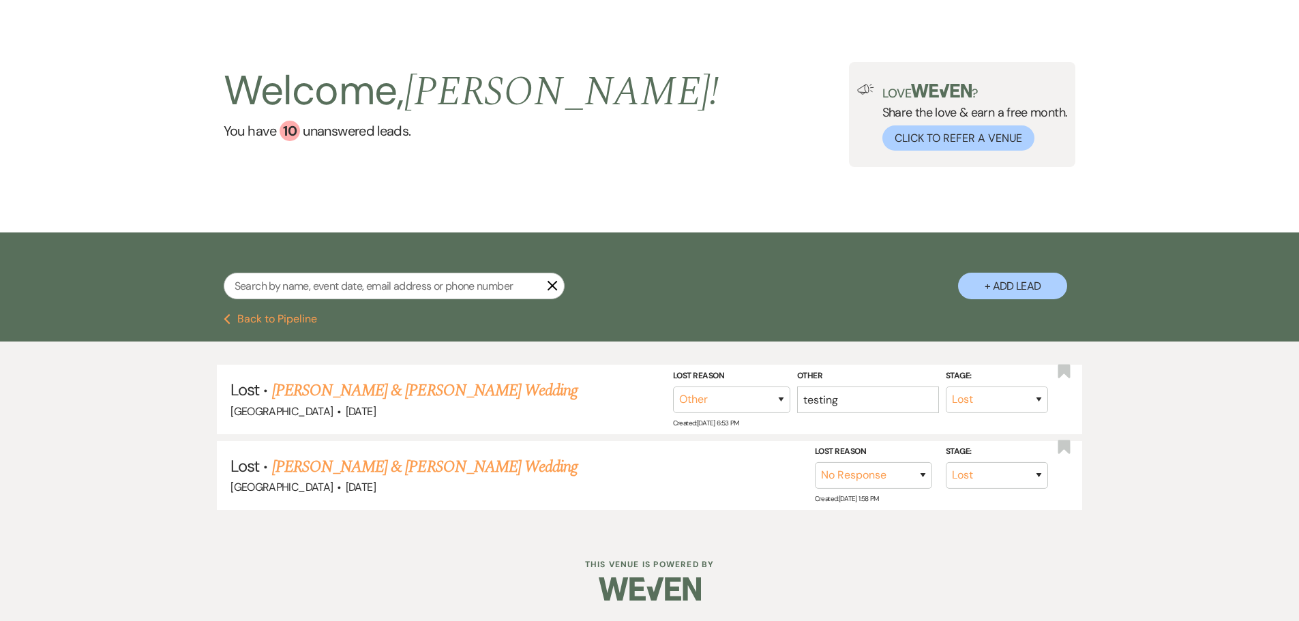
select select "5"
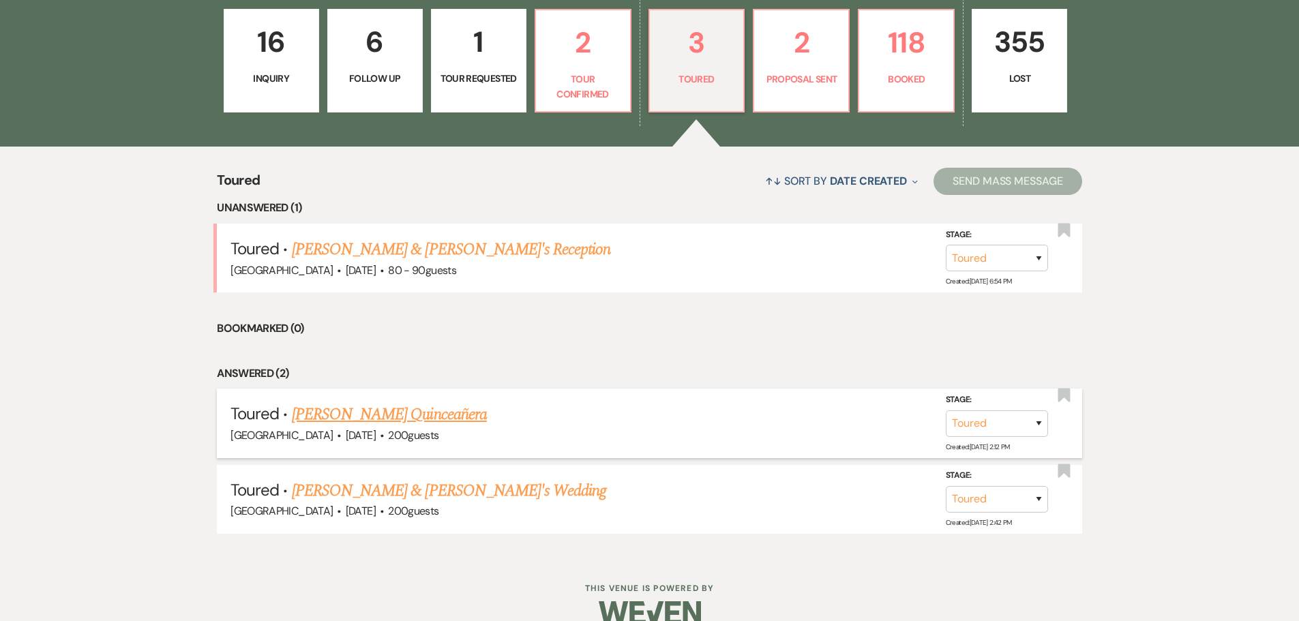
scroll to position [441, 0]
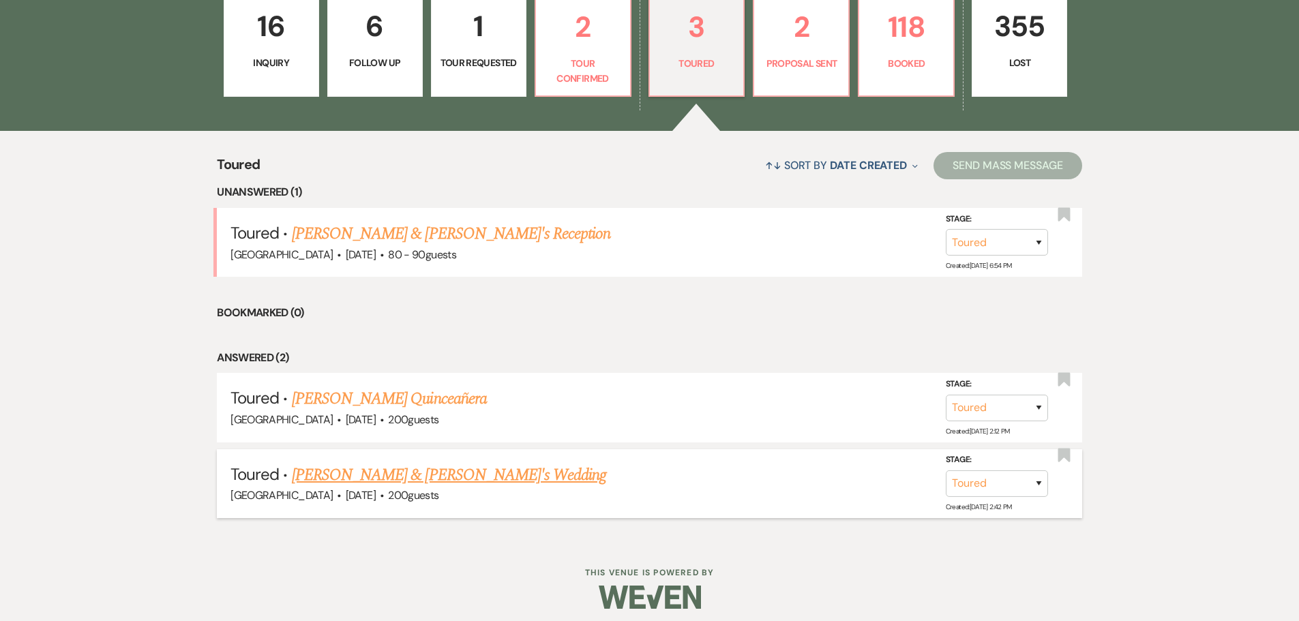
click at [369, 474] on link "[PERSON_NAME] & [PERSON_NAME]'s Wedding" at bounding box center [449, 475] width 315 height 25
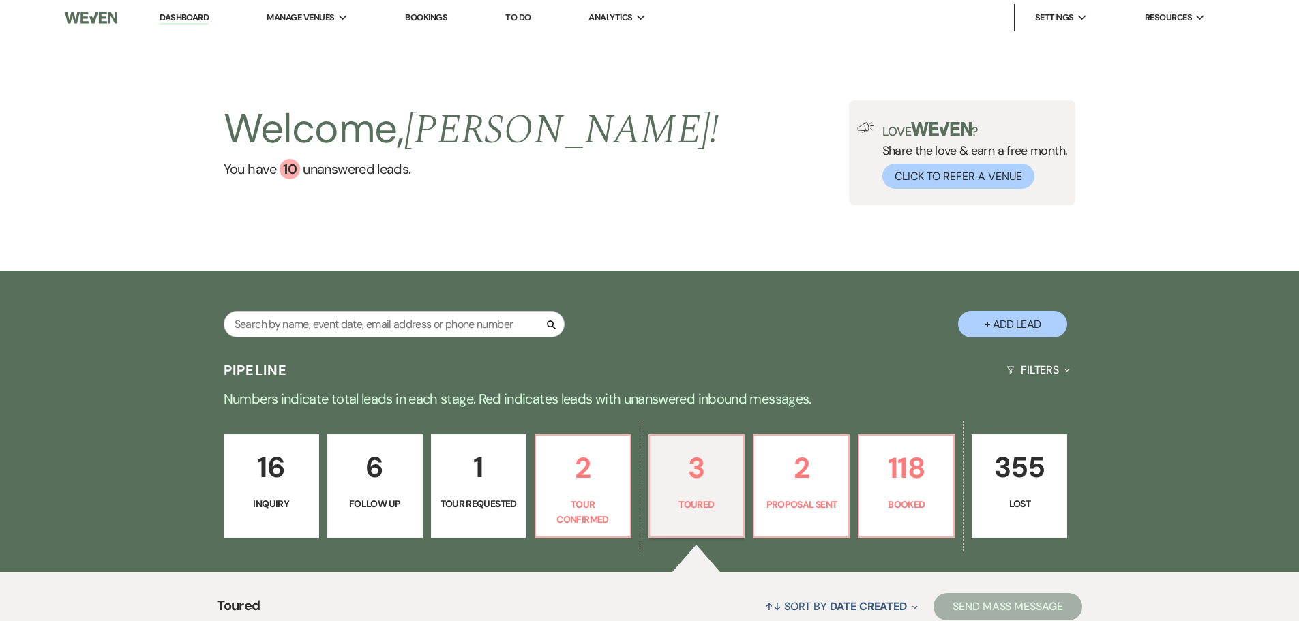
select select "5"
select select "14"
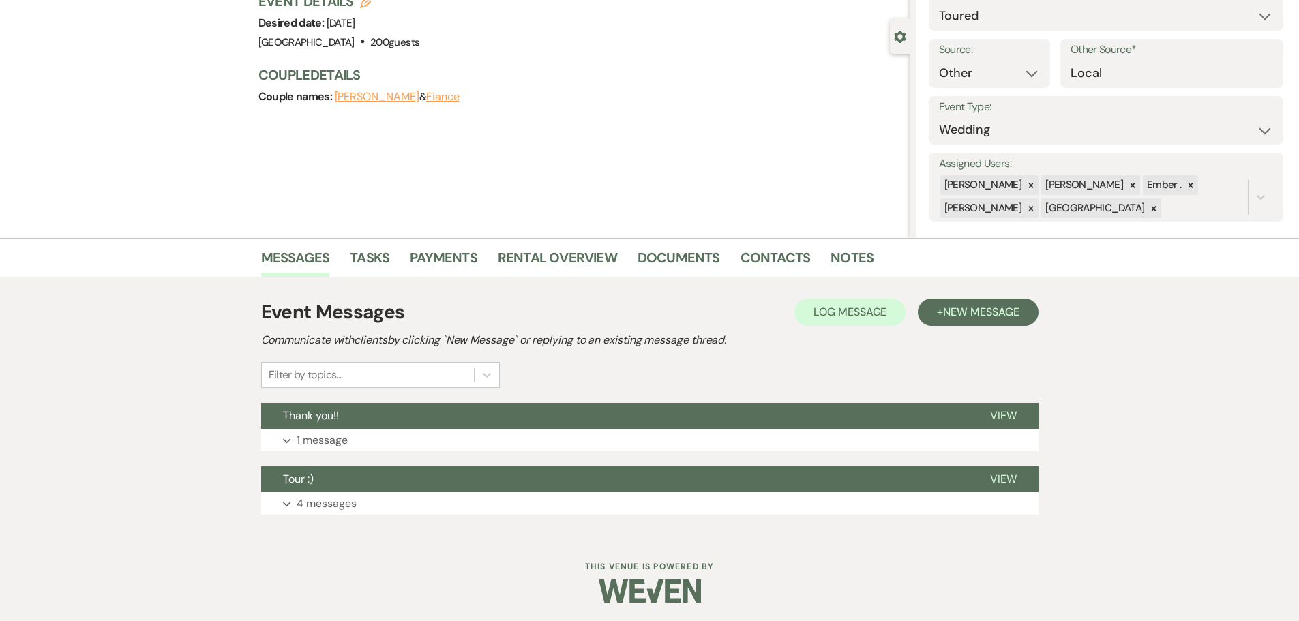
scroll to position [106, 0]
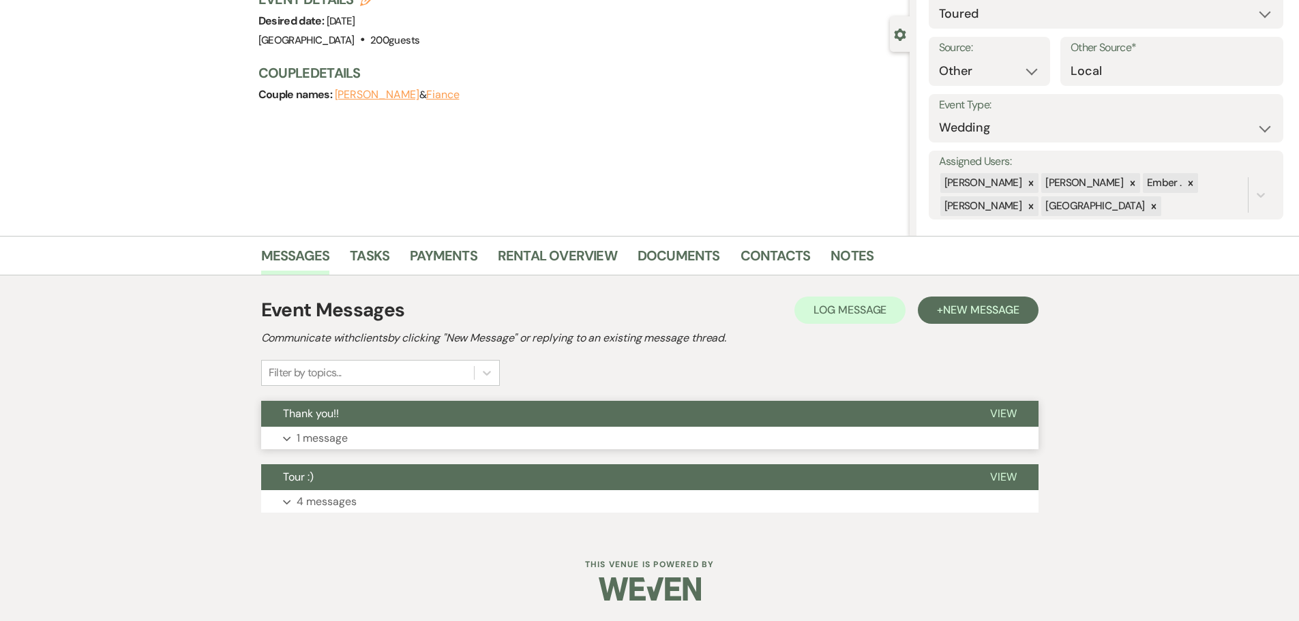
click at [359, 433] on button "Expand 1 message" at bounding box center [650, 438] width 778 height 23
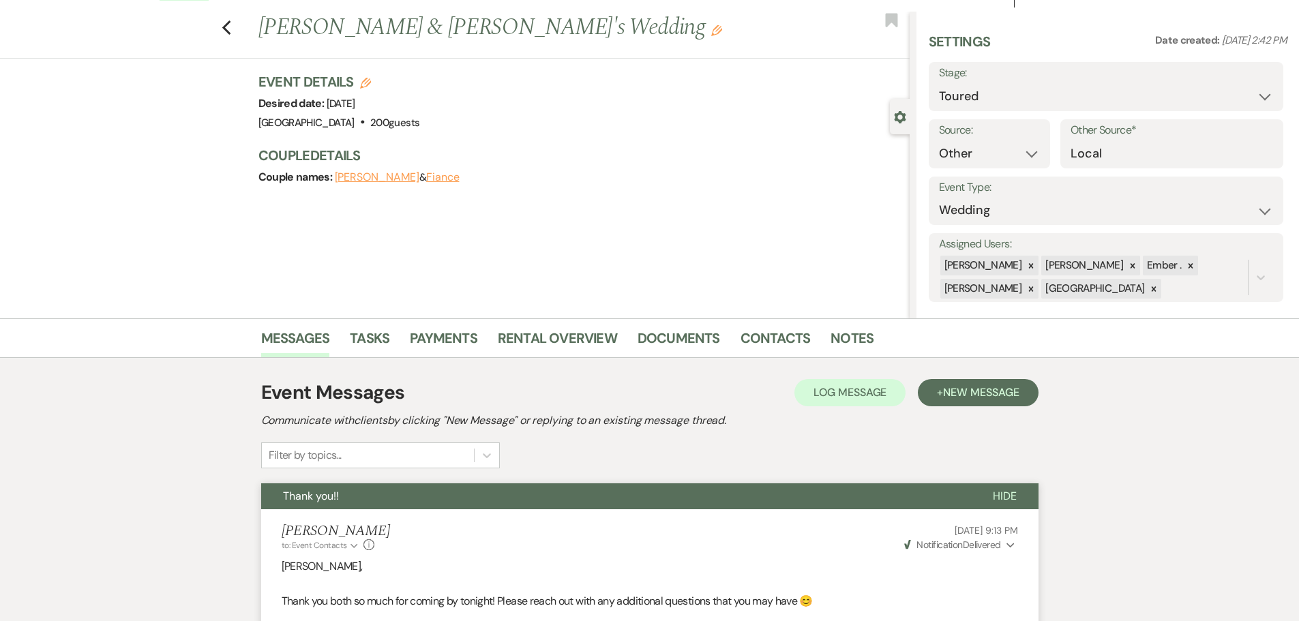
scroll to position [18, 0]
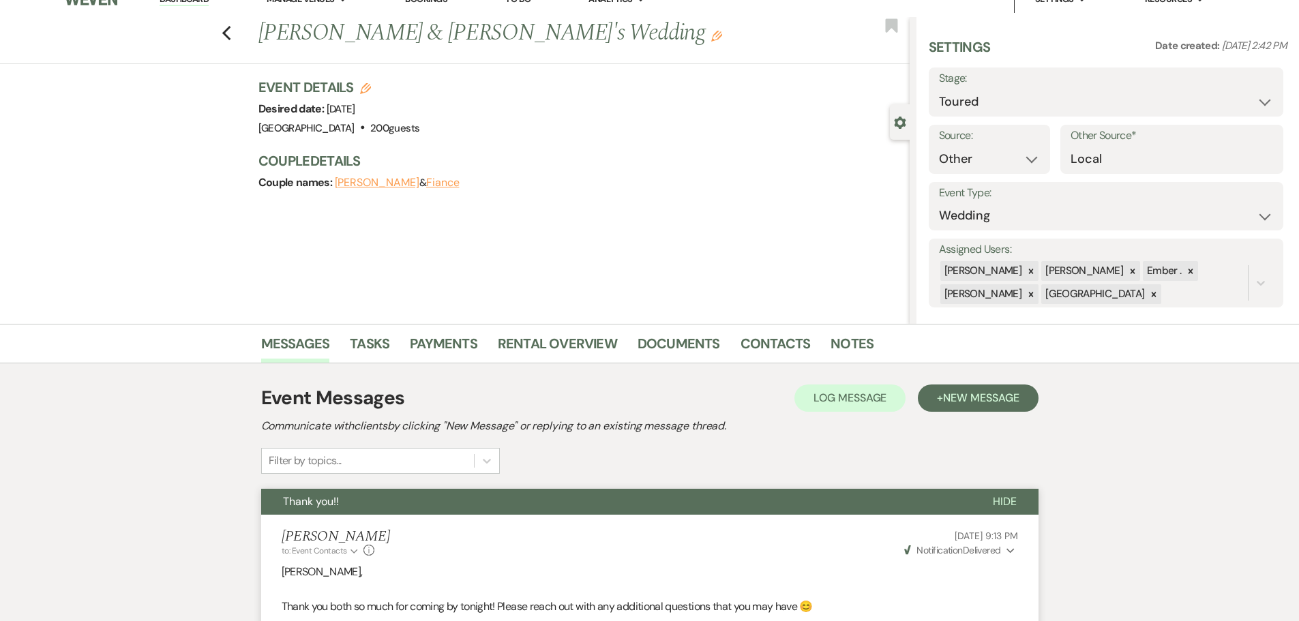
click at [222, 31] on div "Previous [PERSON_NAME] & [PERSON_NAME]'s Wedding Edit Bookmark" at bounding box center [451, 40] width 917 height 47
click at [226, 31] on icon "Previous" at bounding box center [227, 33] width 10 height 16
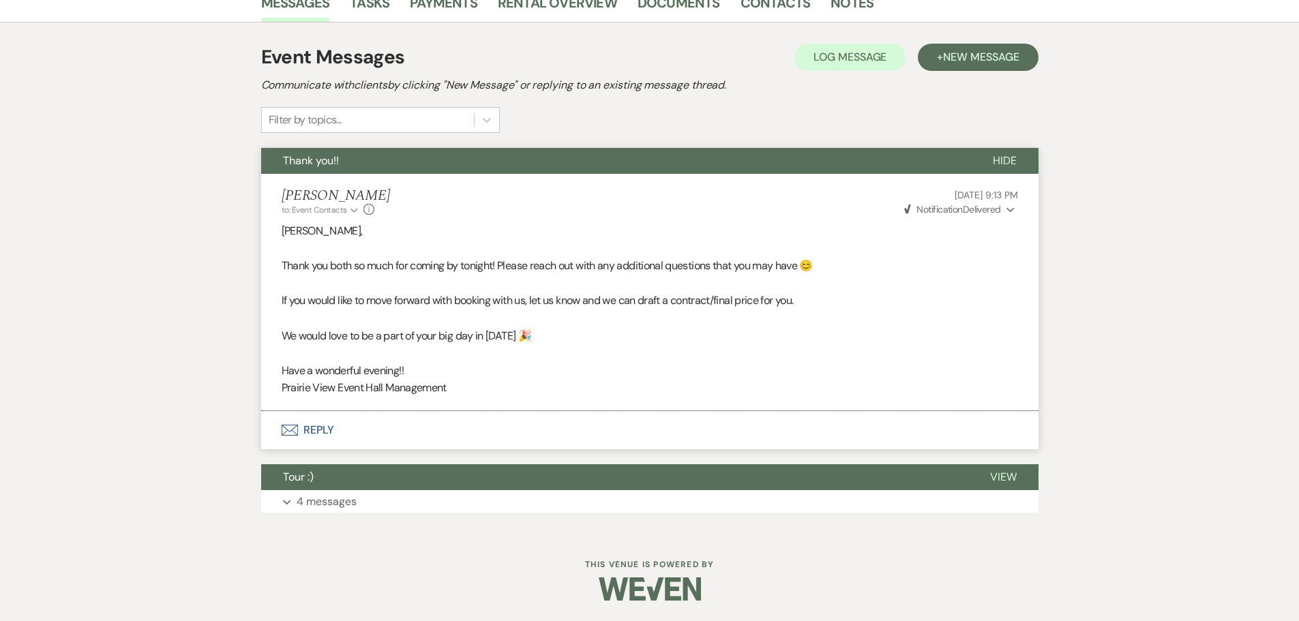
select select "5"
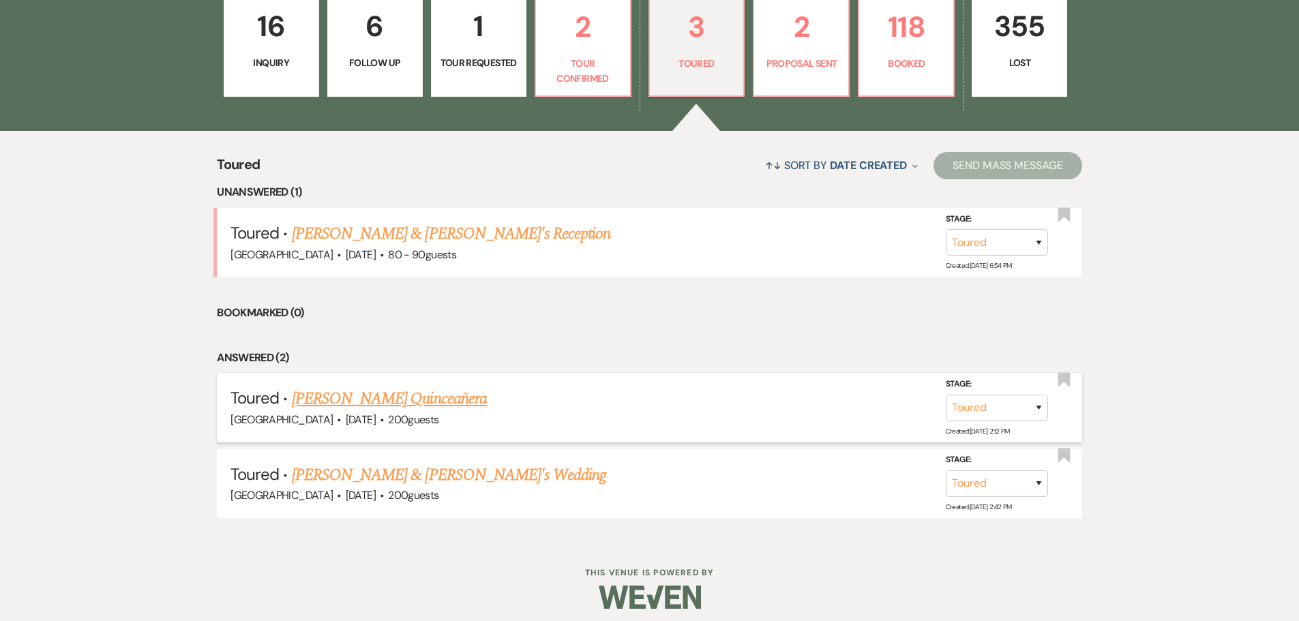
click at [328, 400] on link "[PERSON_NAME] Quinceañera" at bounding box center [389, 399] width 195 height 25
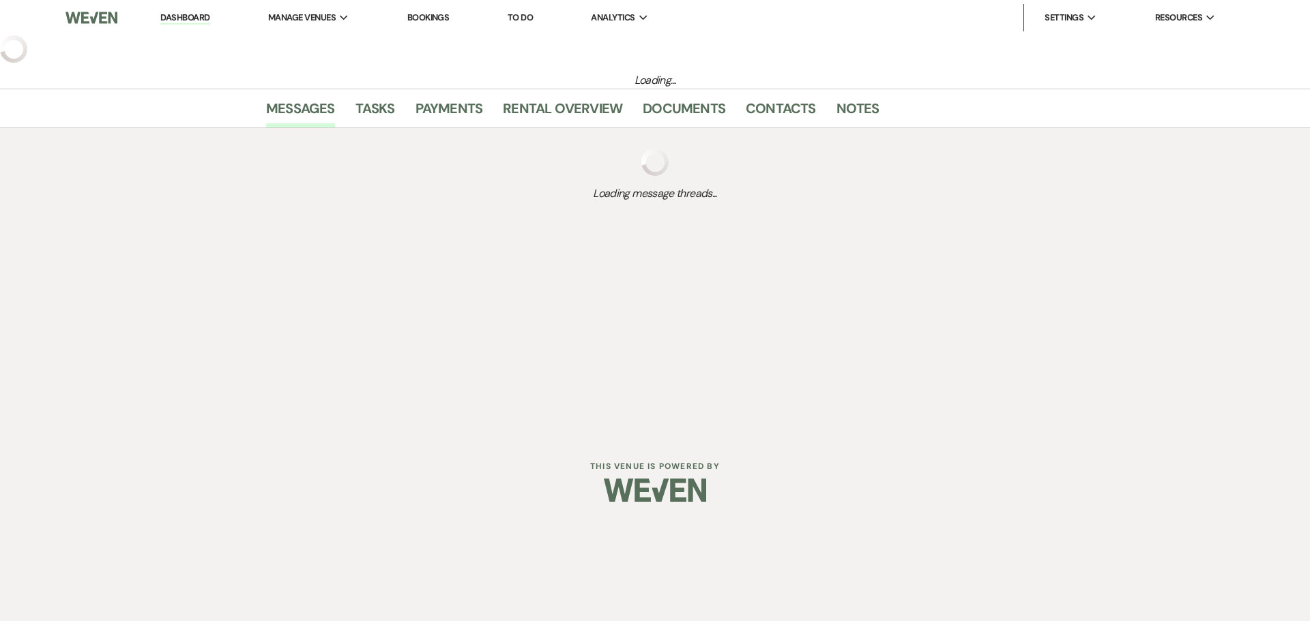
select select "5"
select select "22"
select select "15"
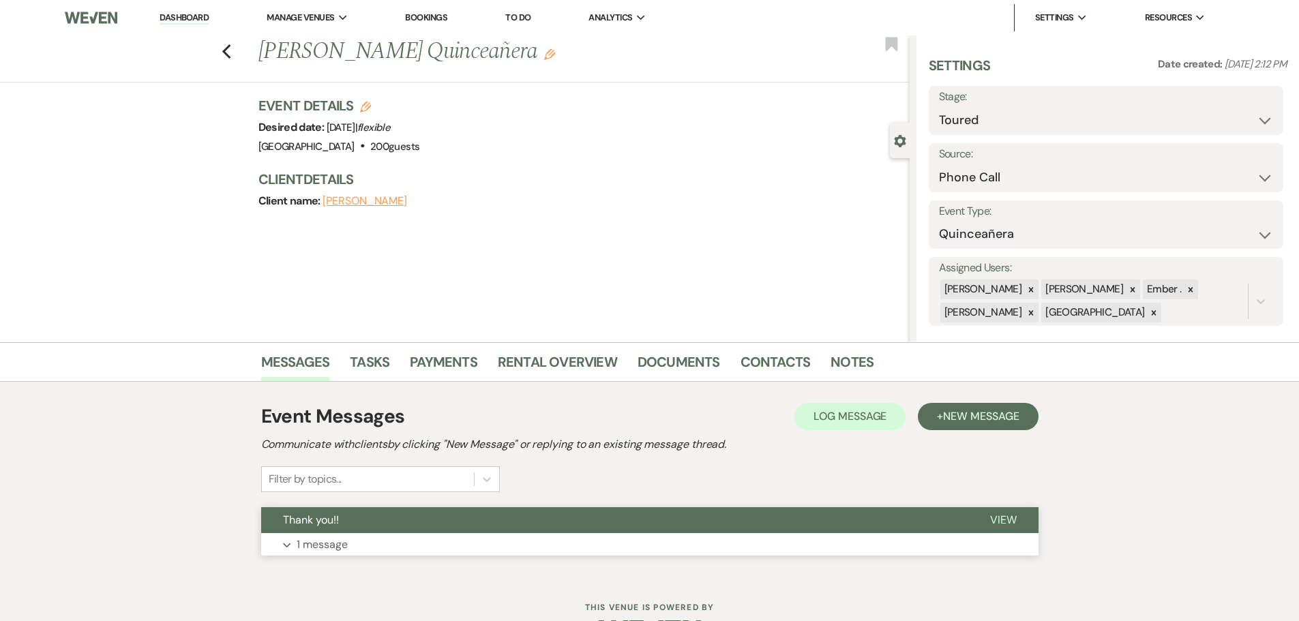
click at [353, 544] on button "Expand 1 message" at bounding box center [650, 544] width 778 height 23
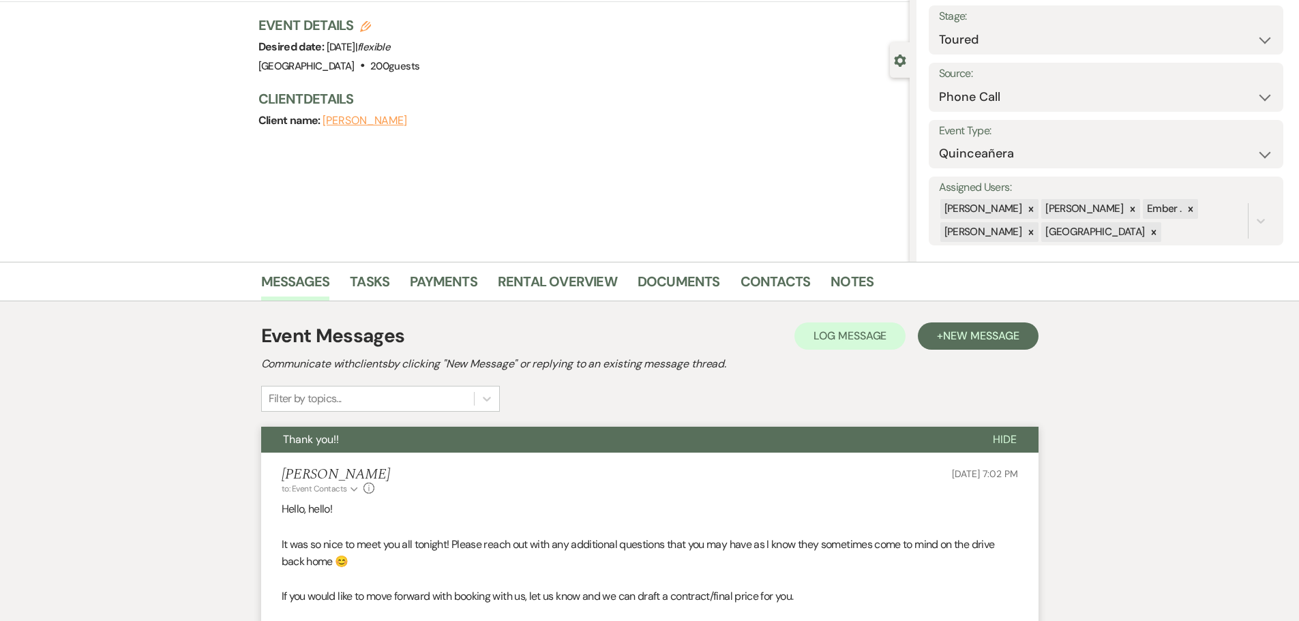
scroll to position [313, 0]
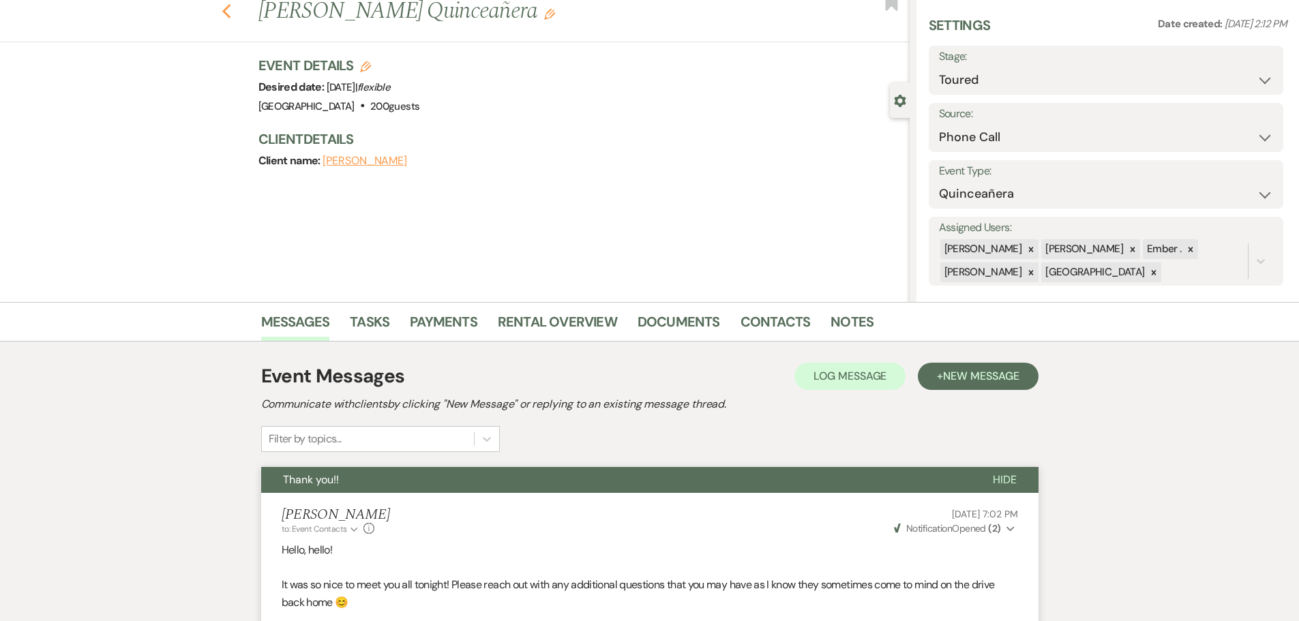
click at [232, 12] on icon "Previous" at bounding box center [227, 11] width 10 height 16
select select "5"
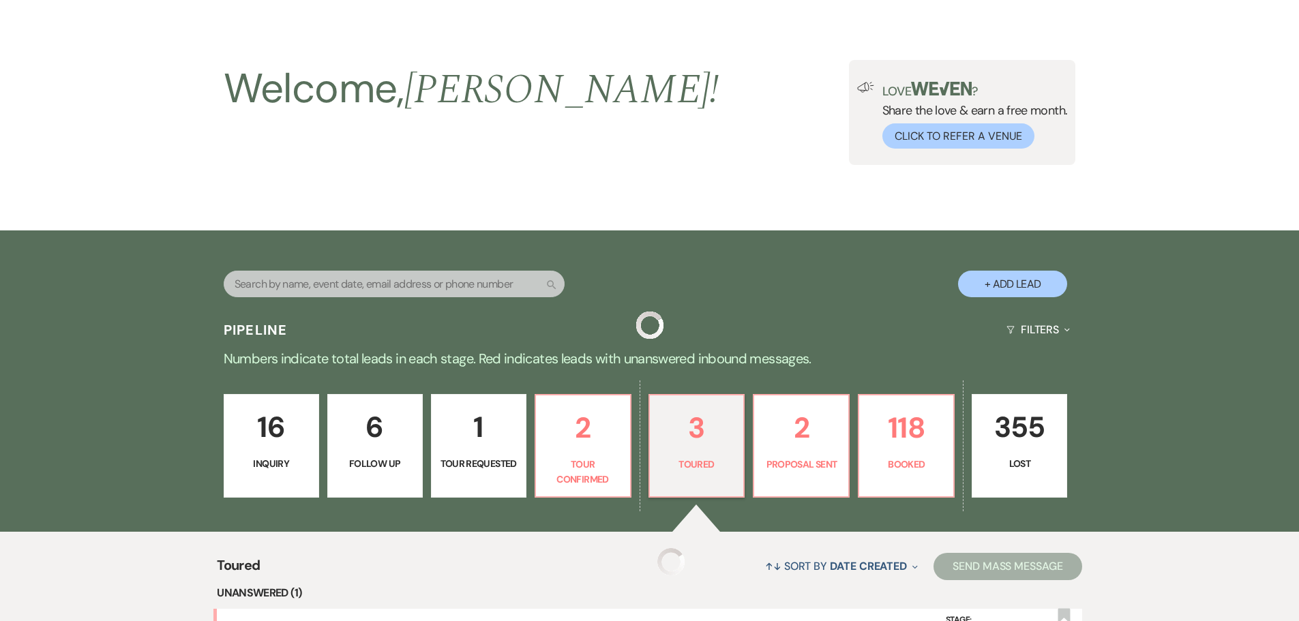
scroll to position [441, 0]
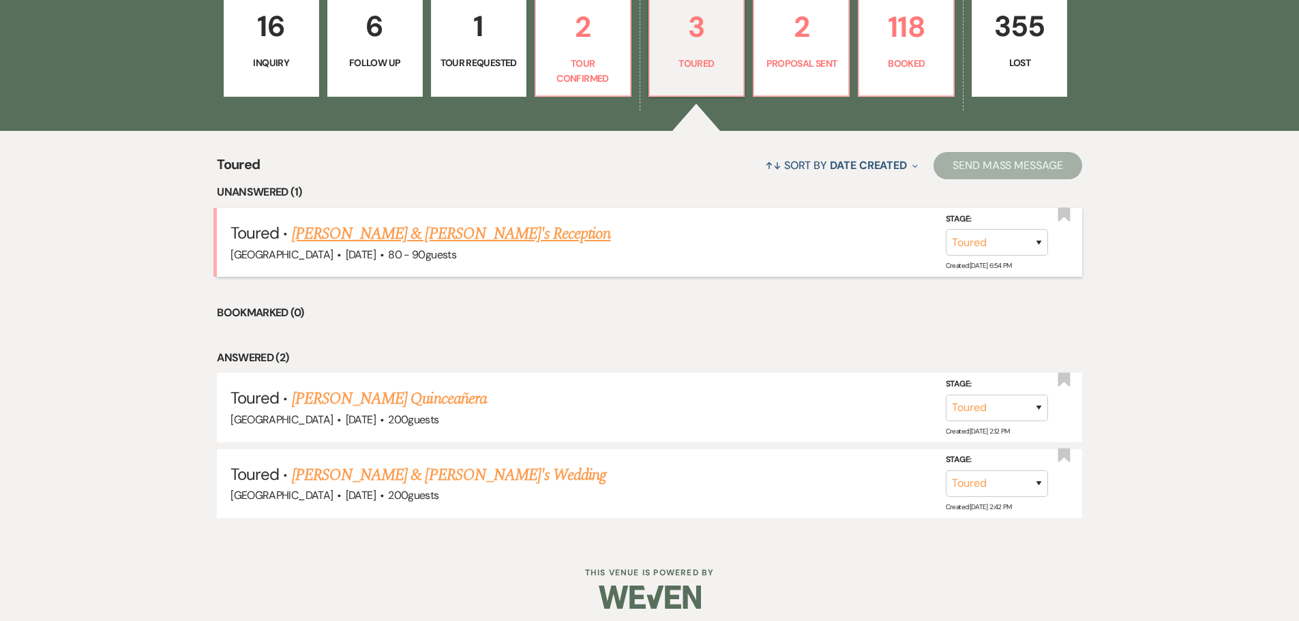
click at [340, 233] on link "[PERSON_NAME] & [PERSON_NAME]'s Reception" at bounding box center [451, 234] width 319 height 25
select select "5"
select select "16"
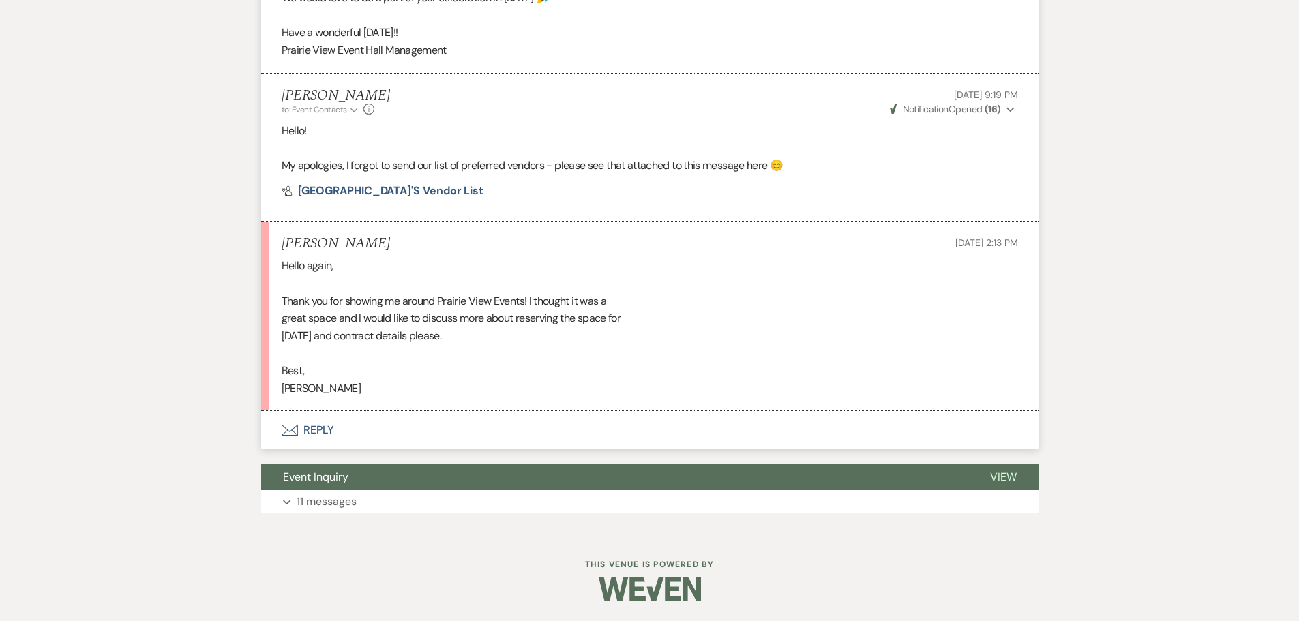
scroll to position [647, 0]
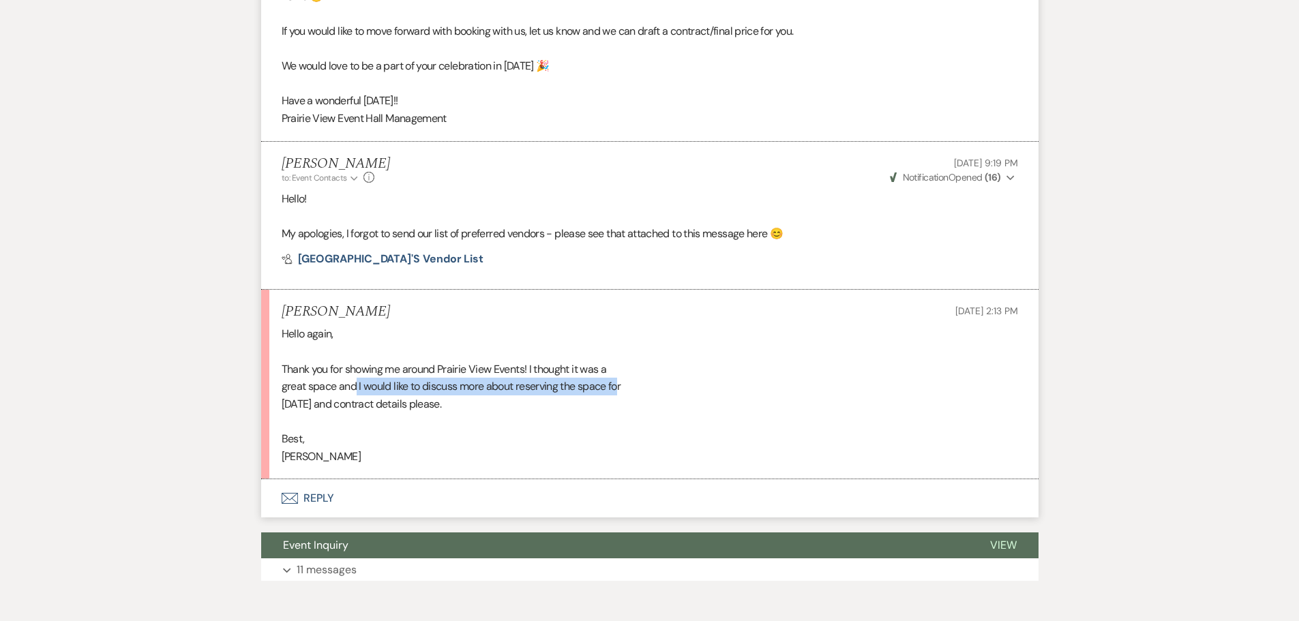
drag, startPoint x: 357, startPoint y: 390, endPoint x: 619, endPoint y: 387, distance: 262.6
click at [619, 387] on div "Hello again, Thank you for showing me around Prairie View Events! I thought it …" at bounding box center [650, 395] width 737 height 140
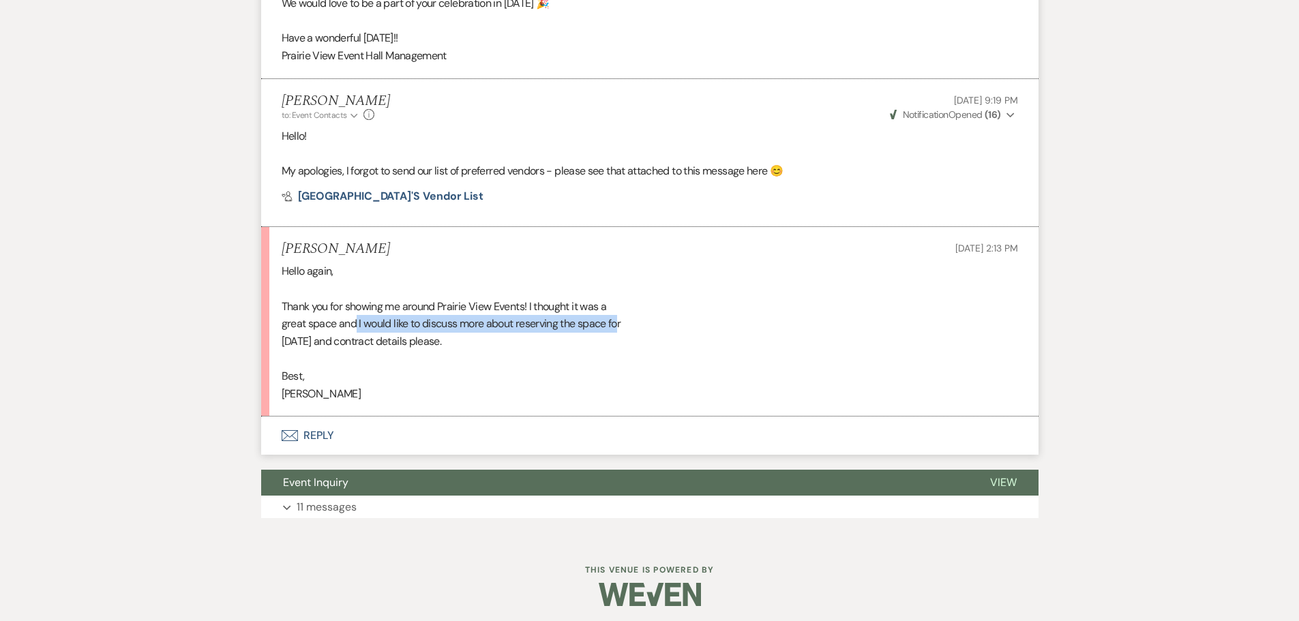
scroll to position [715, 0]
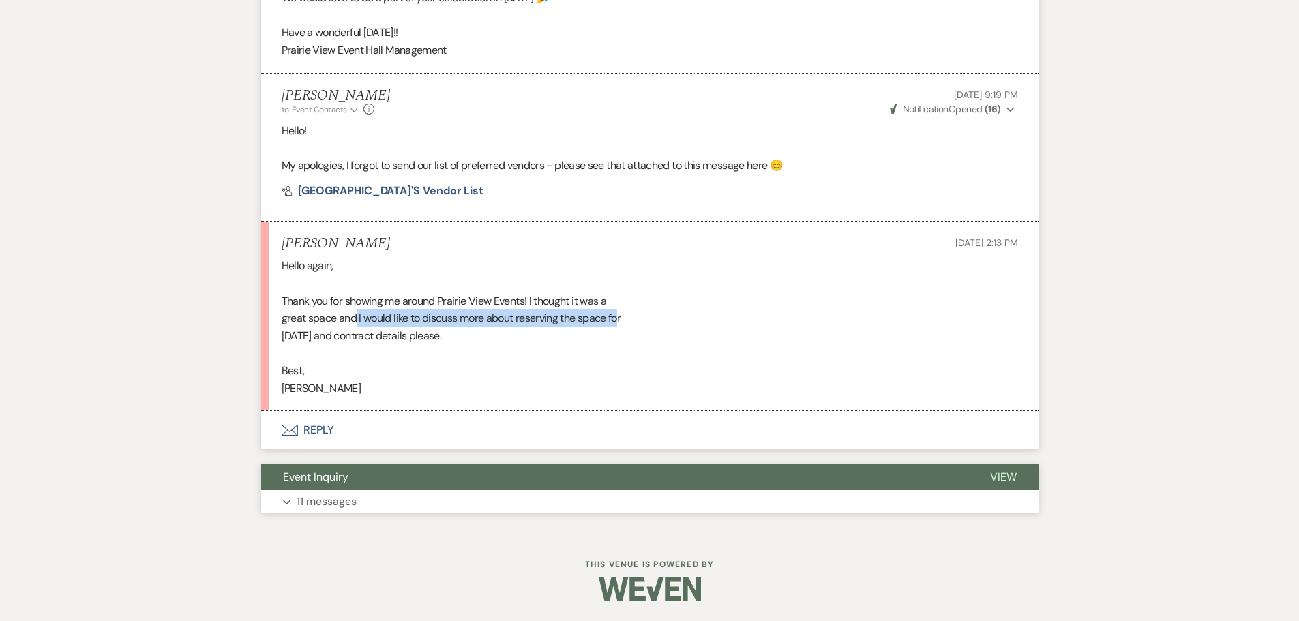
click at [331, 507] on p "11 messages" at bounding box center [327, 502] width 60 height 18
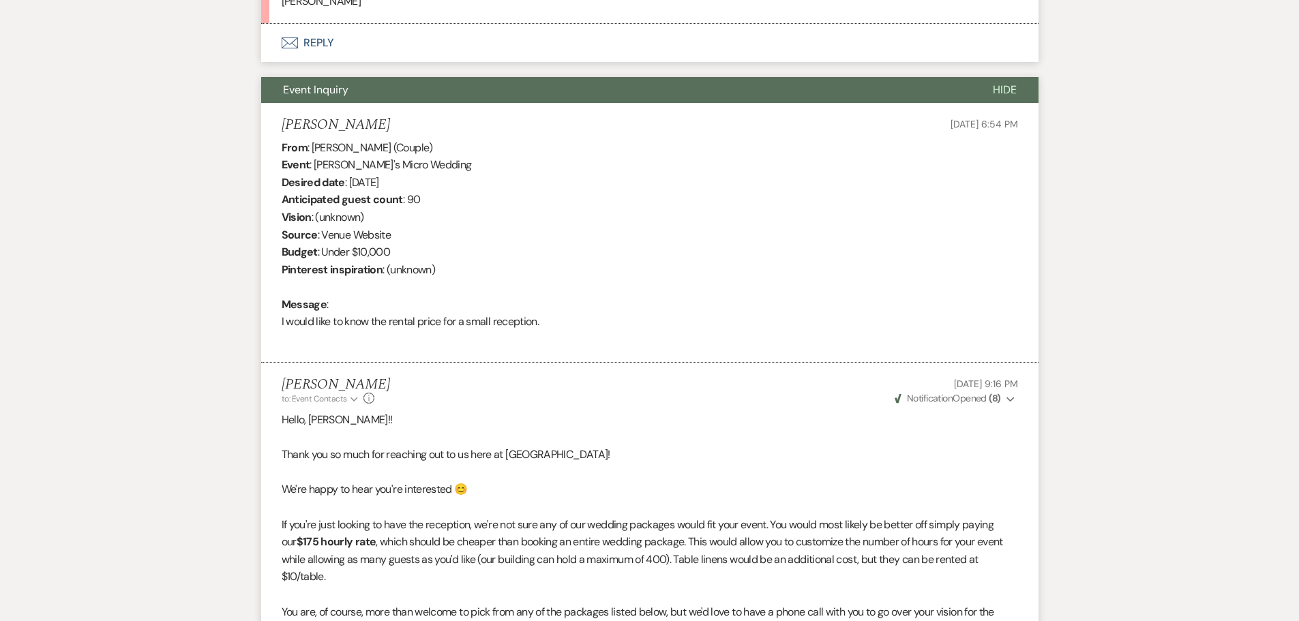
scroll to position [1124, 0]
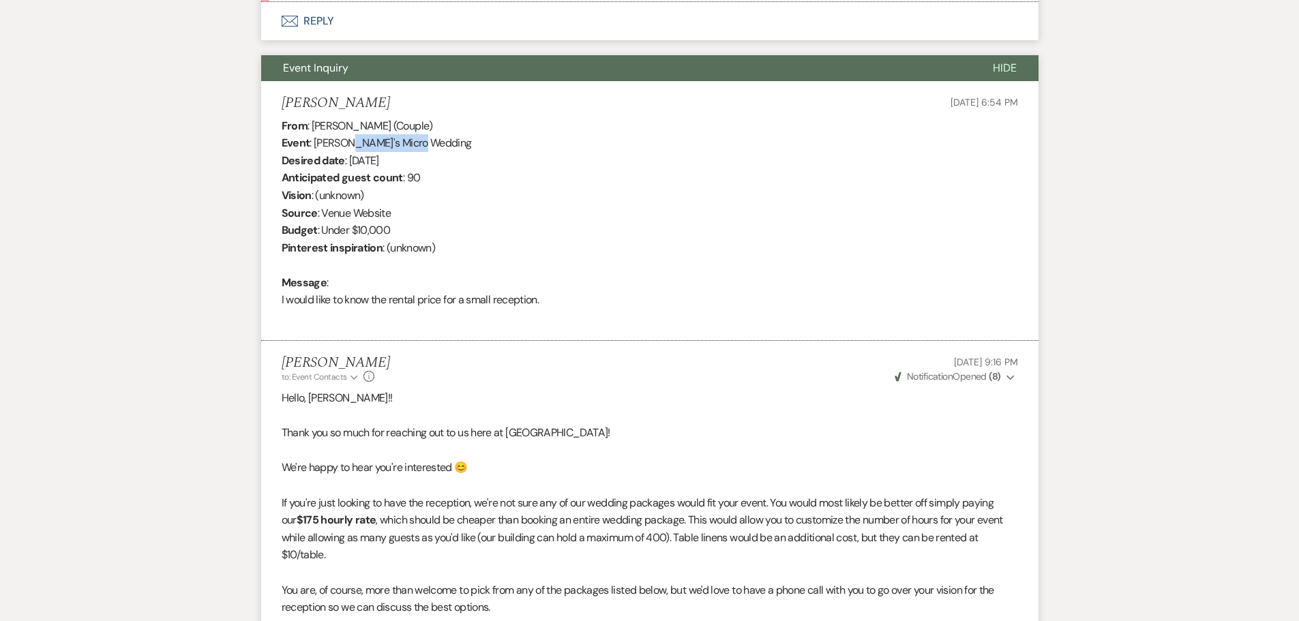
drag, startPoint x: 347, startPoint y: 144, endPoint x: 438, endPoint y: 143, distance: 90.7
click at [438, 143] on div "From : [PERSON_NAME] (Couple) Event : [PERSON_NAME]'s Micro Wedding Desired dat…" at bounding box center [650, 221] width 737 height 209
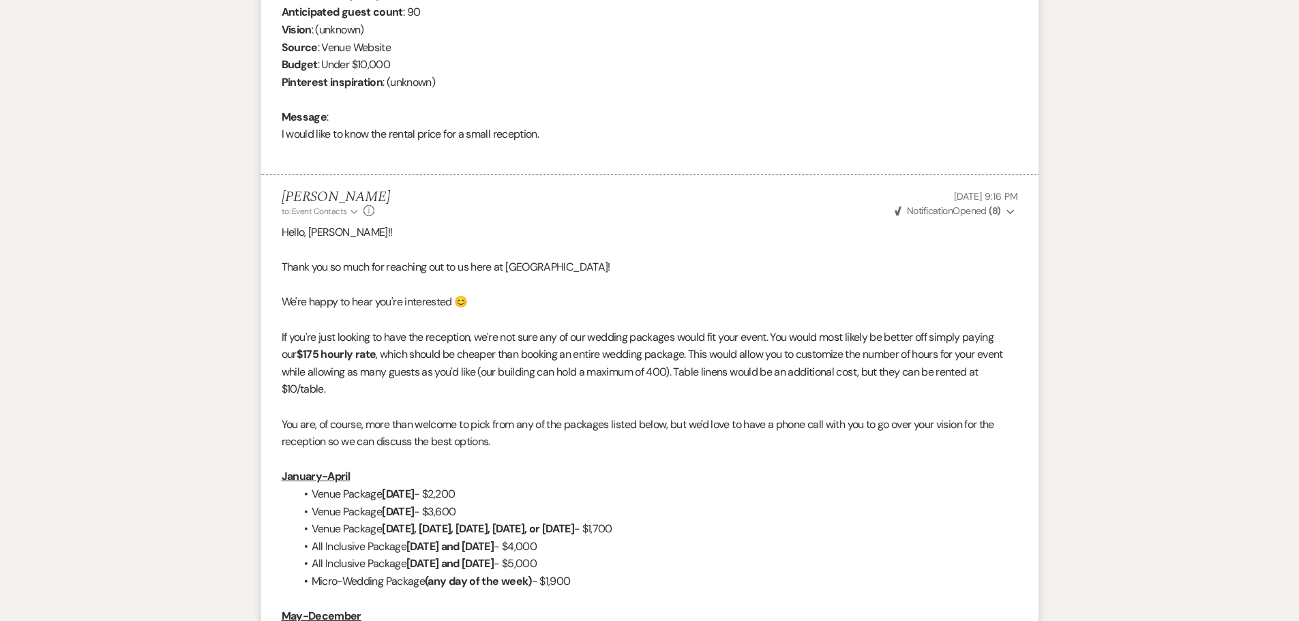
scroll to position [1329, 0]
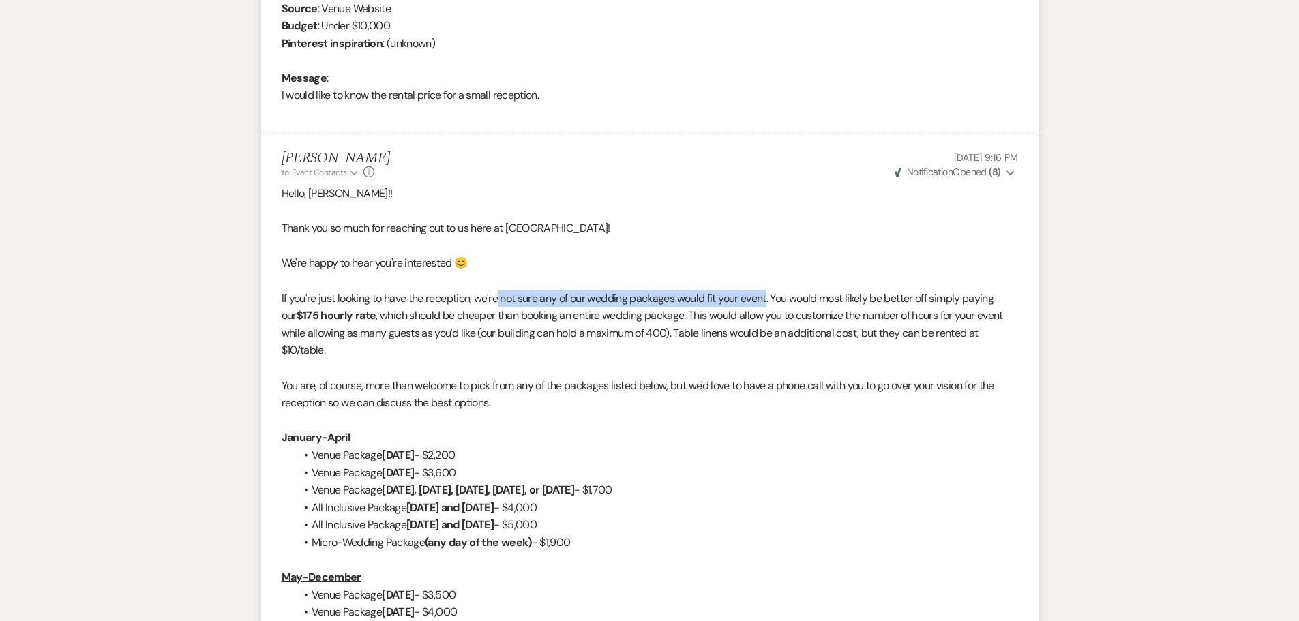
drag, startPoint x: 501, startPoint y: 297, endPoint x: 771, endPoint y: 299, distance: 270.1
click at [771, 299] on span "If you're just looking to have the reception, we're not sure any of our wedding…" at bounding box center [638, 307] width 713 height 32
drag, startPoint x: 940, startPoint y: 297, endPoint x: 1000, endPoint y: 295, distance: 60.1
click at [994, 295] on span "If you're just looking to have the reception, we're not sure any of our wedding…" at bounding box center [638, 307] width 713 height 32
drag, startPoint x: 293, startPoint y: 315, endPoint x: 380, endPoint y: 315, distance: 86.6
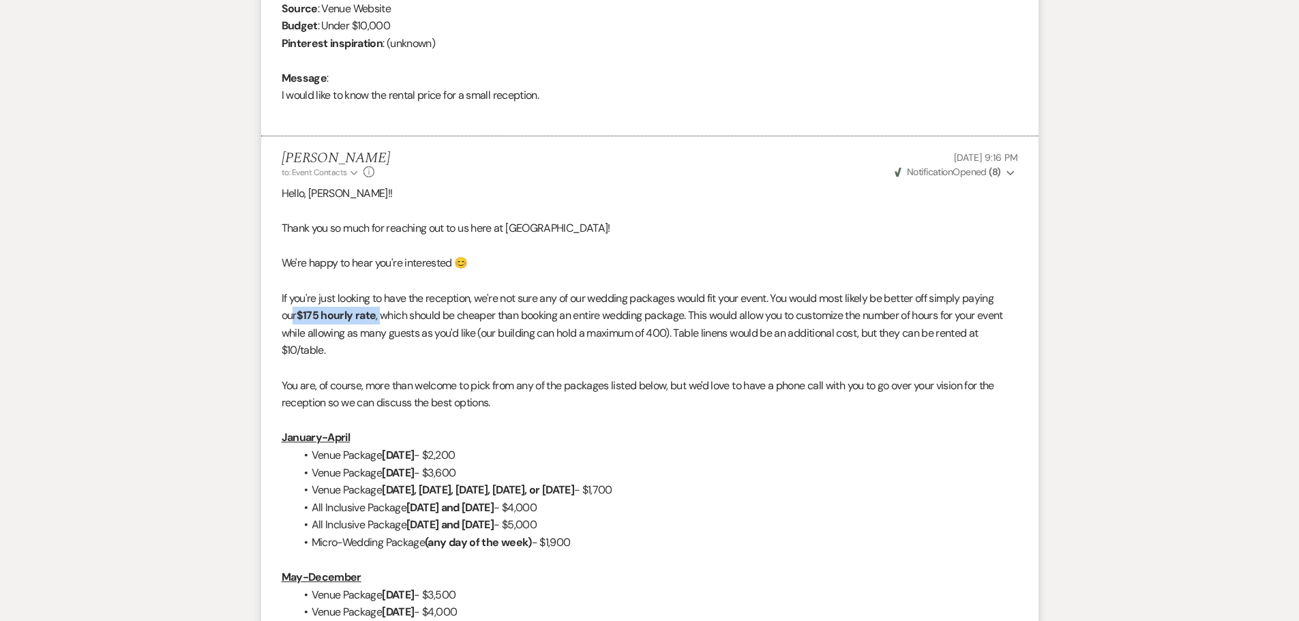
click at [380, 315] on p "If you're just looking to have the reception, we're not sure any of our wedding…" at bounding box center [650, 325] width 737 height 70
click at [303, 310] on strong "$175 hourly rate" at bounding box center [337, 315] width 80 height 14
drag, startPoint x: 301, startPoint y: 312, endPoint x: 375, endPoint y: 310, distance: 73.7
click at [375, 310] on strong "$175 hourly rate" at bounding box center [337, 315] width 80 height 14
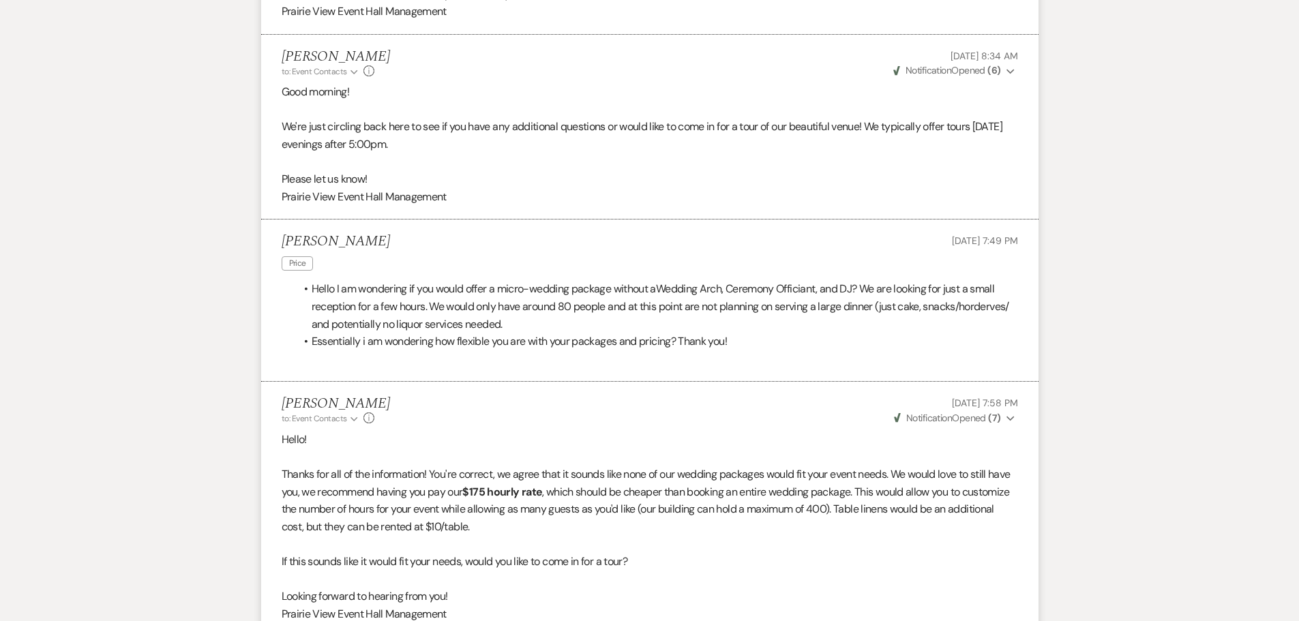
scroll to position [2761, 0]
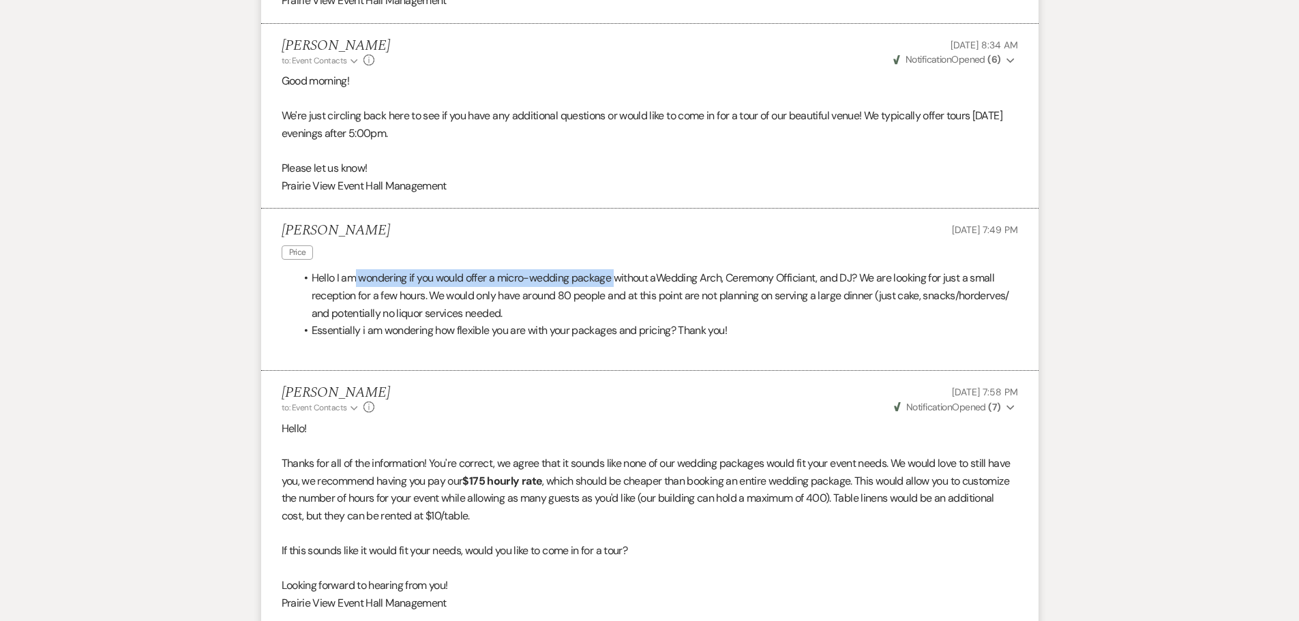
drag, startPoint x: 444, startPoint y: 281, endPoint x: 619, endPoint y: 282, distance: 175.3
click at [619, 282] on li "Hello I am wondering if you would offer a micro-wedding package without a Weddi…" at bounding box center [656, 295] width 723 height 53
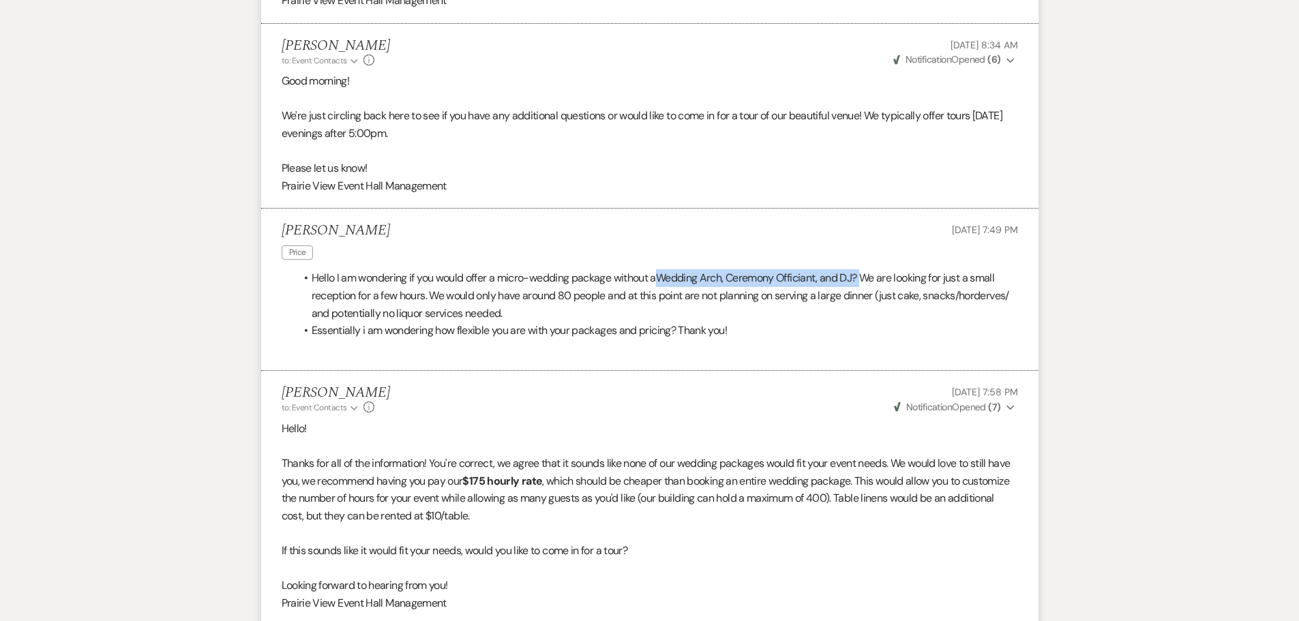
drag, startPoint x: 662, startPoint y: 278, endPoint x: 869, endPoint y: 283, distance: 206.7
click at [869, 283] on span "Wedding Arch, Ceremony Officiant, and DJ? We are looking for just a small recep…" at bounding box center [653, 287] width 683 height 32
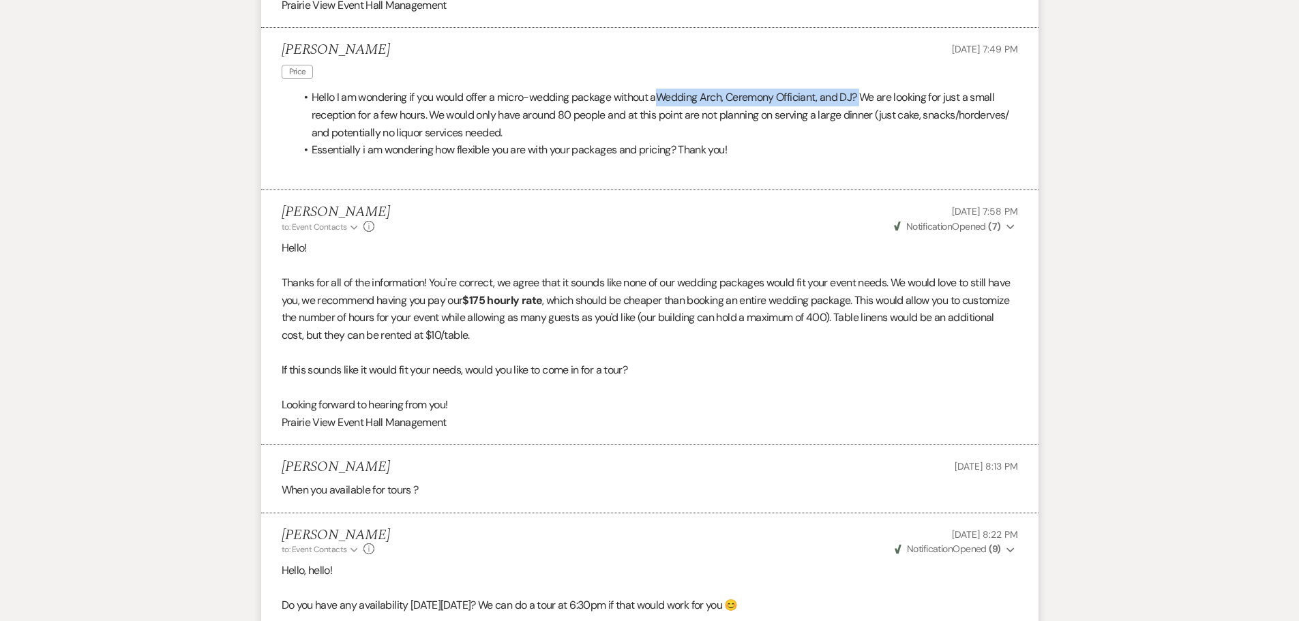
scroll to position [2965, 0]
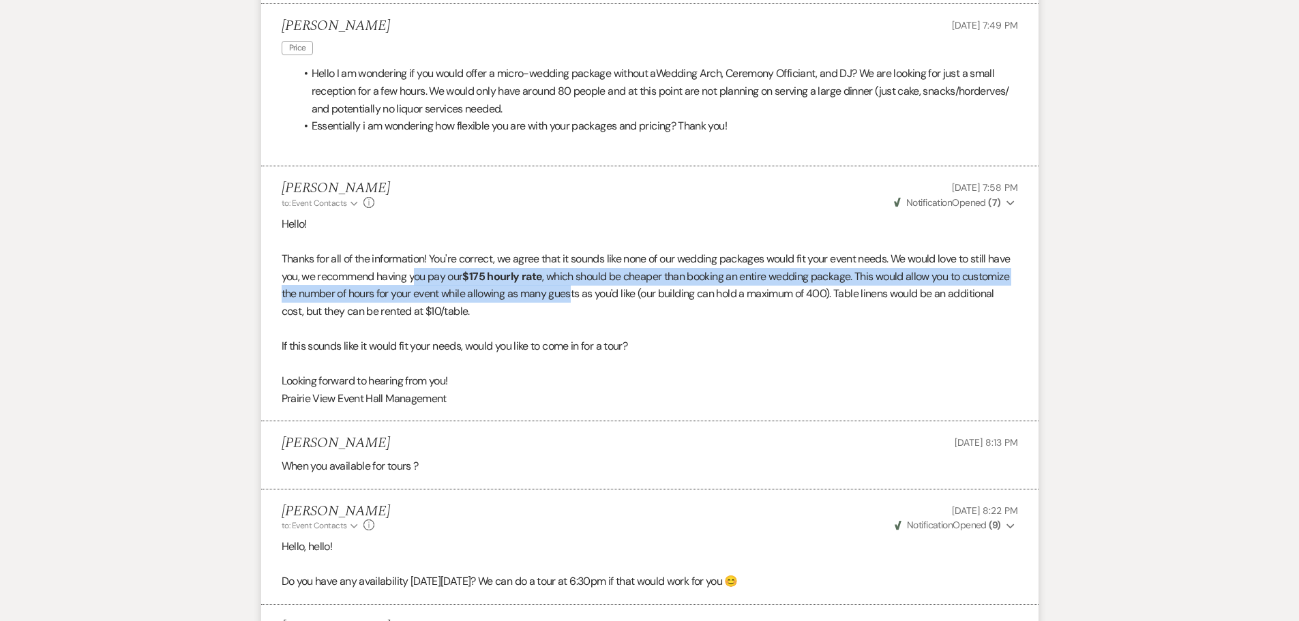
drag, startPoint x: 439, startPoint y: 274, endPoint x: 627, endPoint y: 292, distance: 189.1
click at [627, 292] on p "Thanks for all of the information! You're correct, we agree that it sounds like…" at bounding box center [650, 285] width 737 height 70
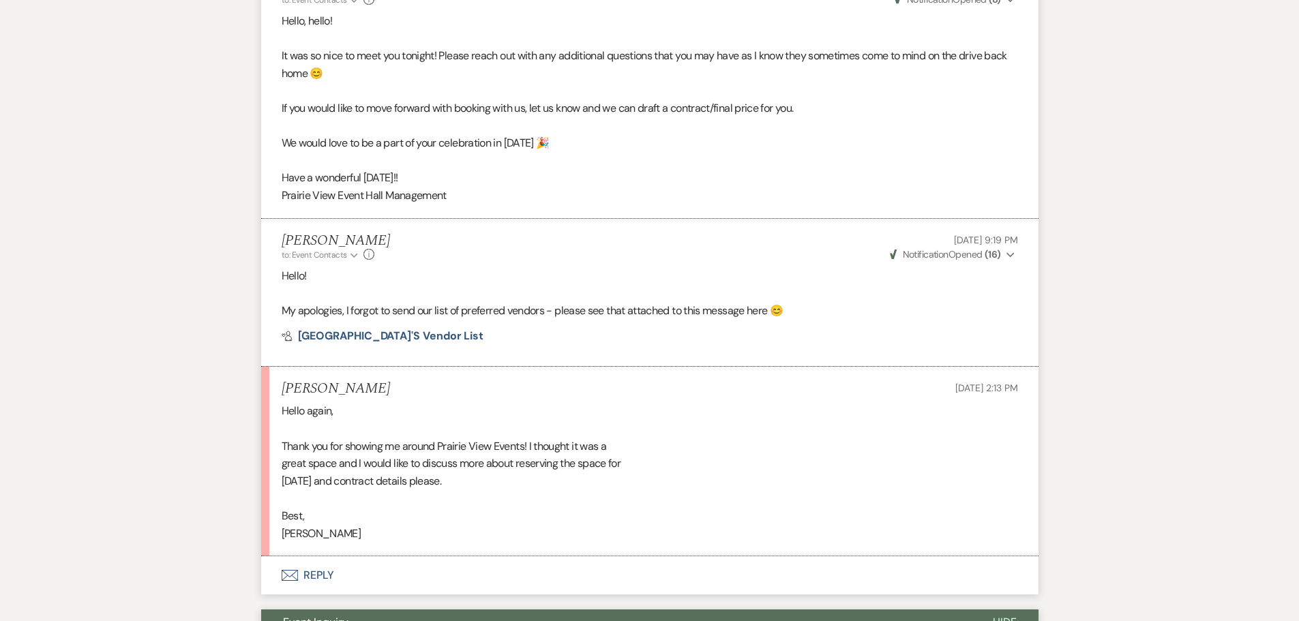
scroll to position [546, 0]
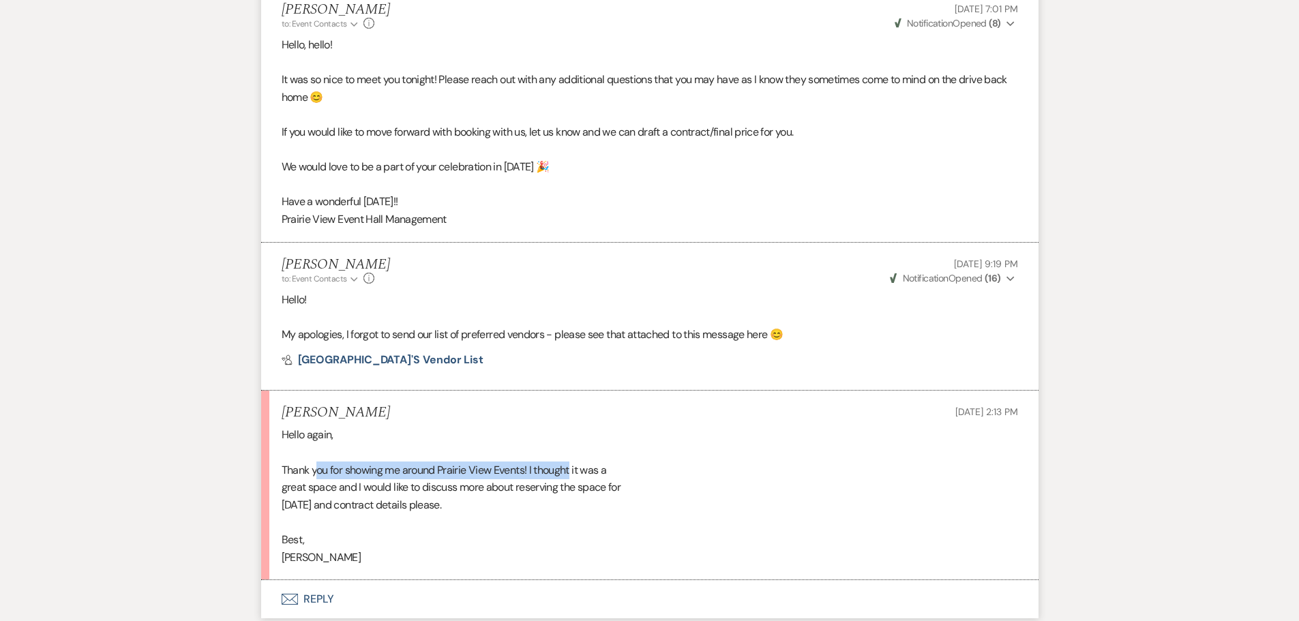
drag, startPoint x: 314, startPoint y: 470, endPoint x: 574, endPoint y: 464, distance: 259.9
click at [574, 464] on div "Hello again, Thank you for showing me around Prairie View Events! I thought it …" at bounding box center [650, 496] width 737 height 140
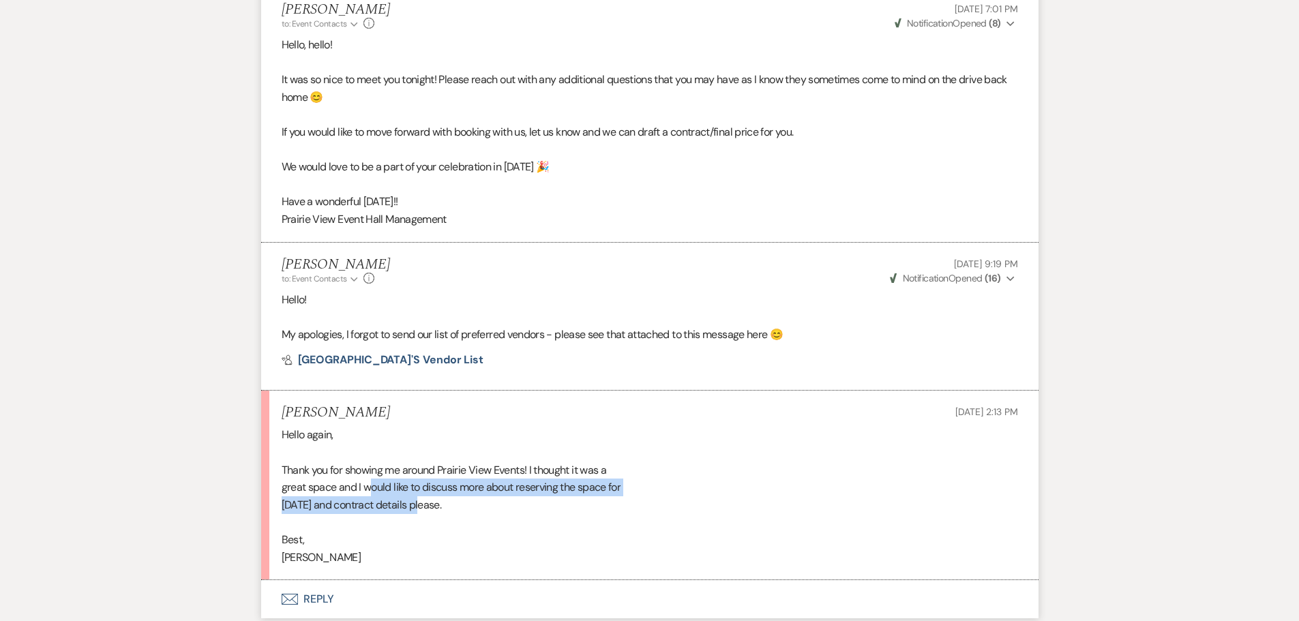
drag, startPoint x: 368, startPoint y: 486, endPoint x: 424, endPoint y: 499, distance: 57.9
click at [424, 499] on div "Hello again, Thank you for showing me around Prairie View Events! I thought it …" at bounding box center [650, 496] width 737 height 140
click at [440, 496] on div "Hello again, Thank you for showing me around Prairie View Events! I thought it …" at bounding box center [650, 496] width 737 height 140
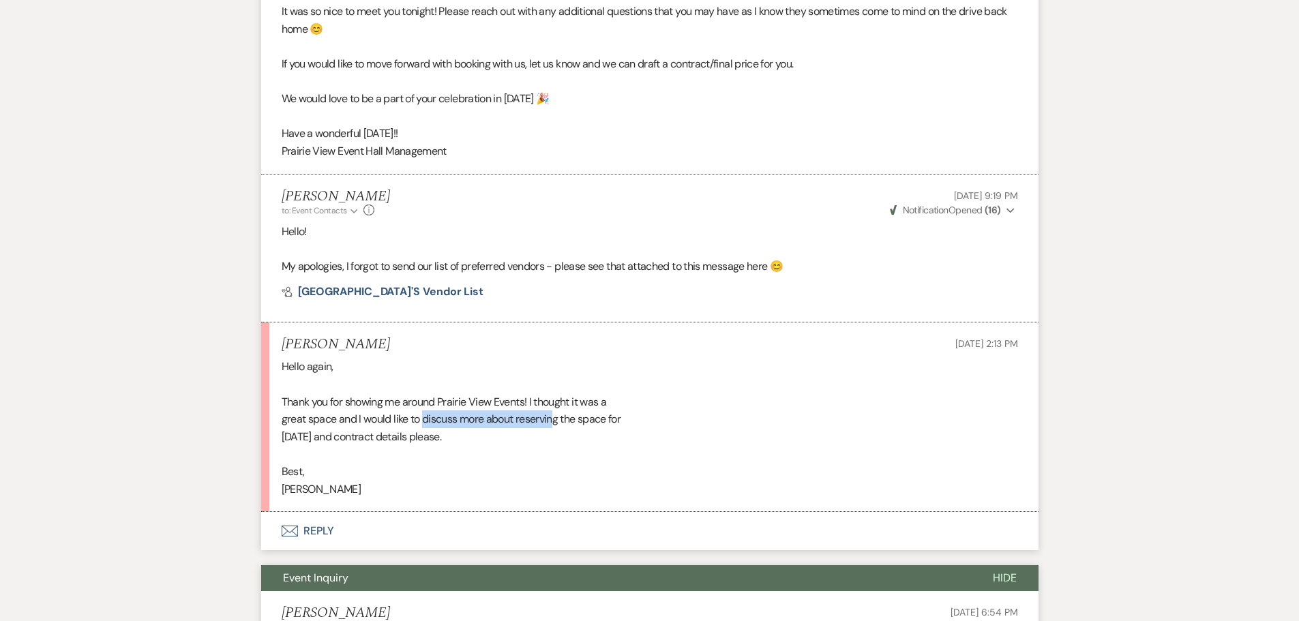
drag, startPoint x: 424, startPoint y: 419, endPoint x: 553, endPoint y: 421, distance: 128.9
click at [553, 421] on div "Hello again, Thank you for showing me around Prairie View Events! I thought it …" at bounding box center [650, 428] width 737 height 140
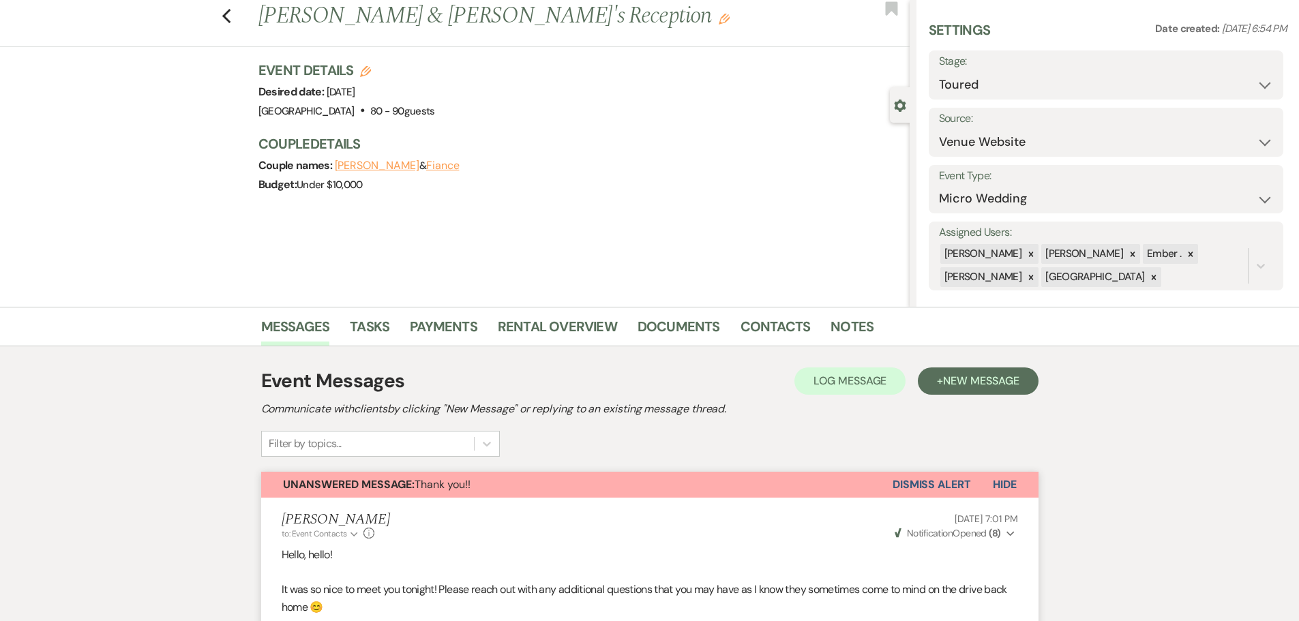
scroll to position [0, 0]
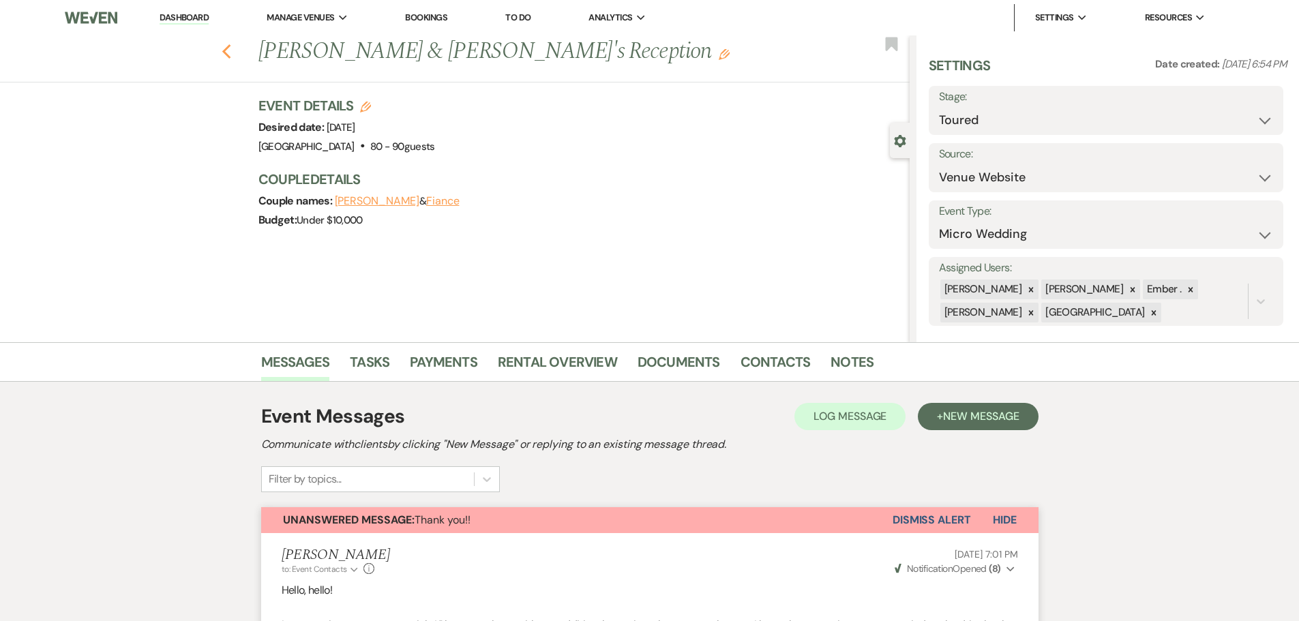
click at [230, 52] on use "button" at bounding box center [226, 51] width 9 height 15
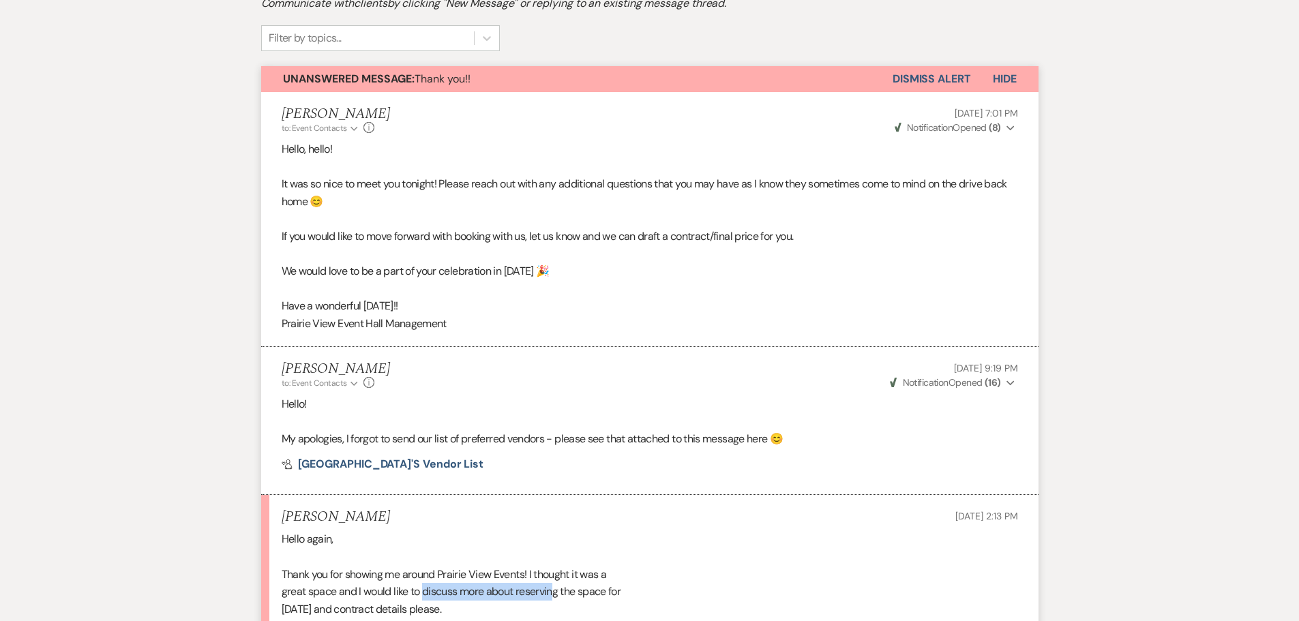
select select "5"
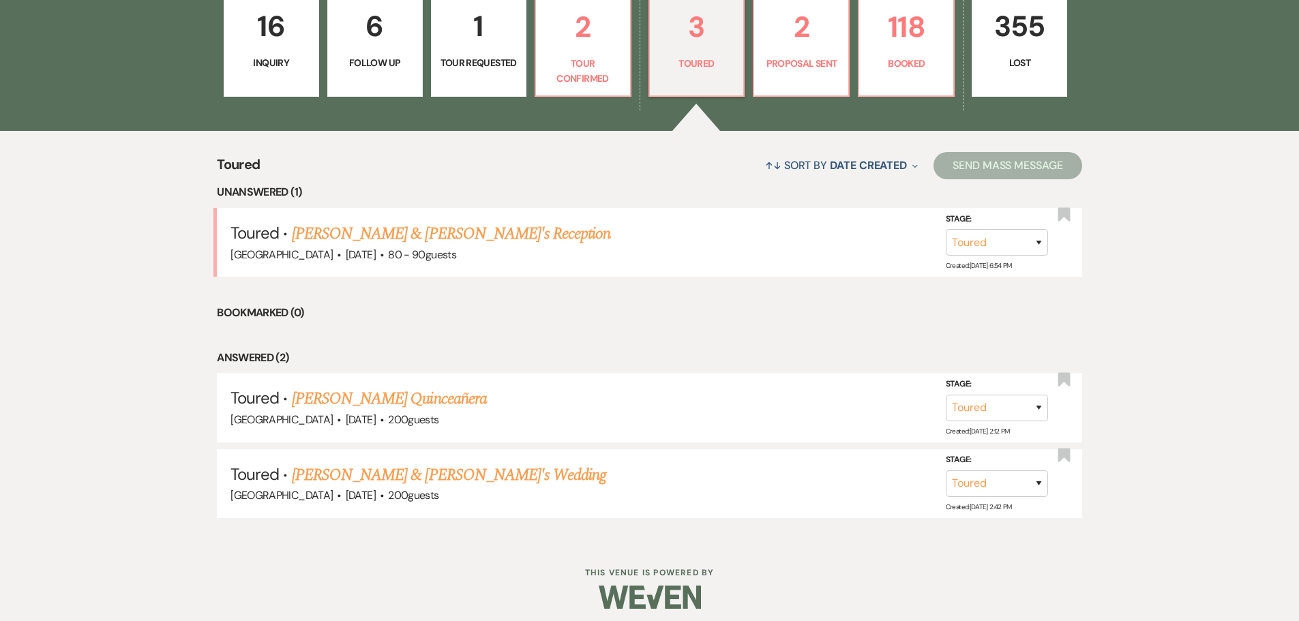
scroll to position [373, 0]
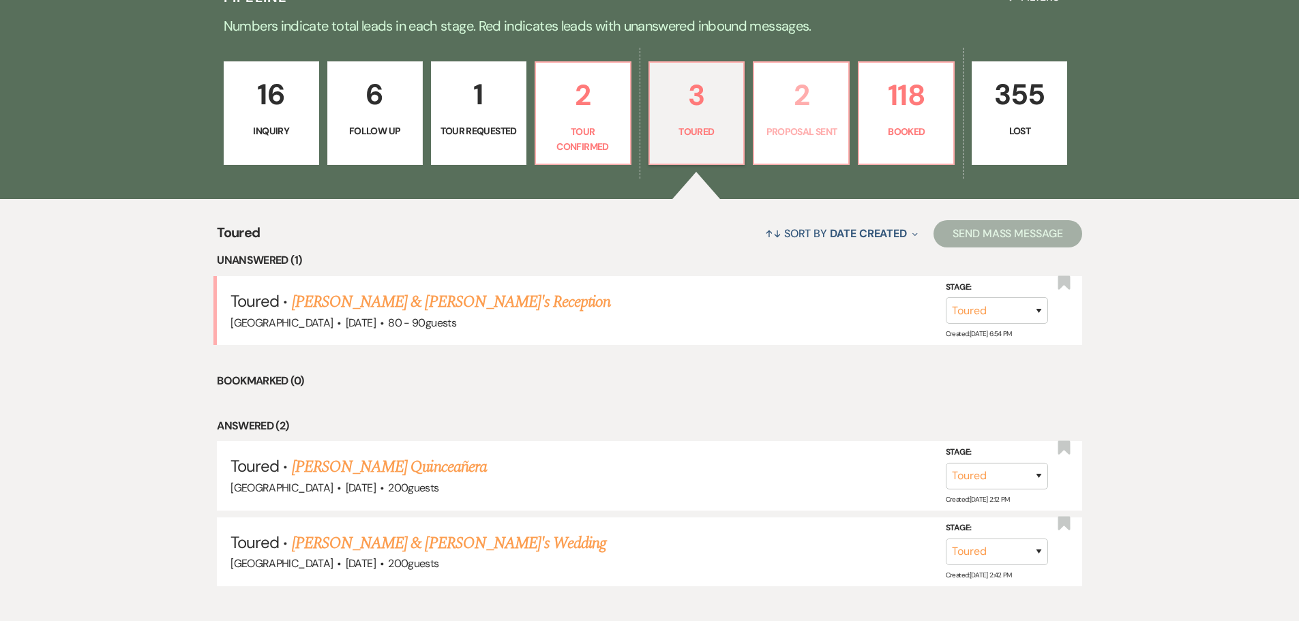
click at [803, 126] on p "Proposal Sent" at bounding box center [802, 131] width 78 height 15
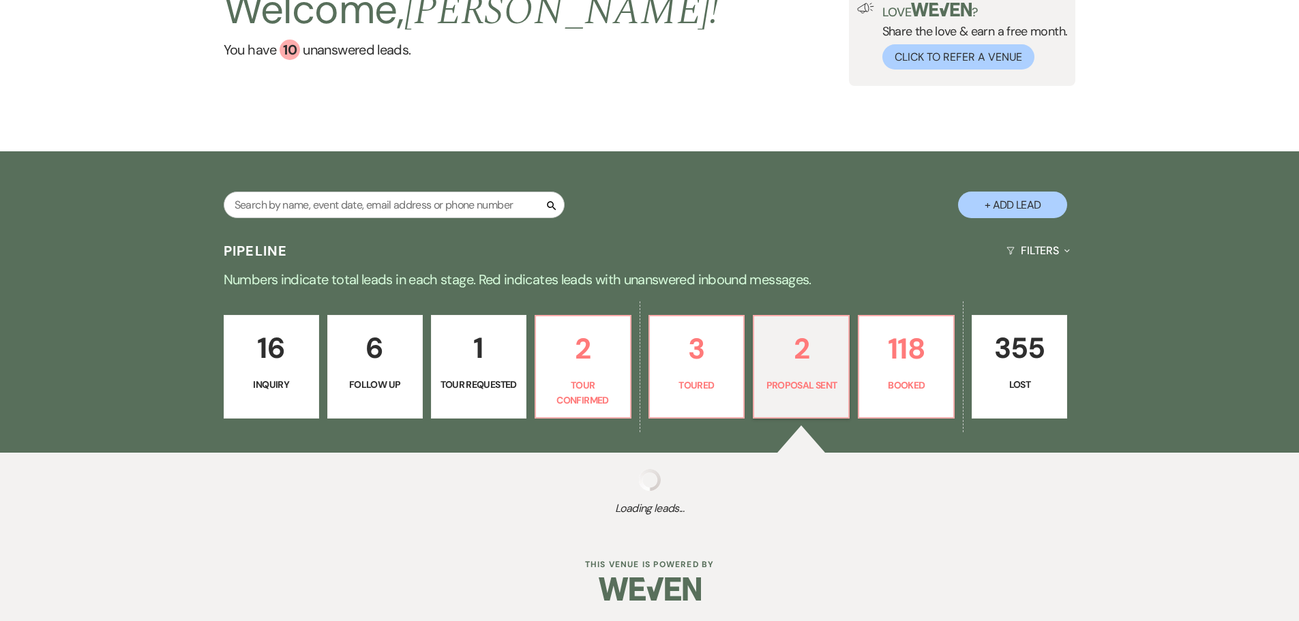
scroll to position [373, 0]
select select "6"
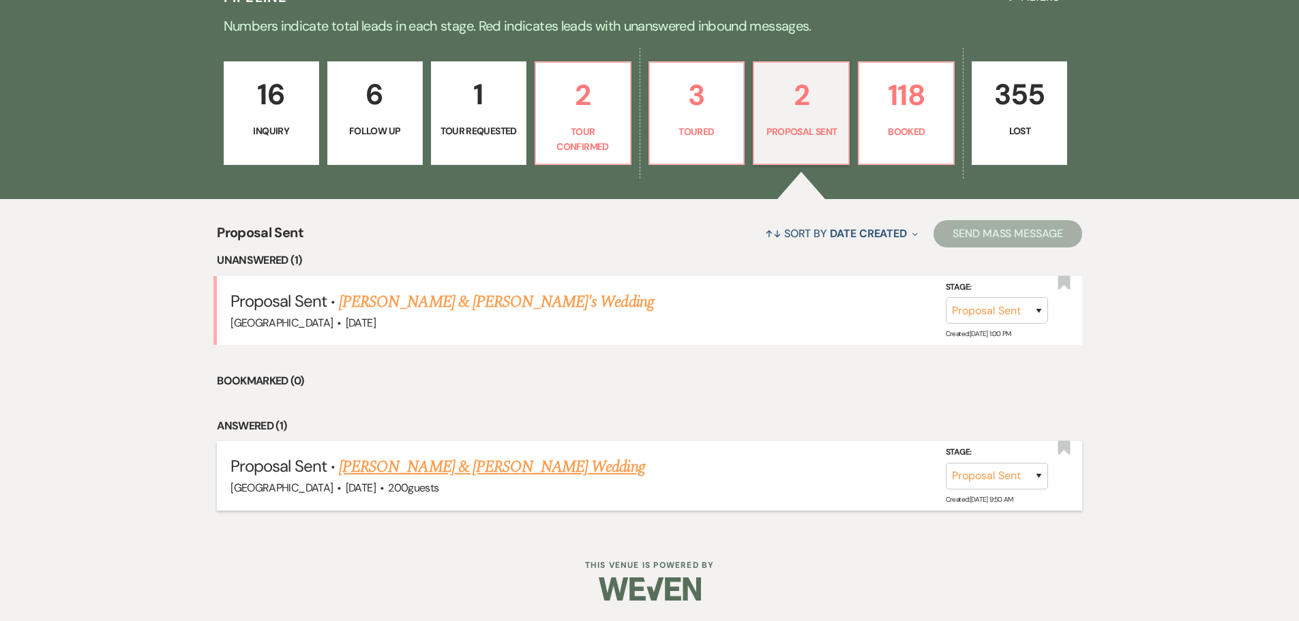
click at [488, 469] on link "[PERSON_NAME] & [PERSON_NAME] Wedding" at bounding box center [492, 467] width 306 height 25
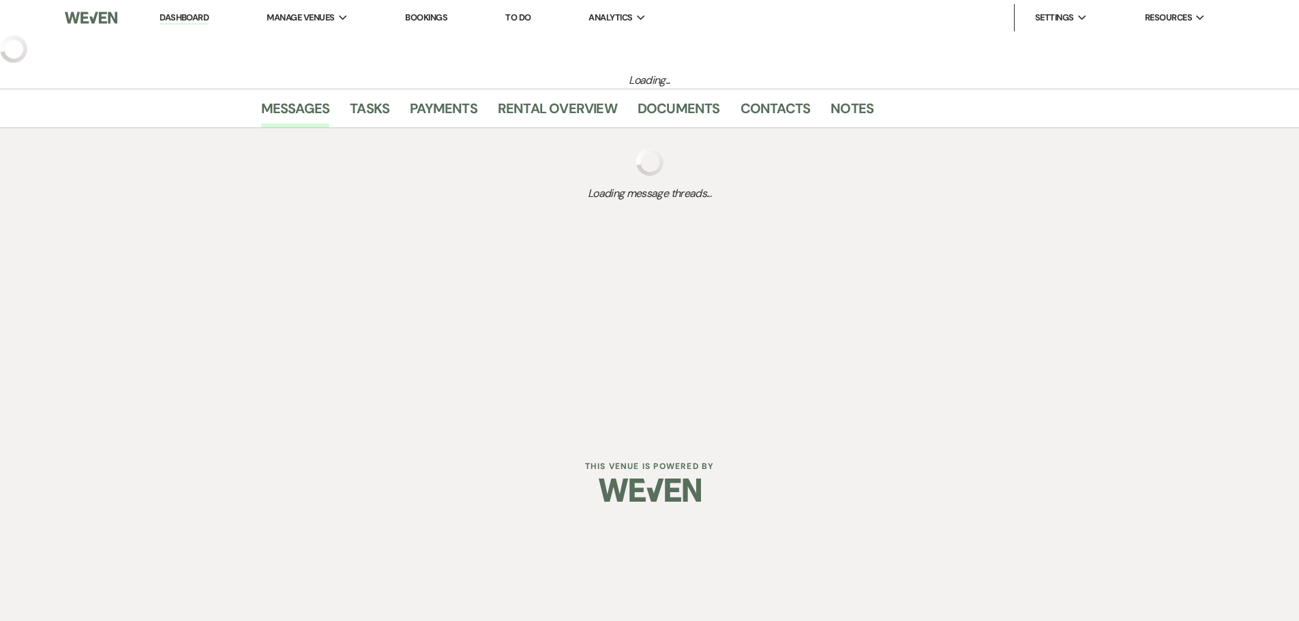
select select "6"
select select "5"
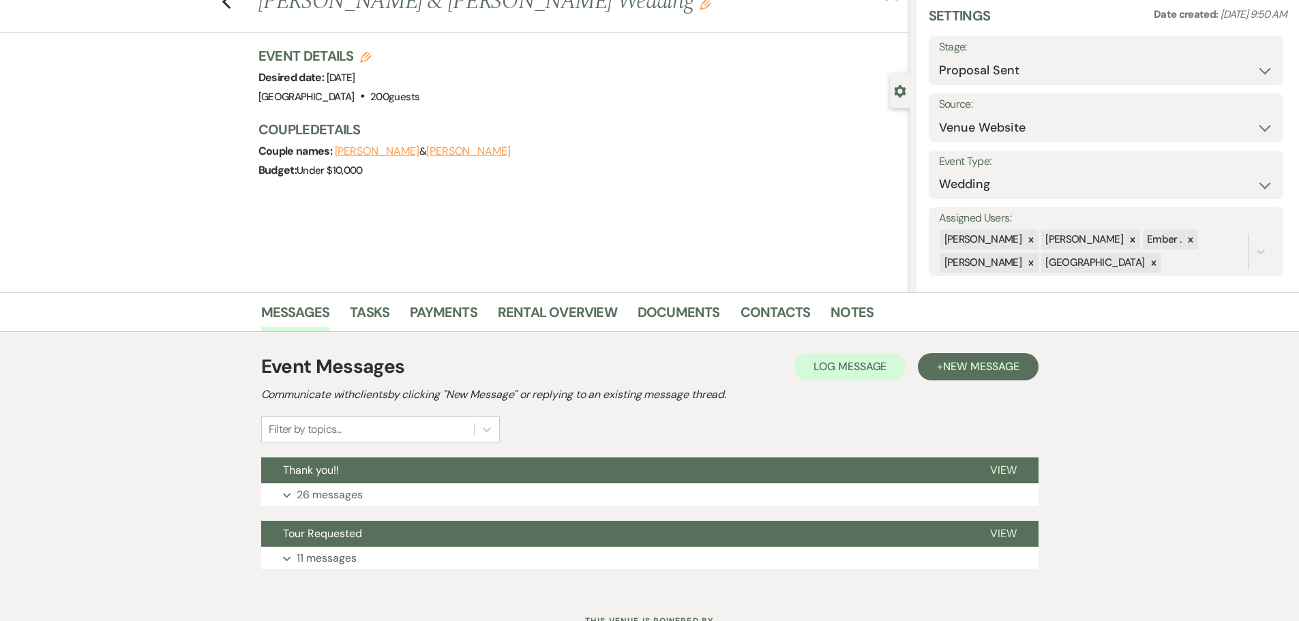
scroll to position [106, 0]
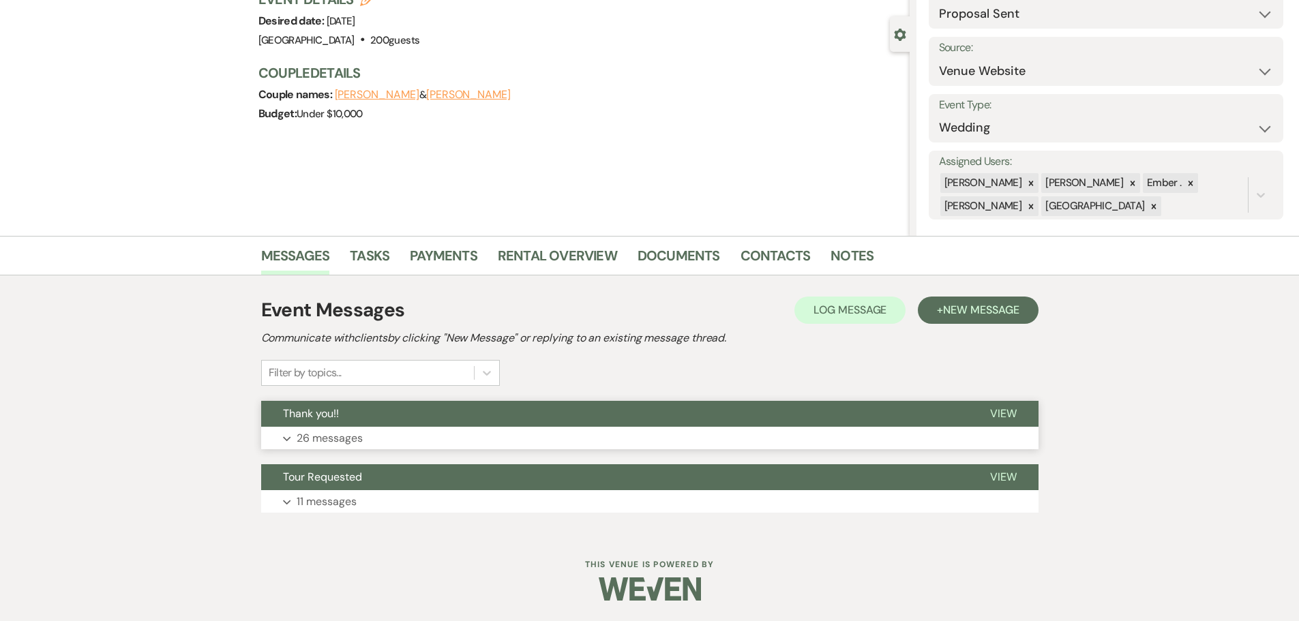
click at [346, 437] on p "26 messages" at bounding box center [330, 439] width 66 height 18
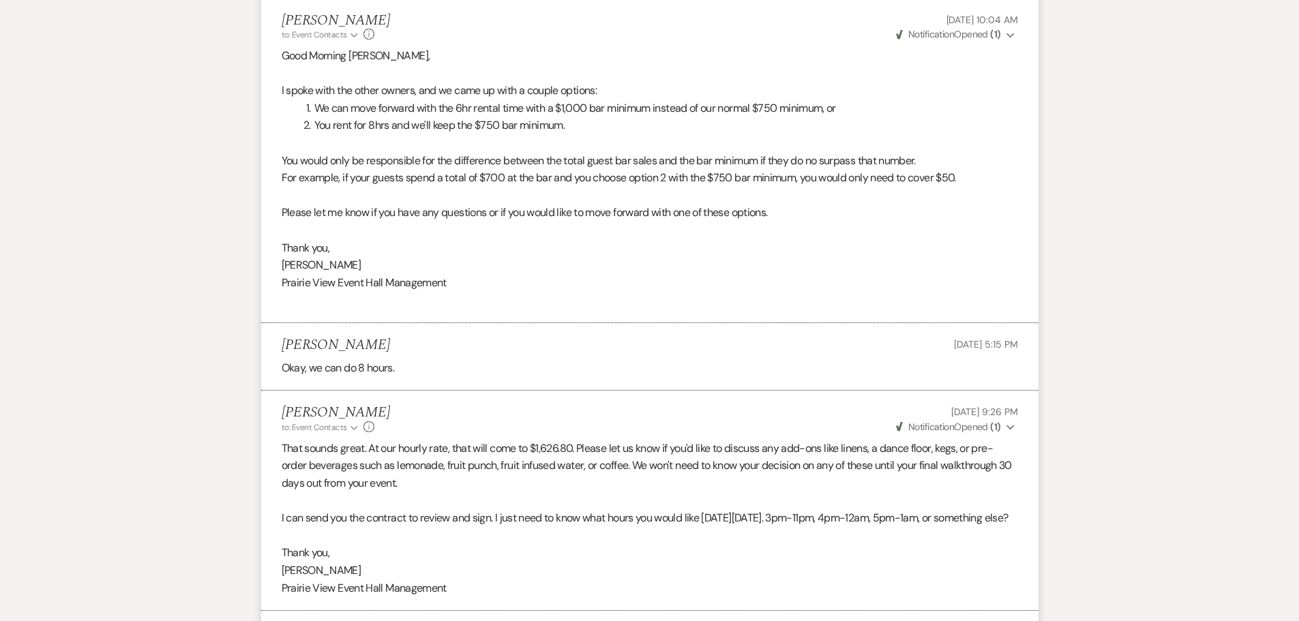
scroll to position [4269, 0]
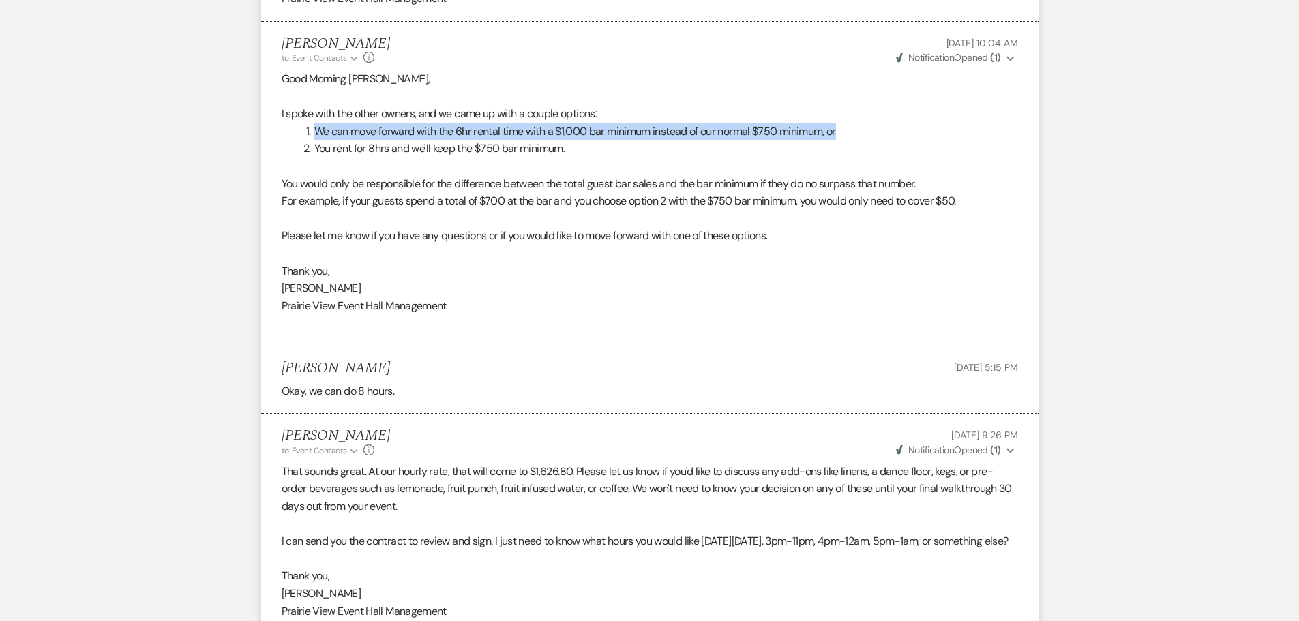
drag, startPoint x: 313, startPoint y: 131, endPoint x: 890, endPoint y: 132, distance: 577.0
click at [890, 132] on li "We can move forward with the 6hr rental time with a $1,000 bar minimum instead …" at bounding box center [658, 132] width 720 height 18
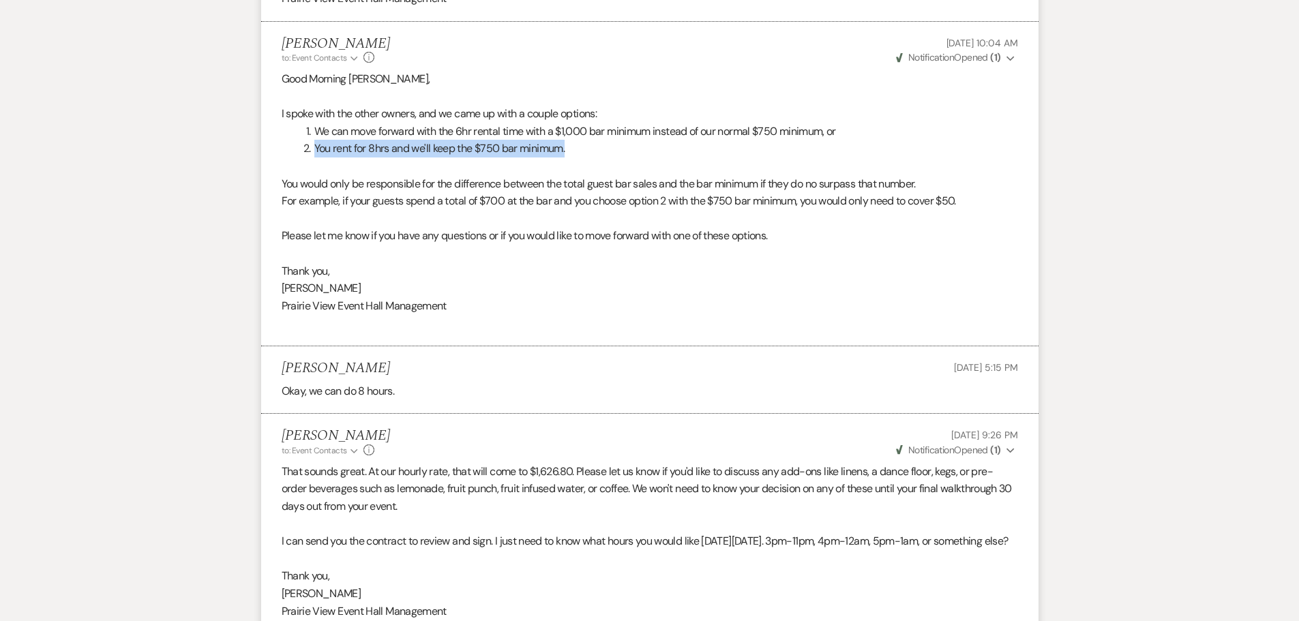
drag, startPoint x: 316, startPoint y: 147, endPoint x: 576, endPoint y: 145, distance: 259.2
click at [576, 145] on li "You rent for 8hrs and we'll keep the $750 bar minimum." at bounding box center [658, 149] width 720 height 18
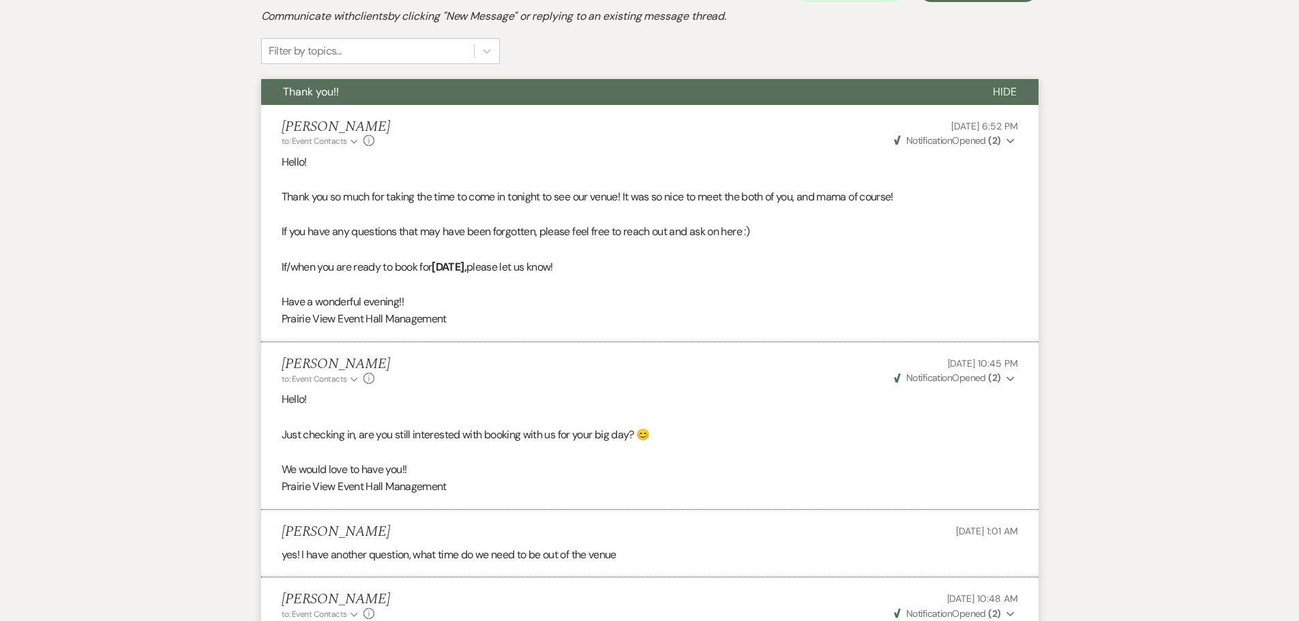
scroll to position [0, 0]
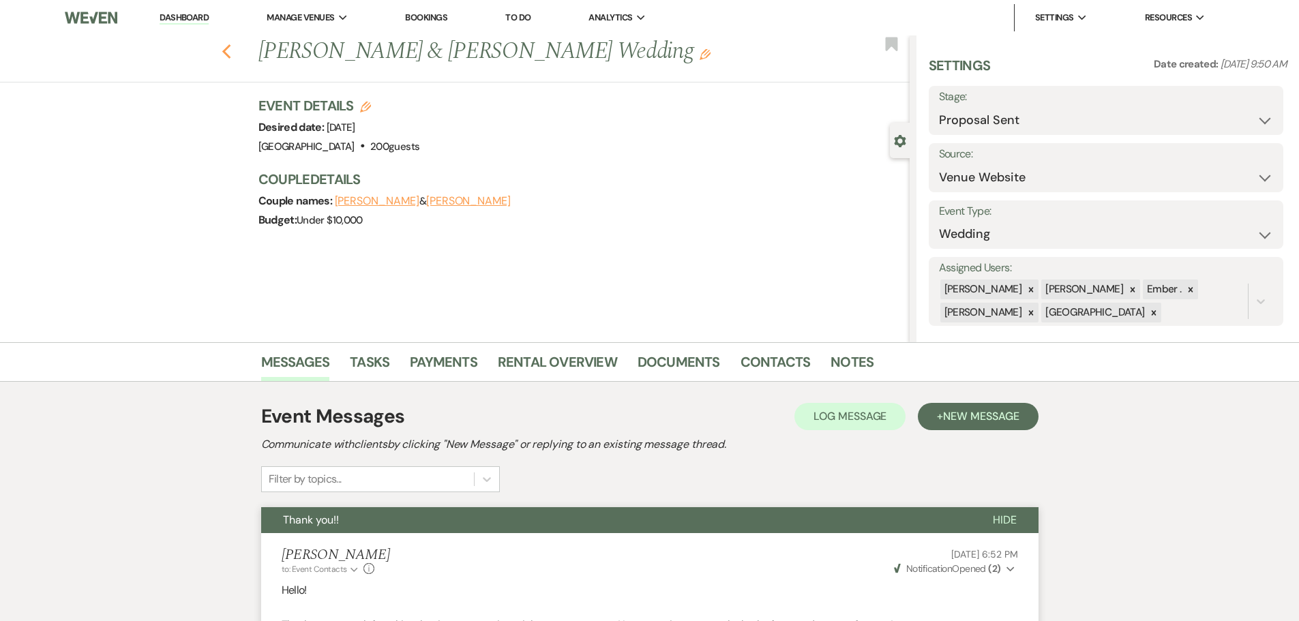
click at [231, 42] on button "Previous" at bounding box center [227, 50] width 10 height 19
select select "6"
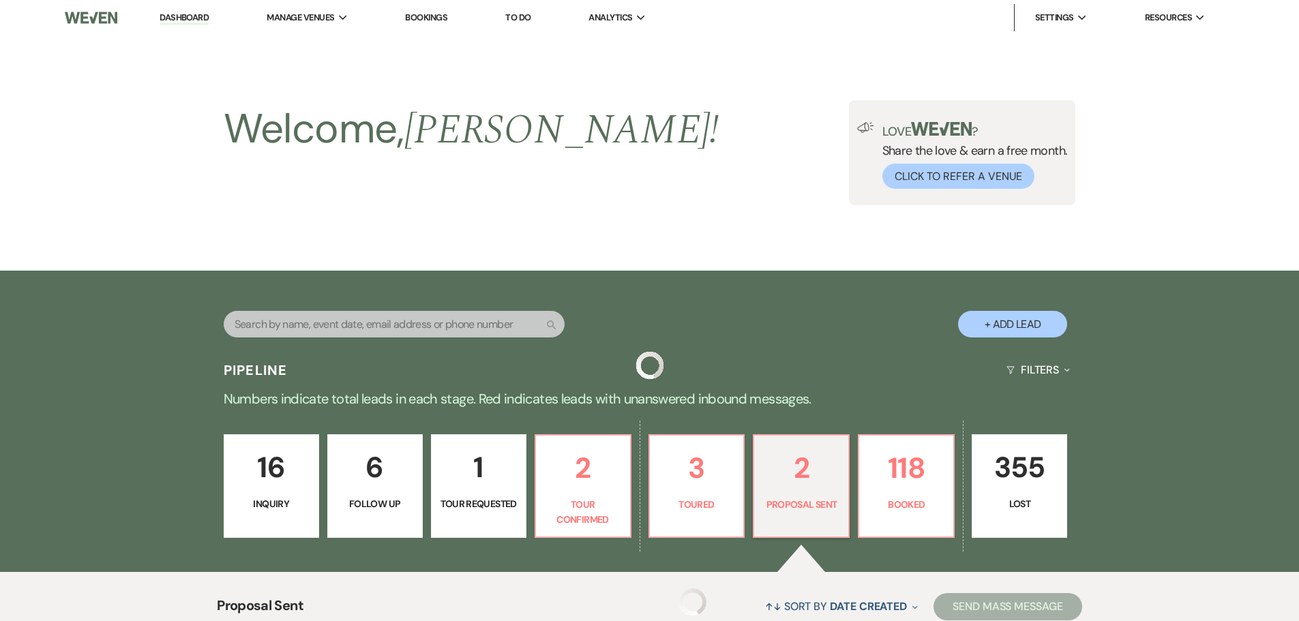
scroll to position [373, 0]
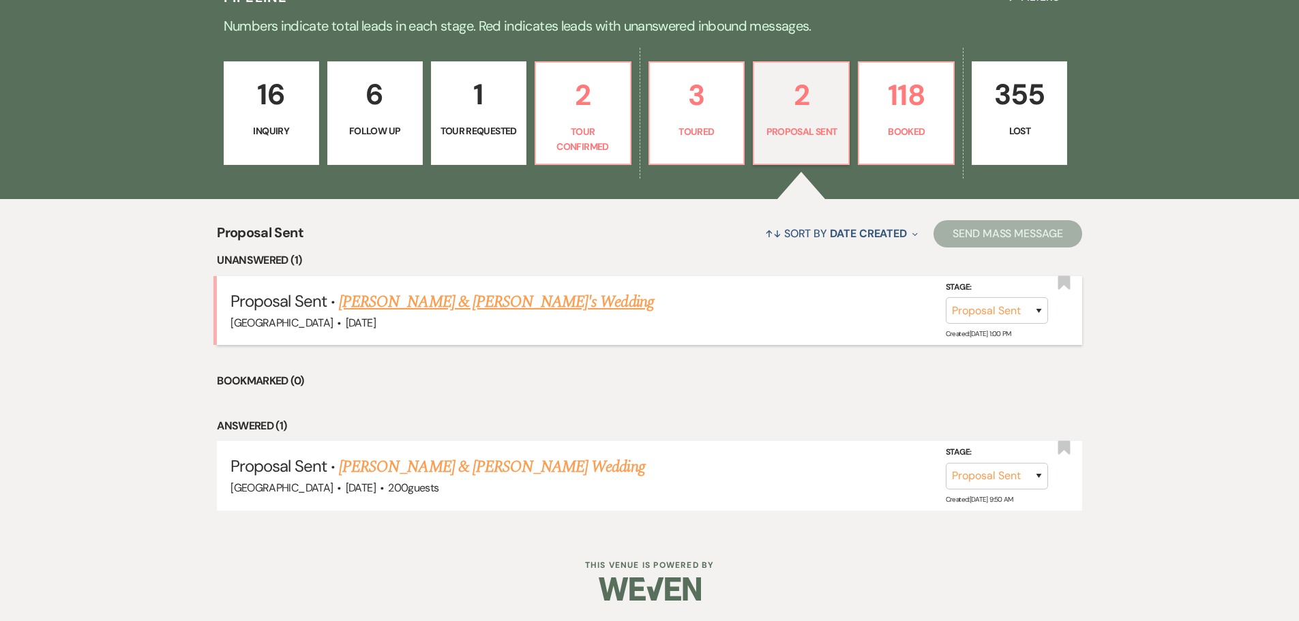
click at [441, 305] on link "[PERSON_NAME] & [PERSON_NAME]'s Wedding" at bounding box center [496, 302] width 315 height 25
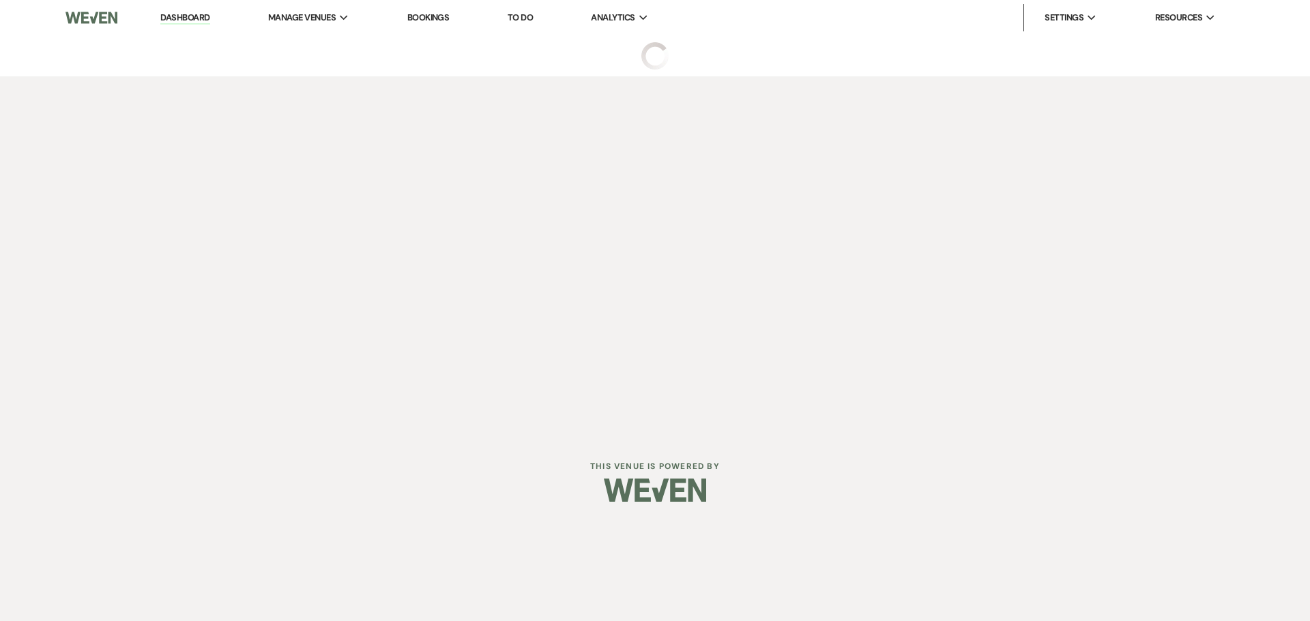
select select "6"
select select "5"
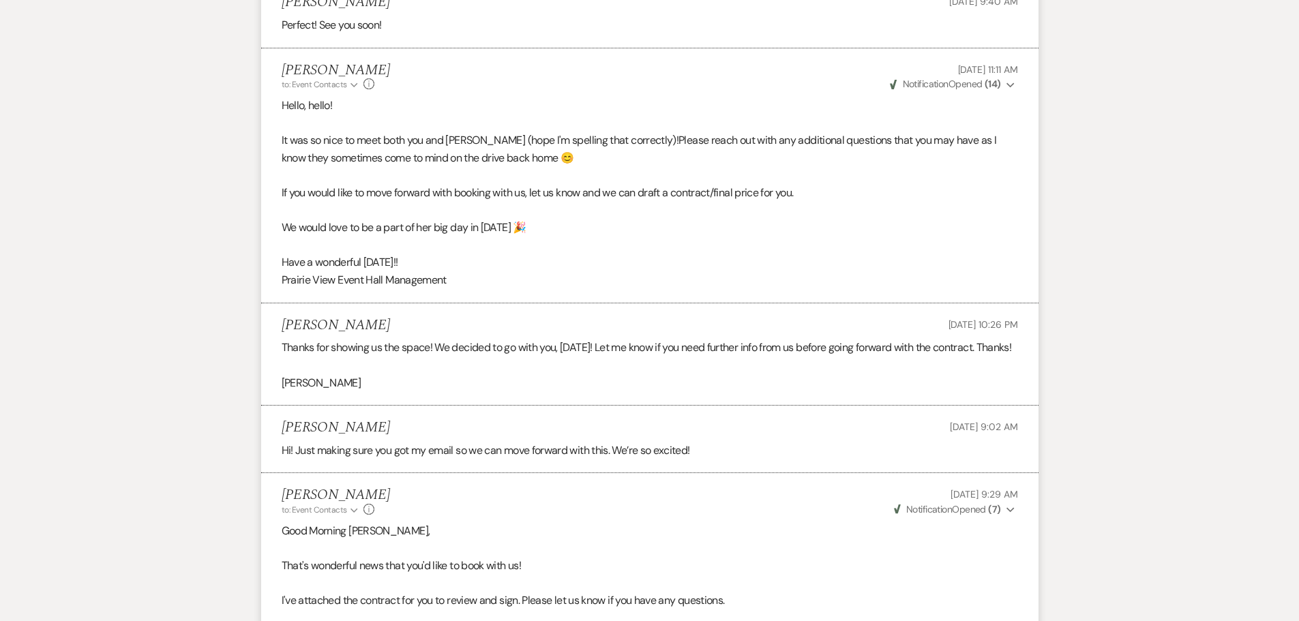
scroll to position [2387, 0]
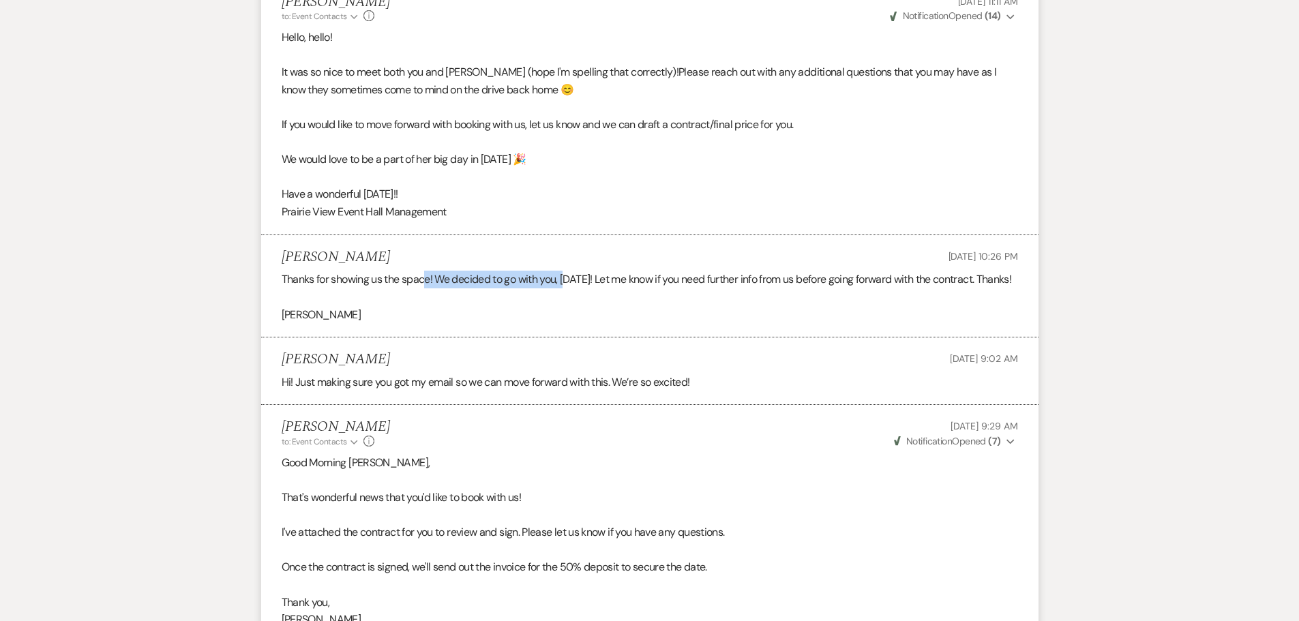
drag, startPoint x: 425, startPoint y: 271, endPoint x: 569, endPoint y: 277, distance: 144.0
click at [569, 277] on div "Thanks for showing us the space! We decided to go with you, [DATE]! Let me know…" at bounding box center [650, 297] width 737 height 53
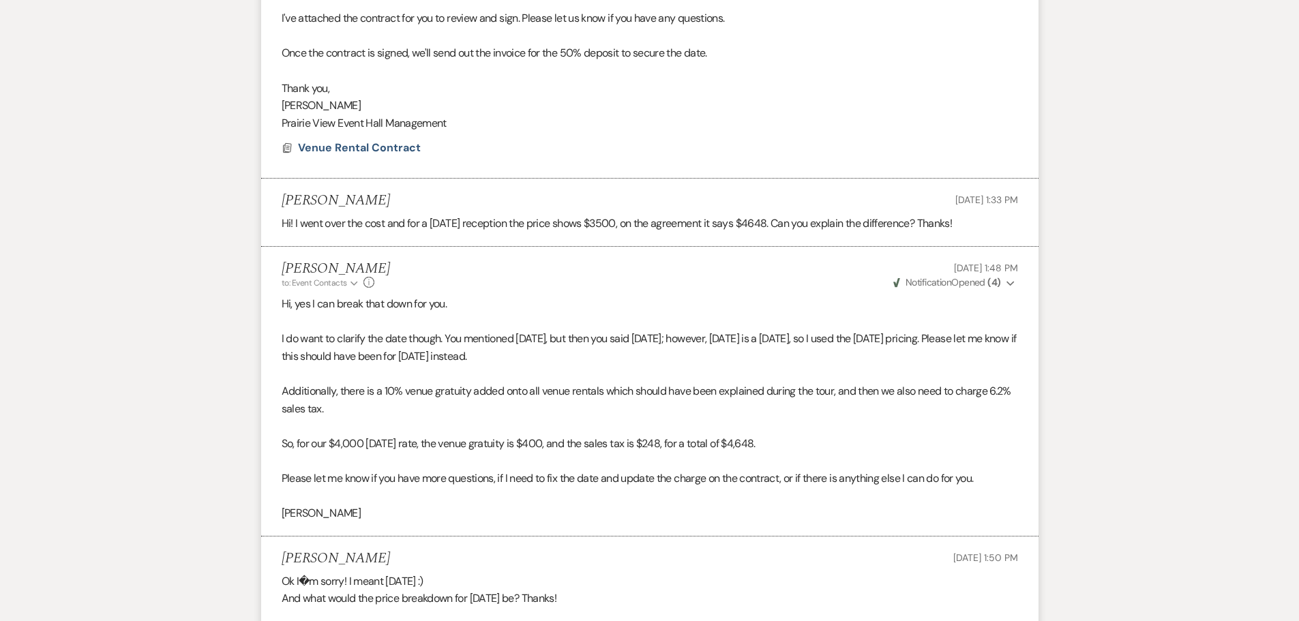
scroll to position [2933, 0]
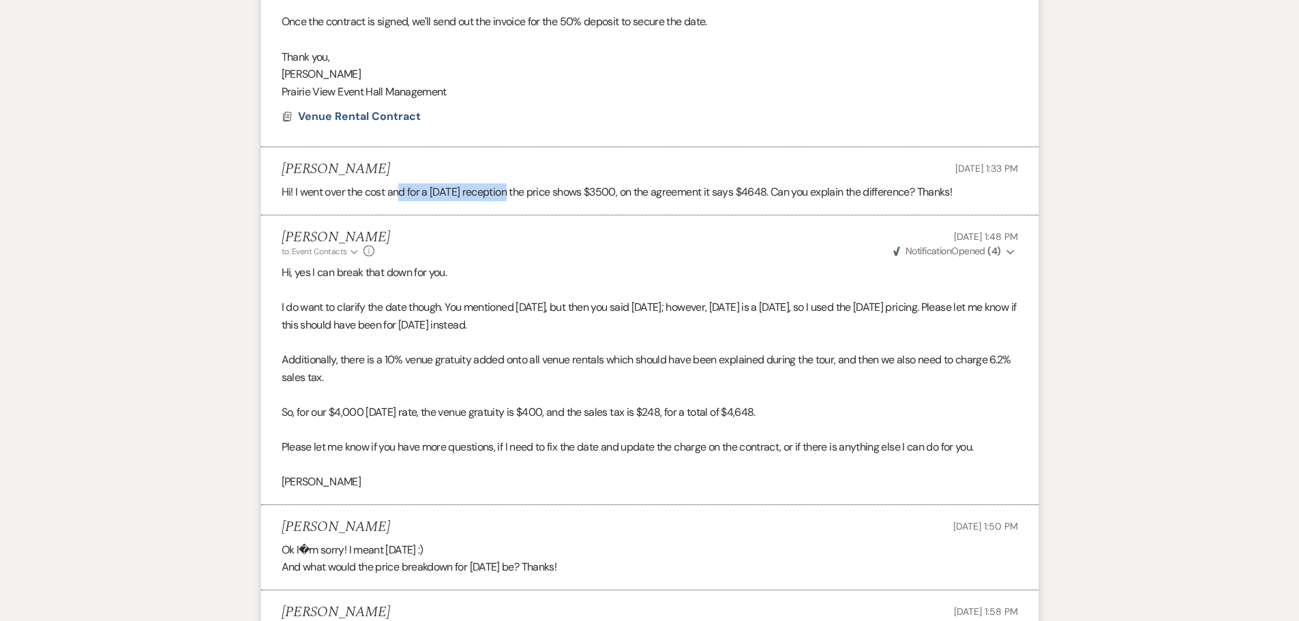
drag, startPoint x: 401, startPoint y: 206, endPoint x: 509, endPoint y: 206, distance: 107.8
click at [509, 201] on div "Hi! I went over the cost and for a [DATE] reception the price shows $3500, on t…" at bounding box center [650, 192] width 737 height 18
drag, startPoint x: 582, startPoint y: 204, endPoint x: 633, endPoint y: 209, distance: 51.4
click at [633, 201] on div "Hi! I went over the cost and for a [DATE] reception the price shows $3500, on t…" at bounding box center [650, 192] width 737 height 18
drag, startPoint x: 739, startPoint y: 207, endPoint x: 771, endPoint y: 212, distance: 31.8
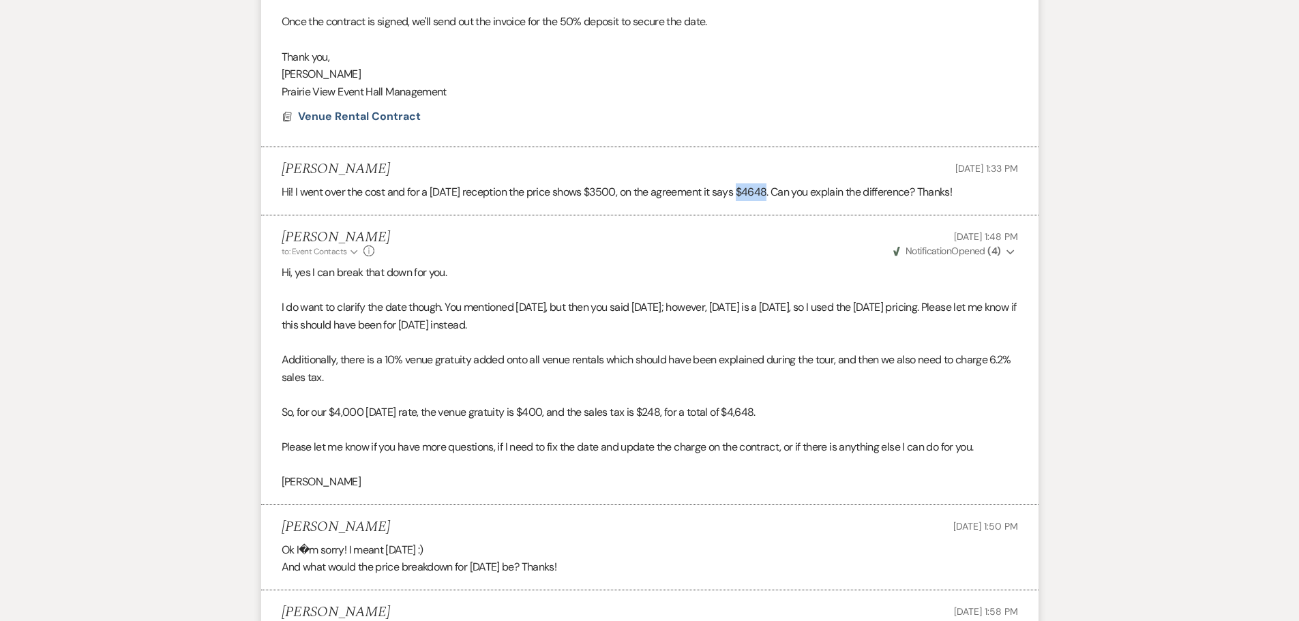
click at [771, 201] on div "Hi! I went over the cost and for a [DATE] reception the price shows $3500, on t…" at bounding box center [650, 192] width 737 height 18
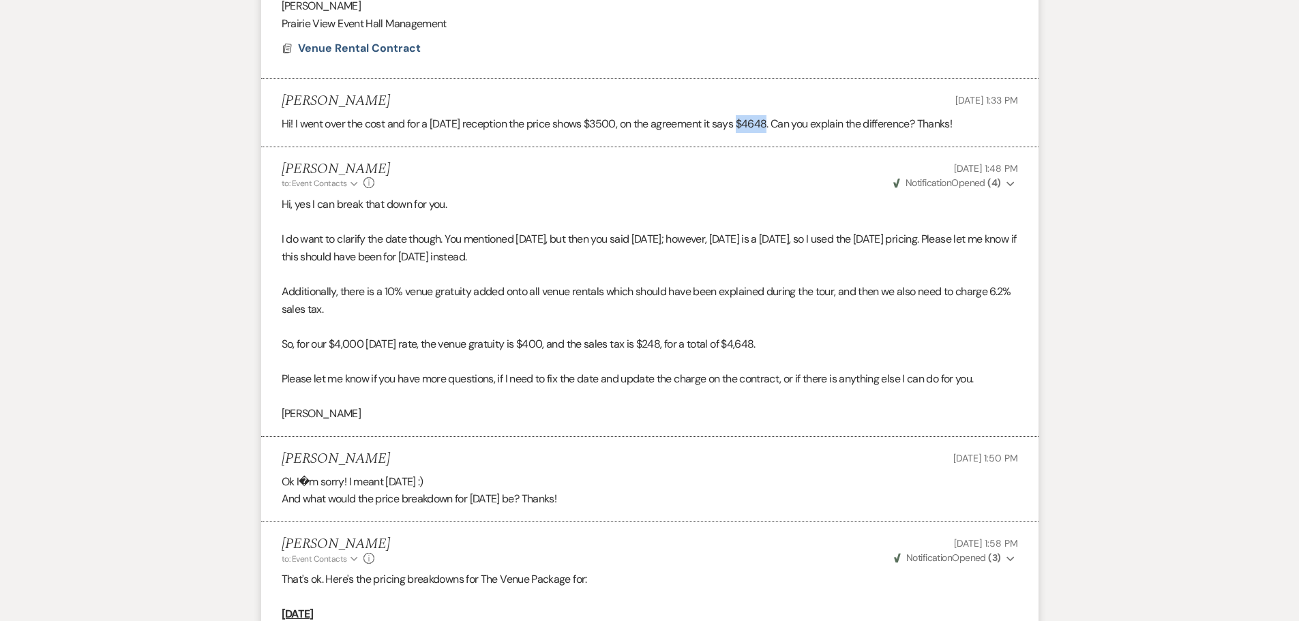
scroll to position [3069, 0]
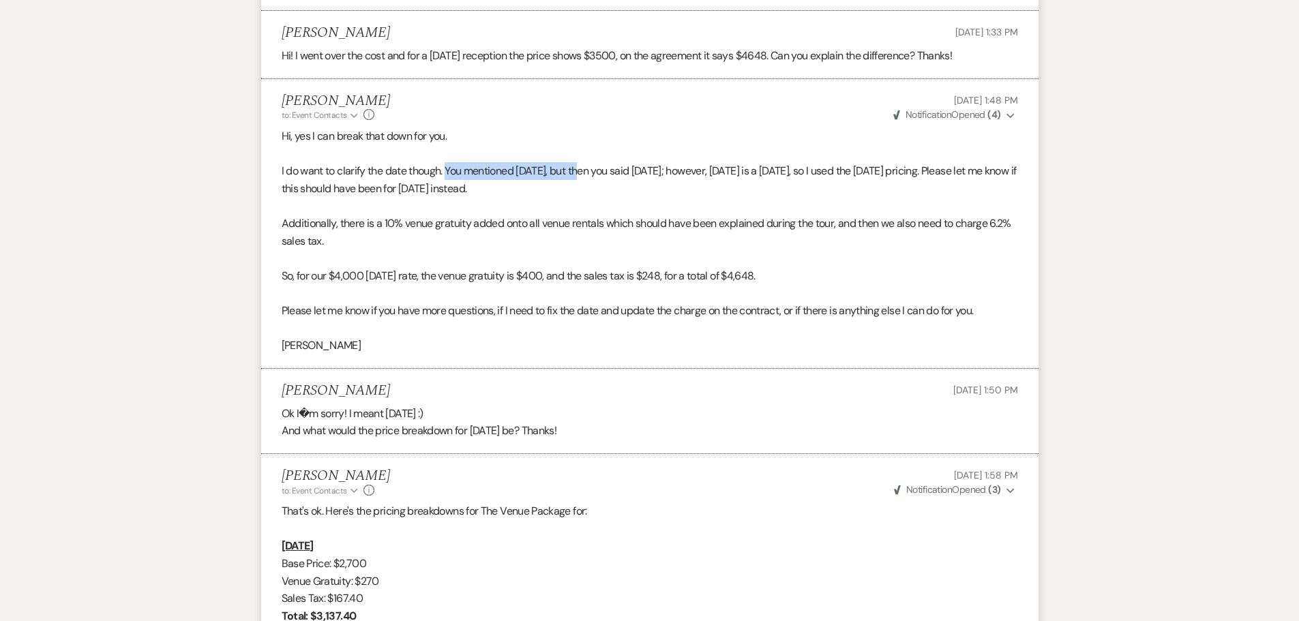
drag, startPoint x: 449, startPoint y: 186, endPoint x: 589, endPoint y: 188, distance: 140.5
click at [589, 188] on p "I do want to clarify the date though. You mentioned [DATE], but then you said […" at bounding box center [650, 179] width 737 height 35
drag, startPoint x: 675, startPoint y: 187, endPoint x: 700, endPoint y: 193, distance: 26.0
click at [700, 193] on p "I do want to clarify the date though. You mentioned [DATE], but then you said […" at bounding box center [650, 179] width 737 height 35
drag, startPoint x: 769, startPoint y: 186, endPoint x: 863, endPoint y: 191, distance: 93.6
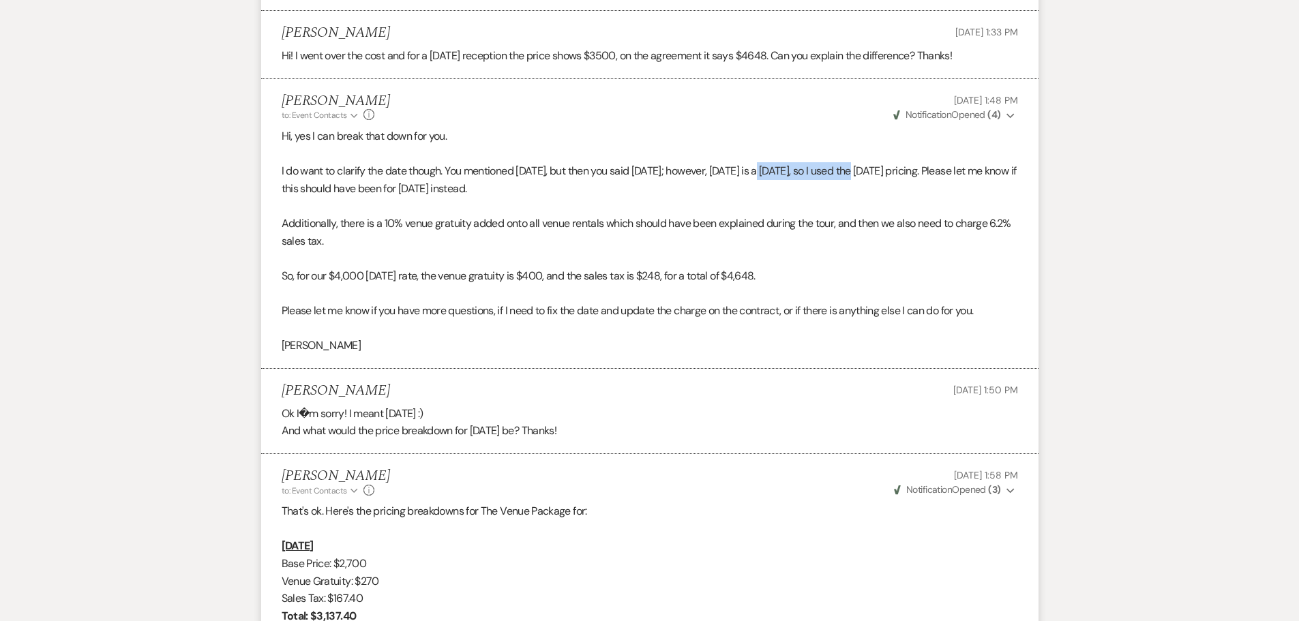
click at [863, 191] on p "I do want to clarify the date though. You mentioned [DATE], but then you said […" at bounding box center [650, 179] width 737 height 35
drag, startPoint x: 348, startPoint y: 244, endPoint x: 509, endPoint y: 241, distance: 161.7
click at [509, 241] on p "Additionally, there is a 10% venue gratuity added onto all venue rentals which …" at bounding box center [650, 232] width 737 height 35
drag, startPoint x: 322, startPoint y: 293, endPoint x: 772, endPoint y: 298, distance: 450.2
click at [772, 285] on p "So, for our $4,000 [DATE] rate, the venue gratuity is $400, and the sales tax i…" at bounding box center [650, 276] width 737 height 18
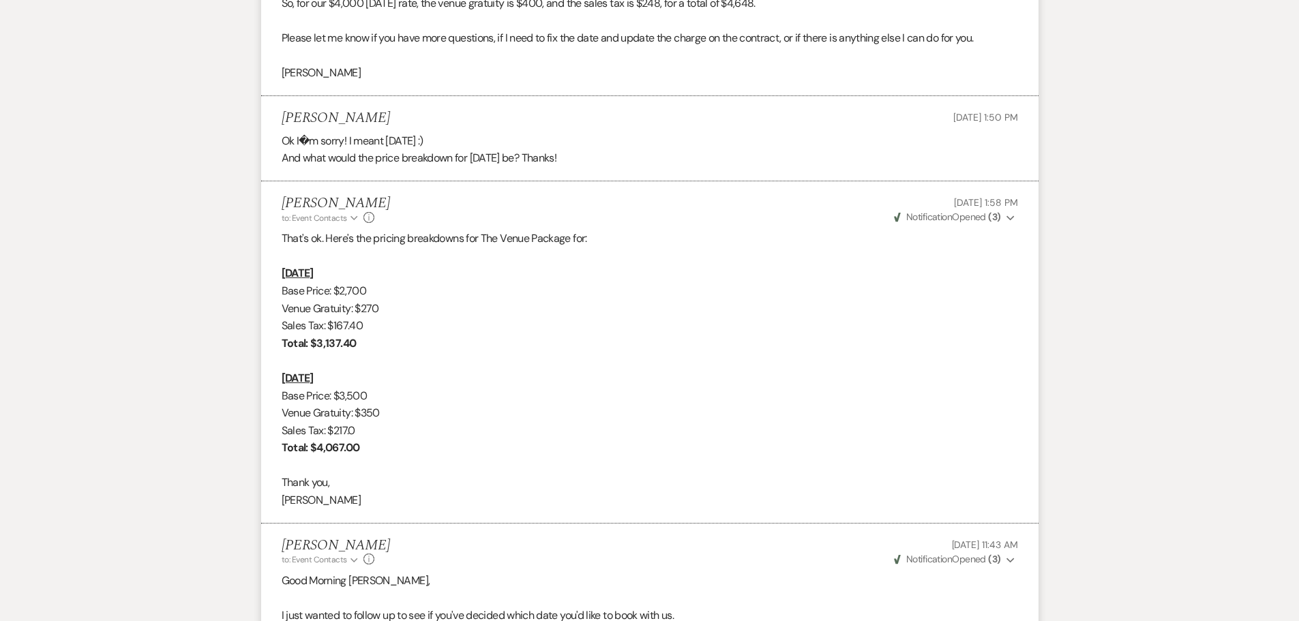
scroll to position [3410, 0]
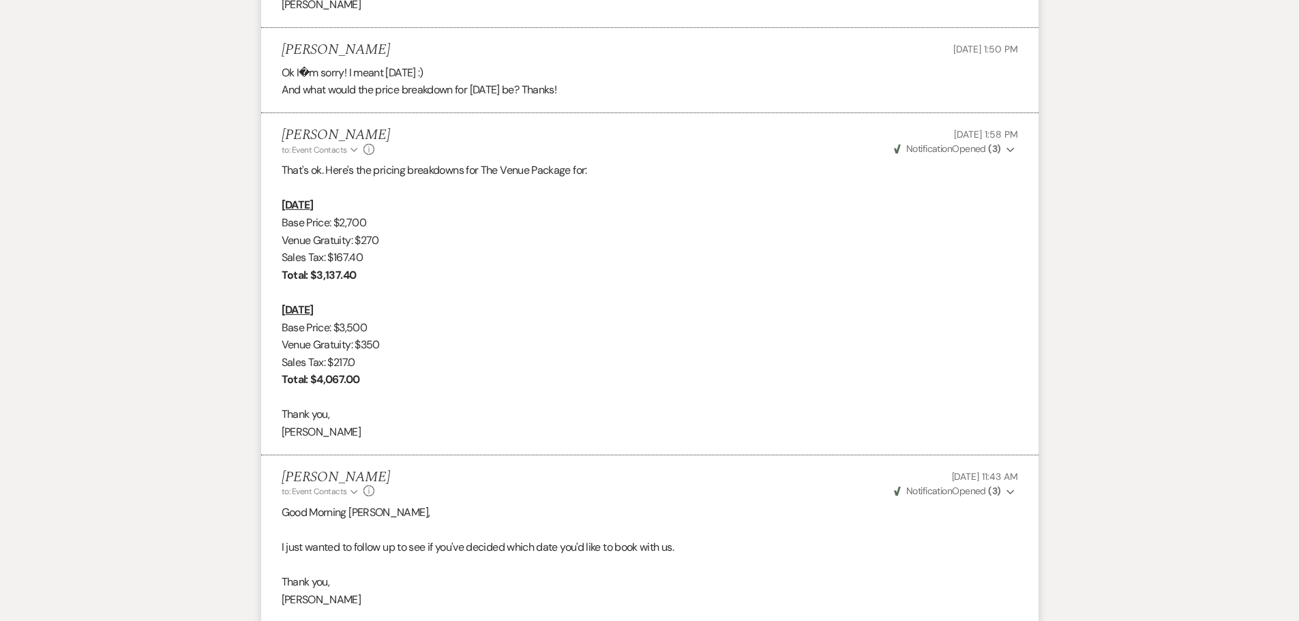
drag, startPoint x: 285, startPoint y: 105, endPoint x: 608, endPoint y: 108, distance: 323.3
click at [608, 99] on div "Ok I�m sorry! I meant [DATE] :) And what would the price breakdown for [DATE] b…" at bounding box center [650, 81] width 737 height 35
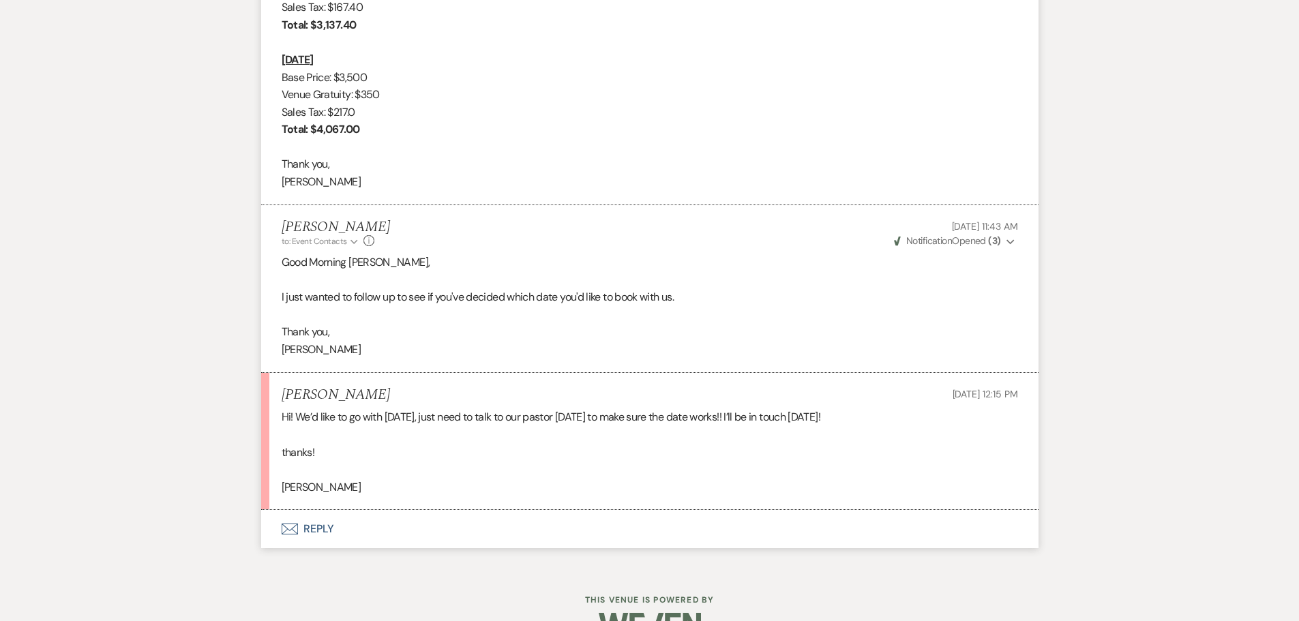
scroll to position [3683, 0]
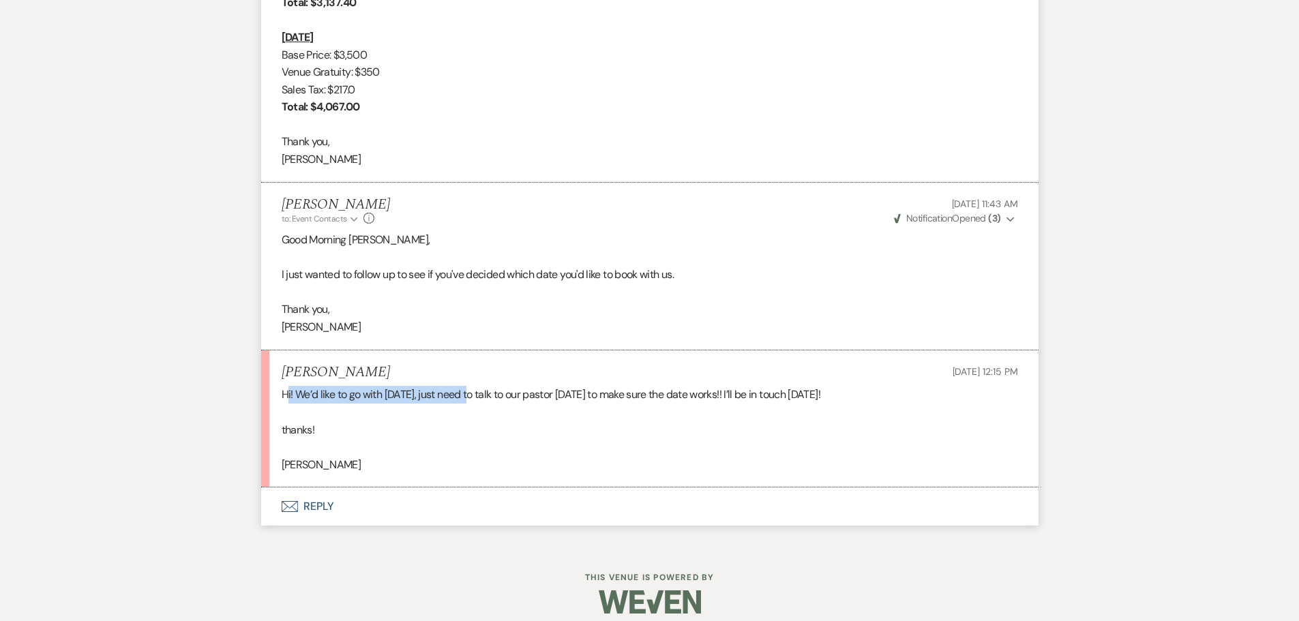
drag, startPoint x: 286, startPoint y: 413, endPoint x: 470, endPoint y: 411, distance: 184.2
click at [470, 404] on p "Hi! We’d like to go with [DATE], just need to talk to our pastor [DATE] to make…" at bounding box center [650, 395] width 737 height 18
drag, startPoint x: 565, startPoint y: 413, endPoint x: 610, endPoint y: 409, distance: 44.5
click at [610, 404] on p "Hi! We’d like to go with [DATE], just need to talk to our pastor [DATE] to make…" at bounding box center [650, 395] width 737 height 18
drag, startPoint x: 777, startPoint y: 416, endPoint x: 883, endPoint y: 417, distance: 105.7
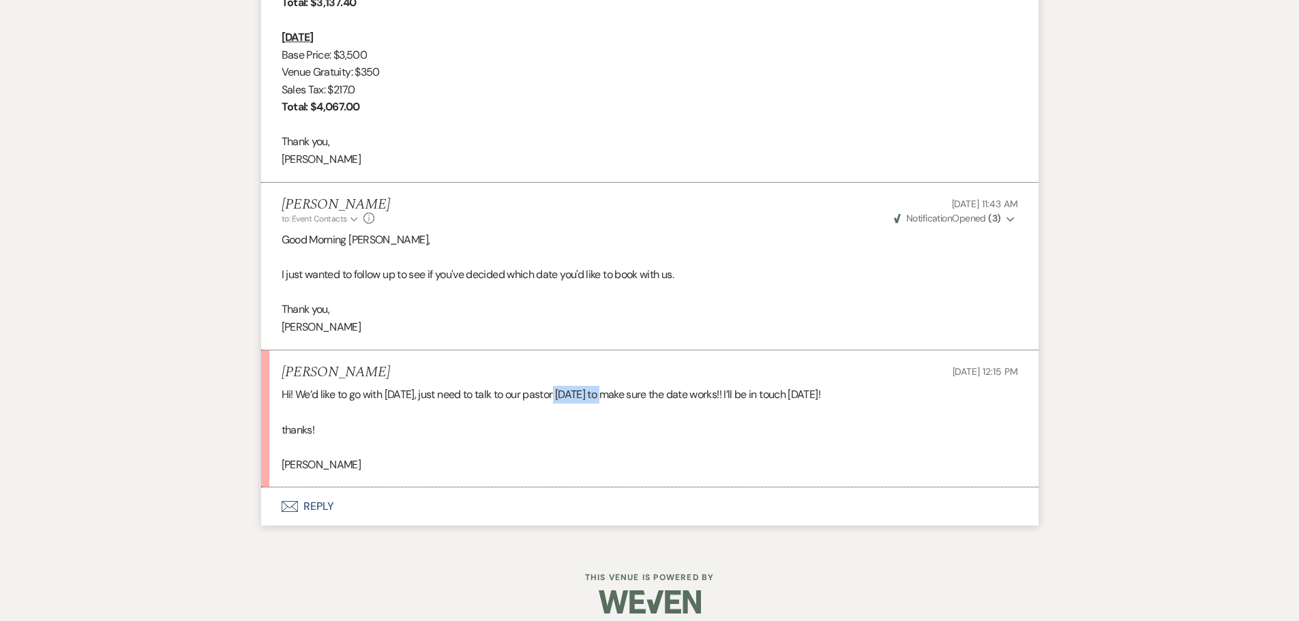
click at [883, 404] on p "Hi! We’d like to go with [DATE], just need to talk to our pastor [DATE] to make…" at bounding box center [650, 395] width 737 height 18
drag, startPoint x: 387, startPoint y: 414, endPoint x: 414, endPoint y: 417, distance: 27.5
click at [414, 404] on p "Hi! We’d like to go with [DATE], just need to talk to our pastor [DATE] to make…" at bounding box center [650, 395] width 737 height 18
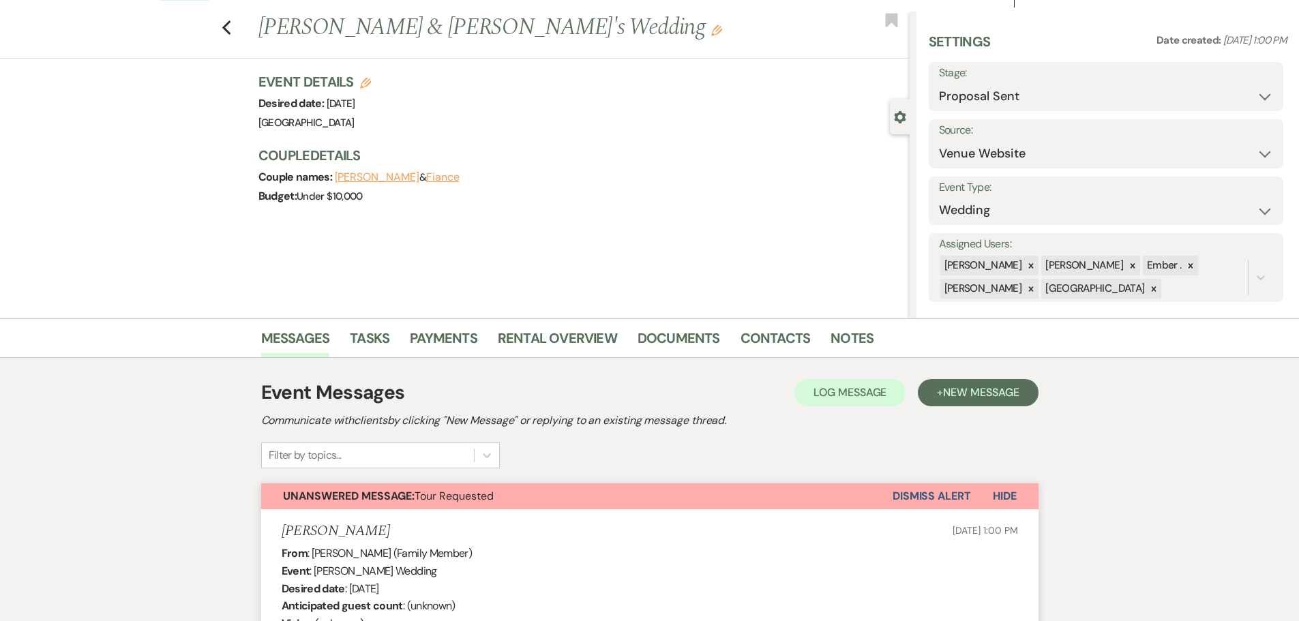
scroll to position [0, 0]
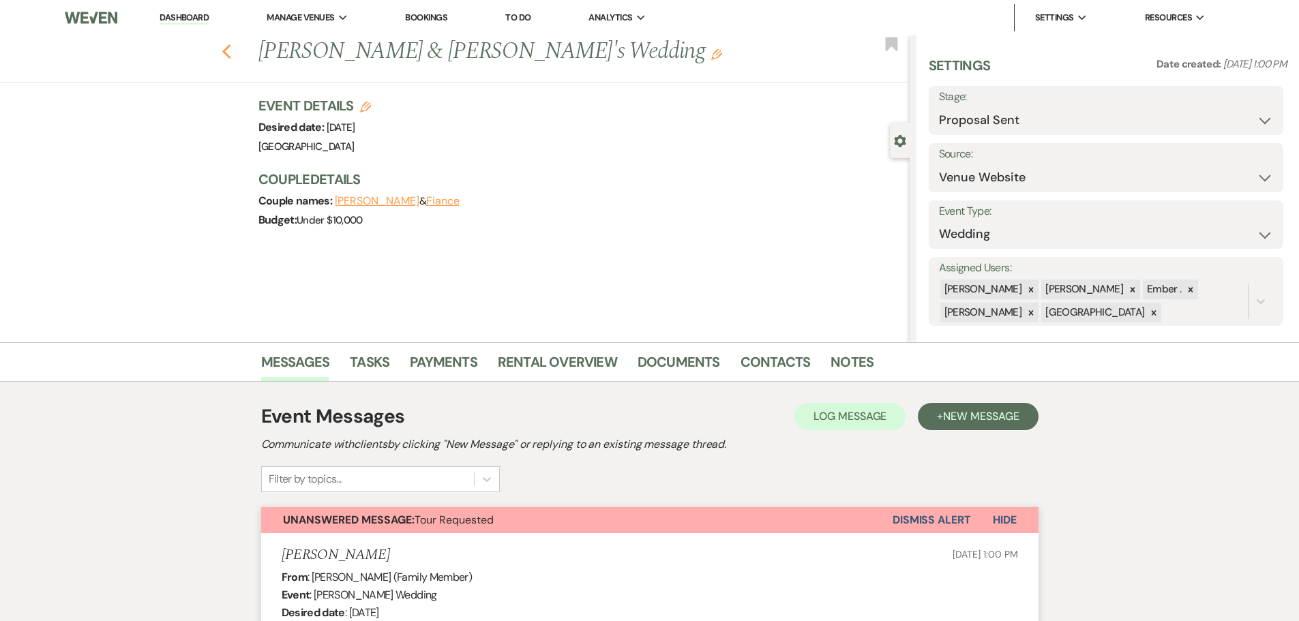
click at [231, 54] on use "button" at bounding box center [226, 51] width 9 height 15
select select "6"
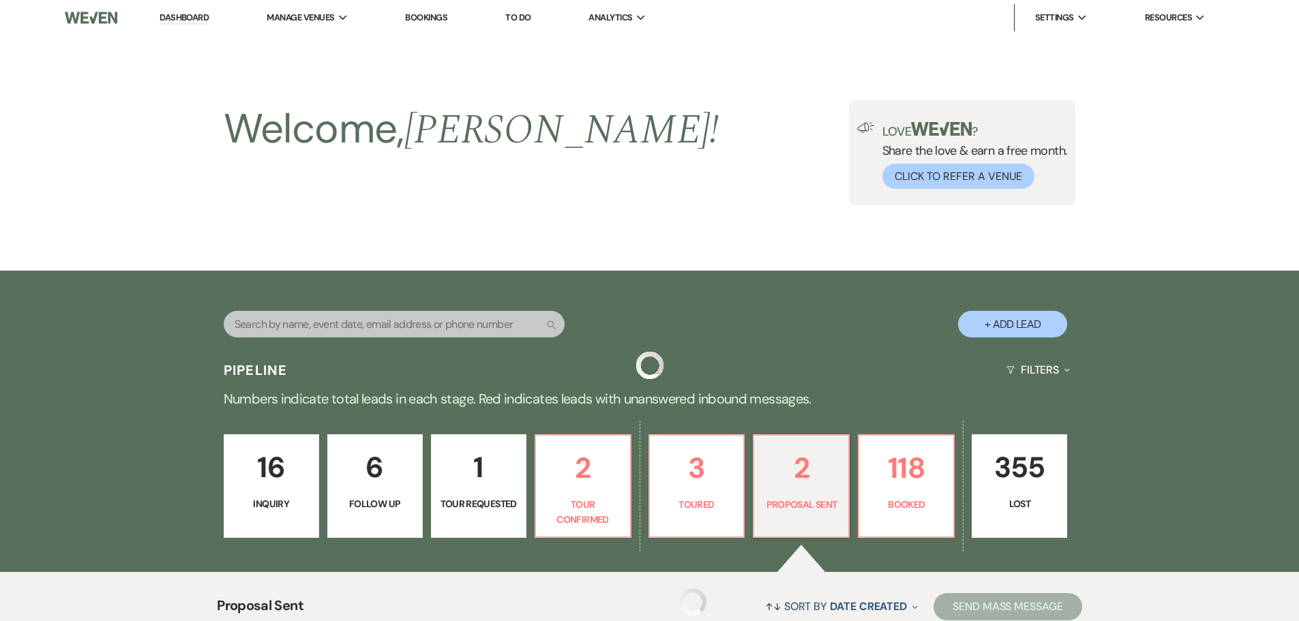
scroll to position [373, 0]
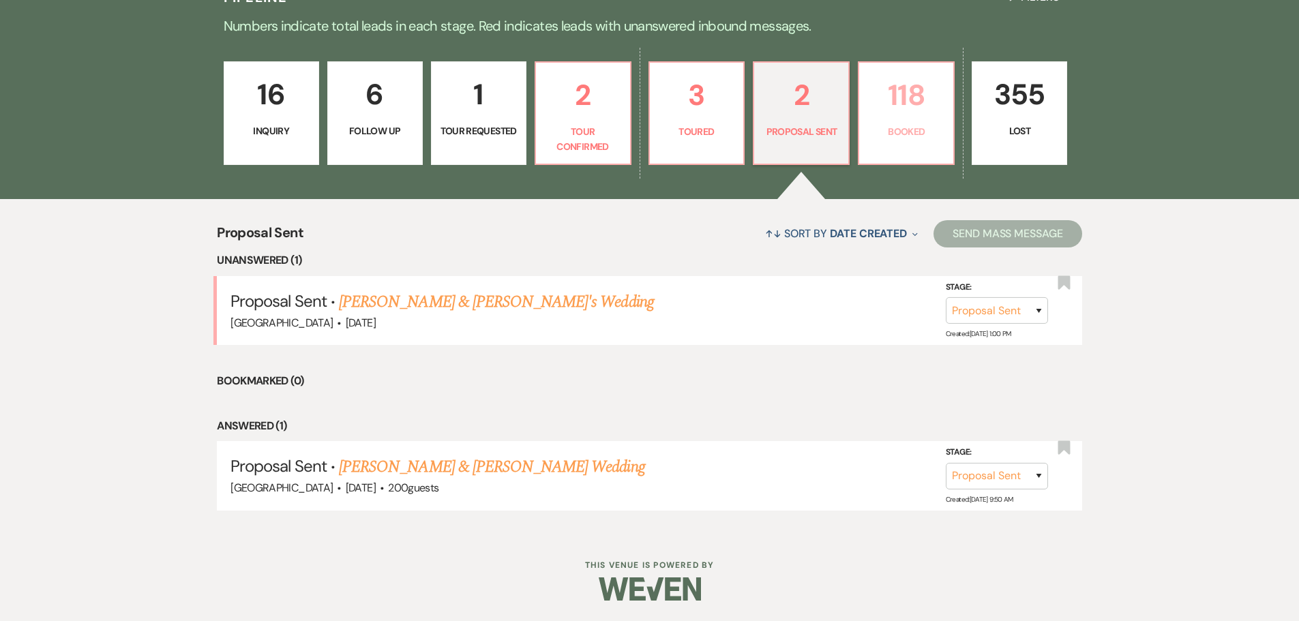
click at [911, 113] on p "118" at bounding box center [907, 95] width 78 height 46
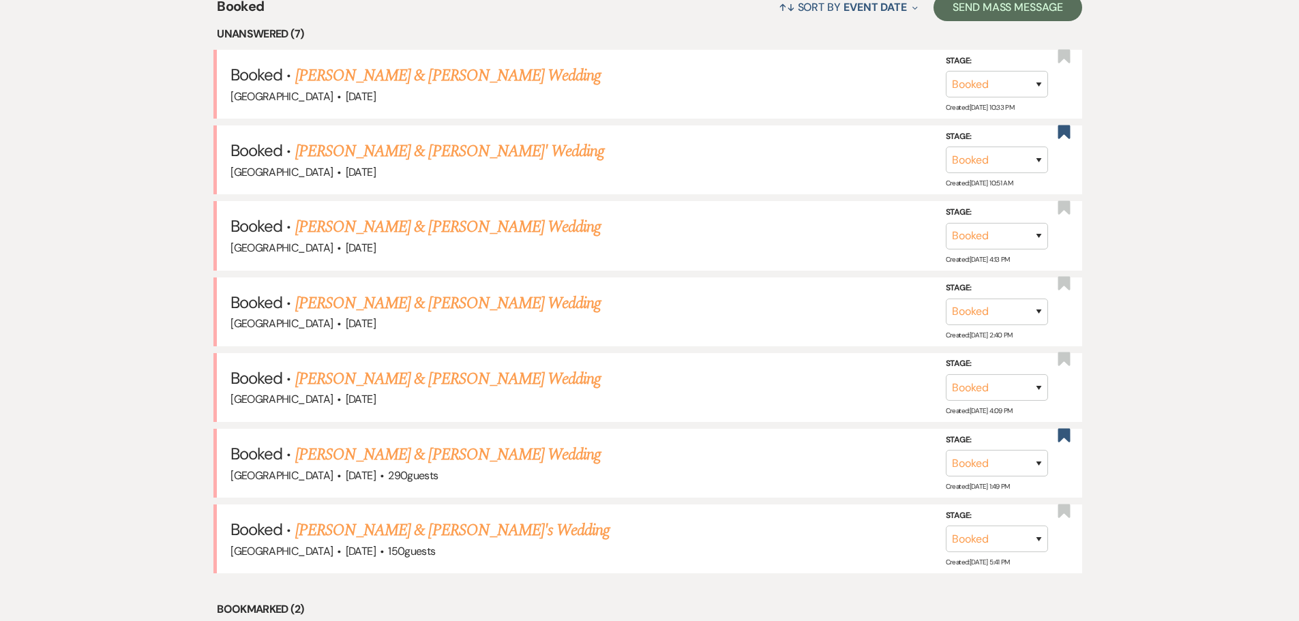
scroll to position [578, 0]
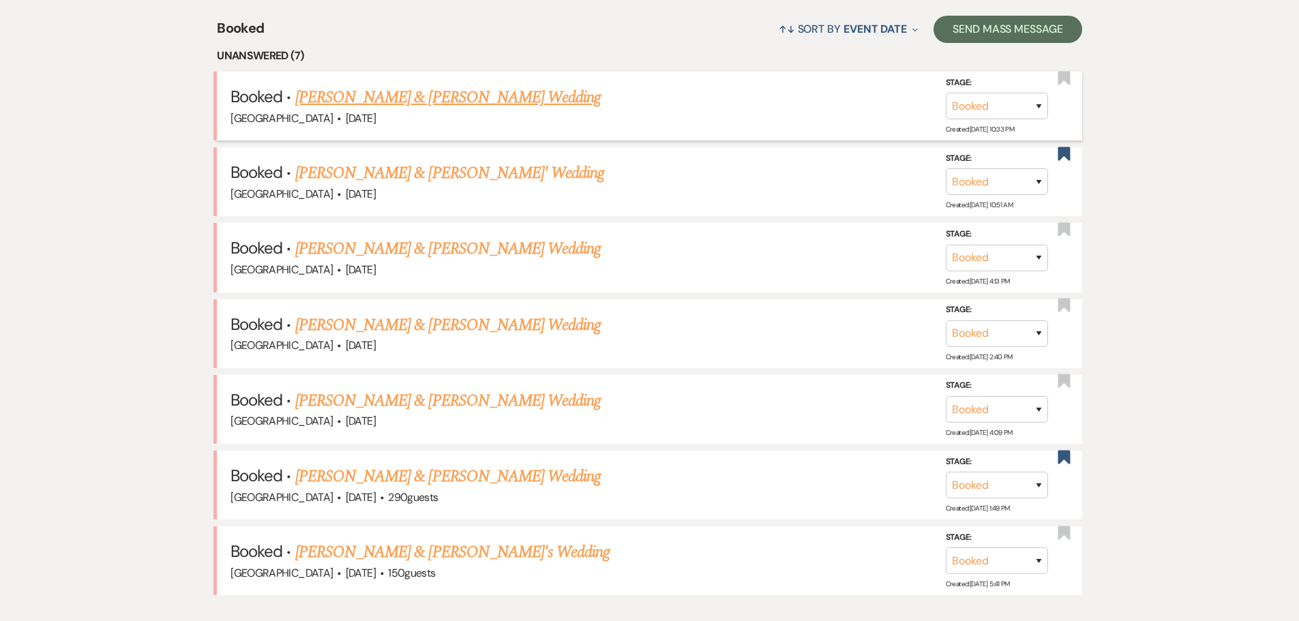
drag, startPoint x: 341, startPoint y: 123, endPoint x: 417, endPoint y: 121, distance: 76.4
click at [417, 121] on div "[GEOGRAPHIC_DATA] · [DATE]" at bounding box center [650, 119] width 838 height 18
click at [402, 119] on div "[GEOGRAPHIC_DATA] · [DATE]" at bounding box center [650, 119] width 838 height 18
click at [455, 96] on link "[PERSON_NAME] & [PERSON_NAME] Wedding" at bounding box center [448, 97] width 306 height 25
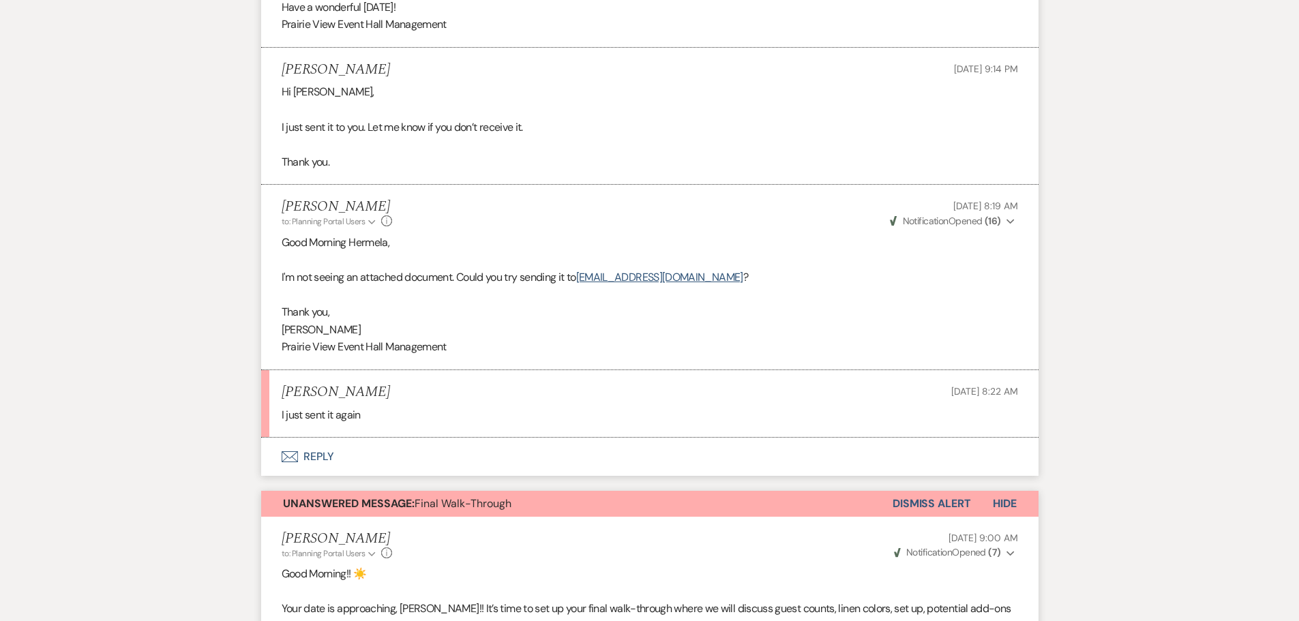
scroll to position [1159, 0]
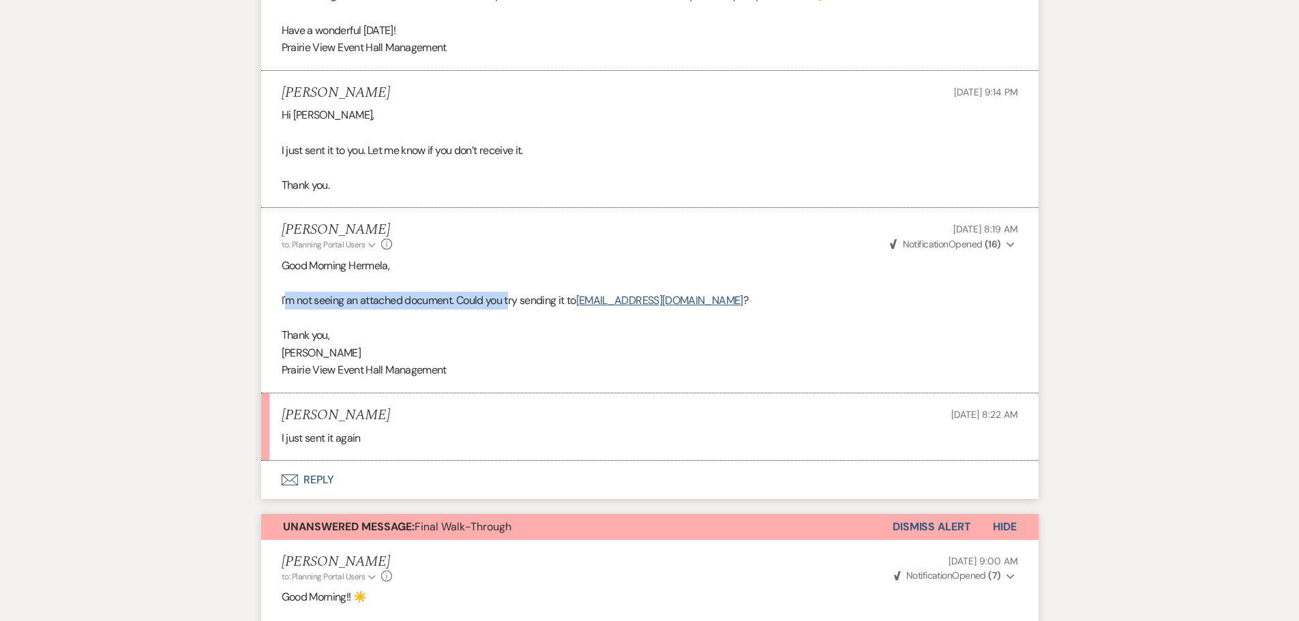
drag, startPoint x: 289, startPoint y: 296, endPoint x: 512, endPoint y: 302, distance: 222.4
click at [512, 302] on p "I'm not seeing an attached document. Could you try sending it to [EMAIL_ADDRESS…" at bounding box center [650, 301] width 737 height 18
drag, startPoint x: 282, startPoint y: 436, endPoint x: 374, endPoint y: 437, distance: 91.4
click at [374, 437] on div "I just sent it again" at bounding box center [650, 439] width 737 height 18
drag, startPoint x: 577, startPoint y: 301, endPoint x: 758, endPoint y: 294, distance: 181.5
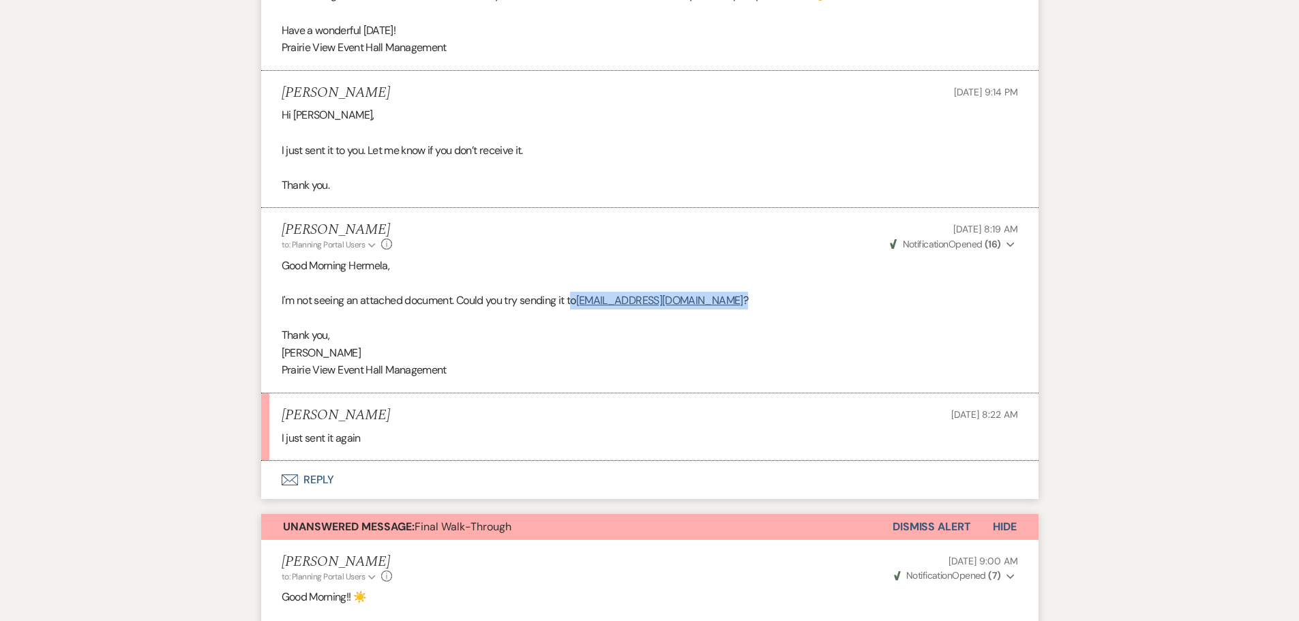
click at [758, 294] on p "I'm not seeing an attached document. Could you try sending it to [EMAIL_ADDRESS…" at bounding box center [650, 301] width 737 height 18
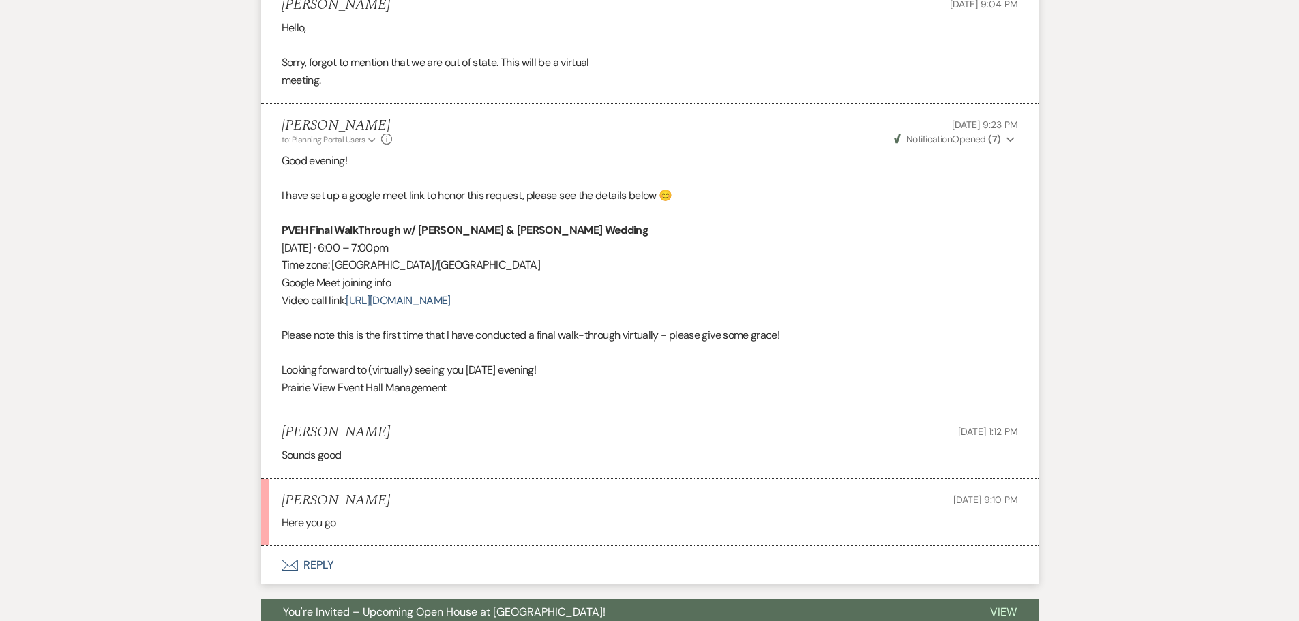
scroll to position [2524, 0]
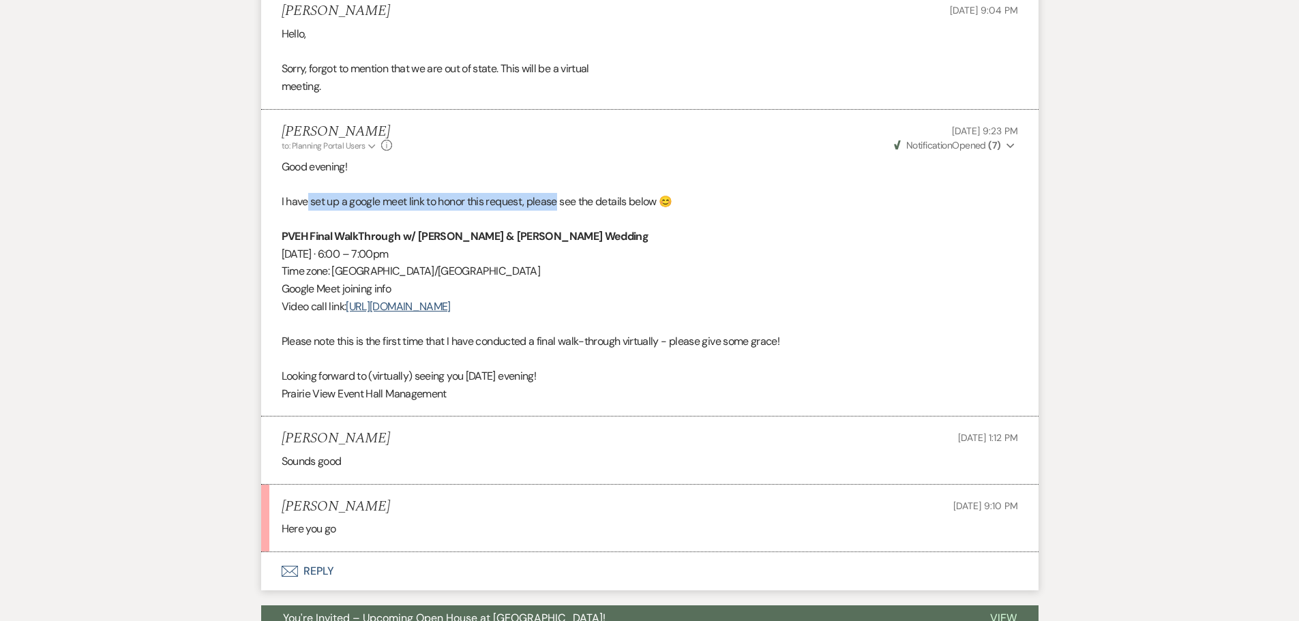
drag, startPoint x: 306, startPoint y: 203, endPoint x: 559, endPoint y: 199, distance: 252.4
click at [559, 199] on p "I have set up a google meet link to honor this request, please see the details …" at bounding box center [650, 202] width 737 height 18
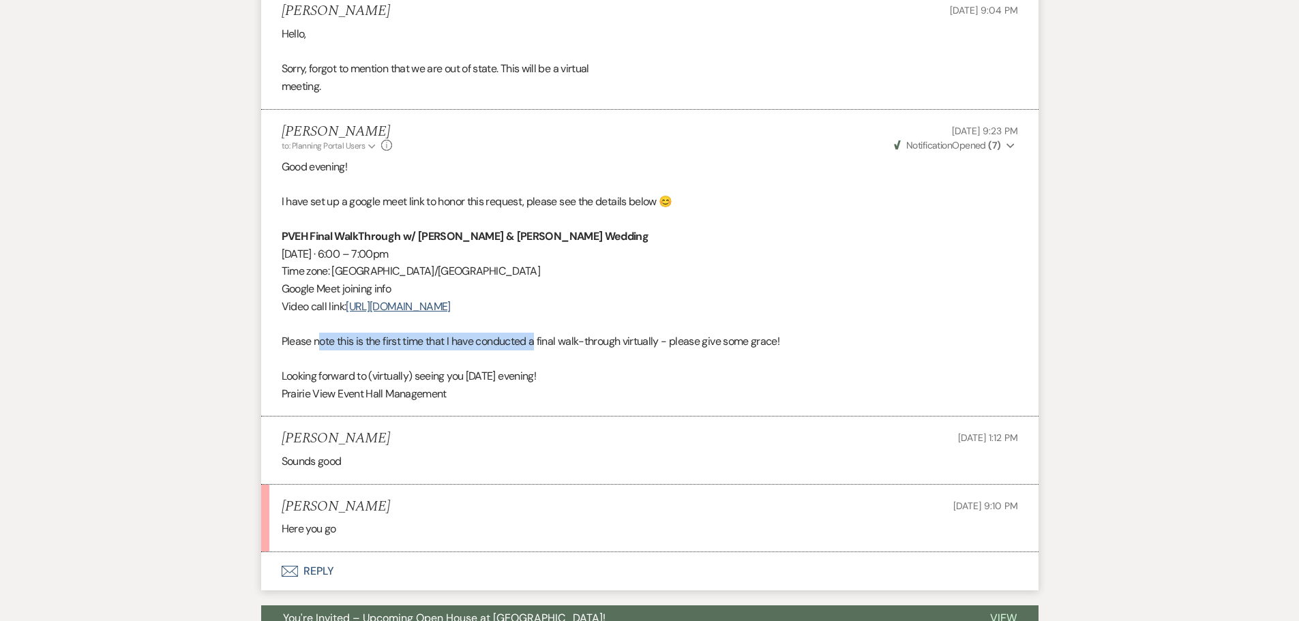
drag, startPoint x: 320, startPoint y: 346, endPoint x: 539, endPoint y: 342, distance: 219.0
click at [539, 342] on p "Please note this is the first time that I have conducted a final walk-through v…" at bounding box center [650, 342] width 737 height 18
click at [297, 466] on div "Sounds good" at bounding box center [650, 462] width 737 height 18
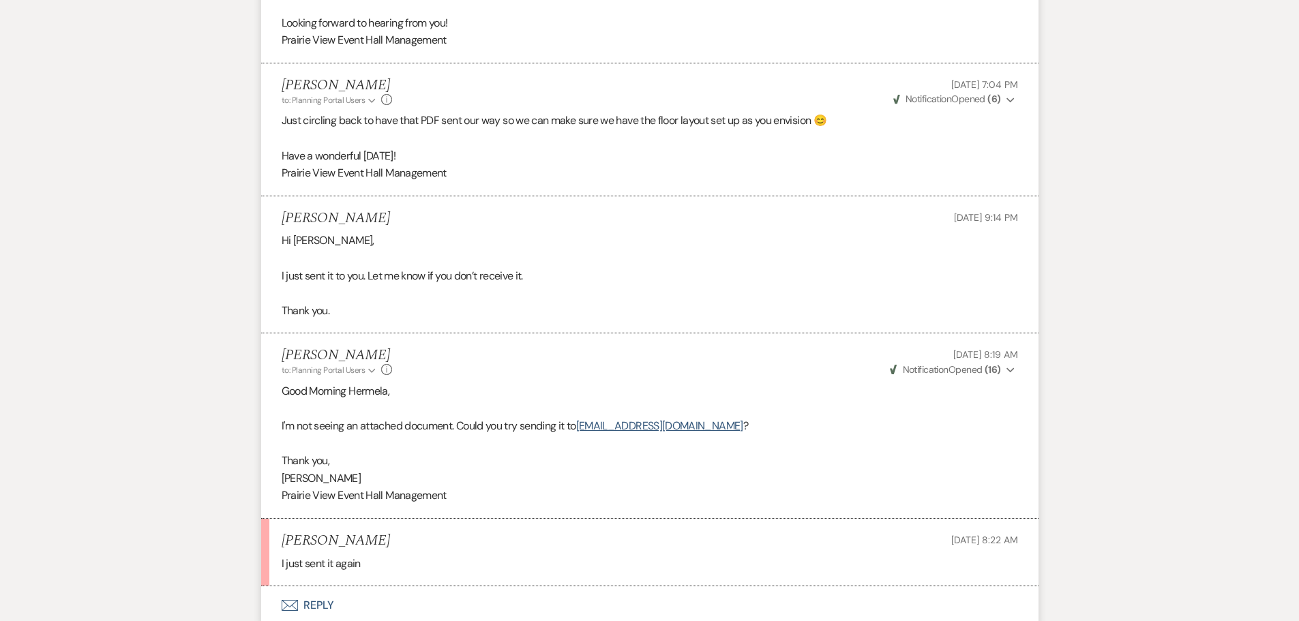
scroll to position [1023, 0]
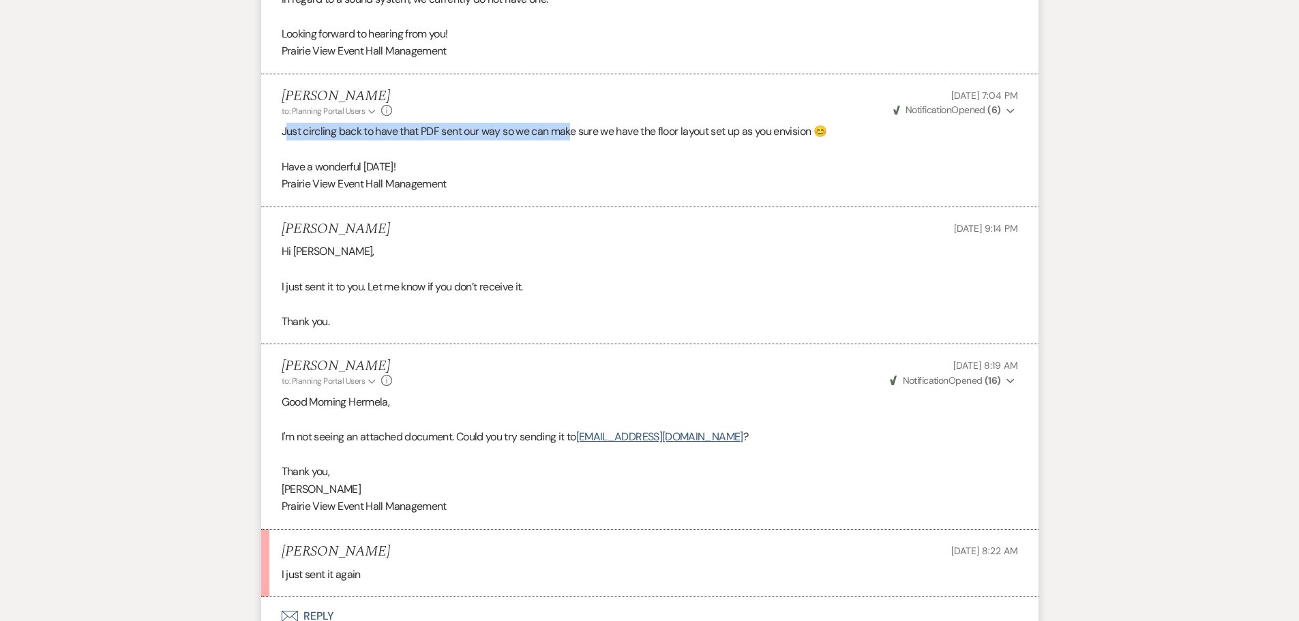
drag, startPoint x: 284, startPoint y: 132, endPoint x: 572, endPoint y: 133, distance: 287.1
click at [572, 133] on p "Just circling back to have that PDF sent our way so we can make sure we have th…" at bounding box center [650, 132] width 737 height 18
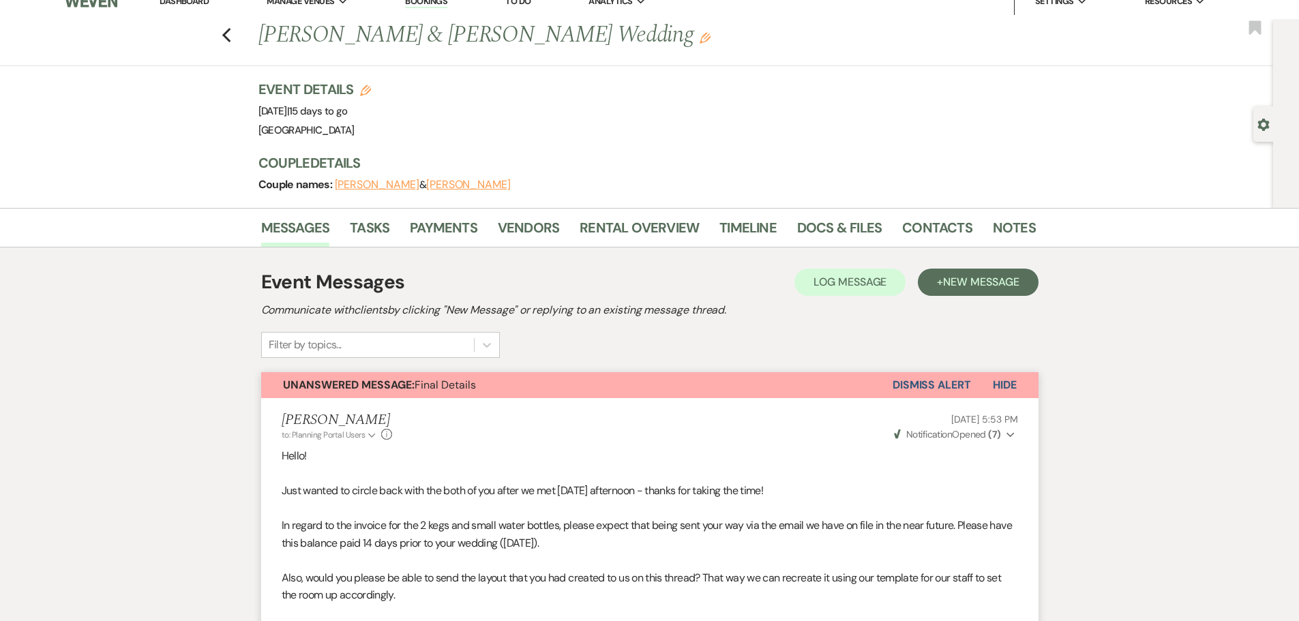
scroll to position [0, 0]
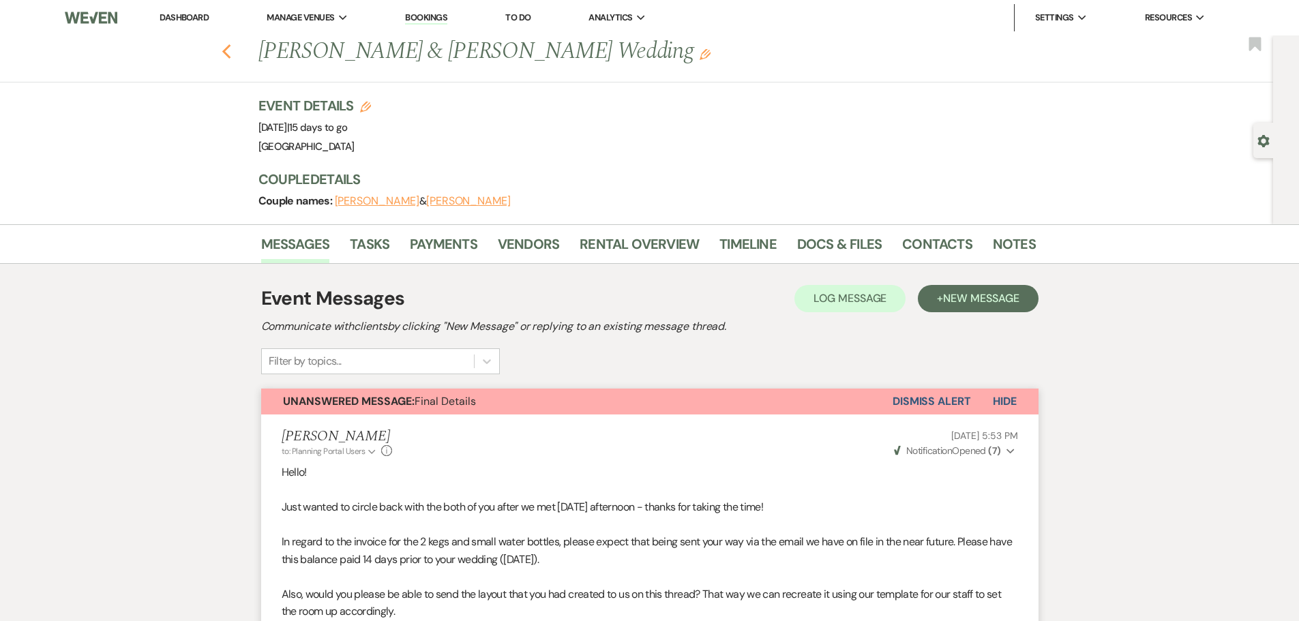
click at [228, 47] on icon "Previous" at bounding box center [227, 52] width 10 height 16
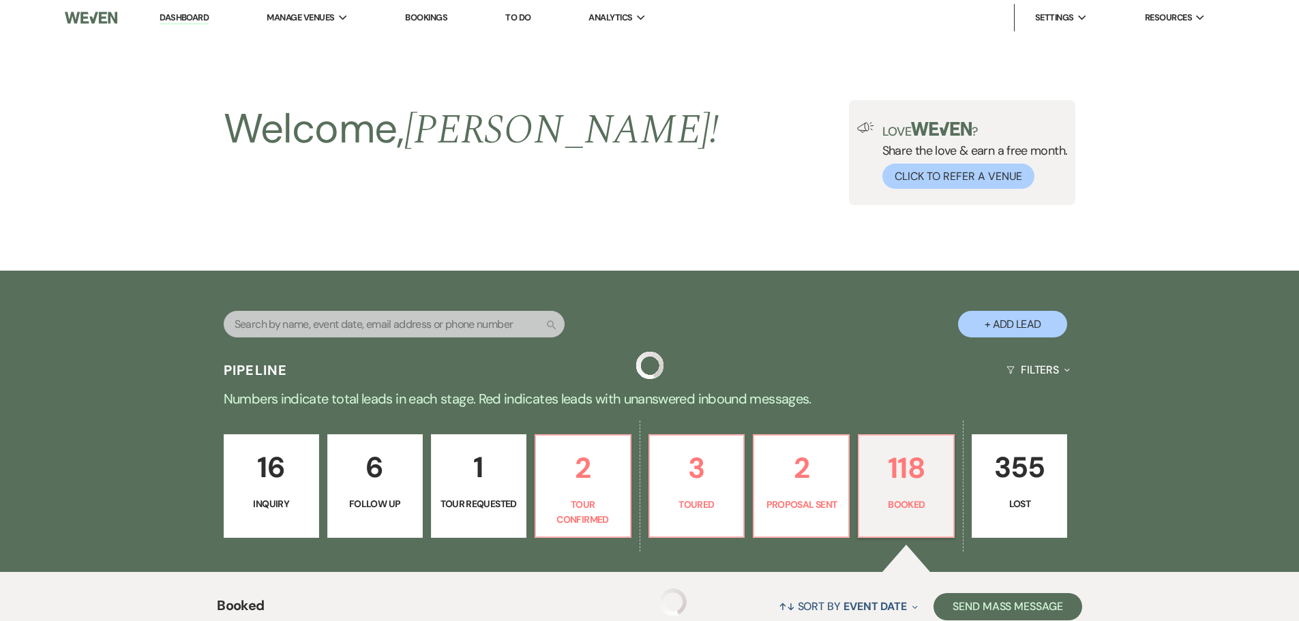
scroll to position [578, 0]
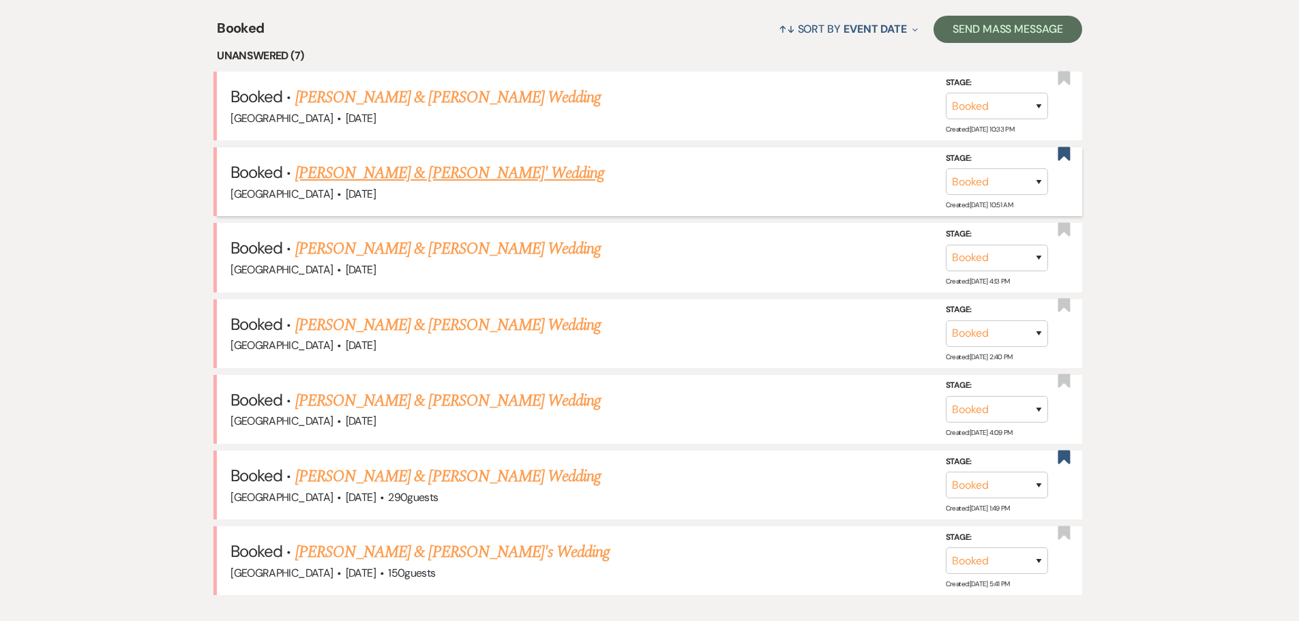
click at [437, 173] on link "[PERSON_NAME] & [PERSON_NAME]' Wedding" at bounding box center [450, 173] width 310 height 25
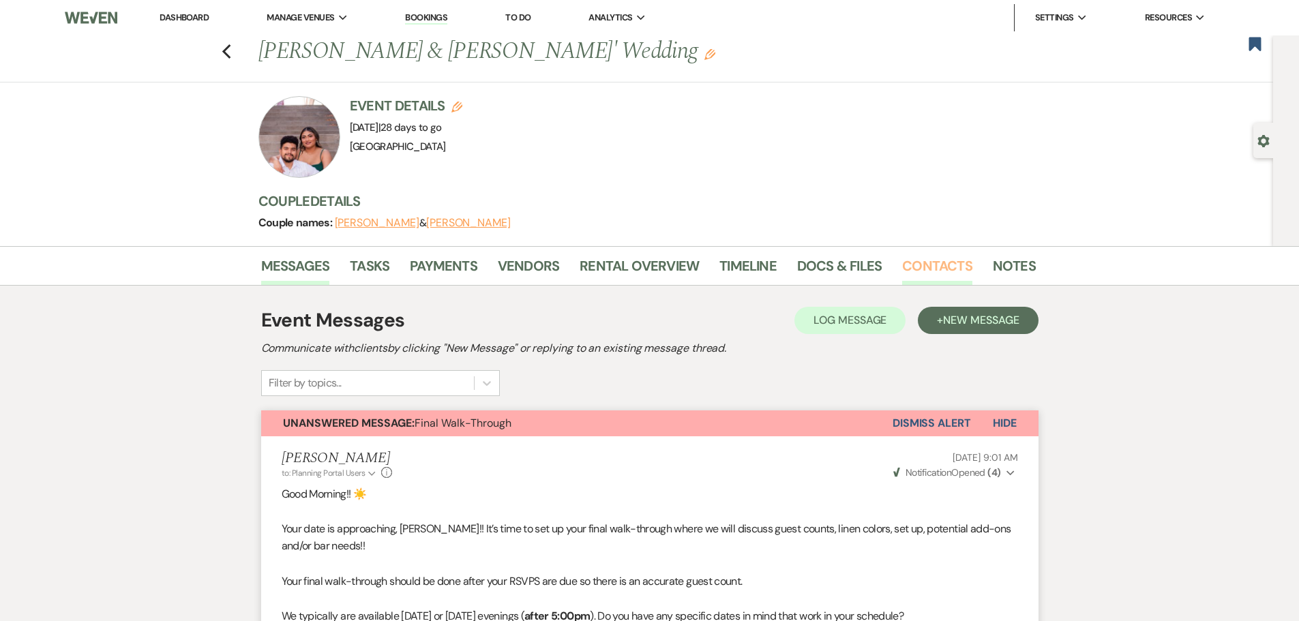
click at [943, 261] on link "Contacts" at bounding box center [937, 270] width 70 height 30
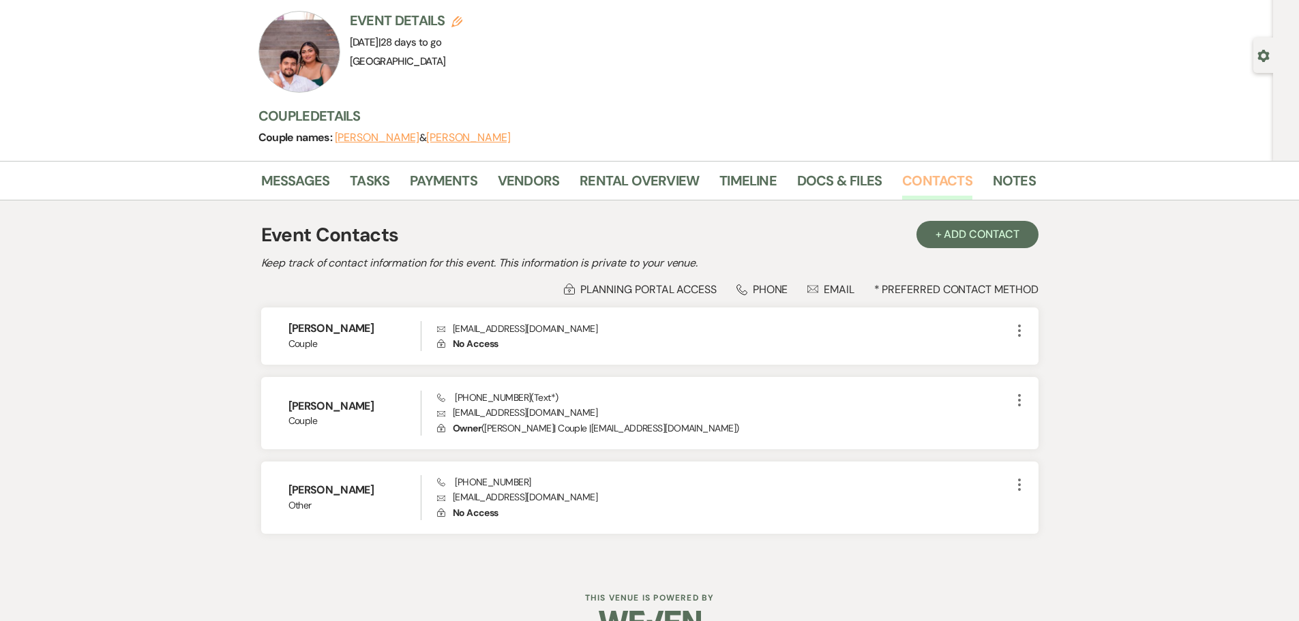
scroll to position [119, 0]
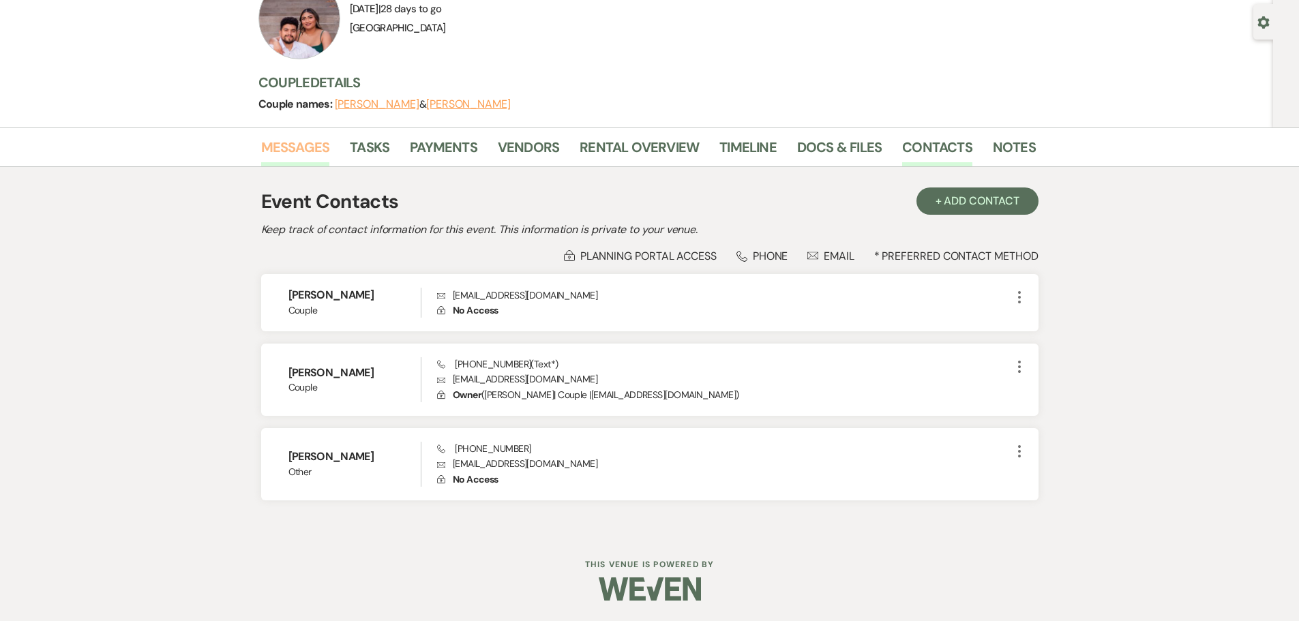
click at [302, 147] on link "Messages" at bounding box center [295, 151] width 69 height 30
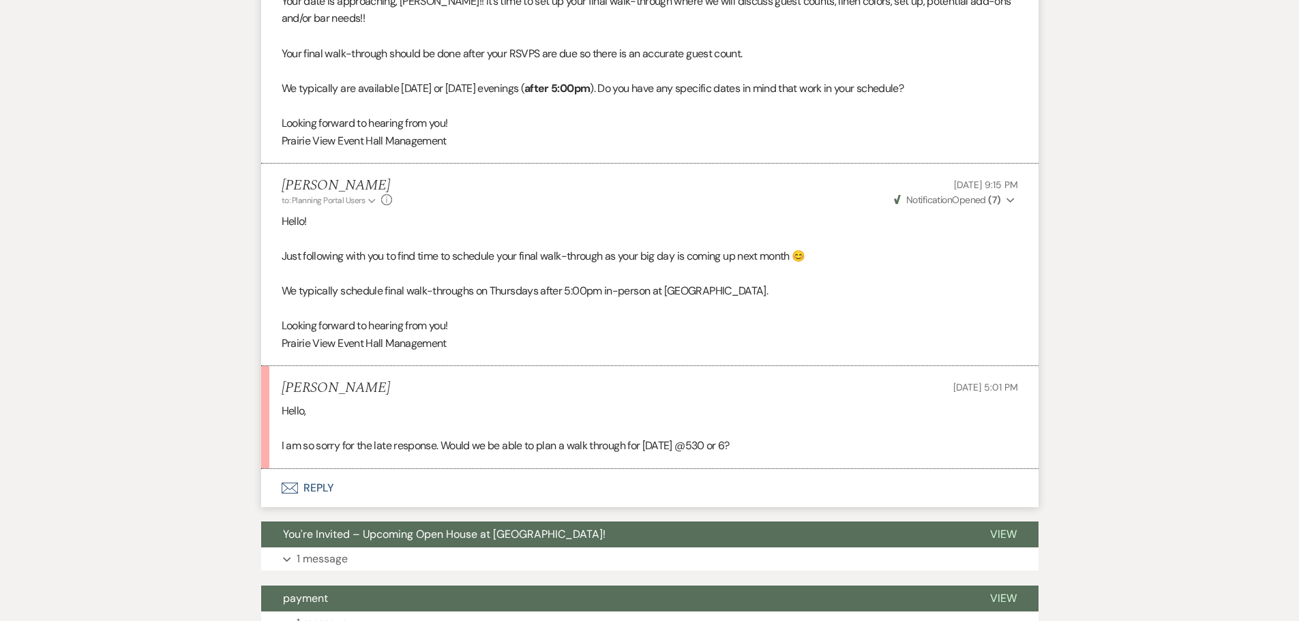
scroll to position [460, 0]
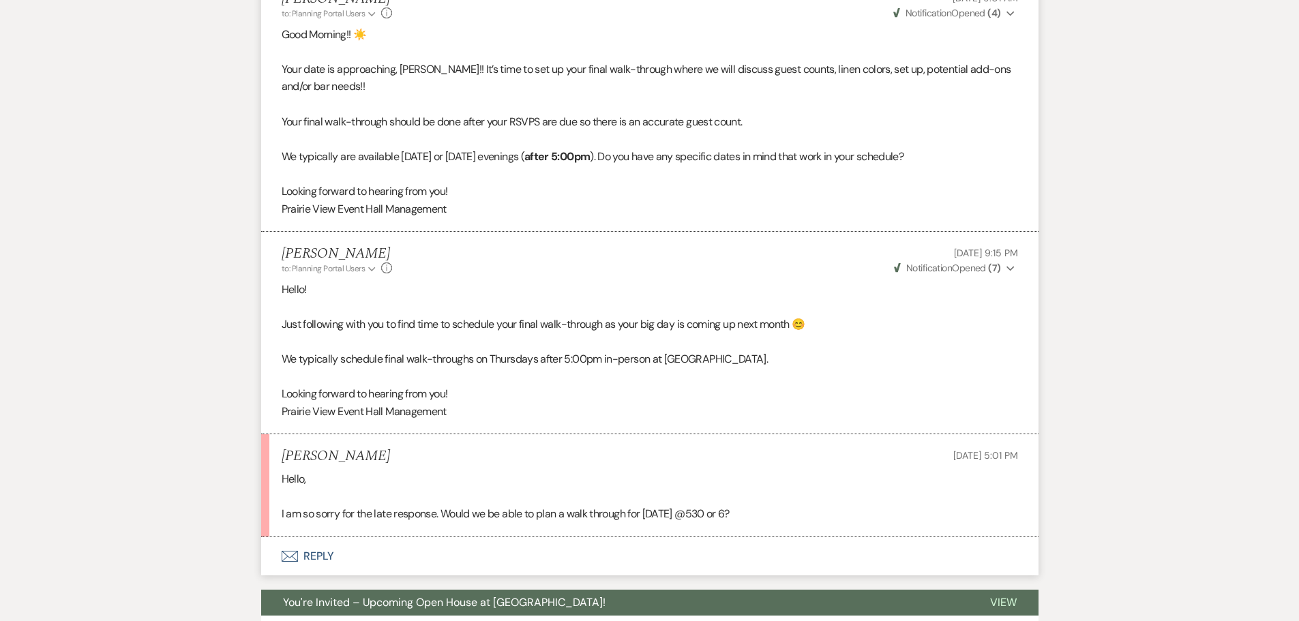
drag, startPoint x: 287, startPoint y: 515, endPoint x: 766, endPoint y: 519, distance: 478.8
click at [766, 519] on p "I am so sorry for the late response. Would we be able to plan a walk through fo…" at bounding box center [650, 514] width 737 height 18
click at [608, 520] on p "I am so sorry for the late response. Would we be able to plan a walk through fo…" at bounding box center [650, 514] width 737 height 18
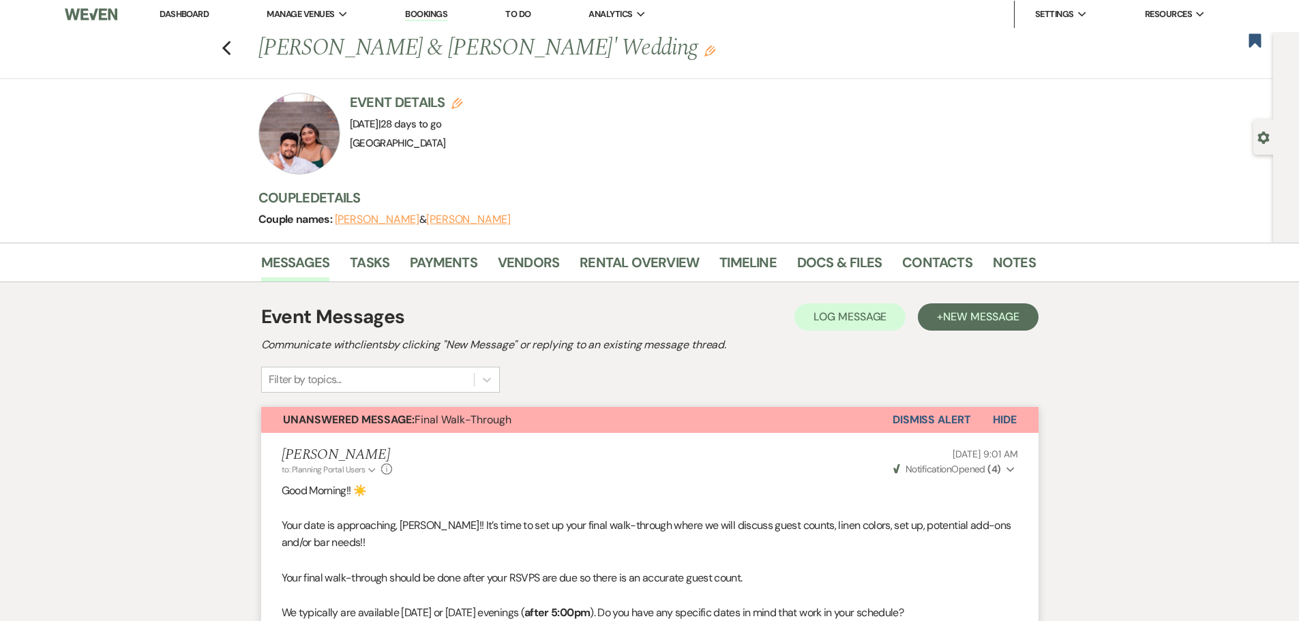
scroll to position [0, 0]
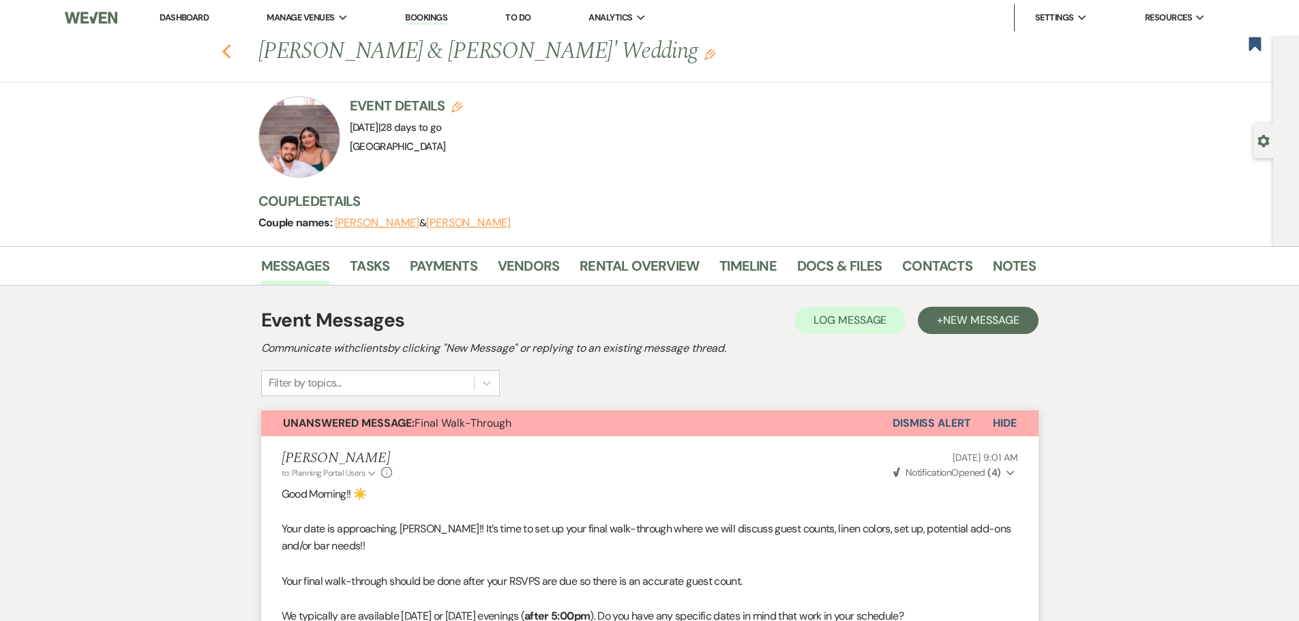
click at [228, 48] on icon "Previous" at bounding box center [227, 52] width 10 height 16
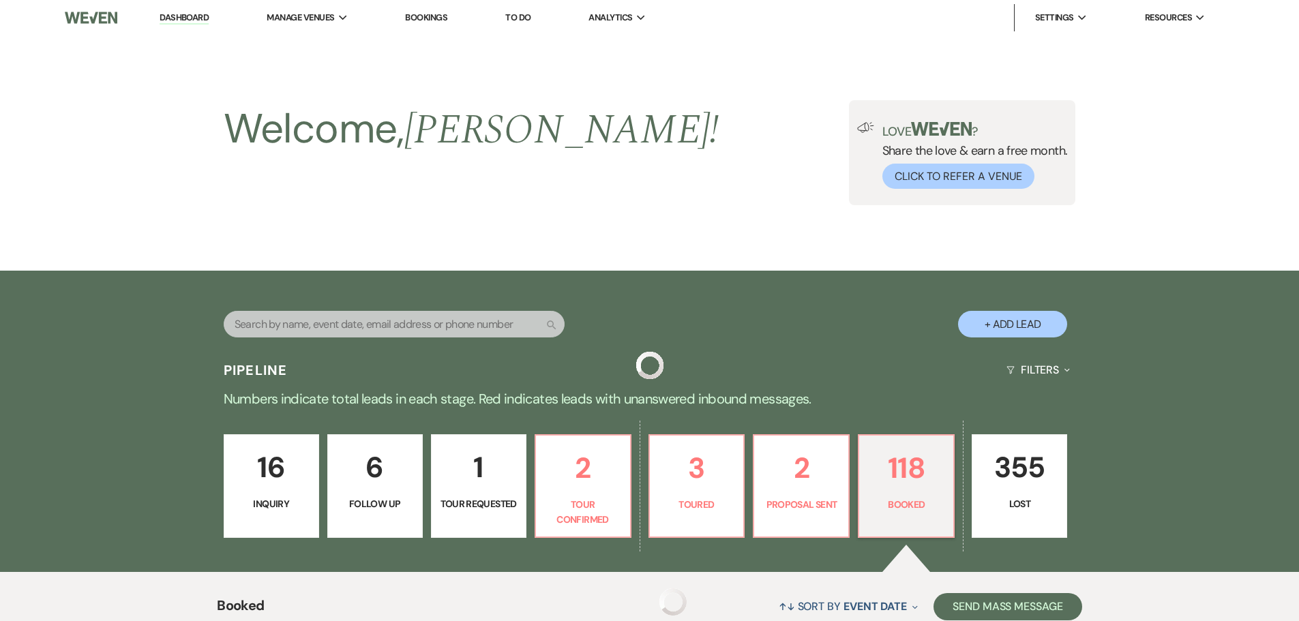
scroll to position [578, 0]
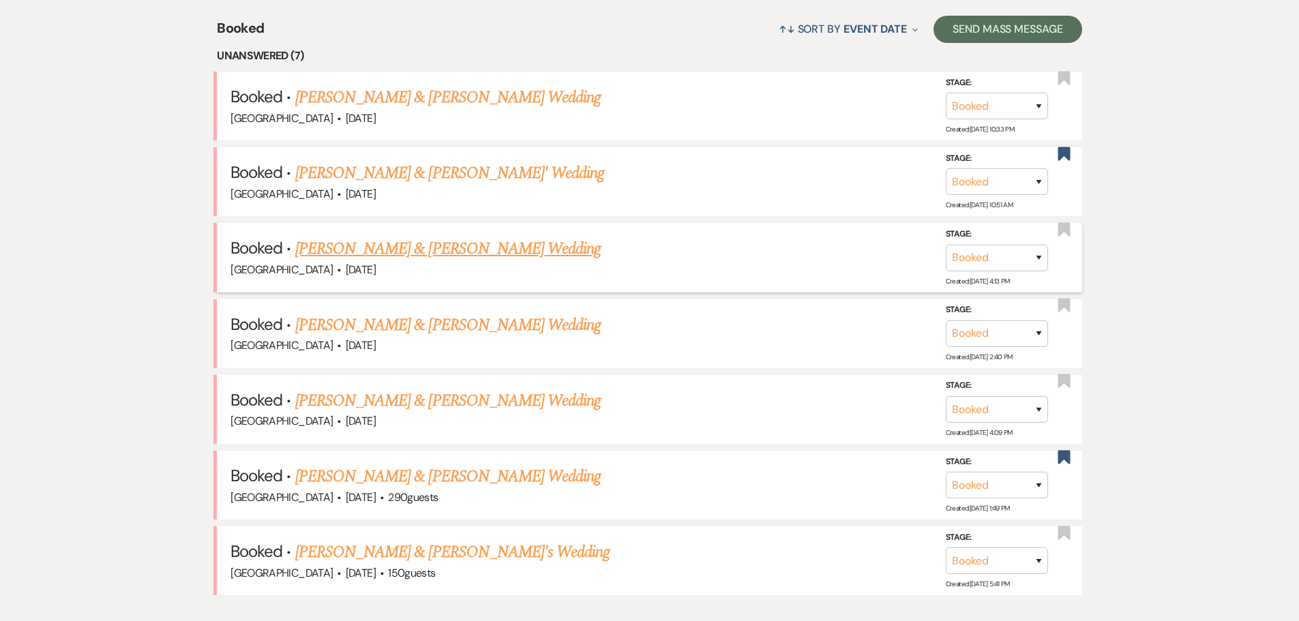
click at [442, 248] on link "[PERSON_NAME] & [PERSON_NAME] Wedding" at bounding box center [448, 249] width 306 height 25
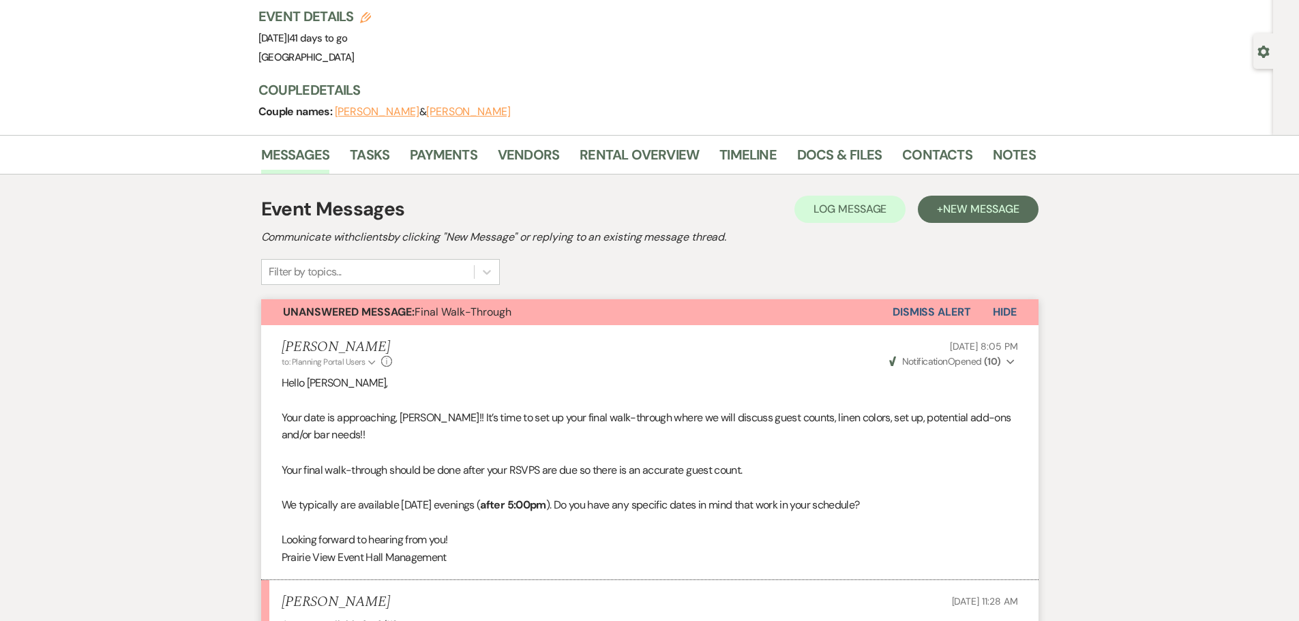
scroll to position [68, 0]
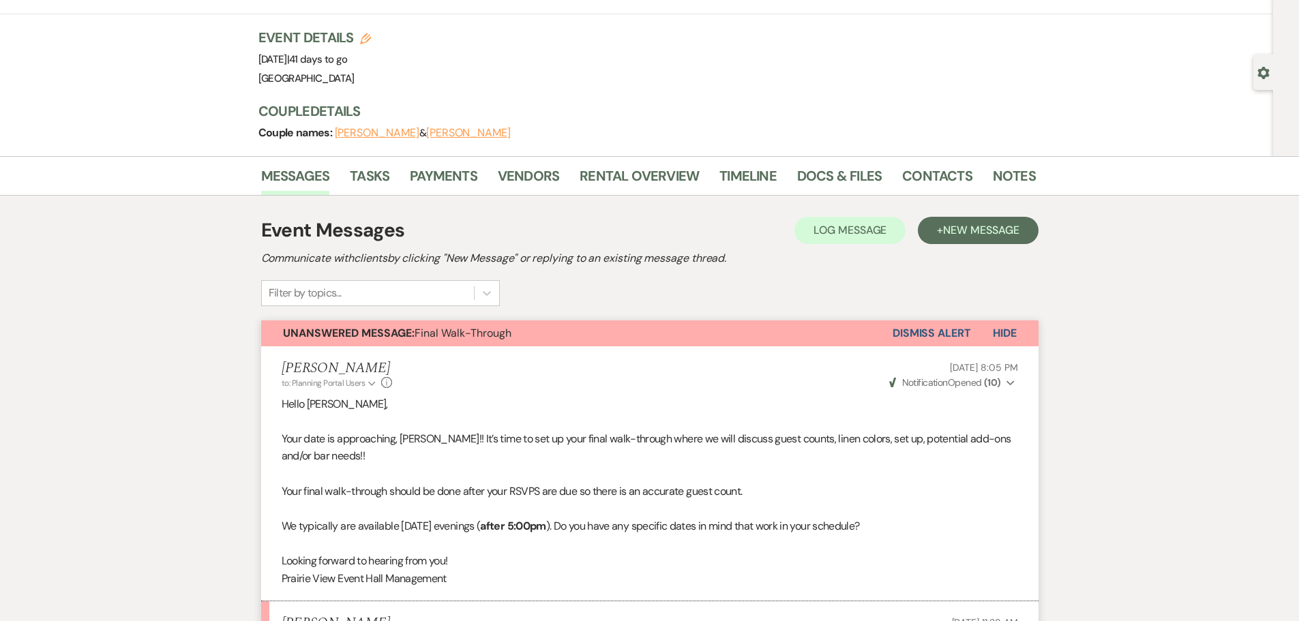
drag, startPoint x: 334, startPoint y: 55, endPoint x: 341, endPoint y: 59, distance: 8.2
click at [341, 59] on span "Event Date: [DATE] | 41 days to go" at bounding box center [302, 60] width 89 height 14
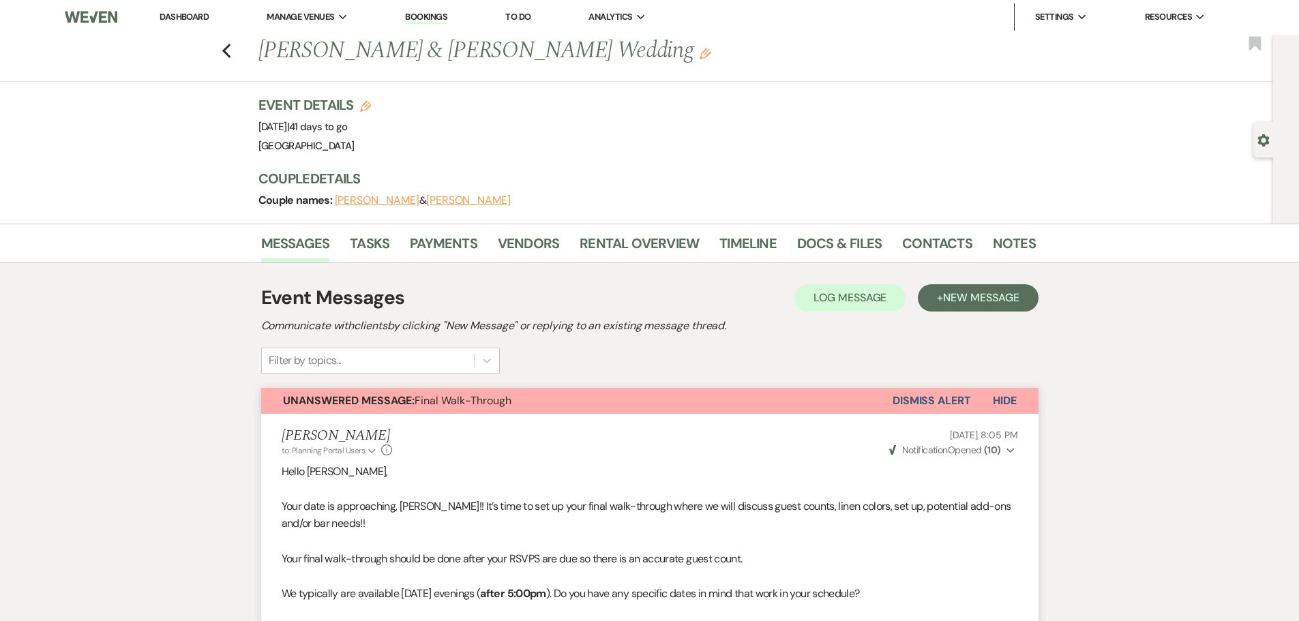
scroll to position [0, 0]
click at [232, 54] on icon "Previous" at bounding box center [227, 52] width 10 height 16
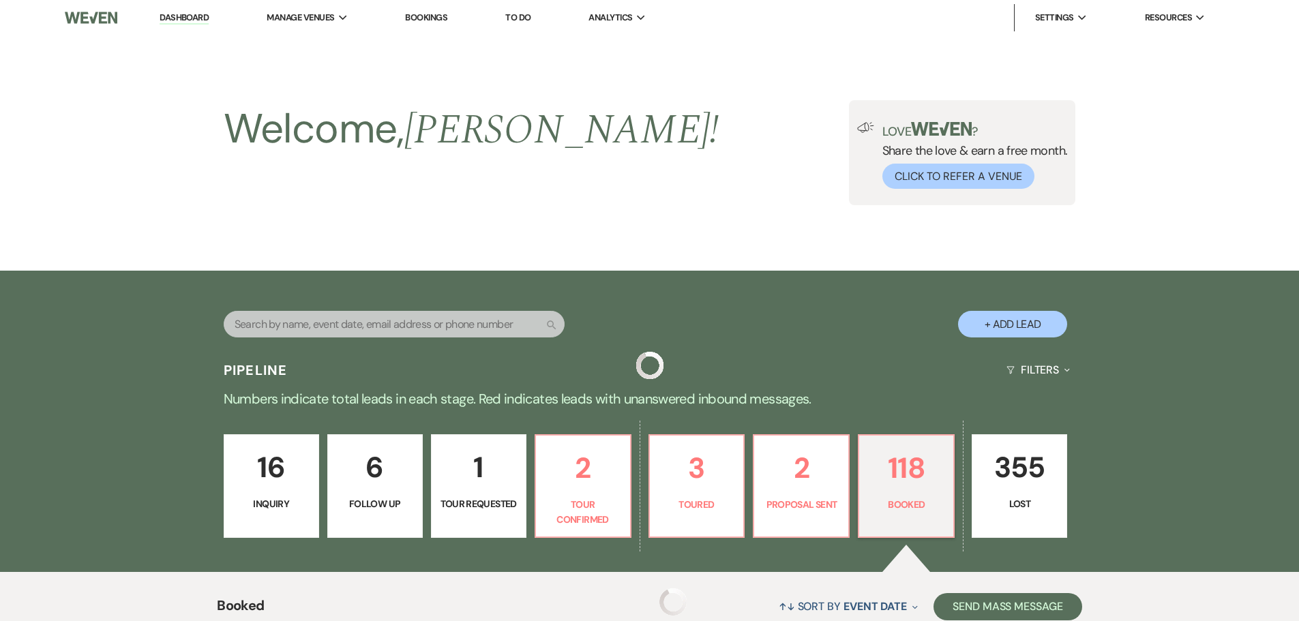
scroll to position [578, 0]
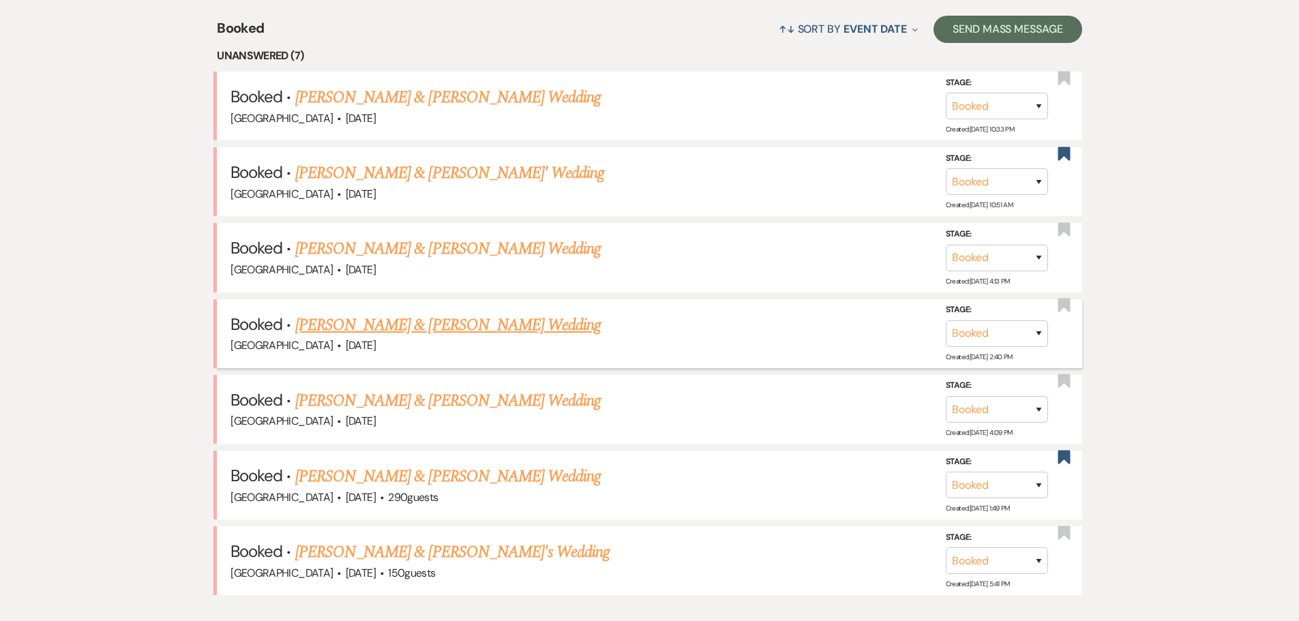
click at [342, 327] on link "[PERSON_NAME] & [PERSON_NAME] Wedding" at bounding box center [448, 325] width 306 height 25
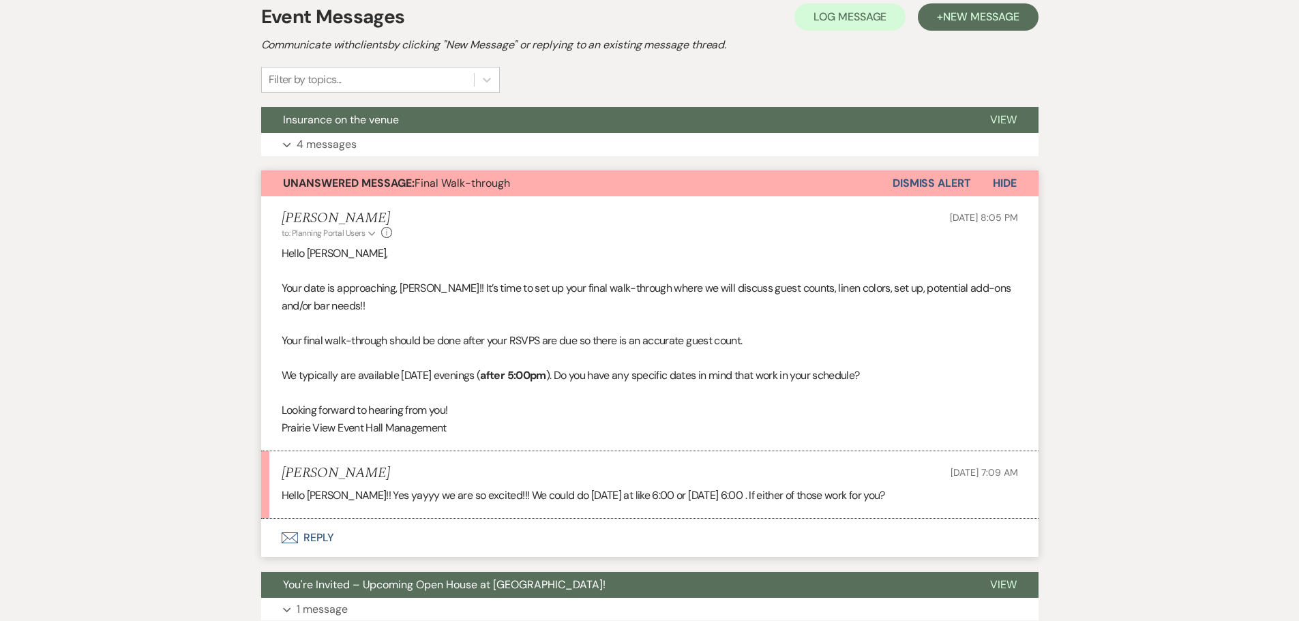
scroll to position [341, 0]
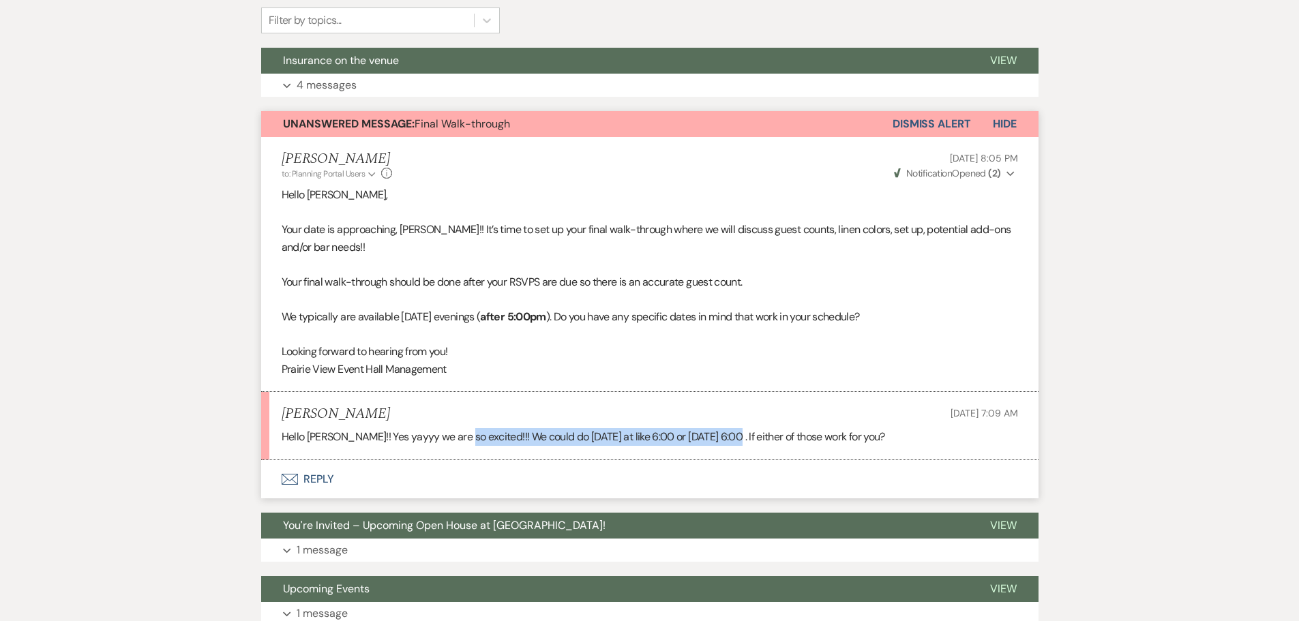
drag, startPoint x: 458, startPoint y: 437, endPoint x: 737, endPoint y: 445, distance: 279.1
click at [737, 445] on p "Hello [PERSON_NAME]!! Yes yayyy we are so excited!!! We could do [DATE] at like…" at bounding box center [650, 437] width 737 height 18
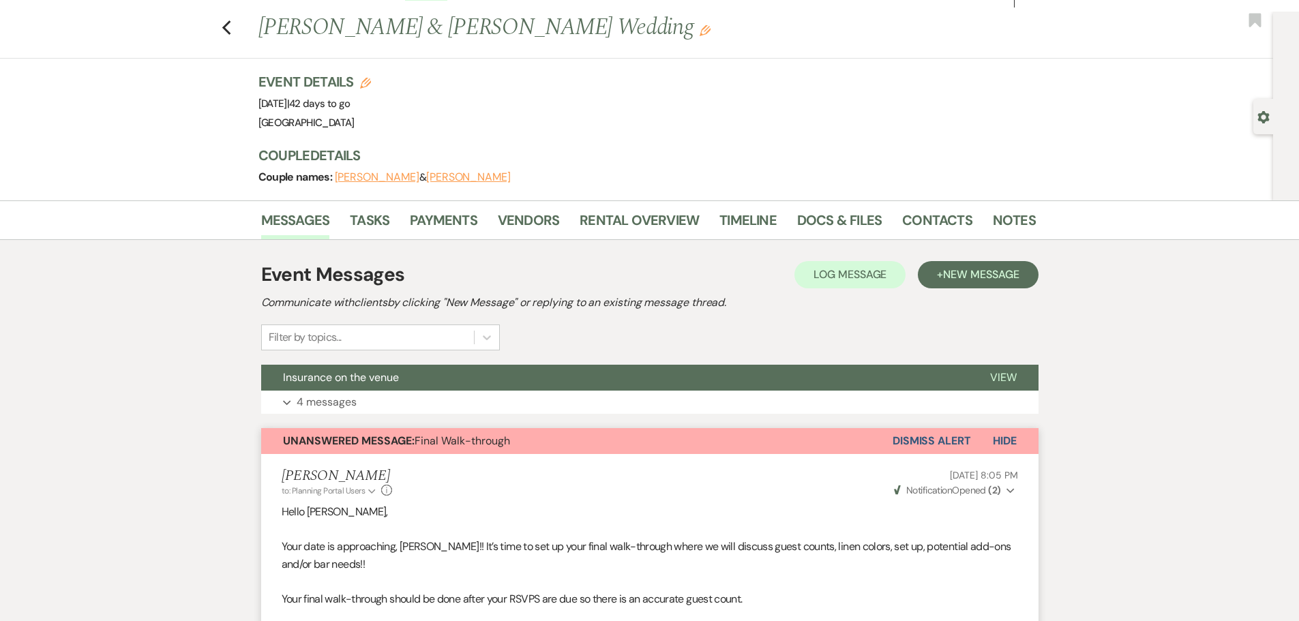
scroll to position [0, 0]
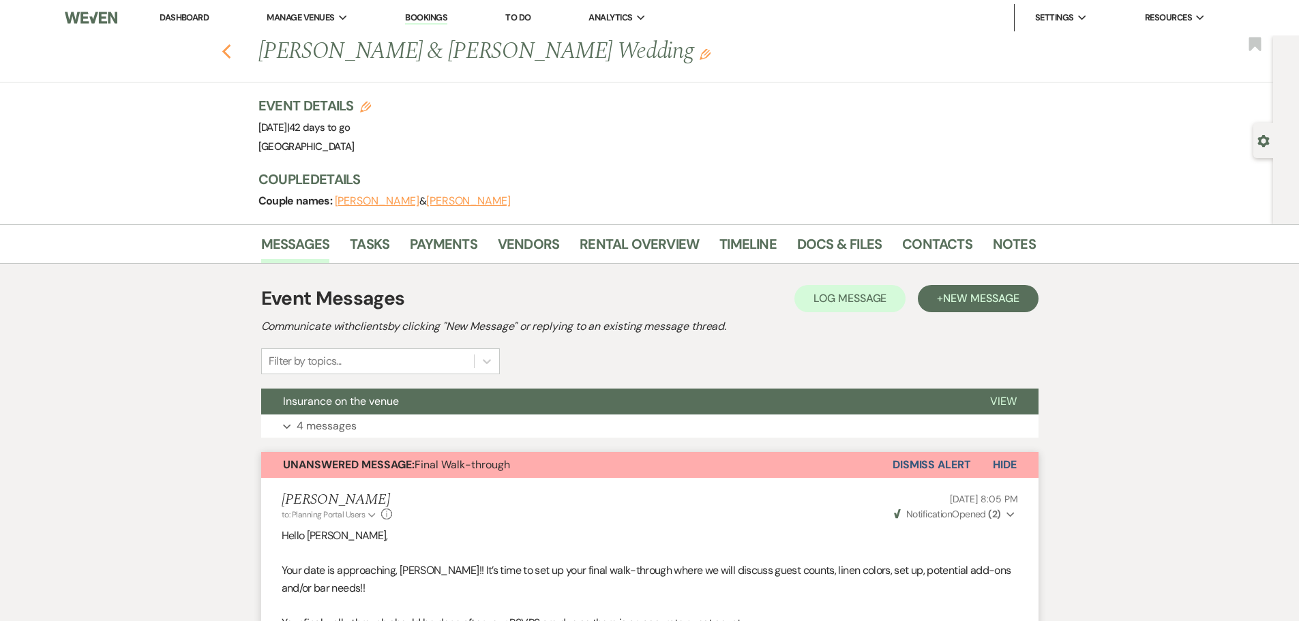
click at [232, 50] on icon "Previous" at bounding box center [227, 52] width 10 height 16
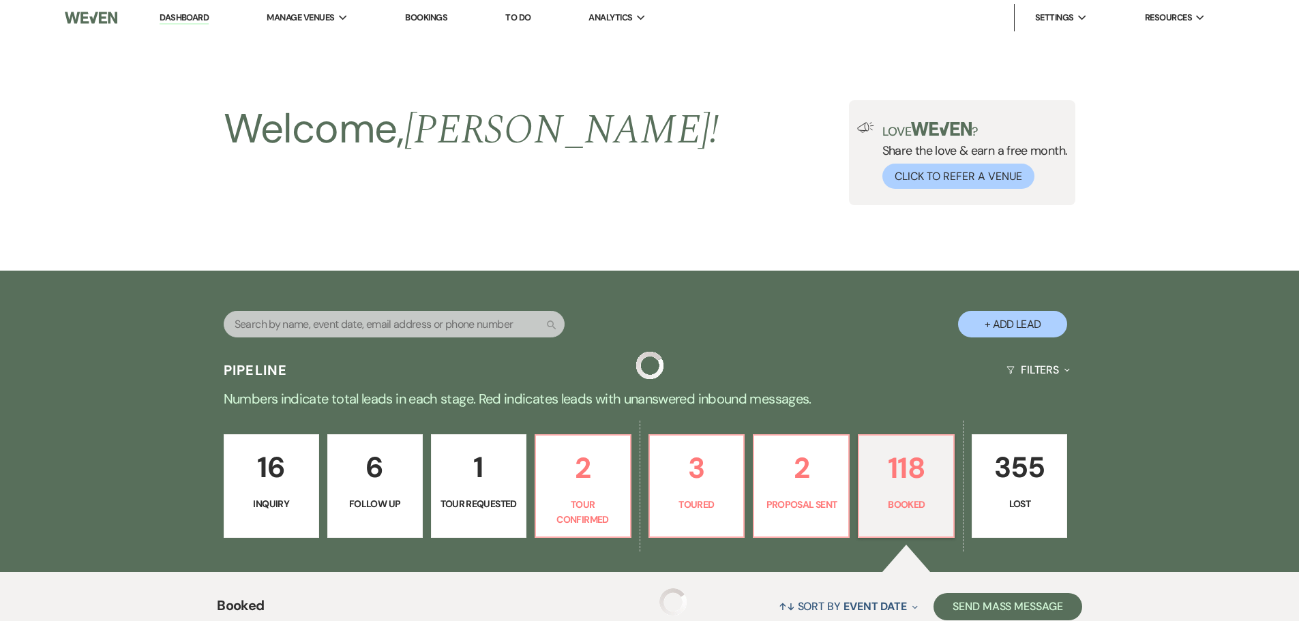
scroll to position [578, 0]
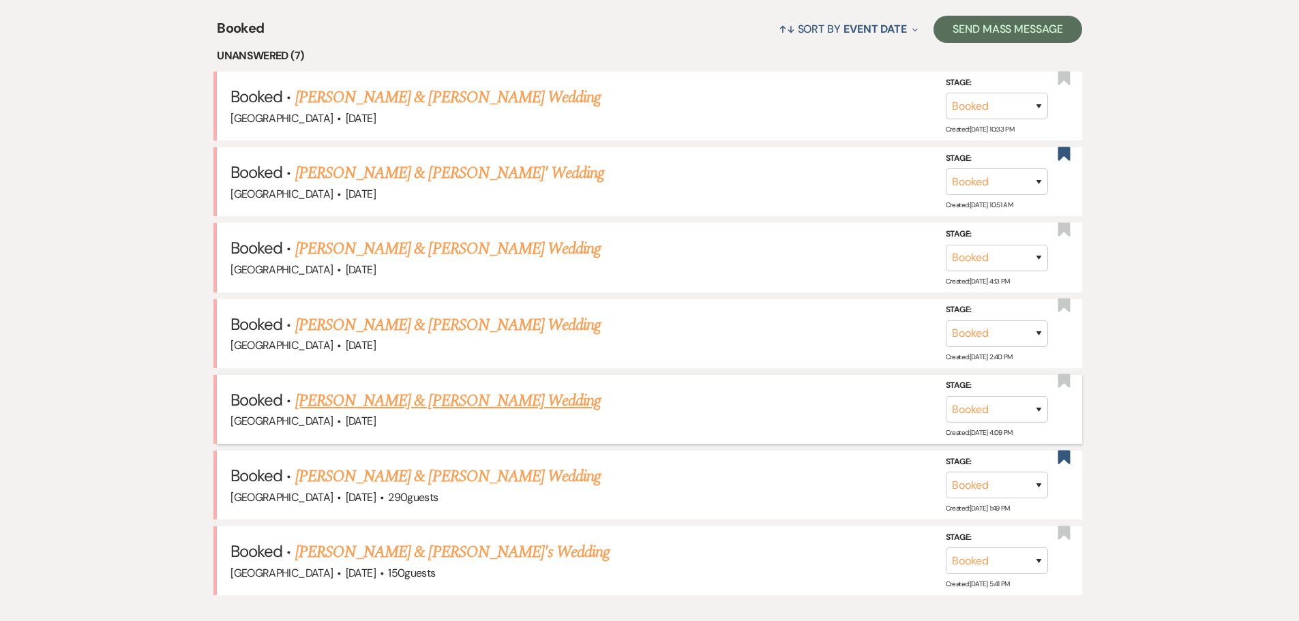
click at [492, 401] on link "[PERSON_NAME] & [PERSON_NAME] Wedding" at bounding box center [448, 401] width 306 height 25
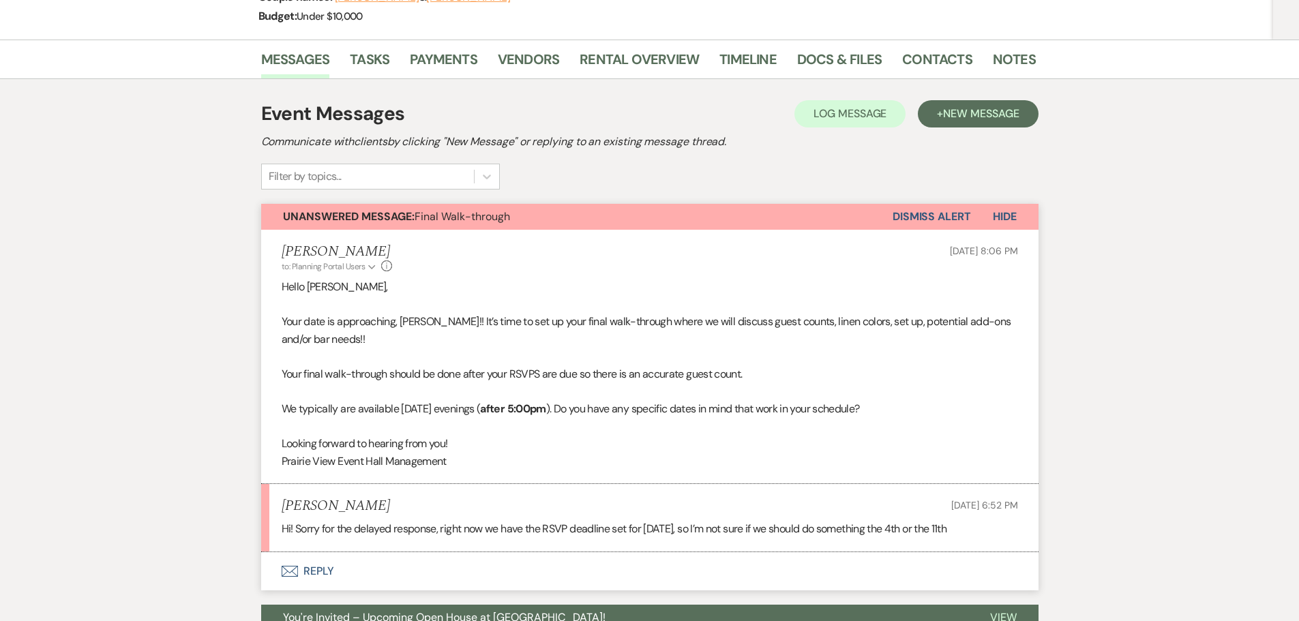
scroll to position [205, 0]
drag, startPoint x: 509, startPoint y: 529, endPoint x: 723, endPoint y: 530, distance: 213.5
click at [723, 530] on p "Hi! Sorry for the delayed response, right now we have the RSVP deadline set for…" at bounding box center [650, 529] width 737 height 18
click at [998, 527] on p "Hi! Sorry for the delayed response, right now we have the RSVP deadline set for…" at bounding box center [650, 529] width 737 height 18
click at [966, 532] on p "Hi! Sorry for the delayed response, right now we have the RSVP deadline set for…" at bounding box center [650, 529] width 737 height 18
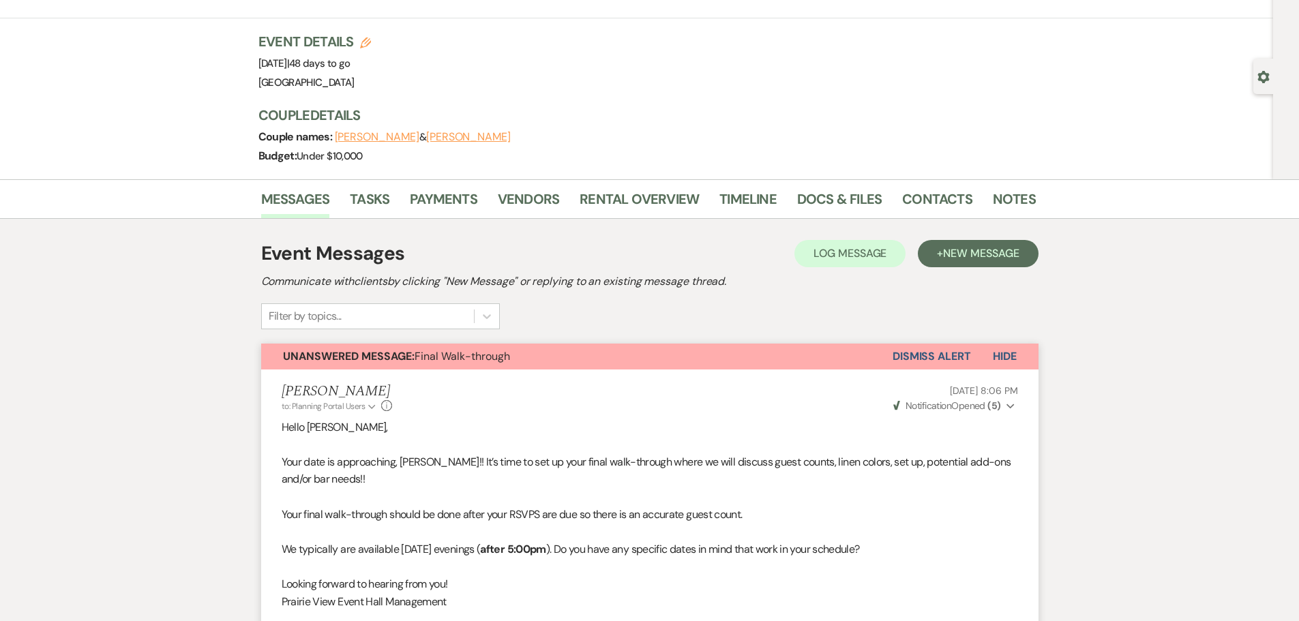
scroll to position [0, 0]
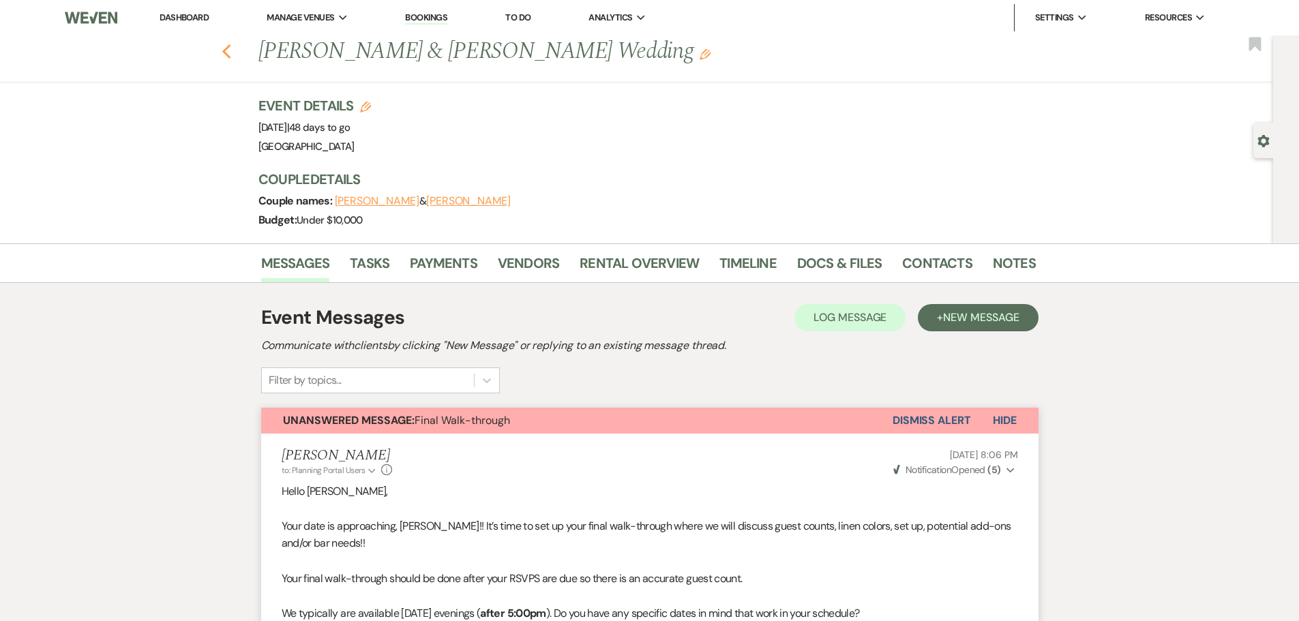
click at [230, 53] on use "button" at bounding box center [226, 51] width 9 height 15
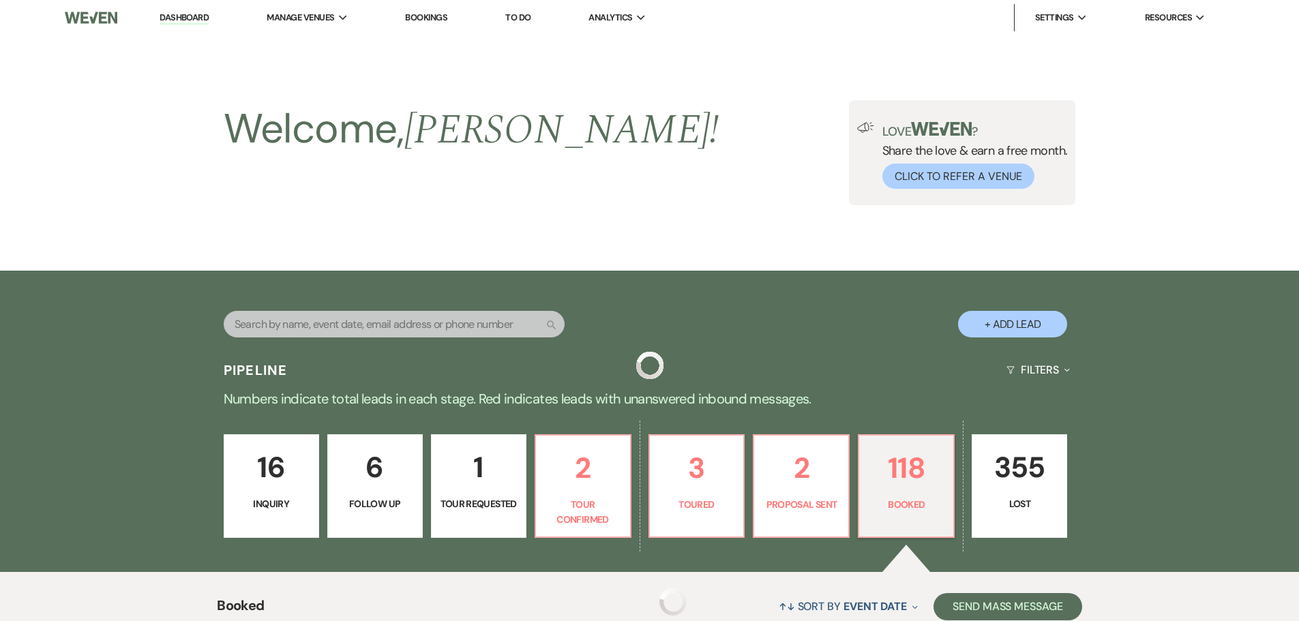
scroll to position [578, 0]
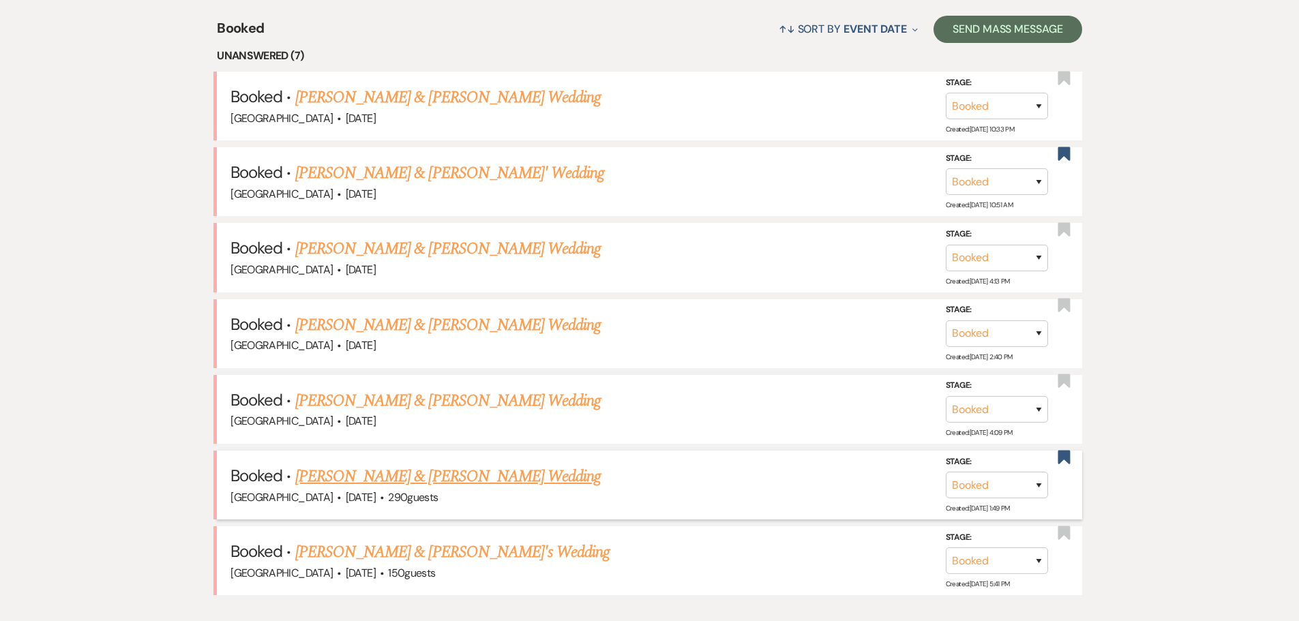
click at [414, 479] on link "[PERSON_NAME] & [PERSON_NAME] Wedding" at bounding box center [448, 476] width 306 height 25
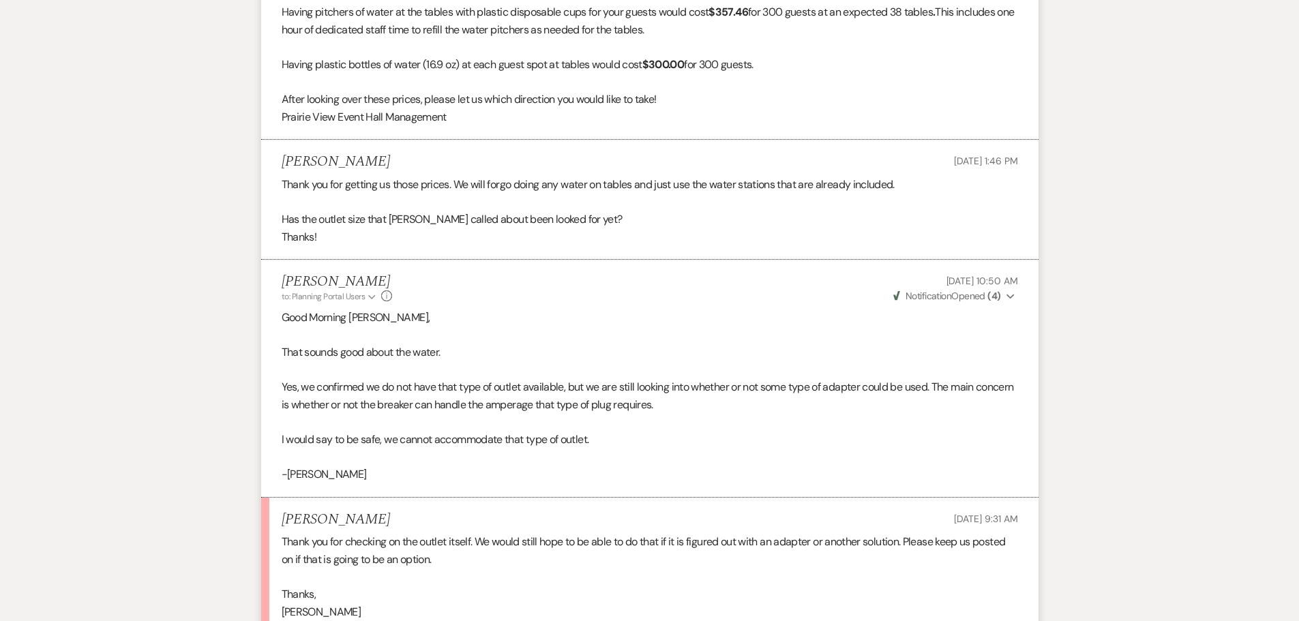
scroll to position [3001, 0]
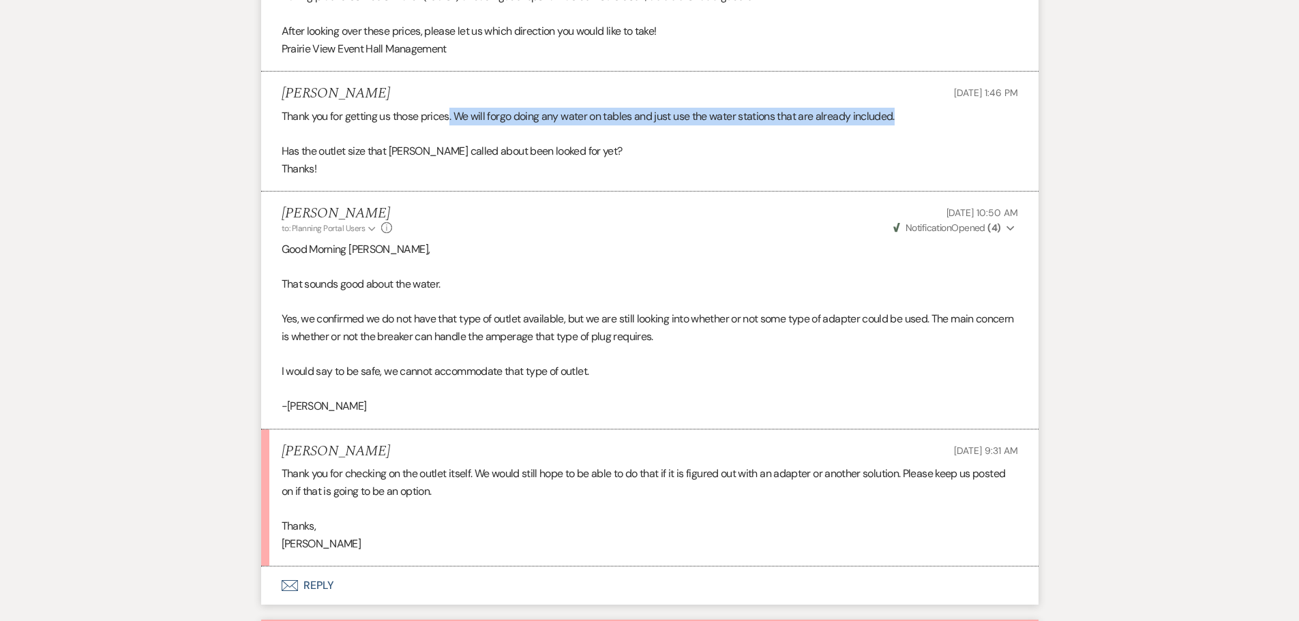
drag, startPoint x: 453, startPoint y: 116, endPoint x: 907, endPoint y: 118, distance: 454.2
click at [907, 118] on p "Thank you for getting us those prices. We will forgo doing any water on tables …" at bounding box center [650, 117] width 737 height 18
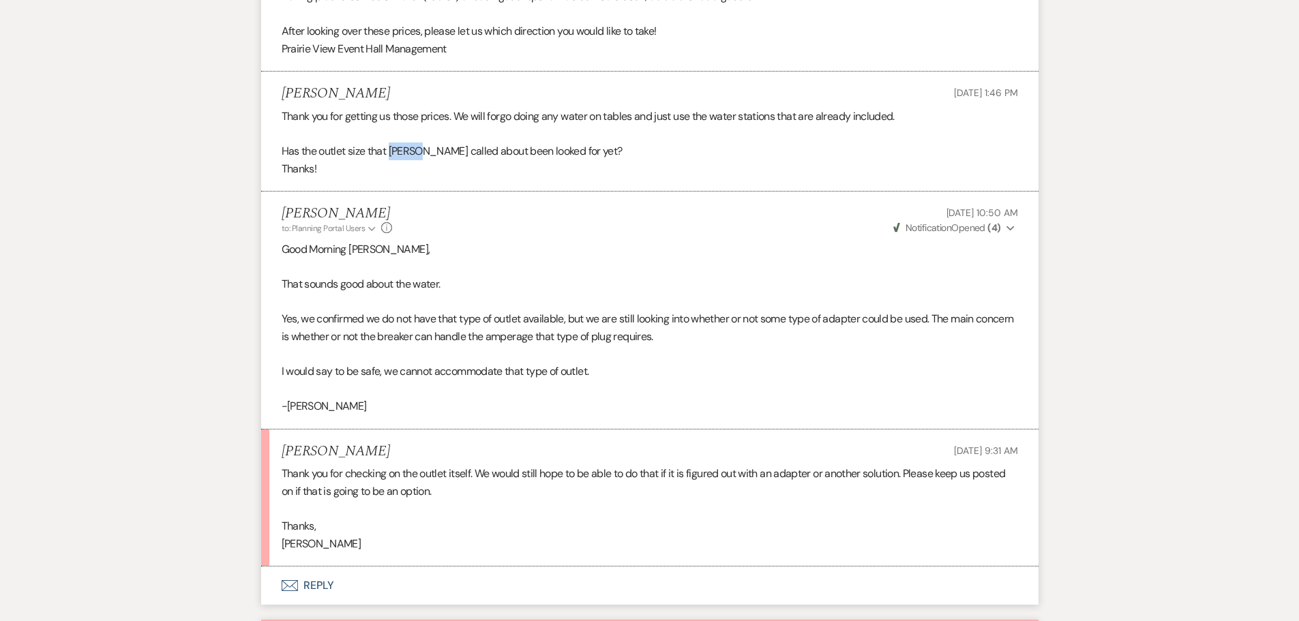
drag, startPoint x: 390, startPoint y: 153, endPoint x: 426, endPoint y: 153, distance: 35.5
click at [426, 153] on p "Has the outlet size that [PERSON_NAME] called about been looked for yet?" at bounding box center [650, 152] width 737 height 18
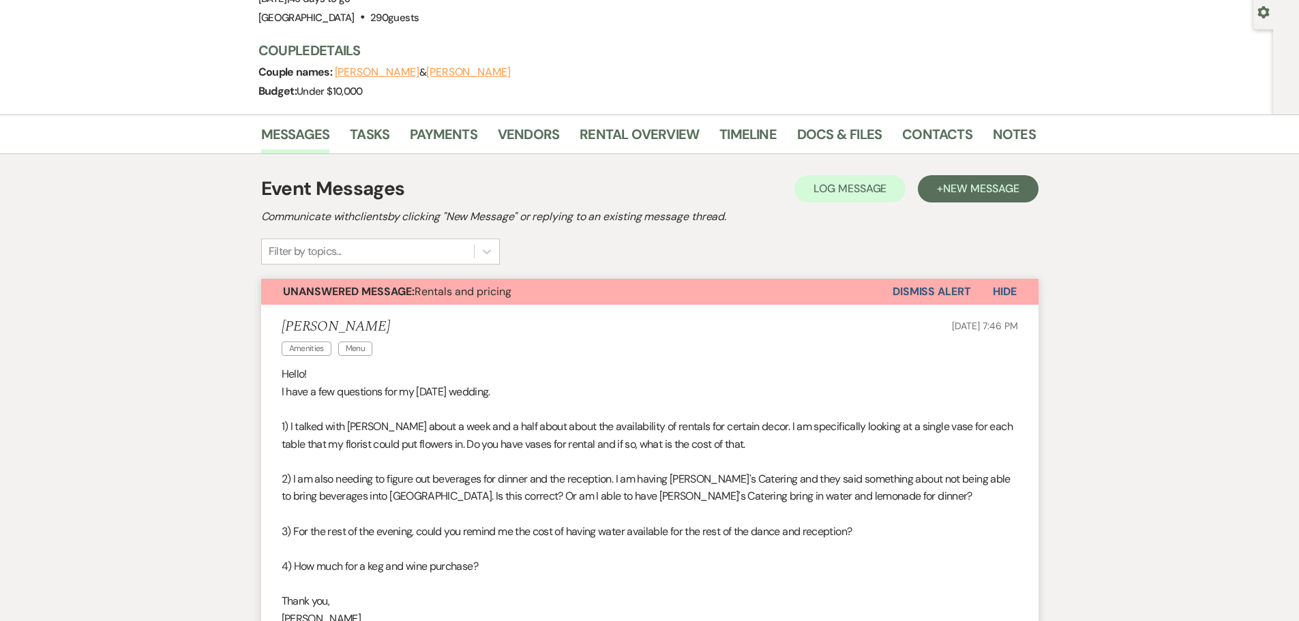
scroll to position [0, 0]
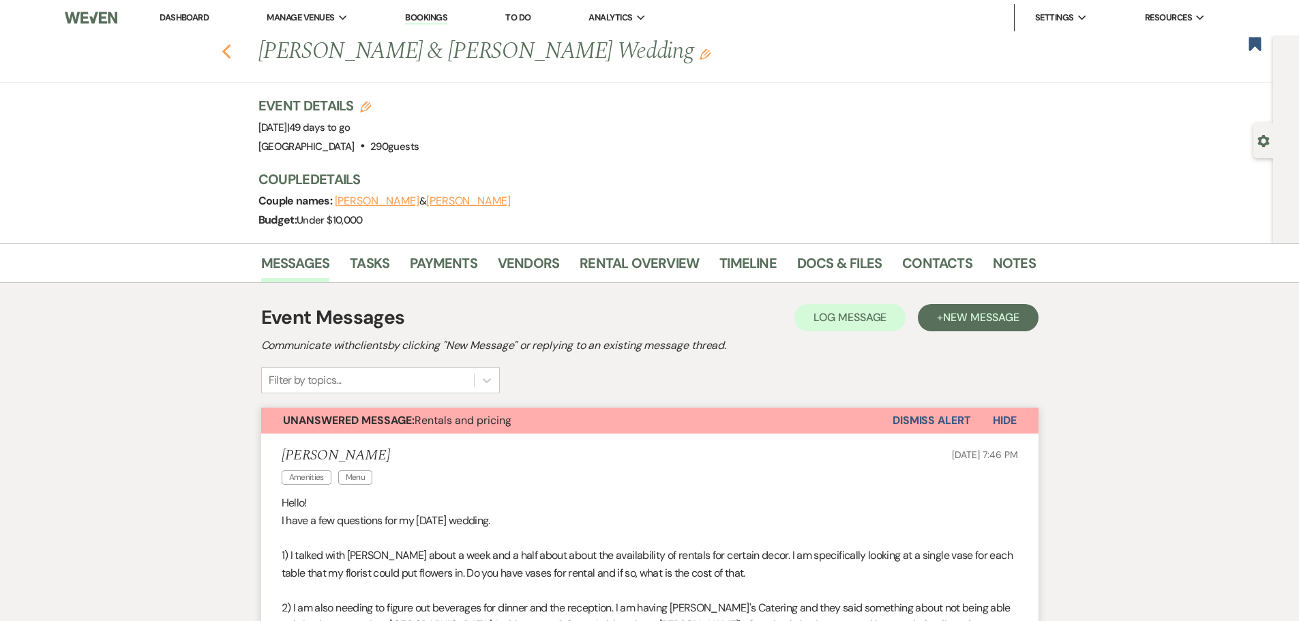
click at [232, 54] on icon "Previous" at bounding box center [227, 52] width 10 height 16
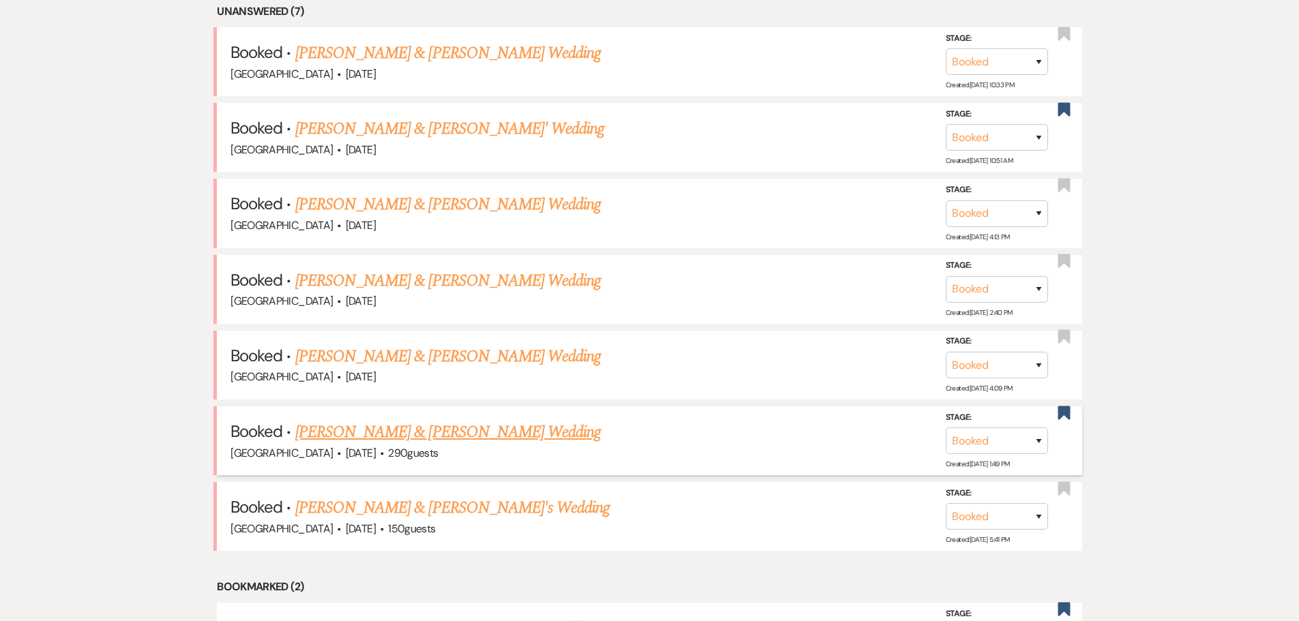
scroll to position [646, 0]
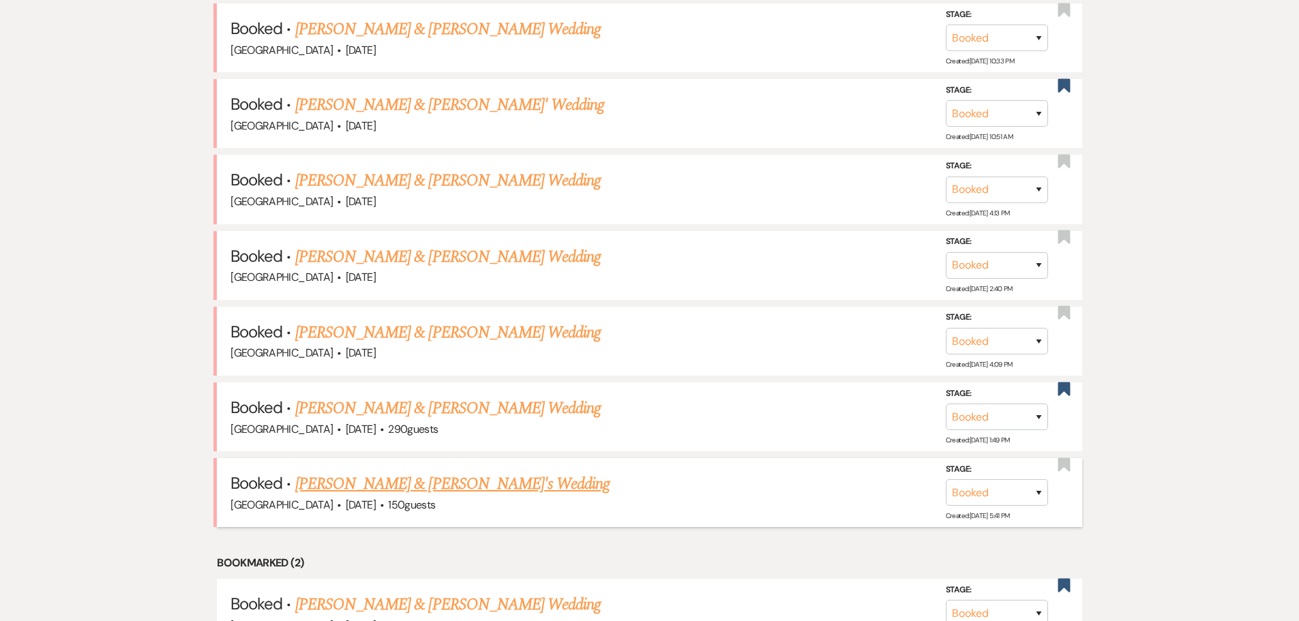
click at [475, 483] on link "[PERSON_NAME] & [PERSON_NAME]'s Wedding" at bounding box center [452, 484] width 315 height 25
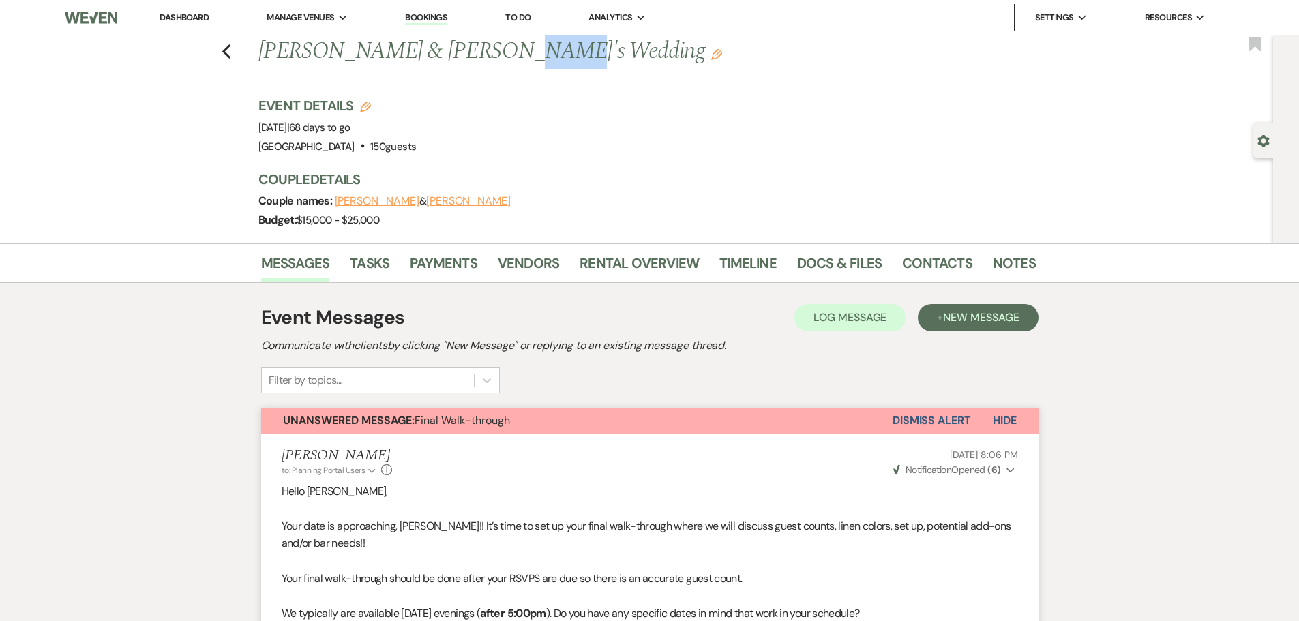
drag, startPoint x: 486, startPoint y: 56, endPoint x: 524, endPoint y: 61, distance: 37.8
click at [524, 61] on h1 "[PERSON_NAME] & [PERSON_NAME]'s Wedding Edit" at bounding box center [563, 51] width 611 height 33
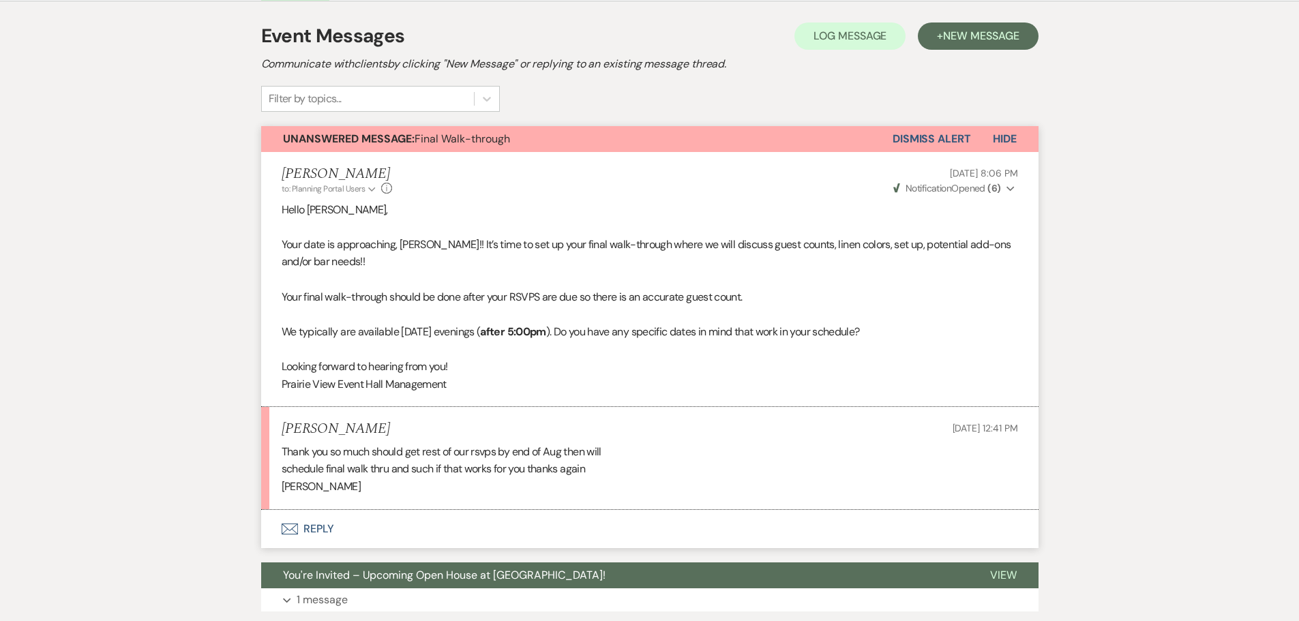
scroll to position [273, 0]
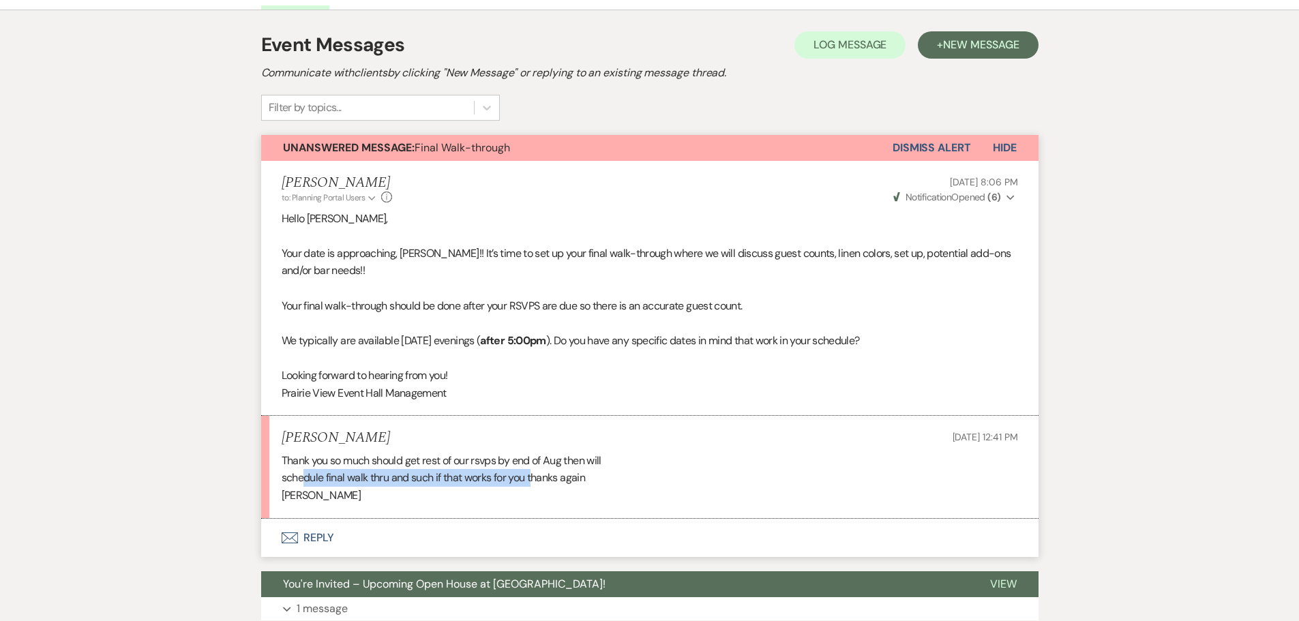
drag, startPoint x: 476, startPoint y: 475, endPoint x: 533, endPoint y: 474, distance: 57.3
click at [533, 474] on div "Thank you so much should get rest of our rsvps by end of Aug then will schedule…" at bounding box center [650, 478] width 737 height 53
click at [576, 468] on div "Thank you so much should get rest of our rsvps by end of Aug then will schedule…" at bounding box center [650, 478] width 737 height 53
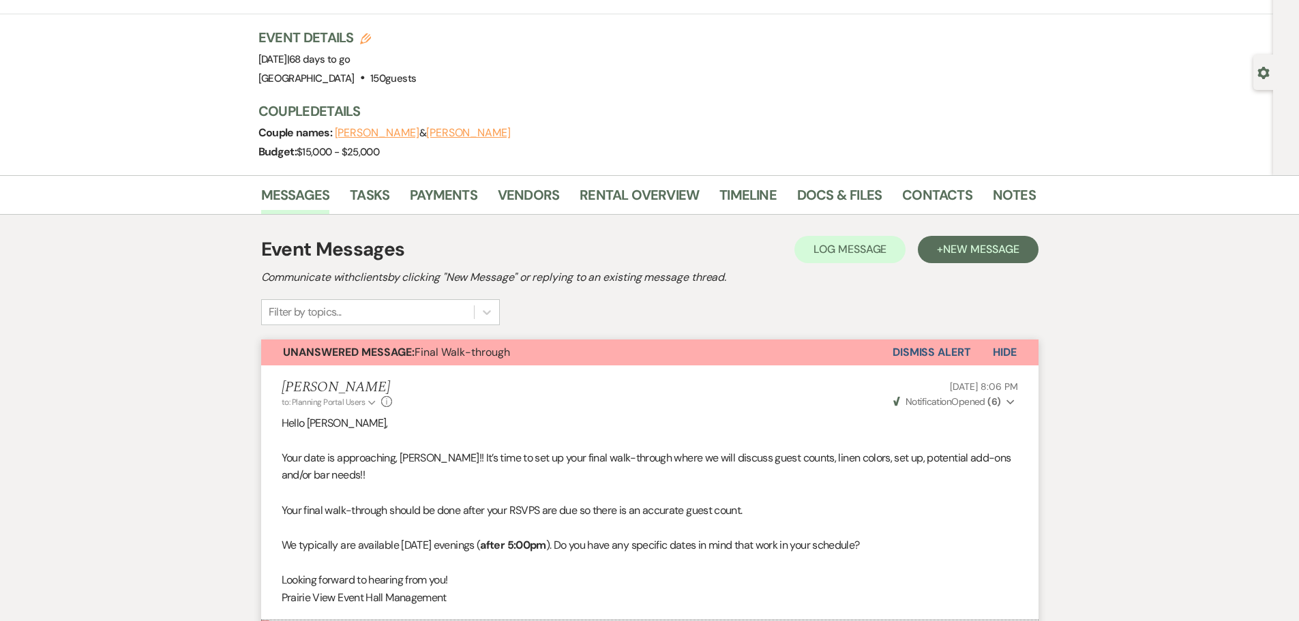
scroll to position [0, 0]
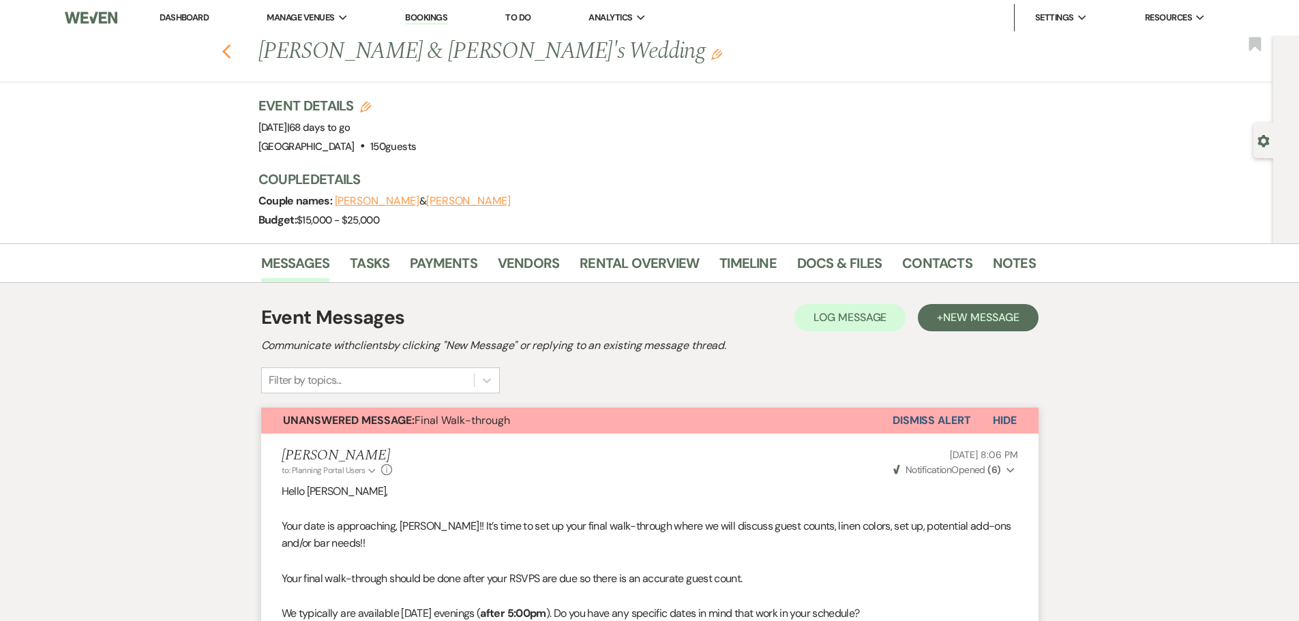
click at [230, 53] on use "button" at bounding box center [226, 51] width 9 height 15
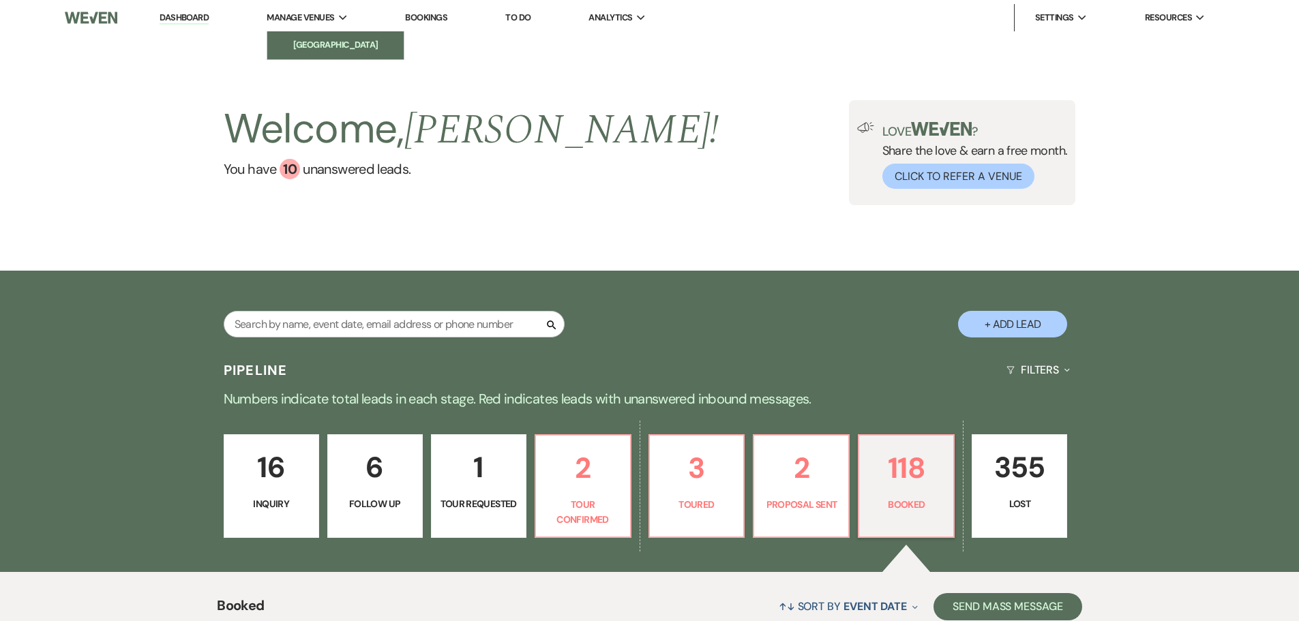
click at [360, 48] on li "[GEOGRAPHIC_DATA]" at bounding box center [335, 45] width 123 height 14
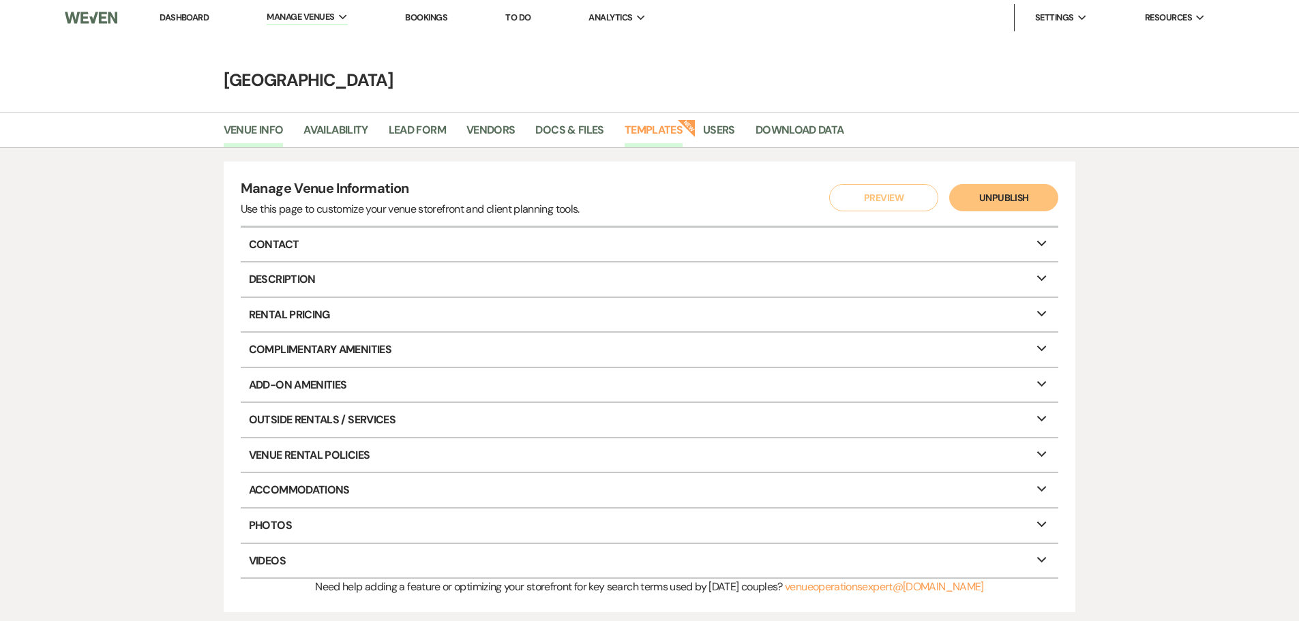
click at [656, 132] on link "Templates" at bounding box center [654, 134] width 58 height 26
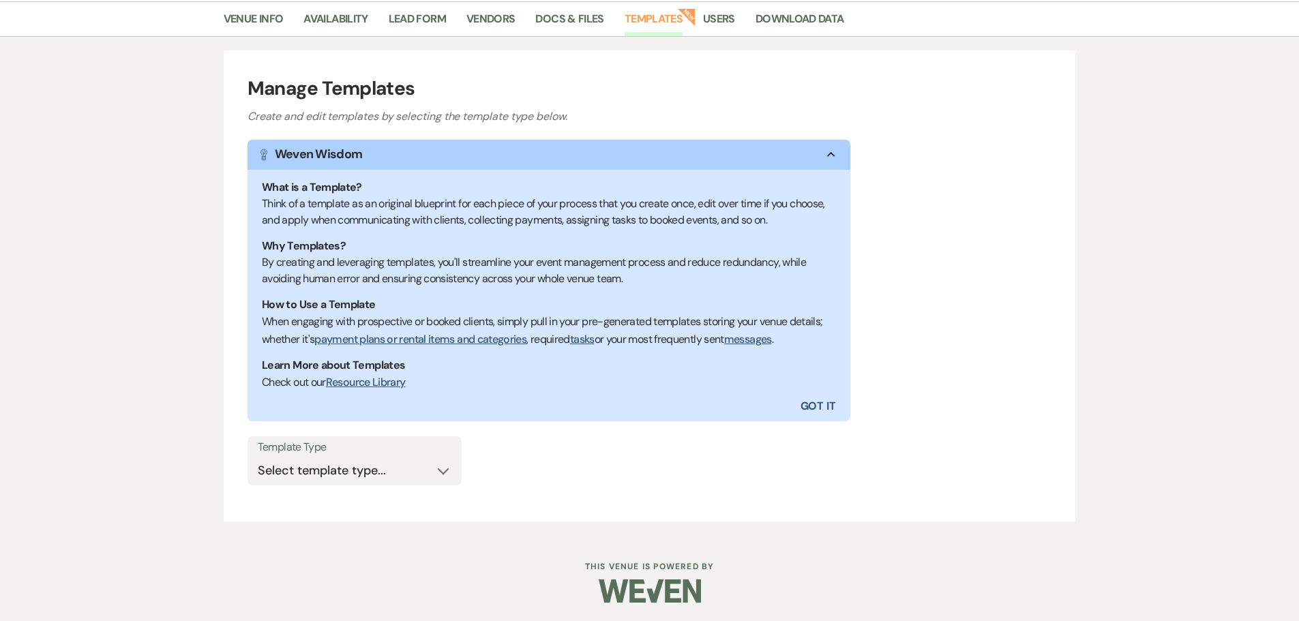
scroll to position [113, 0]
click at [290, 476] on select "Select template type... Task List Message Templates Payment Plan Inventory Item…" at bounding box center [355, 469] width 194 height 27
click at [449, 472] on select "Select template type... Task List Message Templates Payment Plan Inventory Item…" at bounding box center [355, 469] width 194 height 27
select select "Message Templates"
click at [258, 456] on select "Select template type... Task List Message Templates Payment Plan Inventory Item…" at bounding box center [355, 469] width 194 height 27
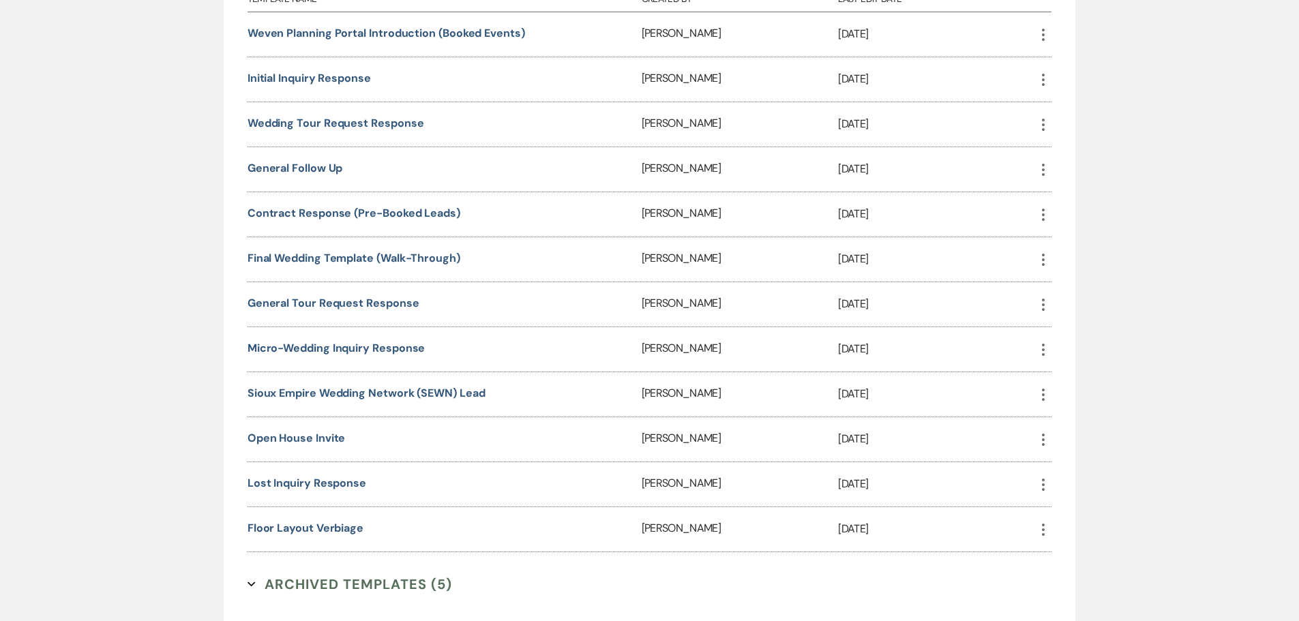
scroll to position [659, 0]
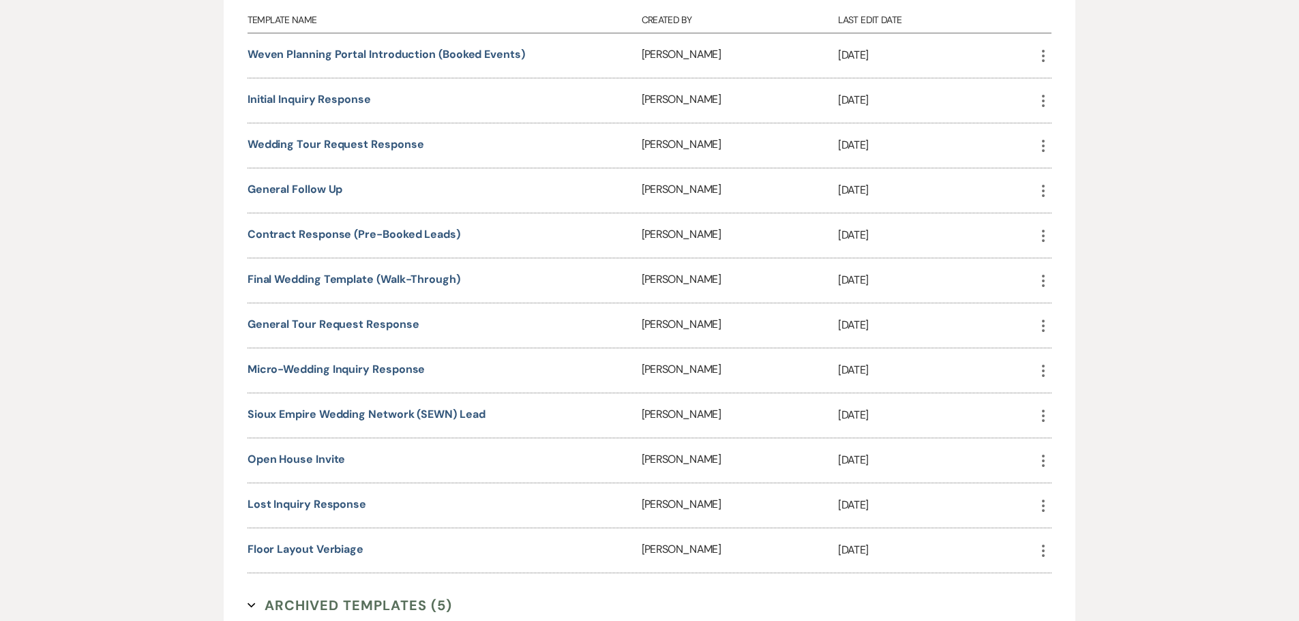
click at [1042, 548] on icon "More" at bounding box center [1043, 551] width 16 height 16
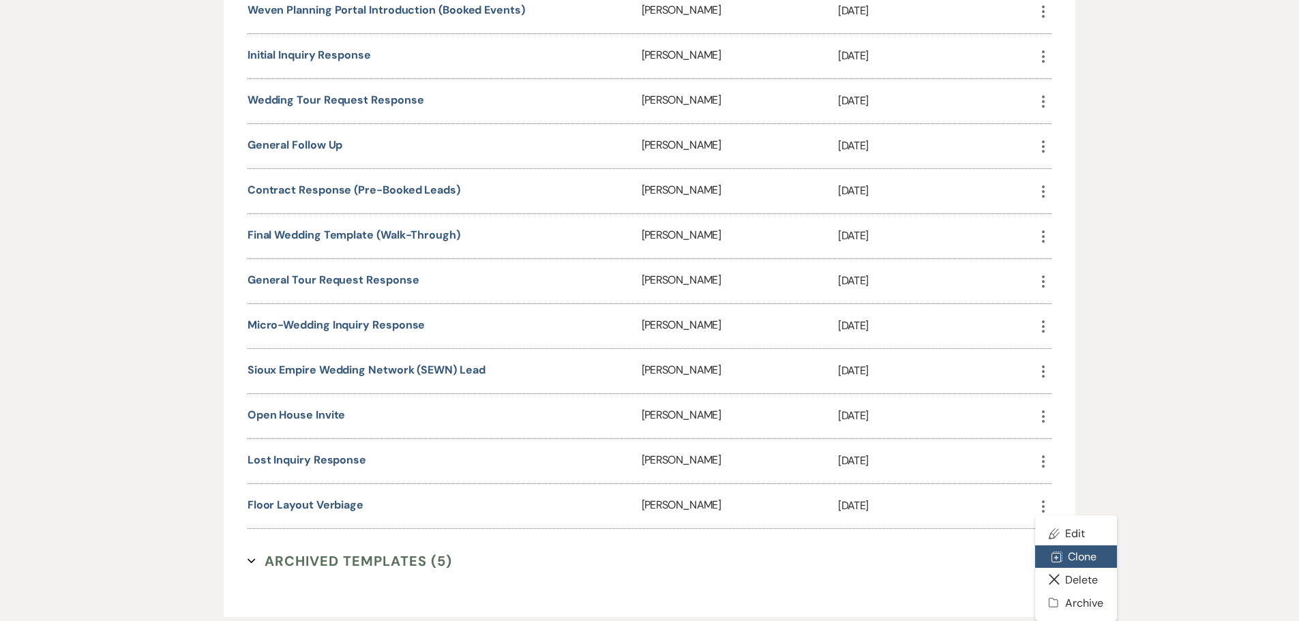
scroll to position [727, 0]
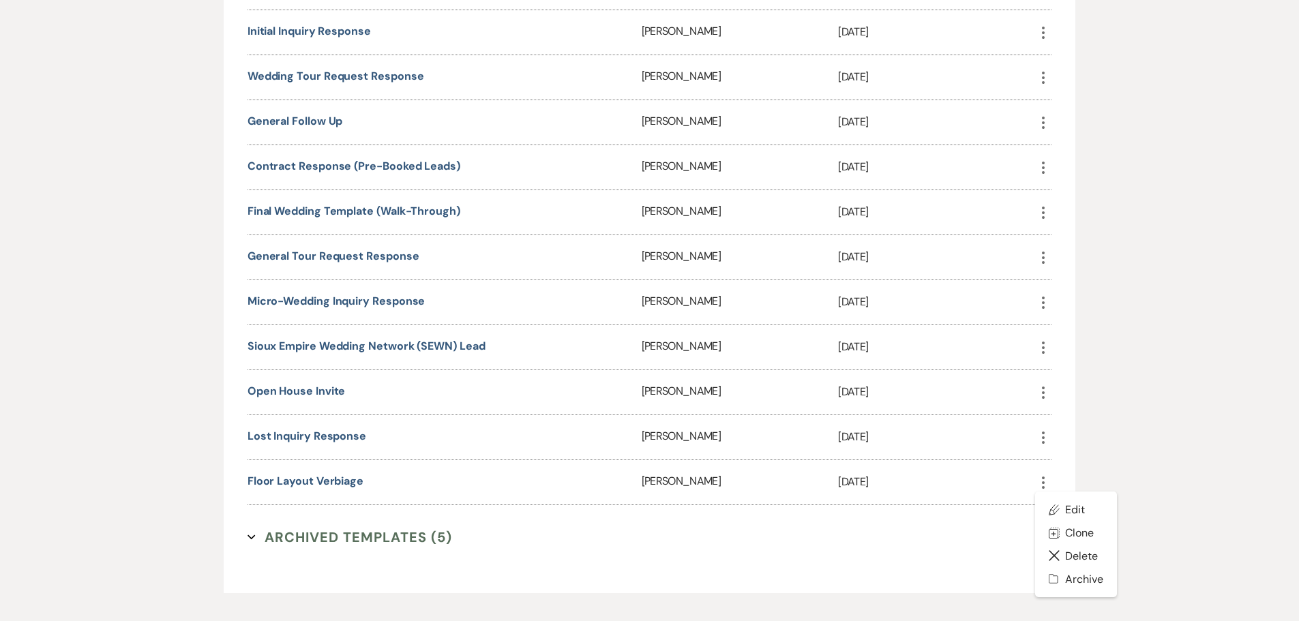
click at [420, 567] on div "Template Type Select template type... Task List Message Templates Payment Plan …" at bounding box center [650, 195] width 805 height 749
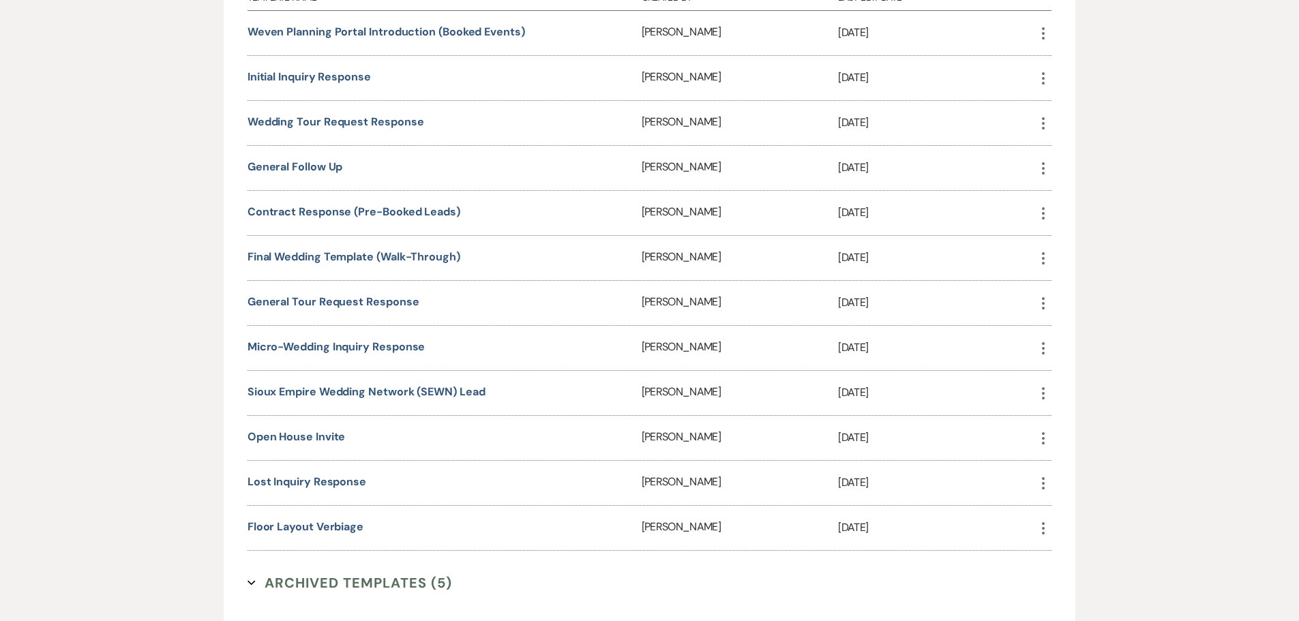
scroll to position [659, 0]
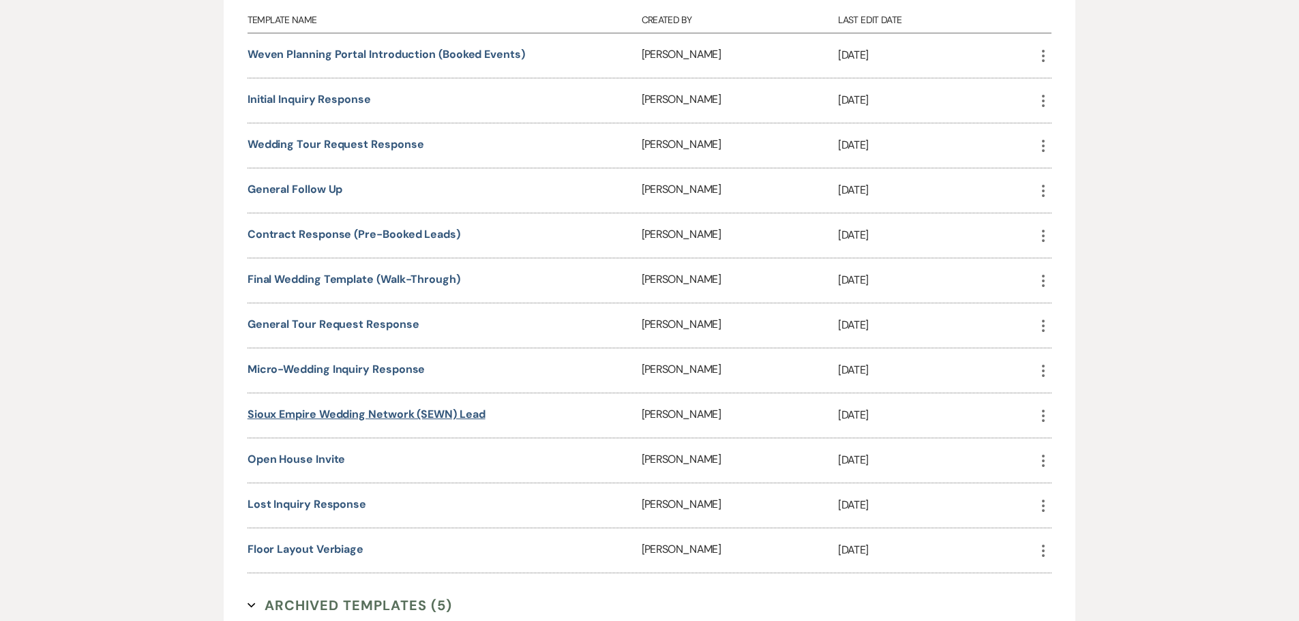
click at [285, 411] on link "Sioux Empire Wedding Network (SEWN) Lead" at bounding box center [367, 414] width 238 height 14
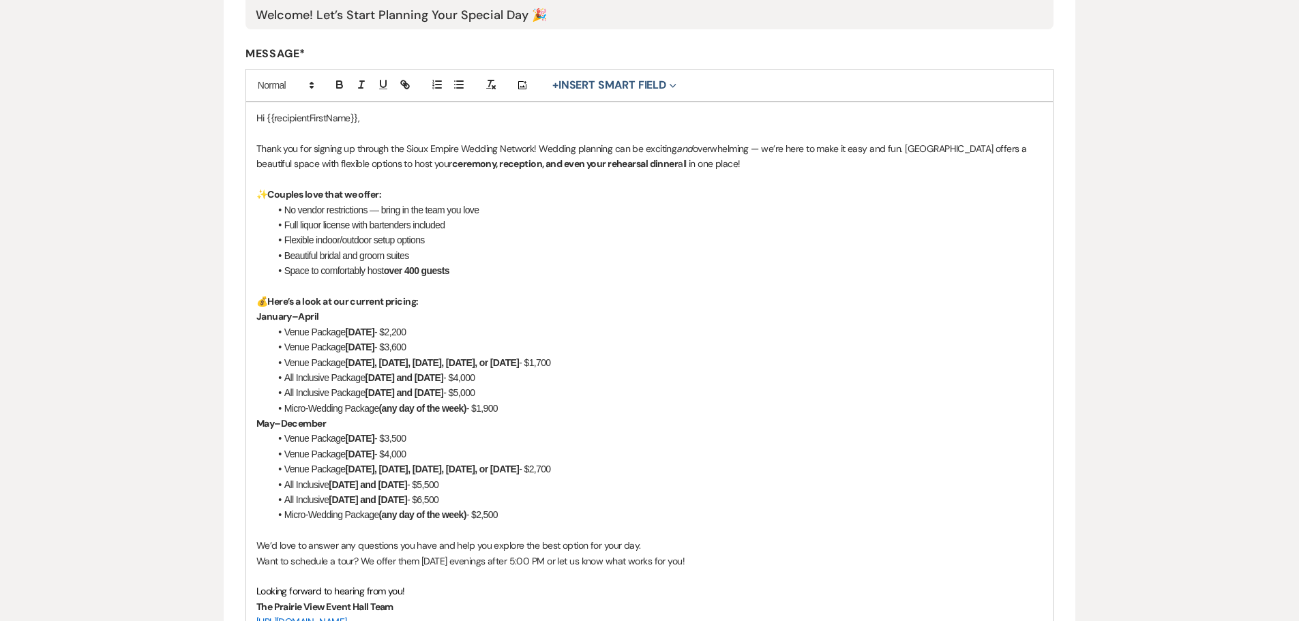
scroll to position [341, 0]
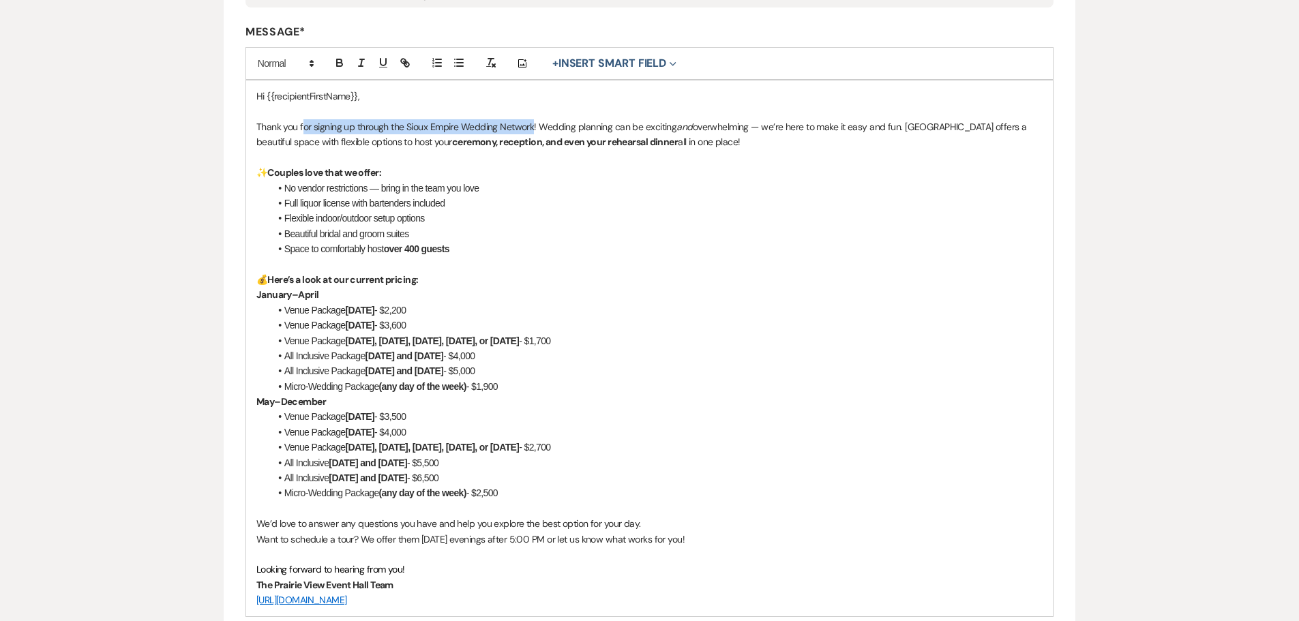
drag, startPoint x: 301, startPoint y: 128, endPoint x: 533, endPoint y: 133, distance: 231.3
click at [533, 133] on p "Thank you for signing up through the Sioux Empire Wedding Network! Wedding plan…" at bounding box center [649, 134] width 787 height 31
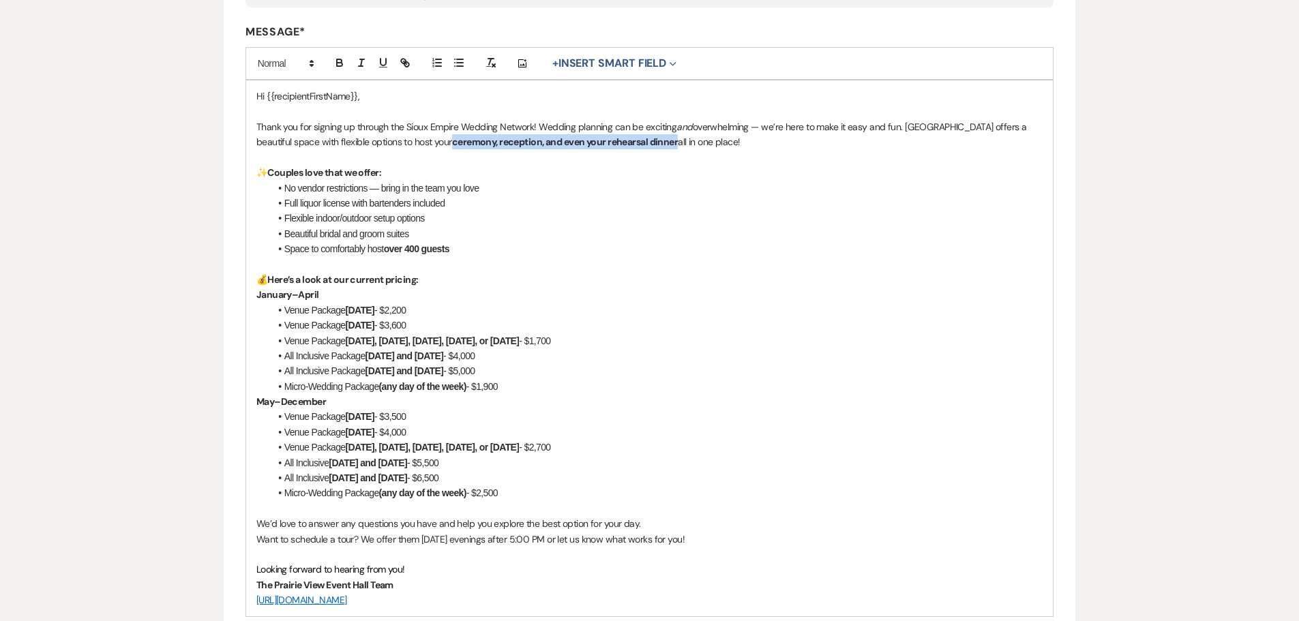
drag, startPoint x: 454, startPoint y: 143, endPoint x: 681, endPoint y: 140, distance: 226.4
click at [678, 140] on strong "ceremony, reception, and even your rehearsal dinner" at bounding box center [565, 142] width 226 height 12
click at [566, 301] on p "January–April" at bounding box center [649, 294] width 787 height 15
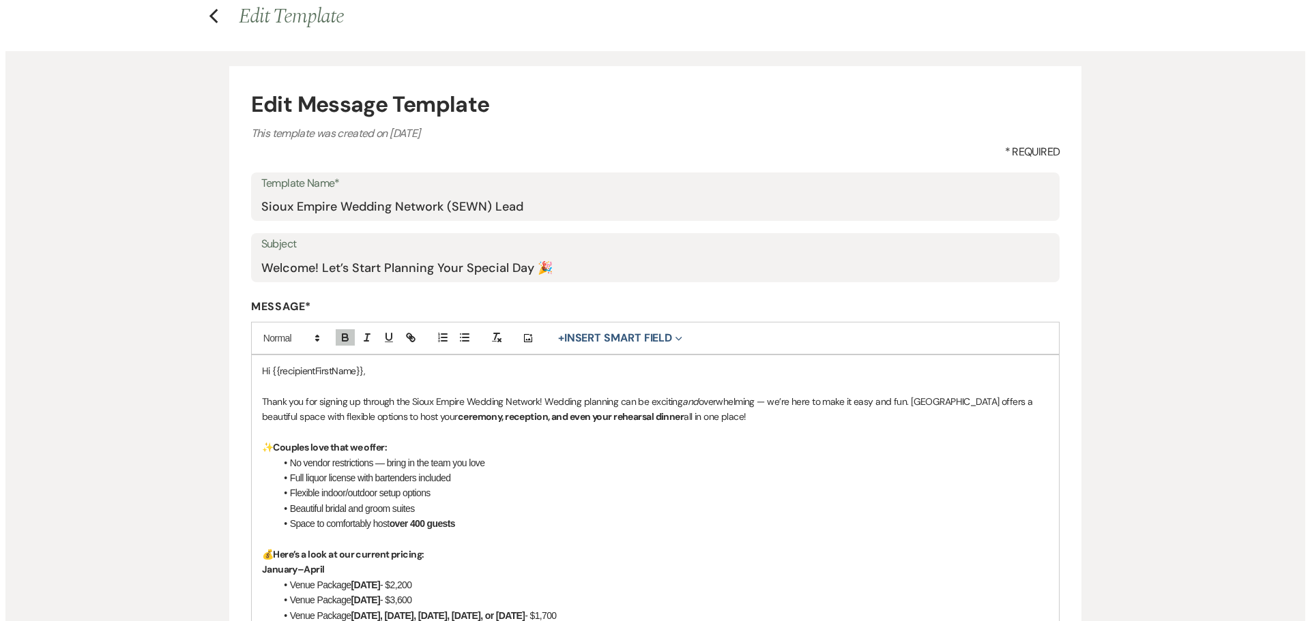
scroll to position [0, 0]
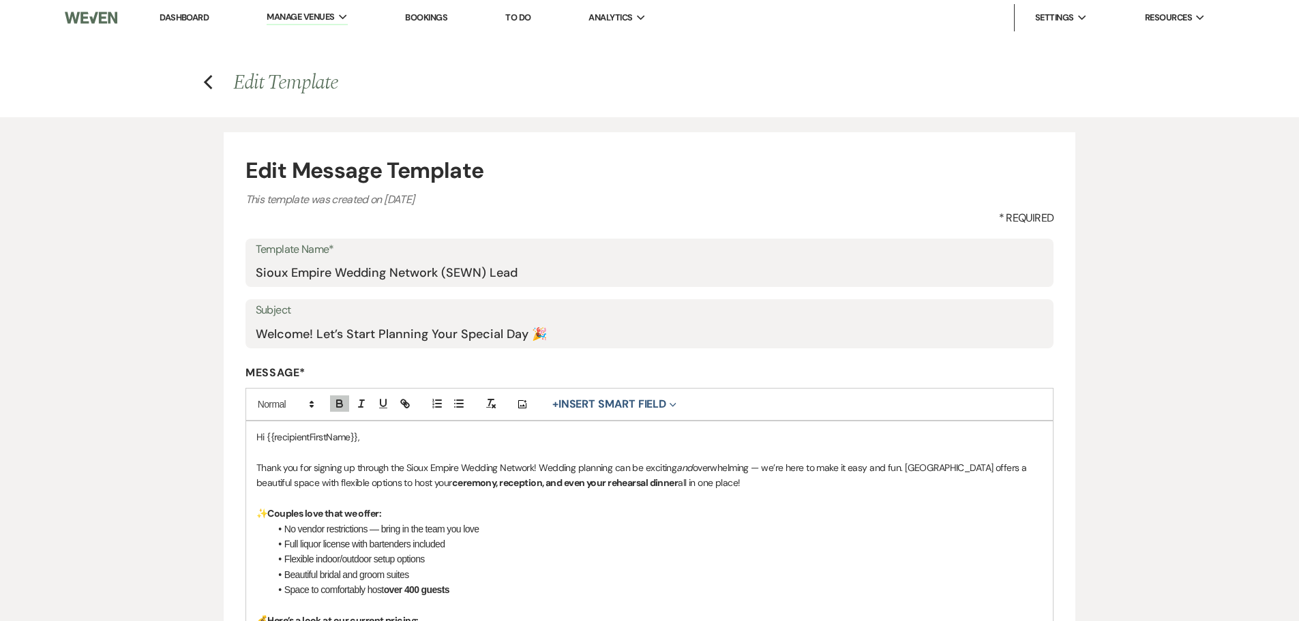
click at [178, 14] on link "Dashboard" at bounding box center [184, 18] width 49 height 12
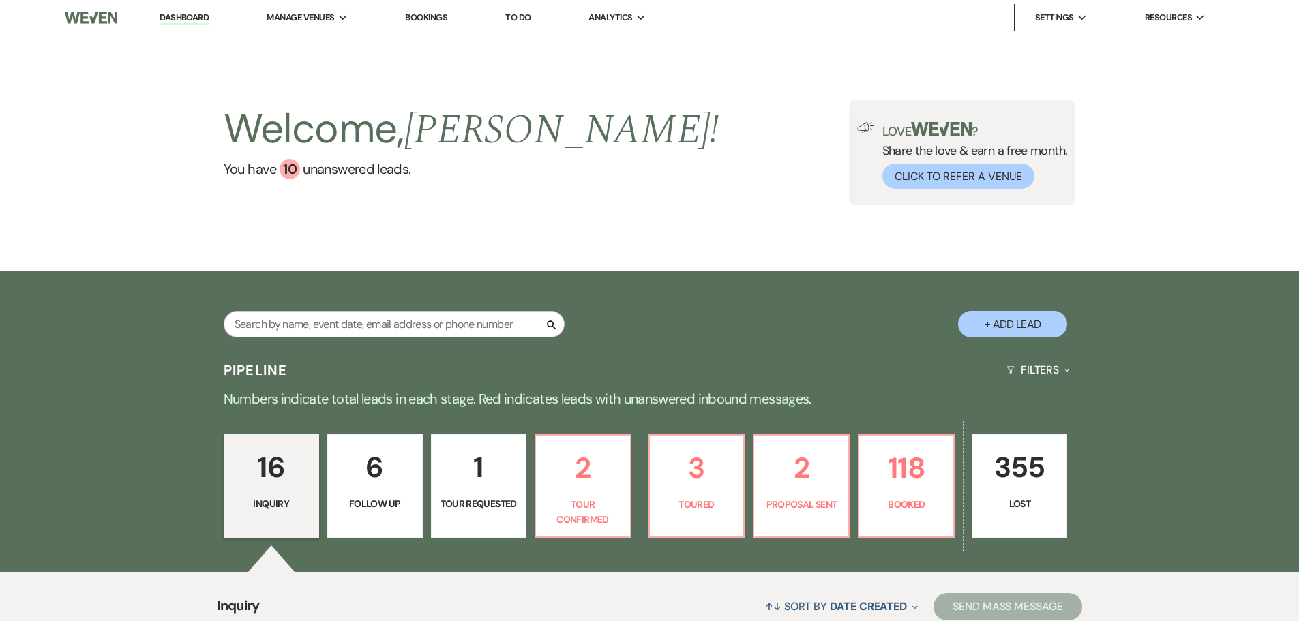
click at [1004, 327] on button "+ Add Lead" at bounding box center [1012, 324] width 109 height 27
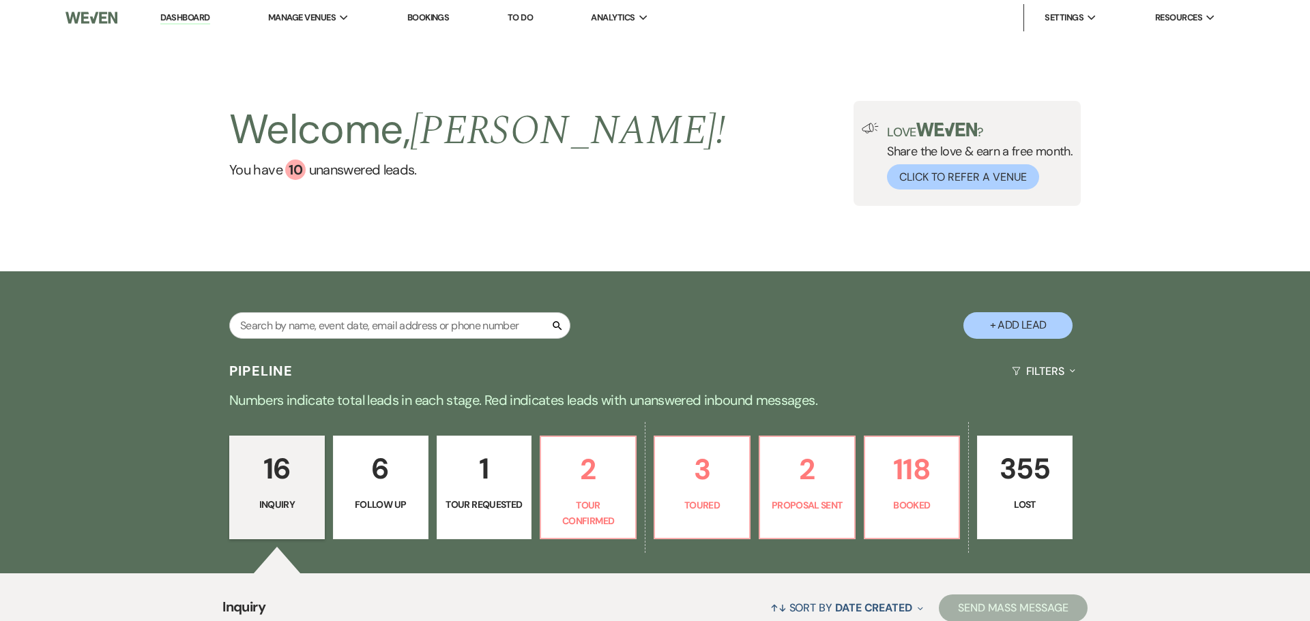
select select "677"
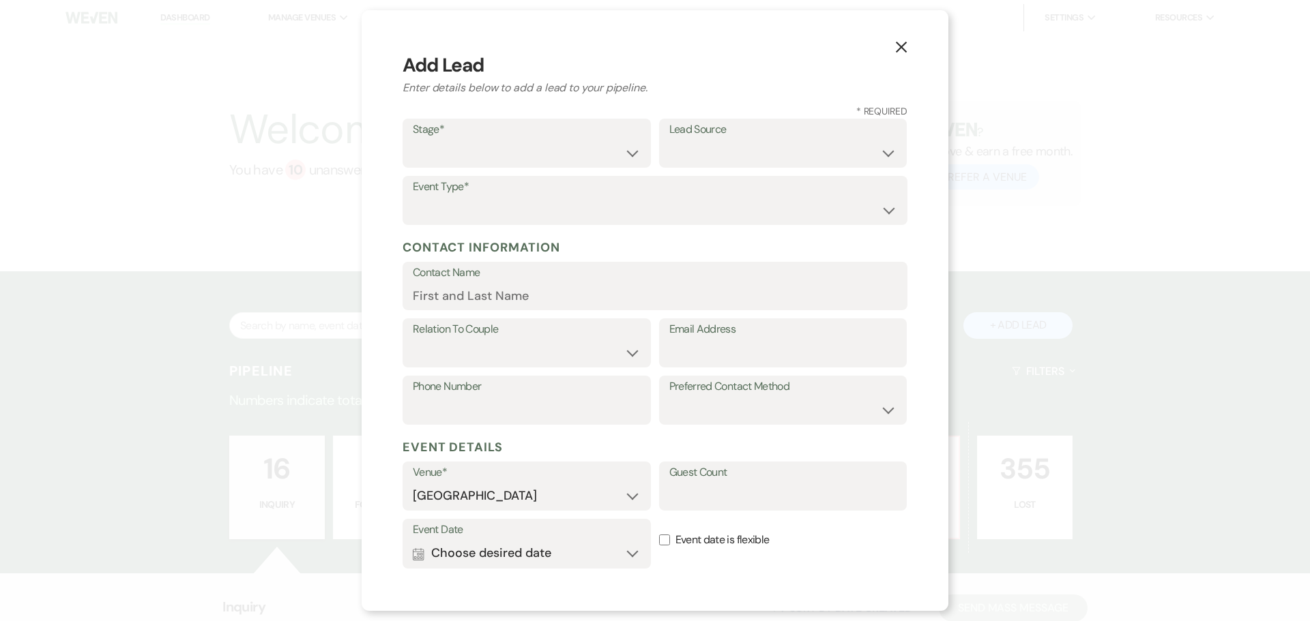
click at [900, 44] on icon "X" at bounding box center [901, 47] width 12 height 12
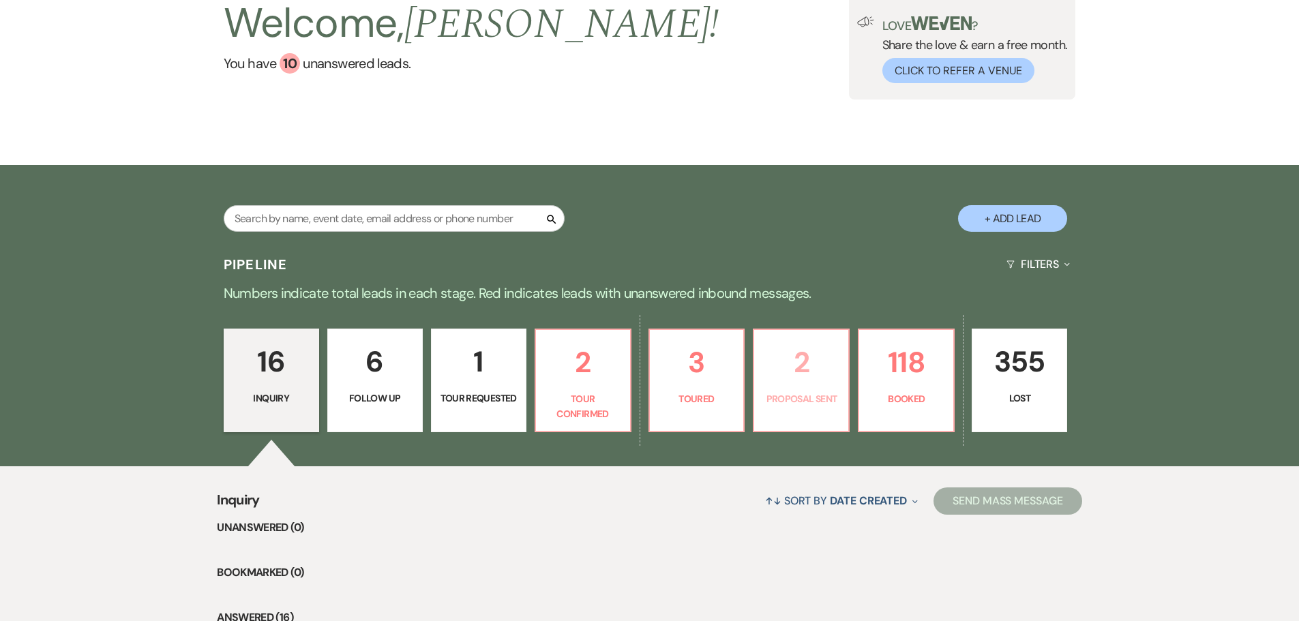
scroll to position [136, 0]
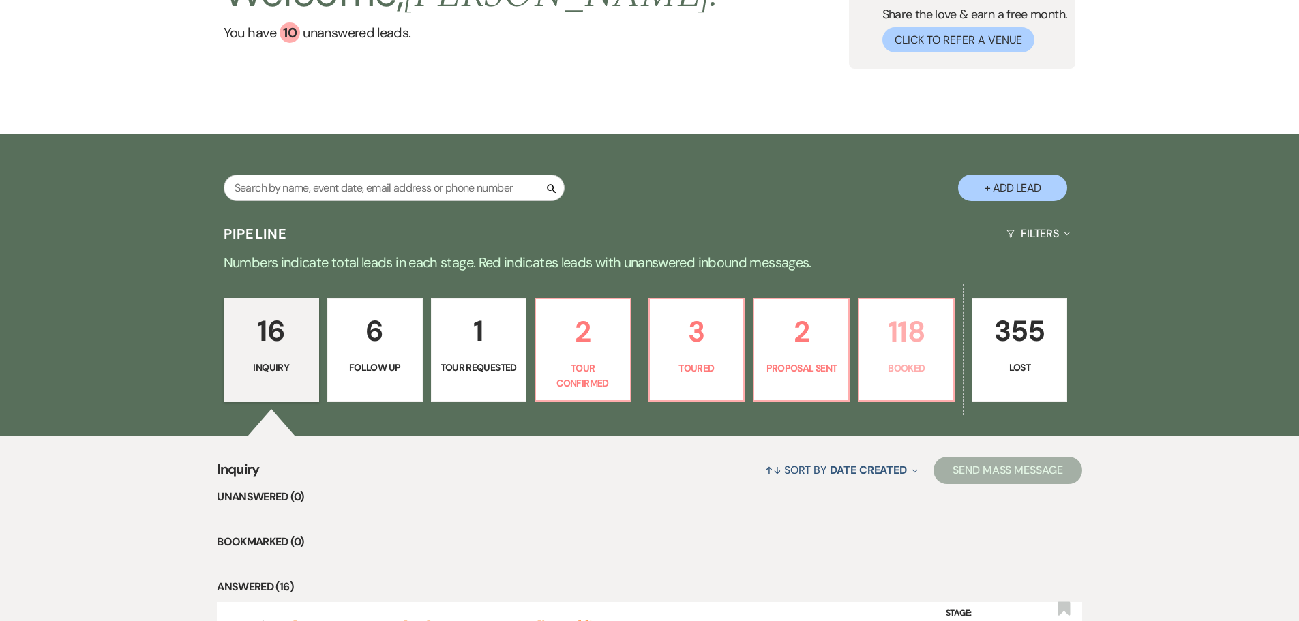
click at [904, 341] on p "118" at bounding box center [907, 332] width 78 height 46
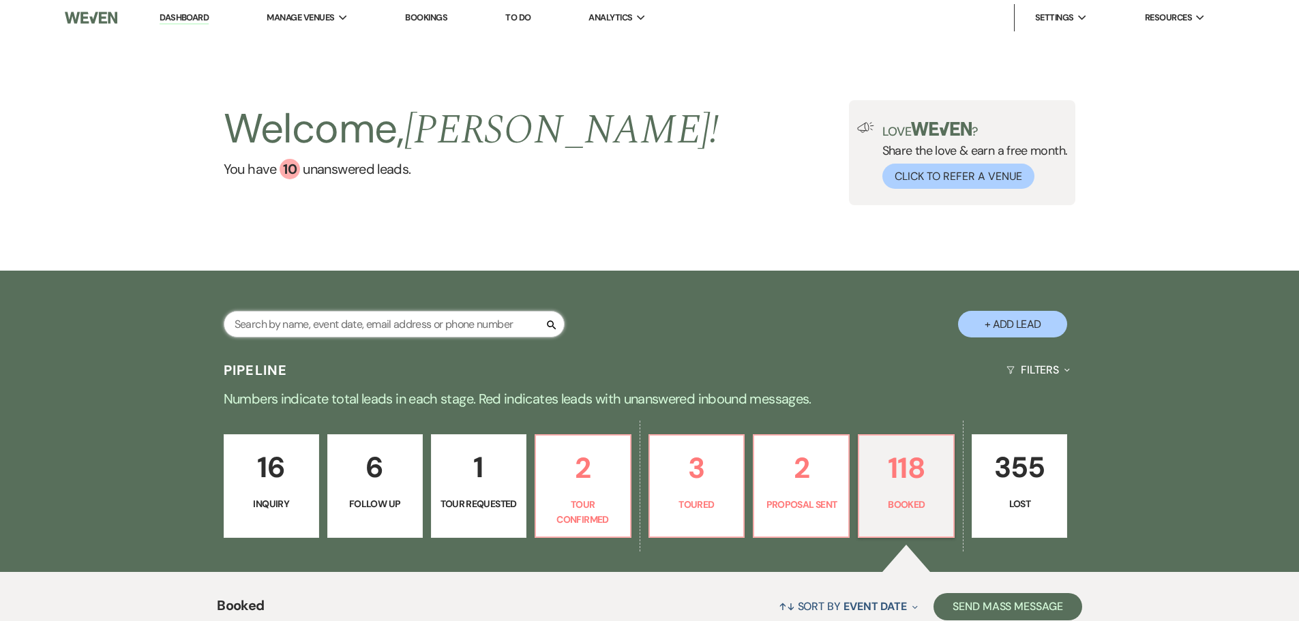
click at [310, 321] on input "text" at bounding box center [394, 324] width 341 height 27
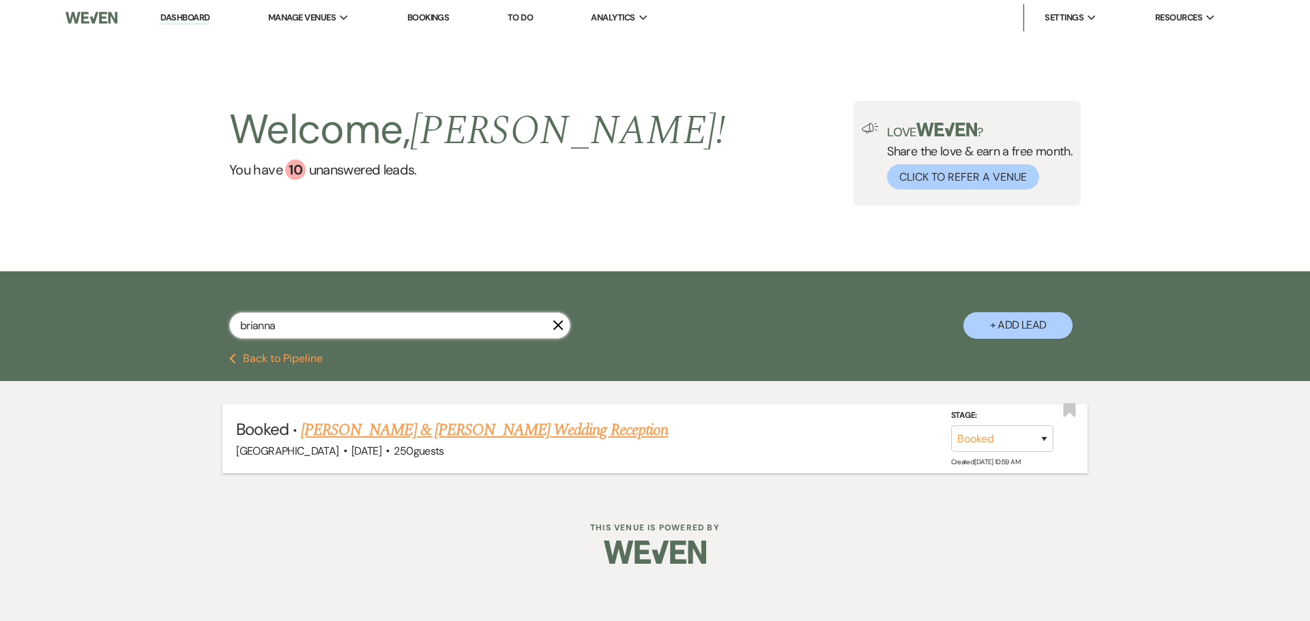
type input "brianna"
click at [482, 428] on link "[PERSON_NAME] & [PERSON_NAME] Wedding Reception" at bounding box center [484, 430] width 367 height 25
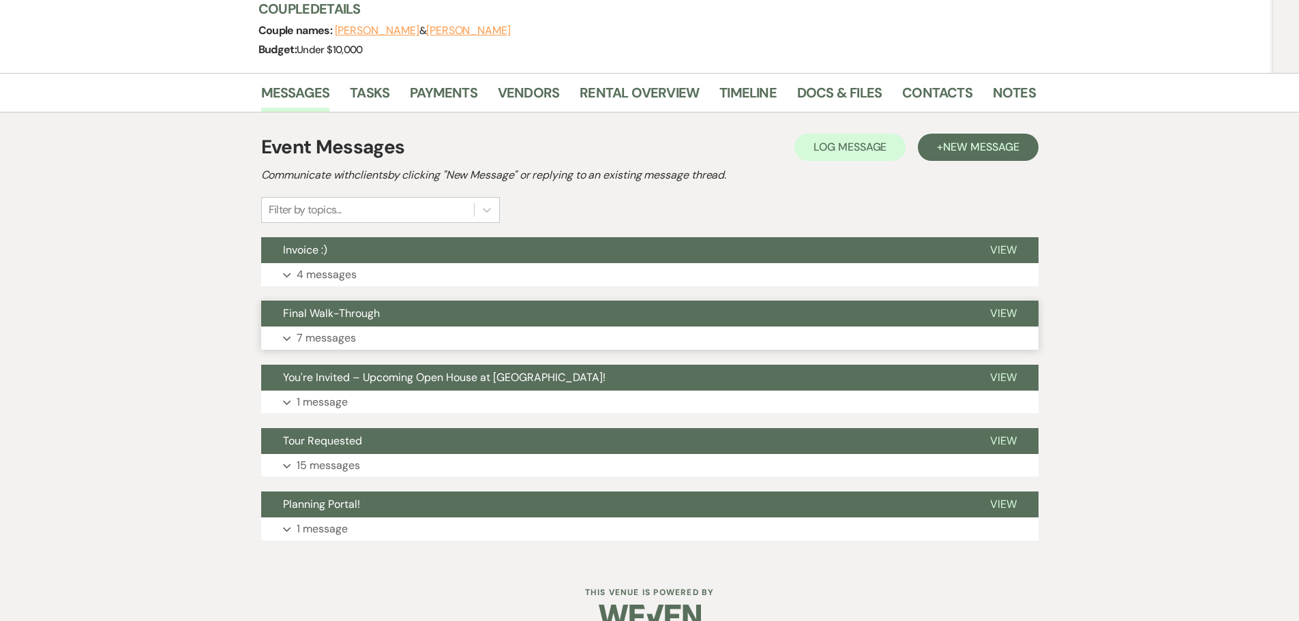
scroll to position [198, 0]
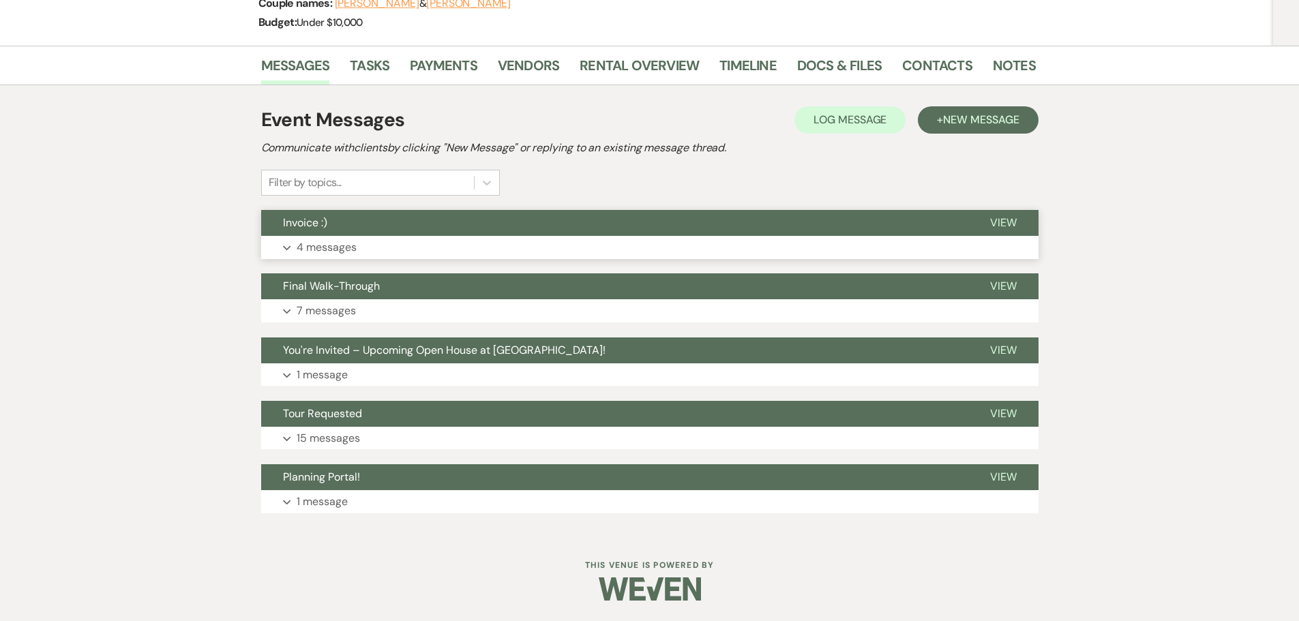
click at [320, 239] on p "4 messages" at bounding box center [327, 248] width 60 height 18
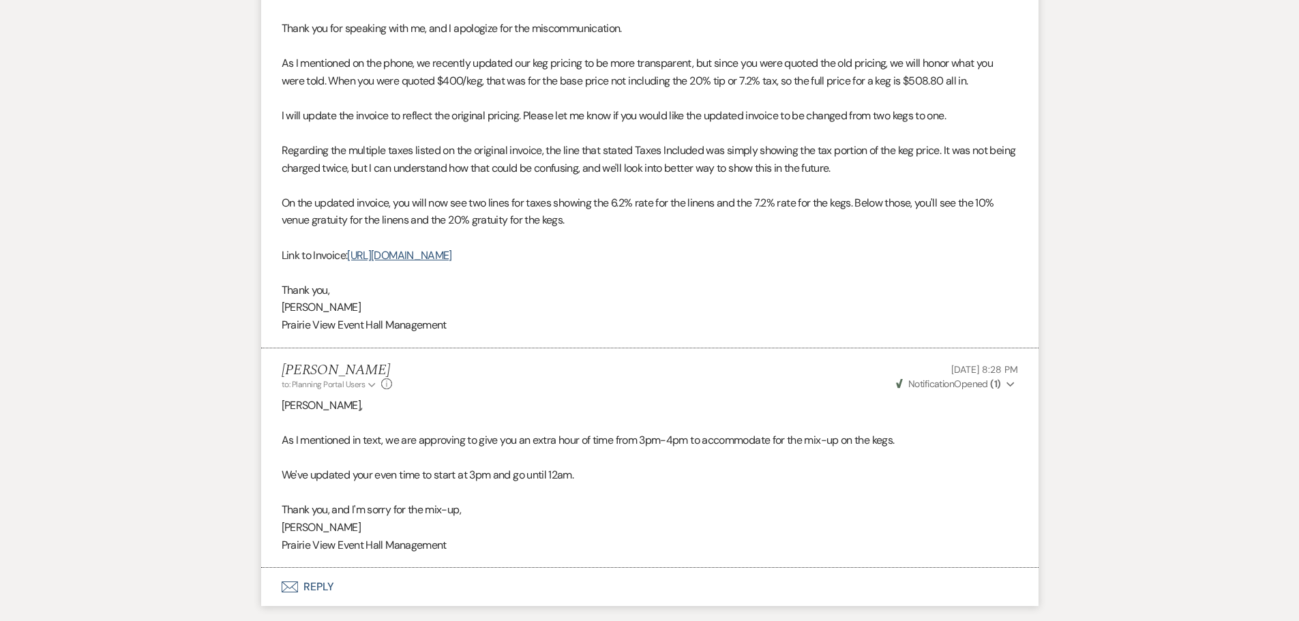
scroll to position [949, 0]
